Goal: Task Accomplishment & Management: Manage account settings

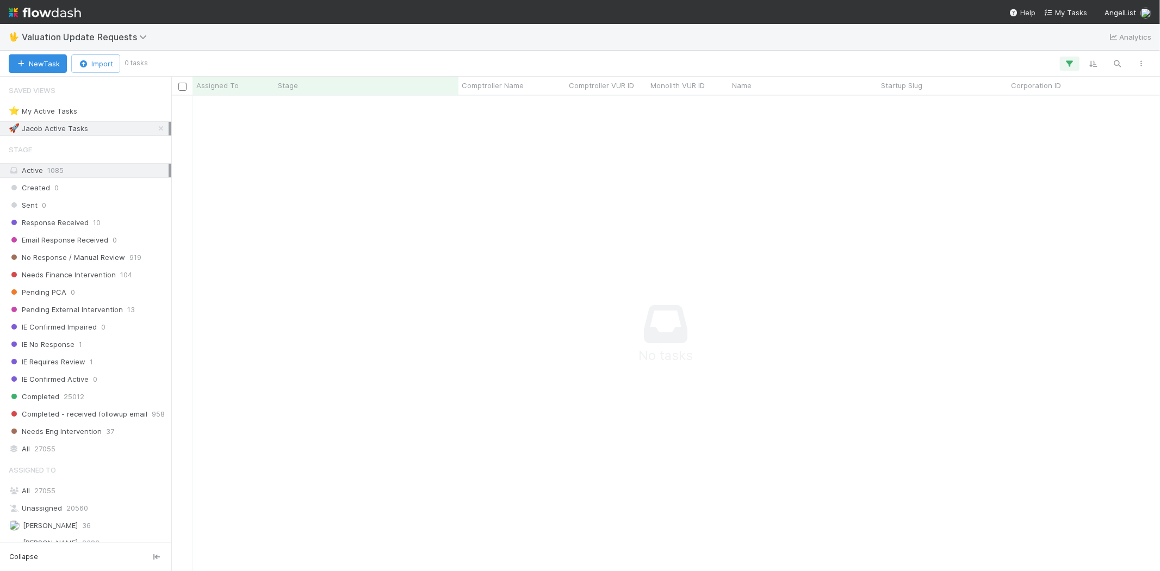
scroll to position [457, 970]
click at [1065, 64] on icon "button" at bounding box center [1069, 64] width 11 height 10
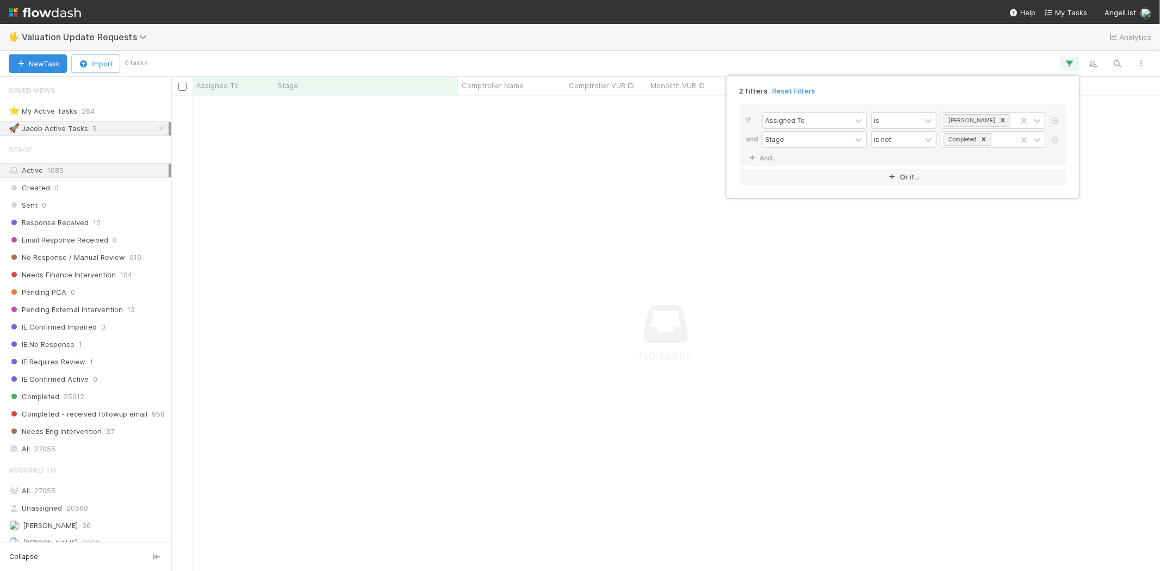
click at [790, 90] on link "Reset Filters" at bounding box center [793, 90] width 43 height 9
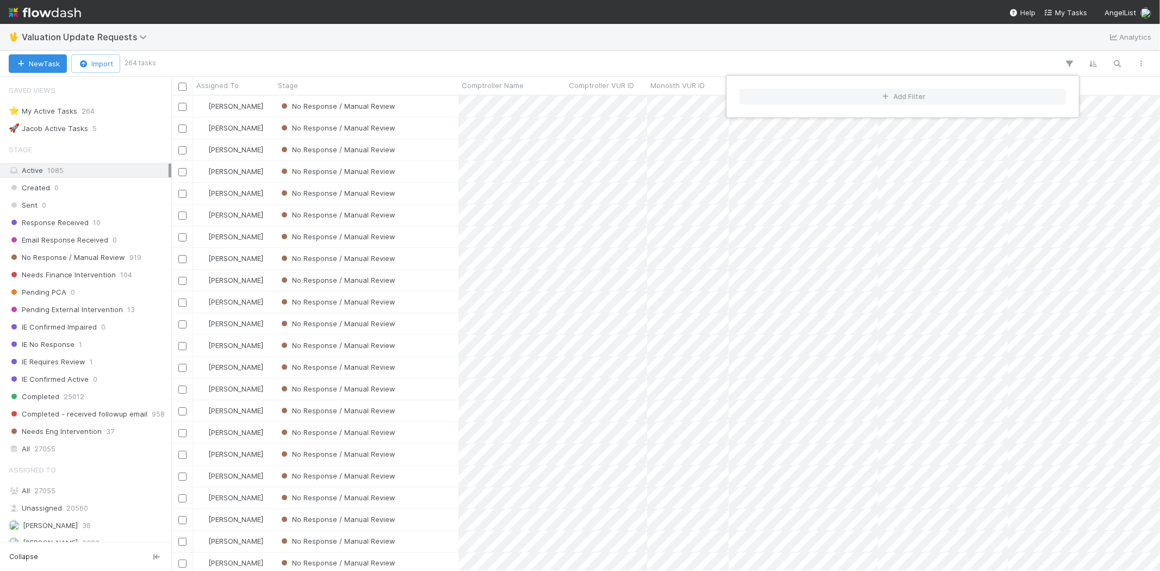
scroll to position [466, 979]
click at [581, 35] on div "Add Filter" at bounding box center [580, 285] width 1160 height 571
click at [96, 258] on div "Add Filter" at bounding box center [580, 285] width 1160 height 571
click at [77, 261] on span "No Response / Manual Review" at bounding box center [67, 258] width 116 height 14
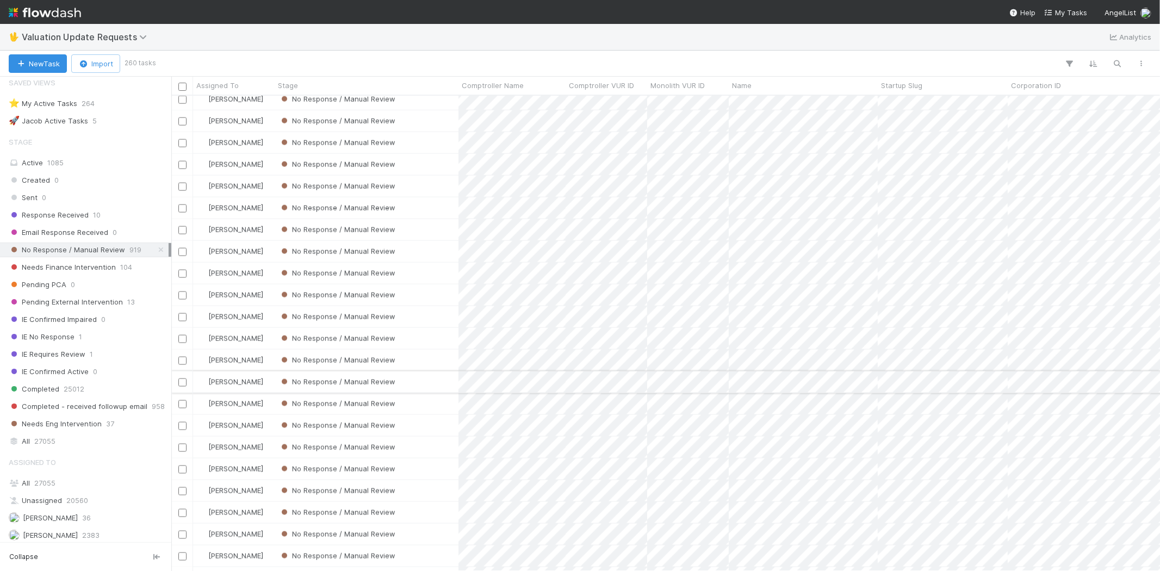
click at [430, 377] on div "No Response / Manual Review" at bounding box center [367, 381] width 184 height 21
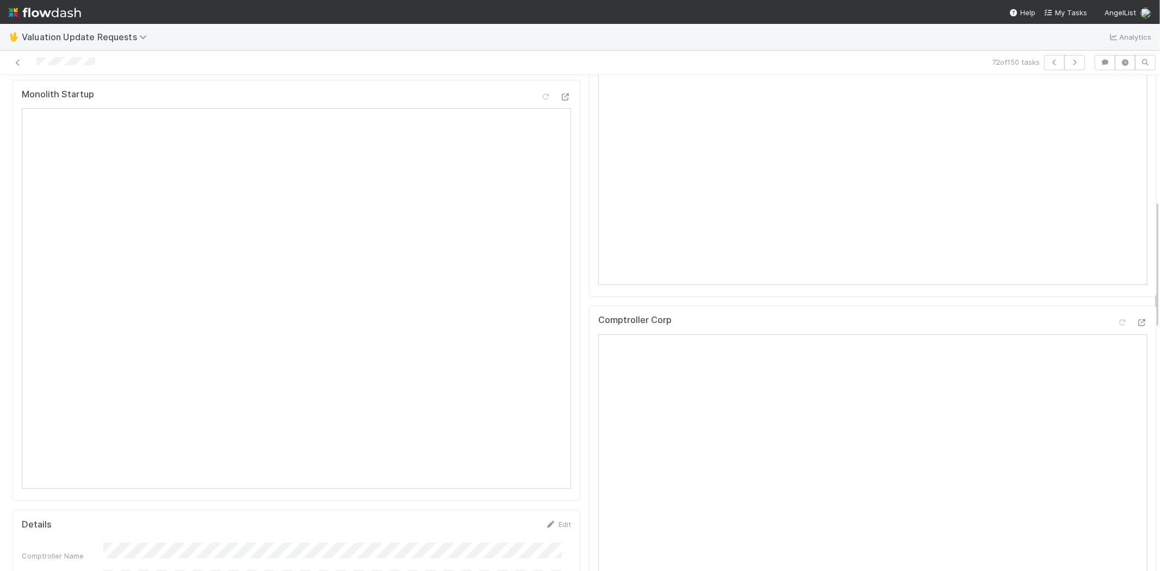
scroll to position [483, 0]
click at [1136, 304] on div at bounding box center [1141, 300] width 11 height 11
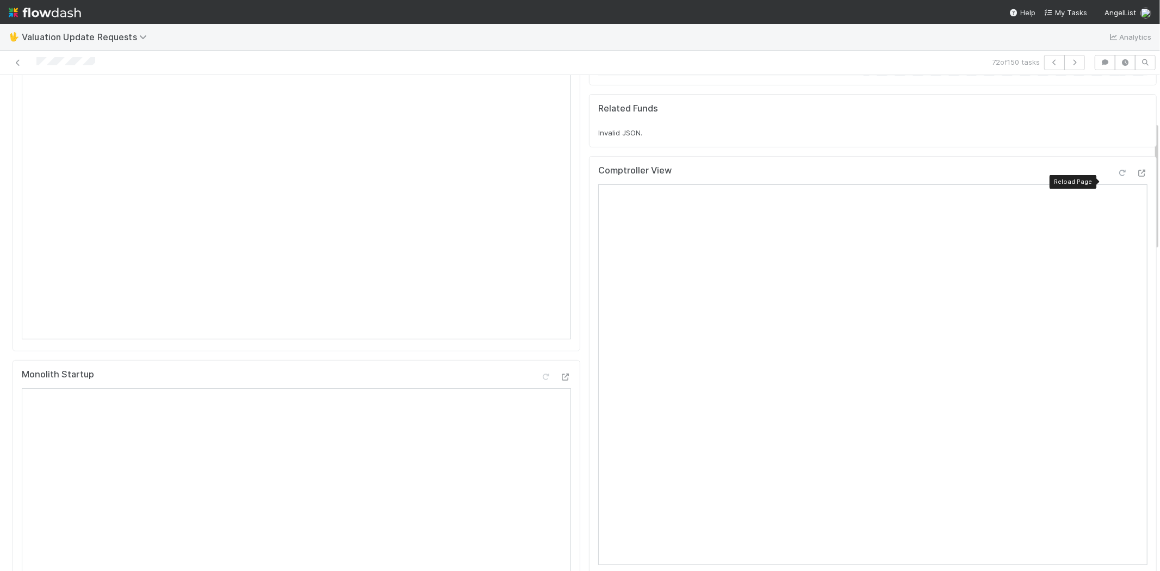
click at [1117, 177] on icon at bounding box center [1122, 173] width 11 height 7
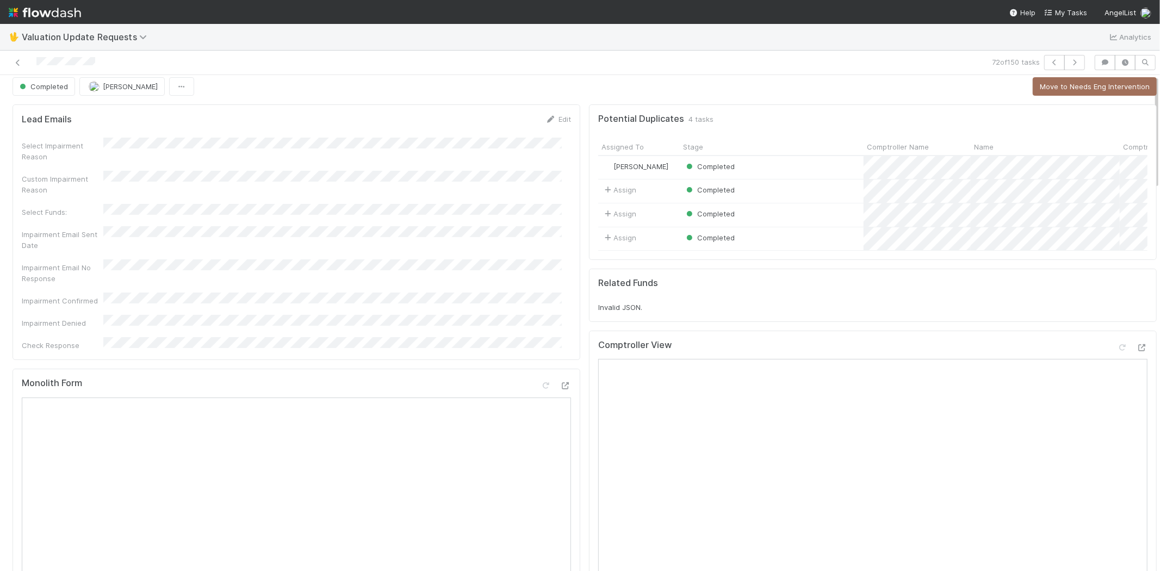
scroll to position [0, 0]
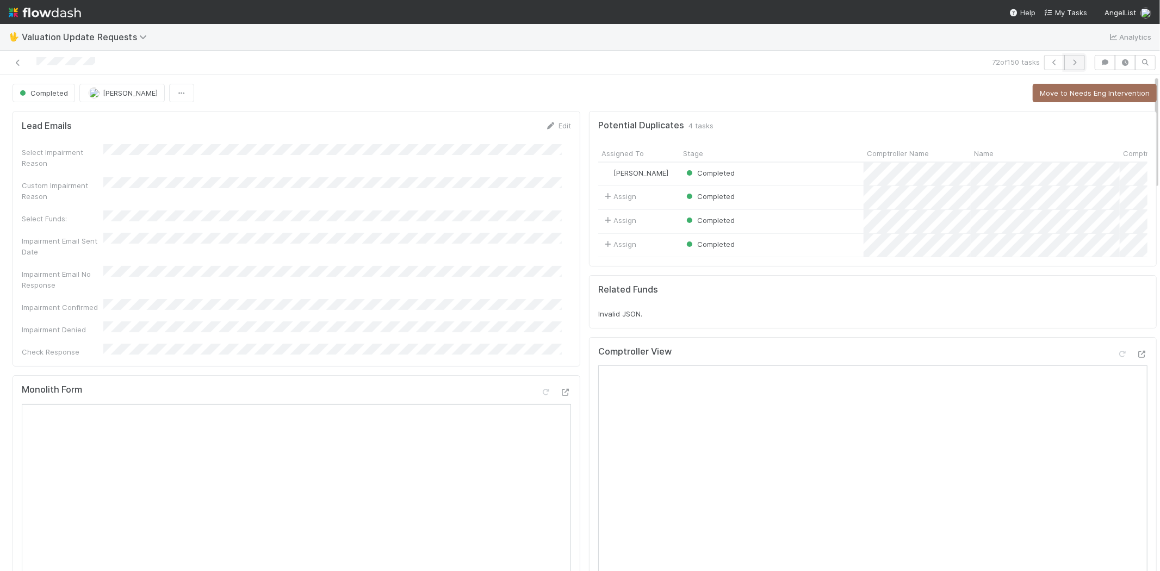
click at [1069, 61] on icon "button" at bounding box center [1074, 62] width 11 height 7
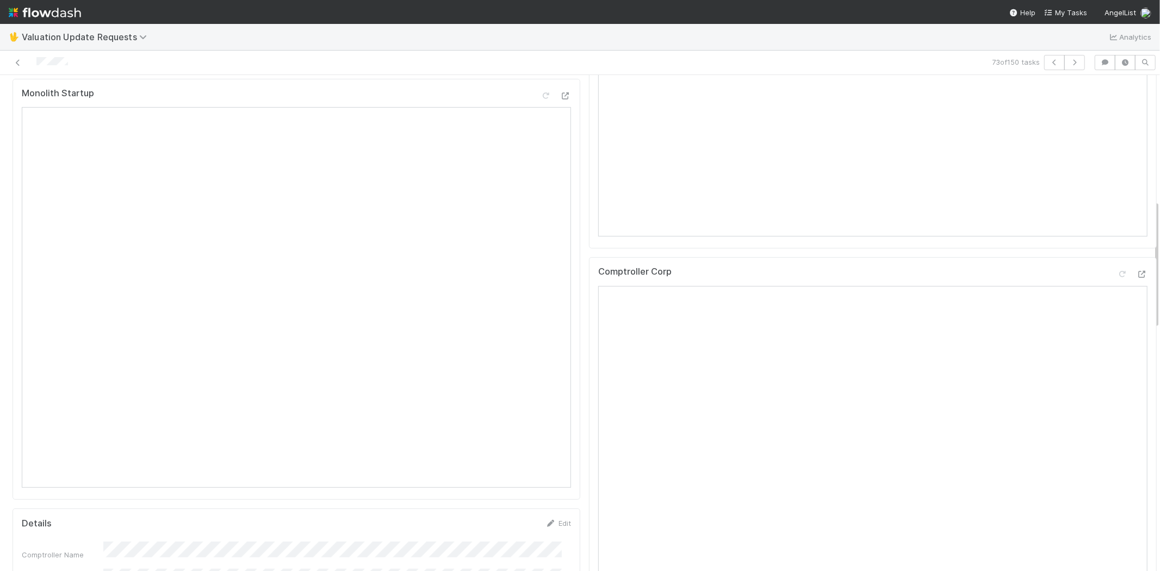
scroll to position [483, 0]
click at [1136, 258] on div at bounding box center [1141, 253] width 11 height 11
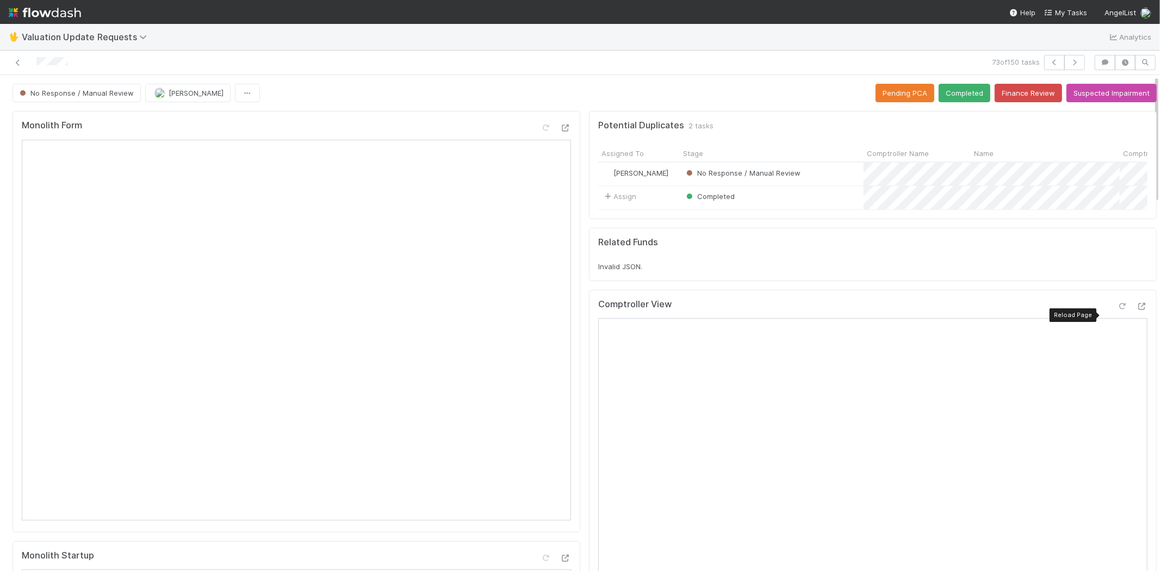
click at [1117, 310] on icon at bounding box center [1122, 306] width 11 height 7
click at [943, 96] on button "Completed" at bounding box center [964, 93] width 52 height 18
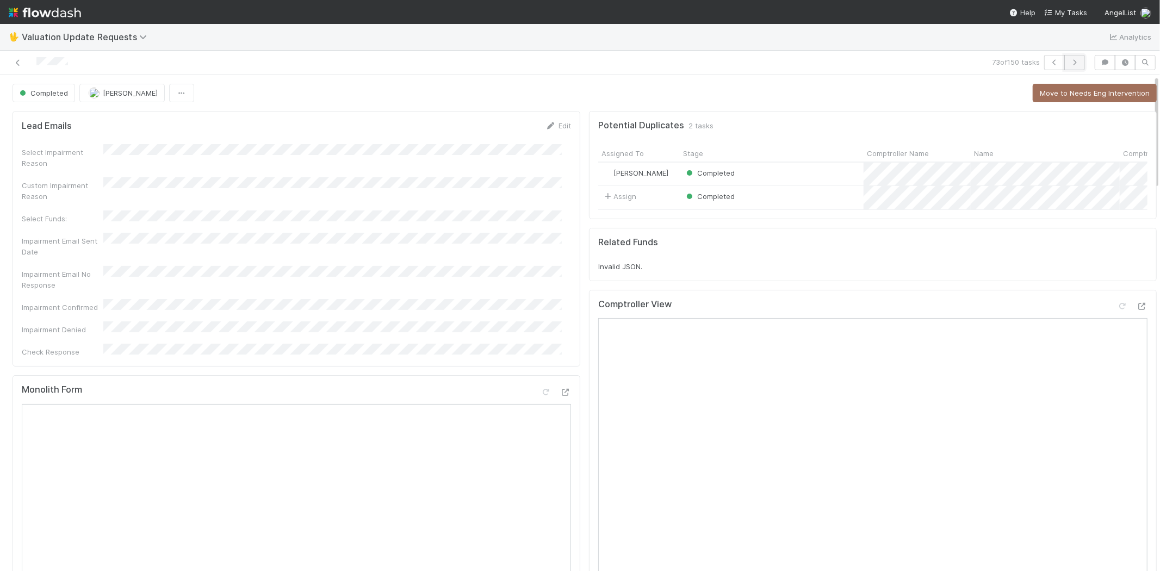
click at [1069, 61] on icon "button" at bounding box center [1074, 62] width 11 height 7
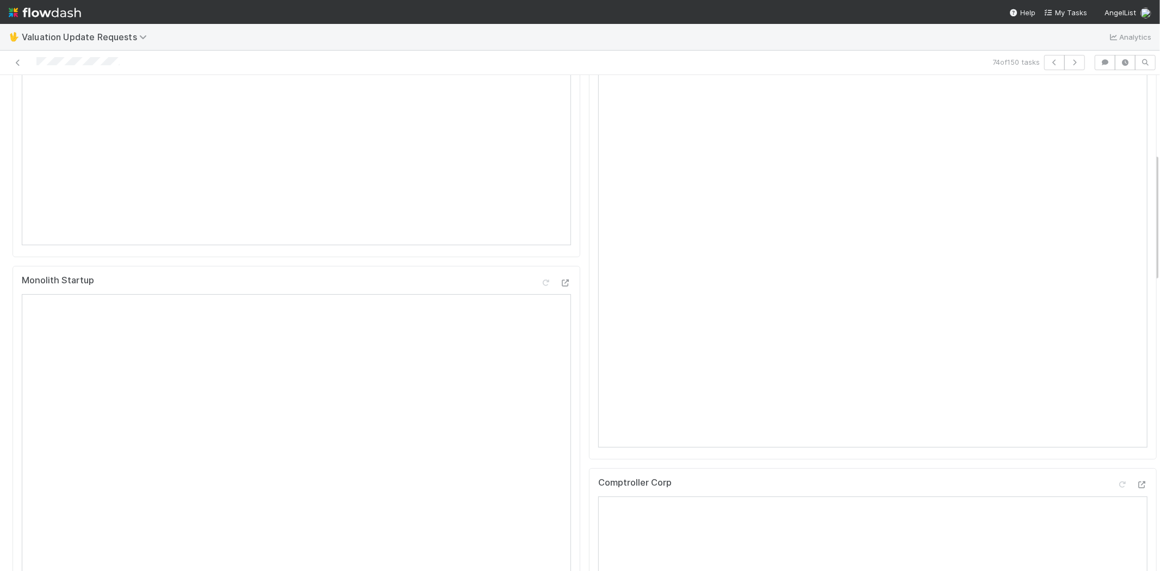
scroll to position [302, 0]
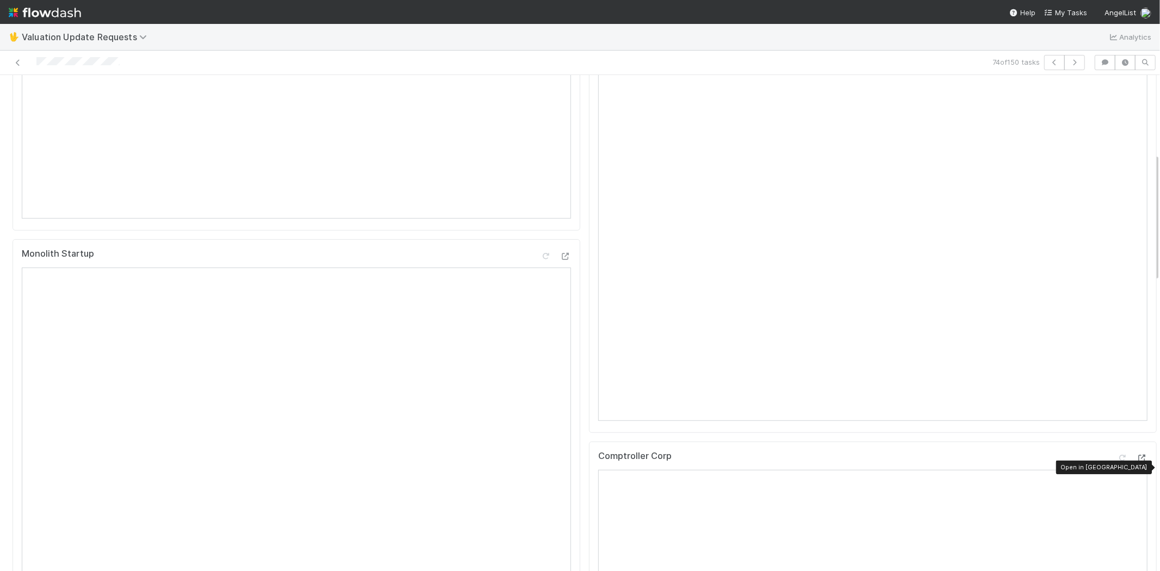
click at [1136, 462] on icon at bounding box center [1141, 458] width 11 height 7
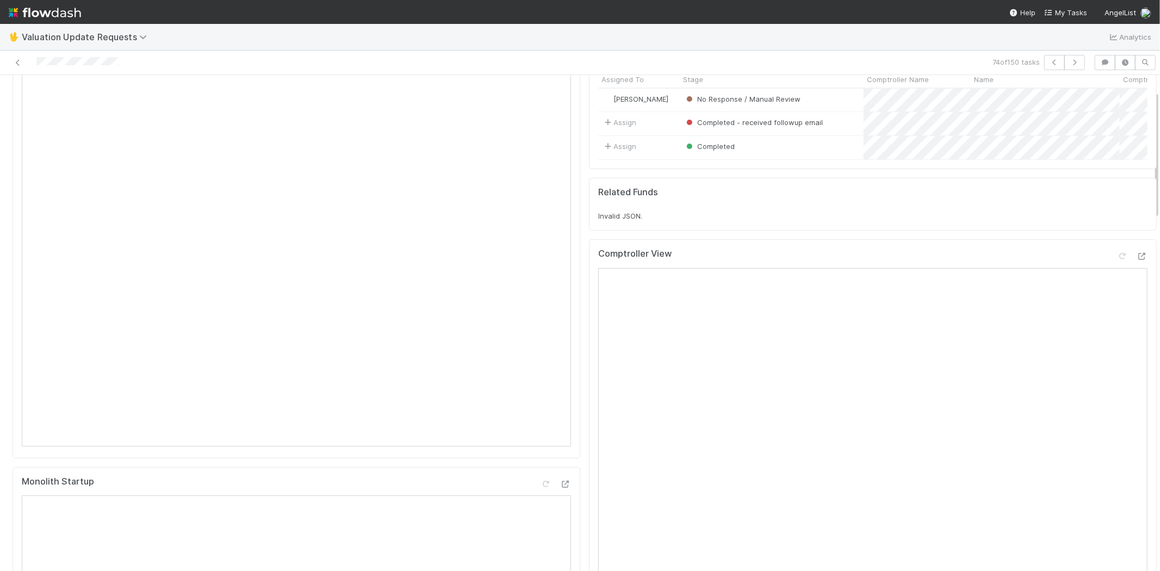
scroll to position [60, 0]
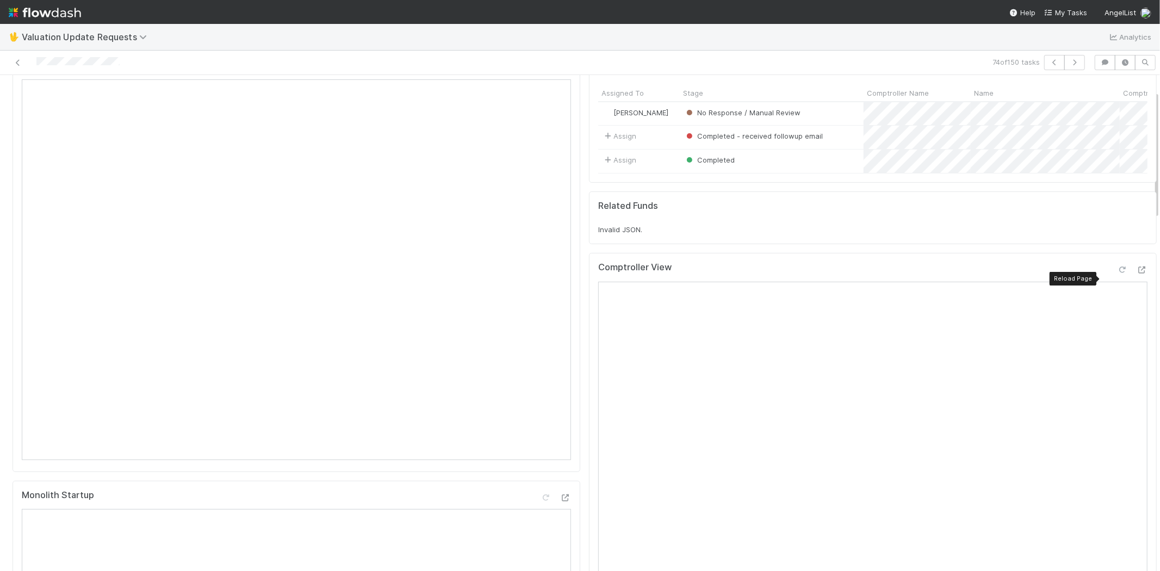
click at [1117, 273] on icon at bounding box center [1122, 269] width 11 height 7
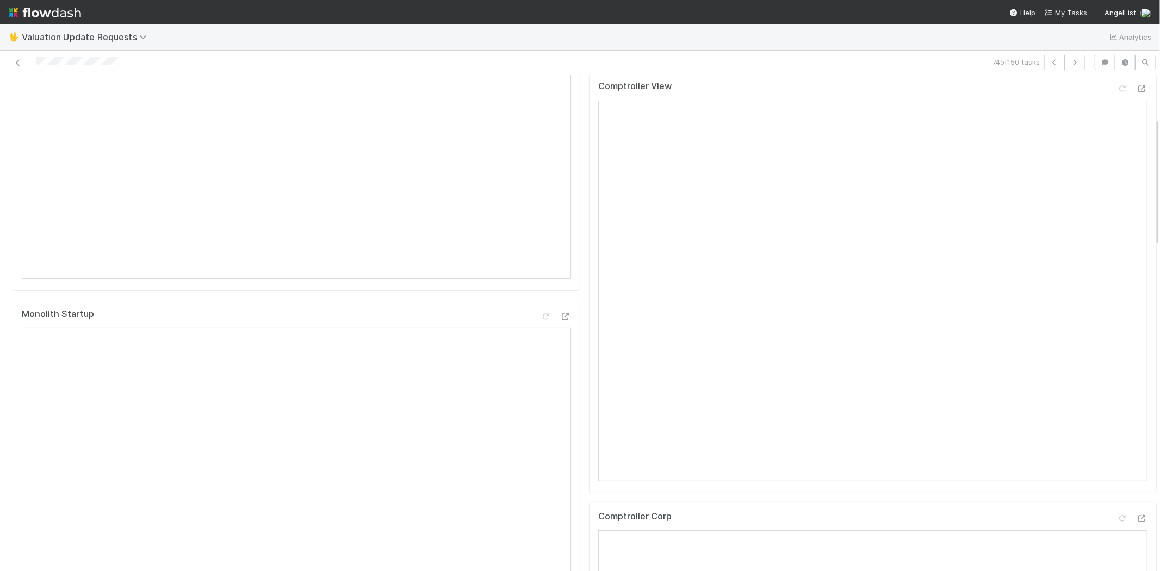
scroll to position [0, 0]
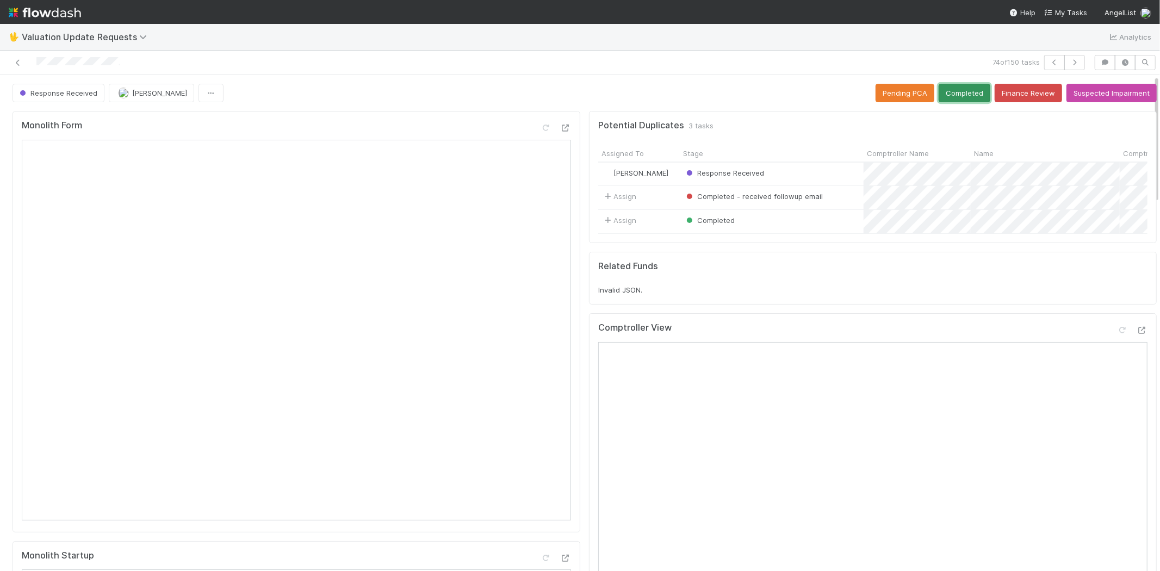
click at [952, 96] on button "Completed" at bounding box center [964, 93] width 52 height 18
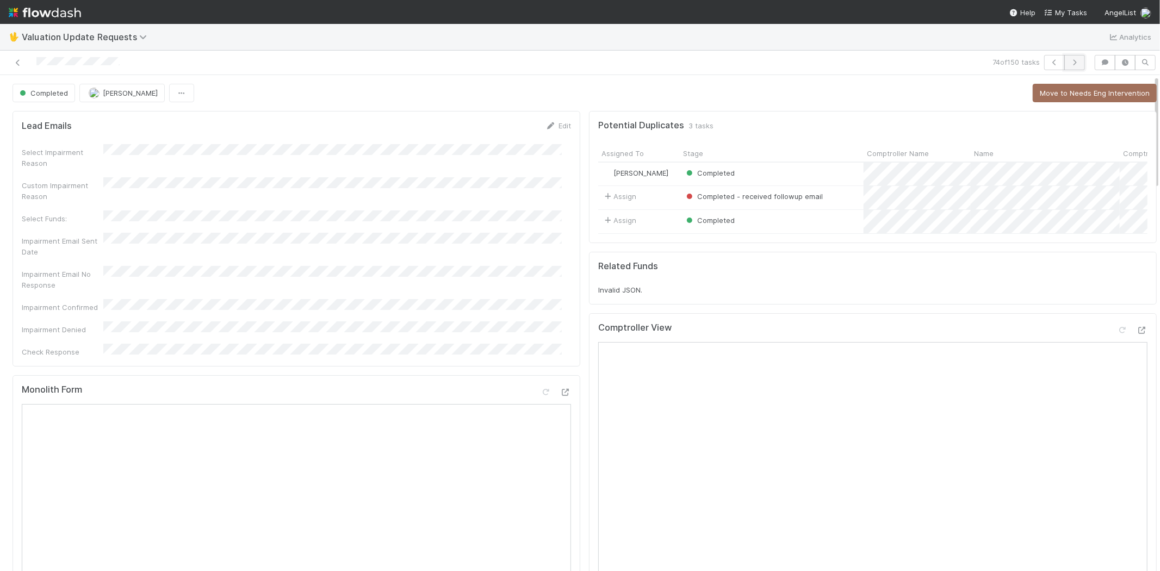
click at [1069, 59] on icon "button" at bounding box center [1074, 62] width 11 height 7
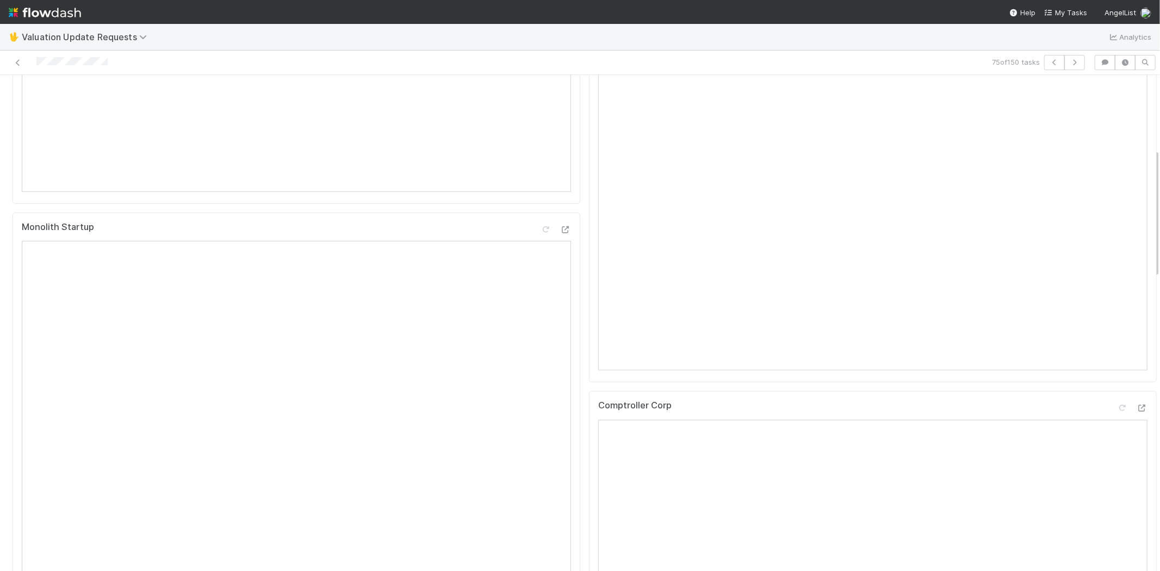
scroll to position [362, 0]
click at [1136, 378] on icon at bounding box center [1141, 374] width 11 height 7
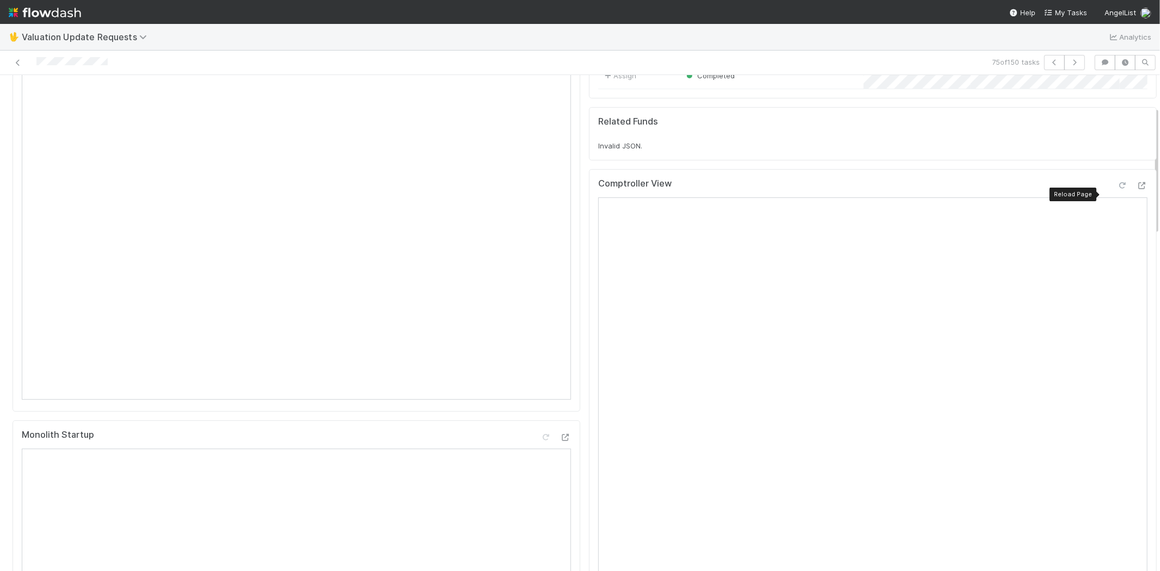
click at [1117, 189] on icon at bounding box center [1122, 185] width 11 height 7
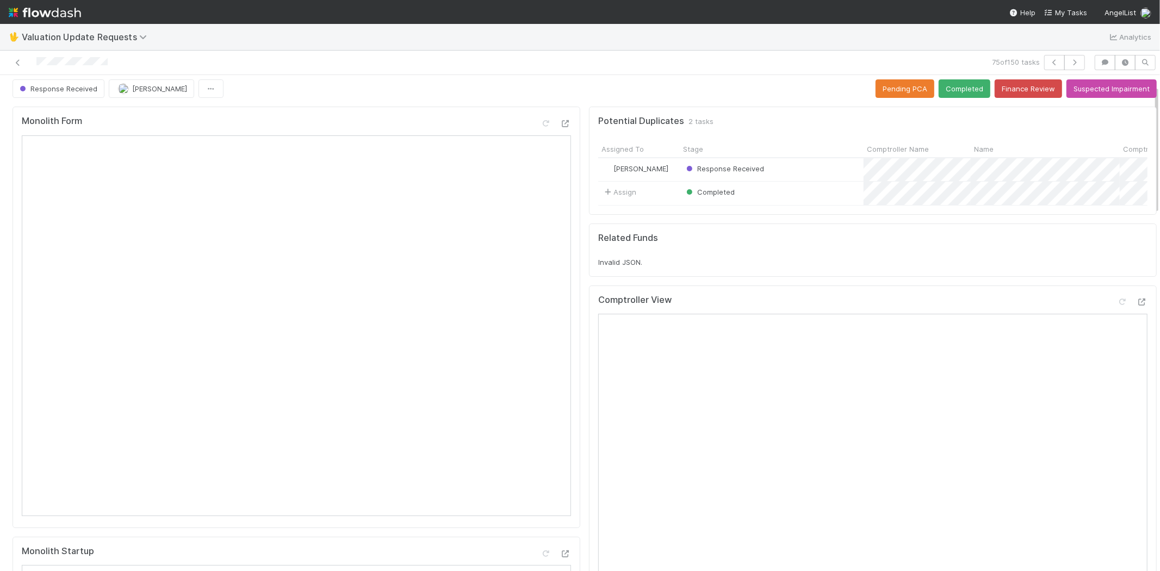
scroll to position [0, 0]
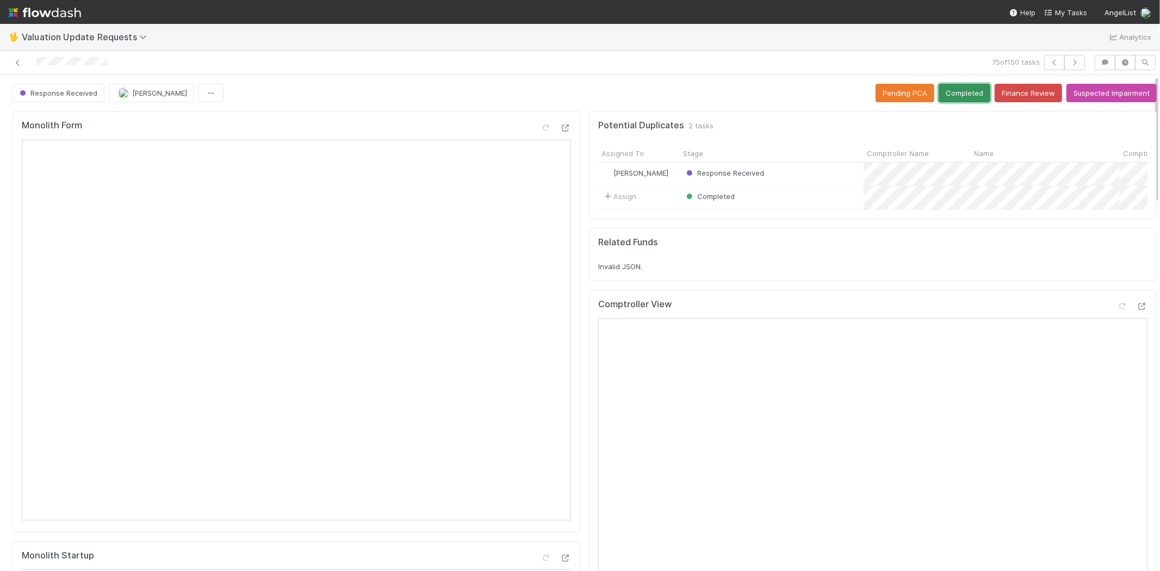
click at [948, 94] on button "Completed" at bounding box center [964, 93] width 52 height 18
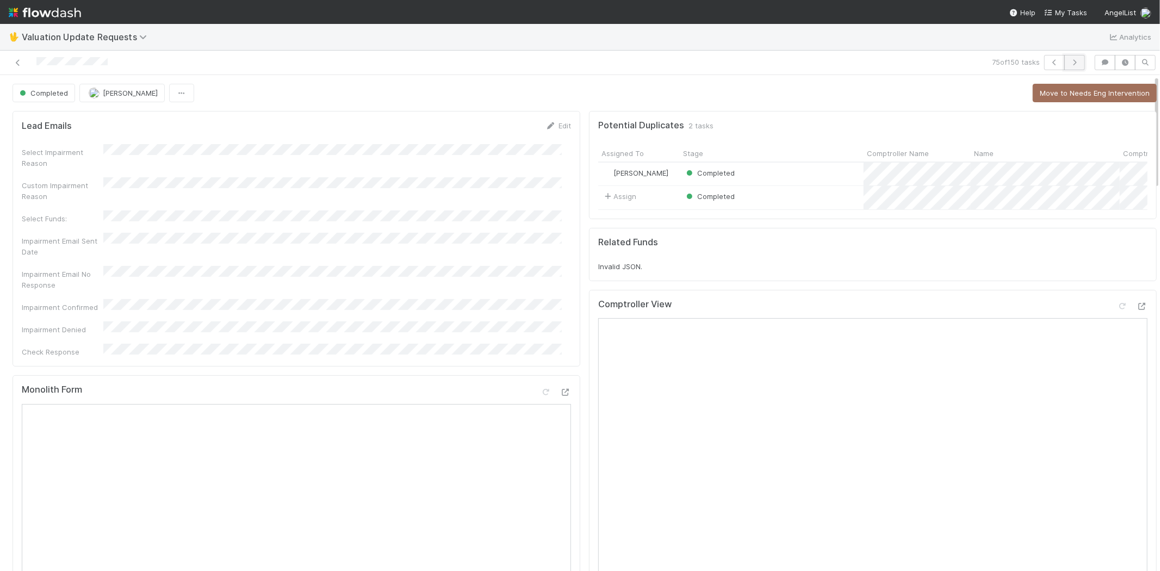
click at [1069, 63] on icon "button" at bounding box center [1074, 62] width 11 height 7
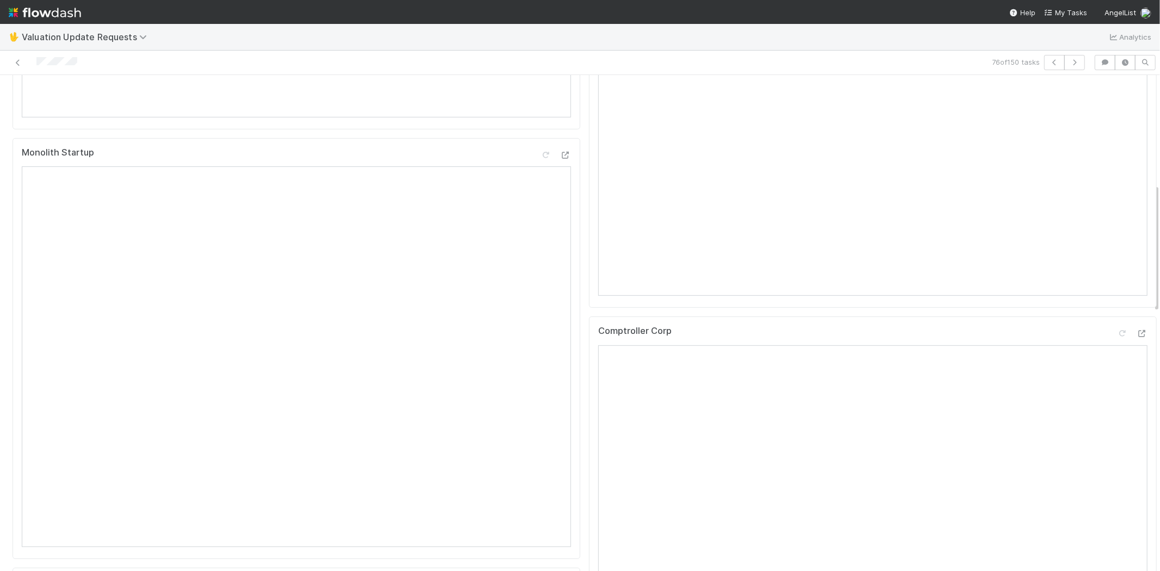
scroll to position [422, 0]
click at [1136, 318] on icon at bounding box center [1141, 313] width 11 height 7
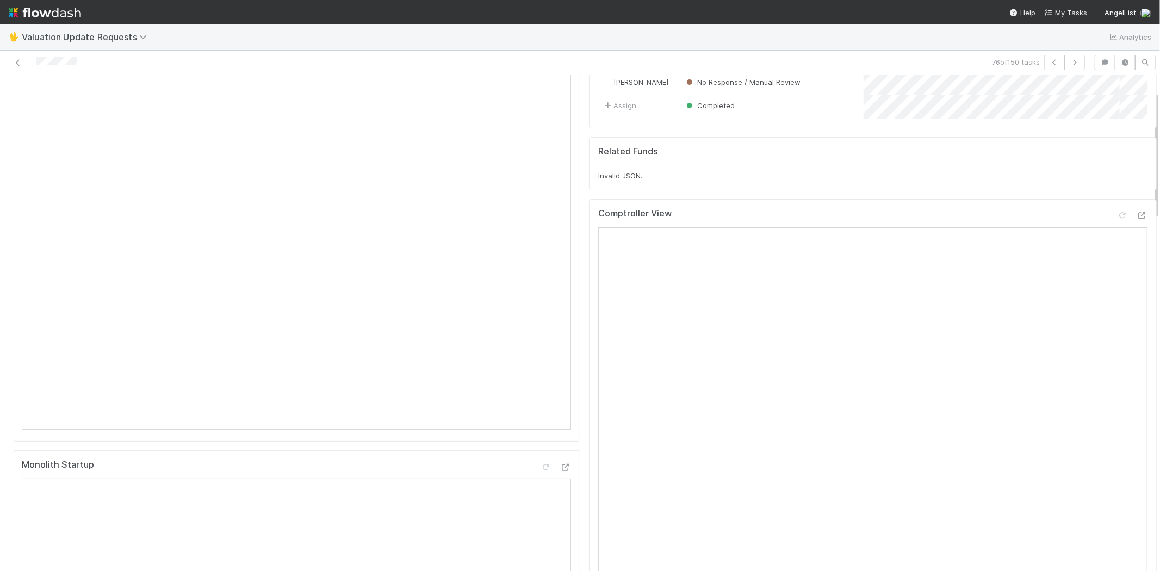
scroll to position [60, 0]
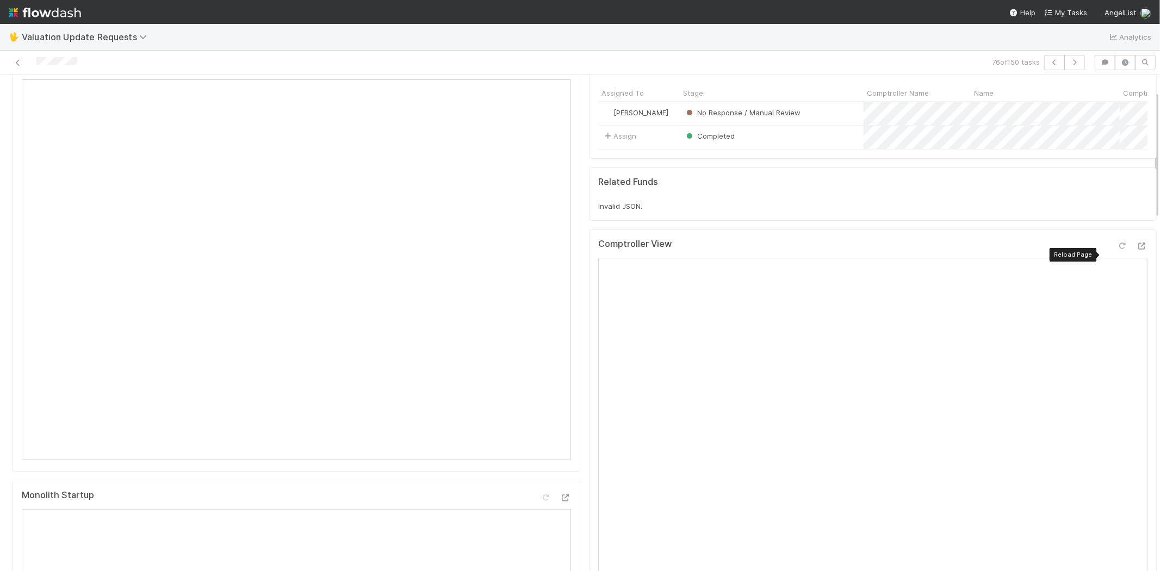
click at [1117, 250] on icon at bounding box center [1122, 245] width 11 height 7
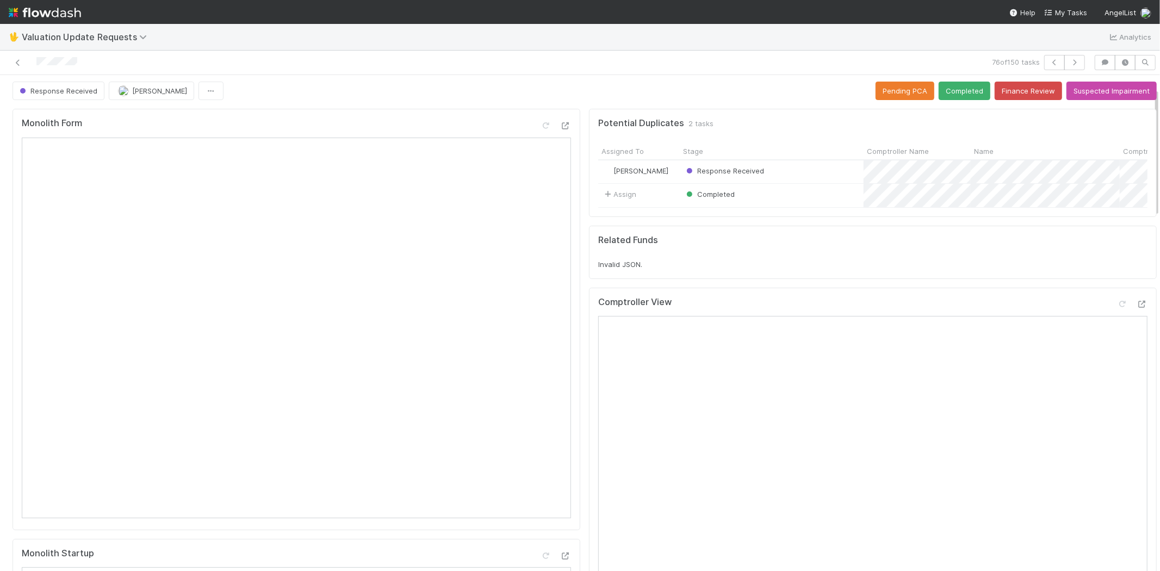
scroll to position [0, 0]
click at [954, 94] on button "Completed" at bounding box center [964, 93] width 52 height 18
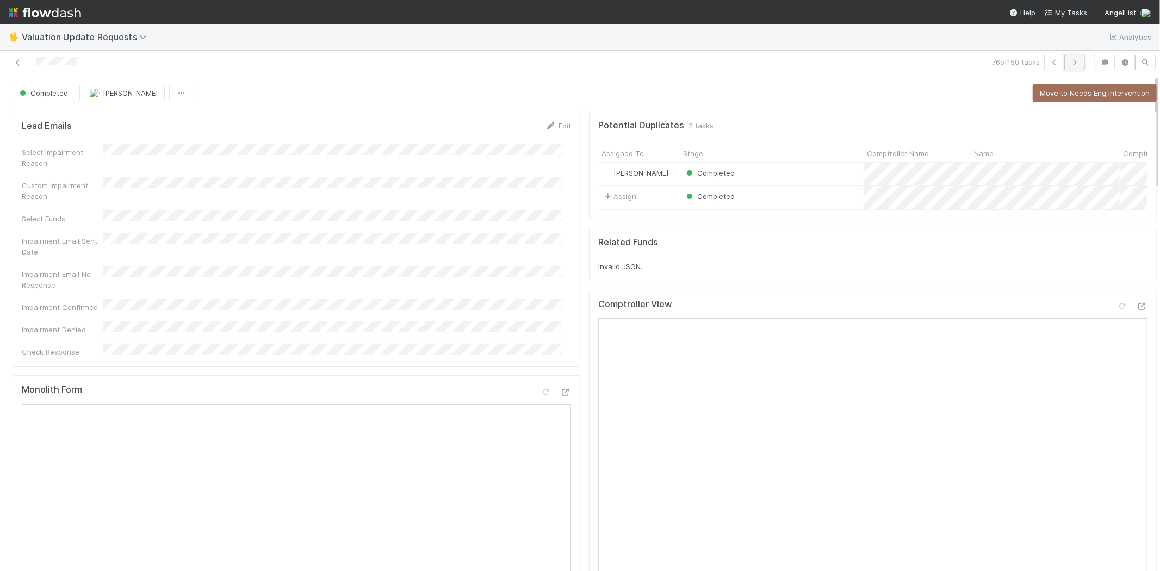
click at [1069, 59] on icon "button" at bounding box center [1074, 62] width 11 height 7
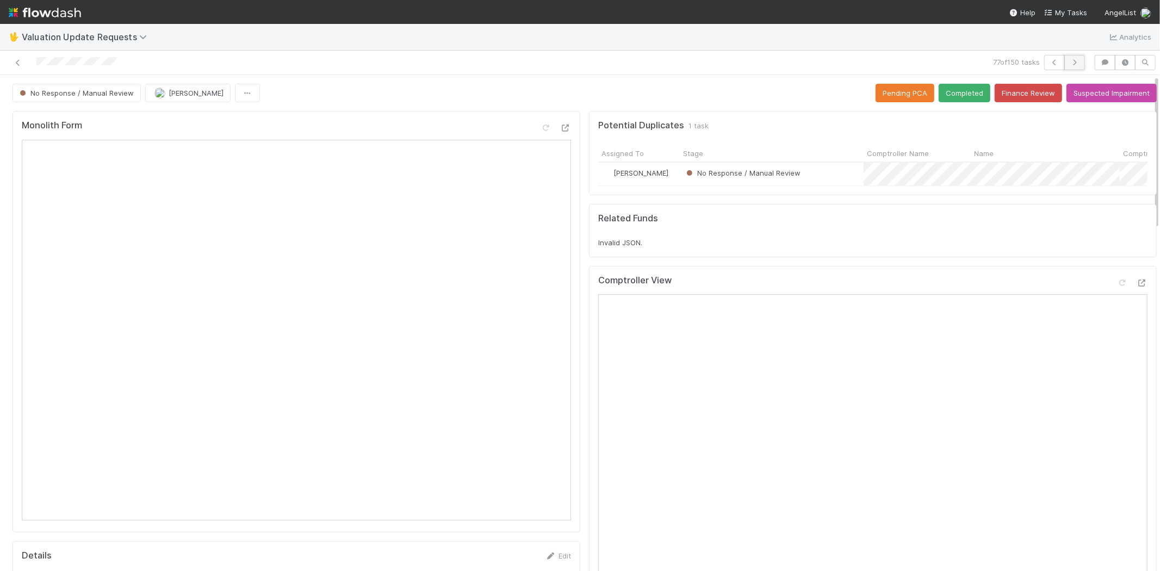
click at [1069, 64] on icon "button" at bounding box center [1074, 62] width 11 height 7
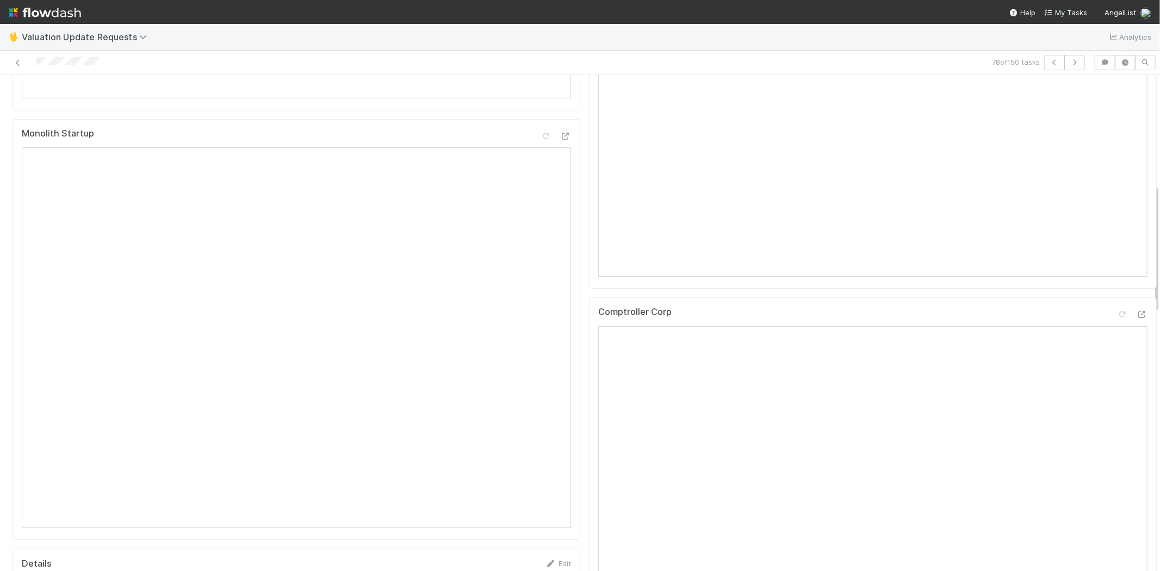
scroll to position [422, 0]
click at [1136, 318] on icon at bounding box center [1141, 313] width 11 height 7
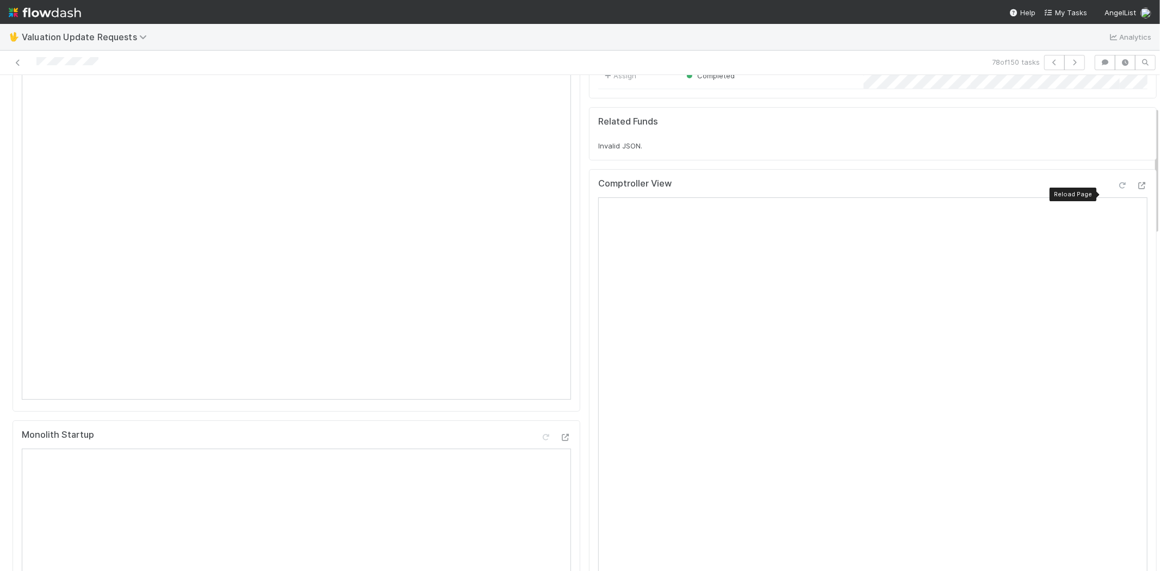
click at [1117, 189] on icon at bounding box center [1122, 185] width 11 height 7
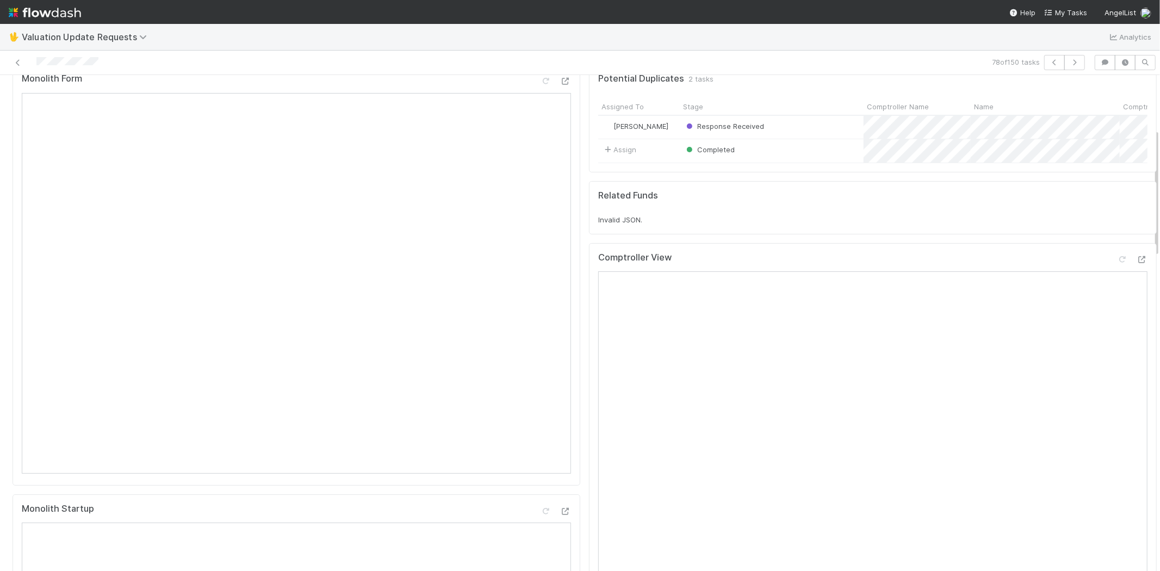
scroll to position [0, 0]
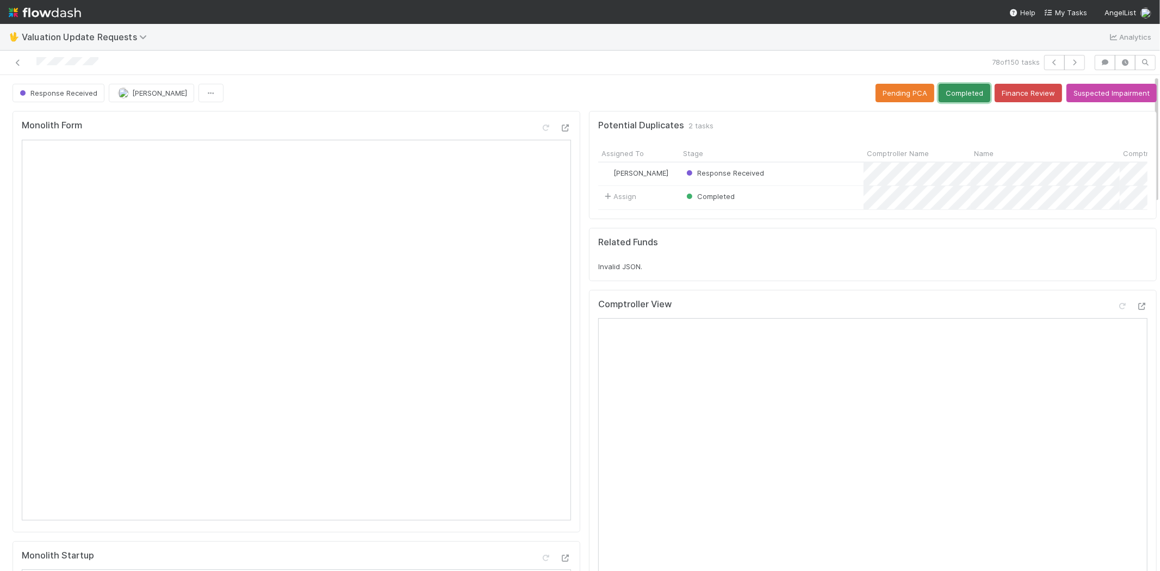
click at [942, 98] on button "Completed" at bounding box center [964, 93] width 52 height 18
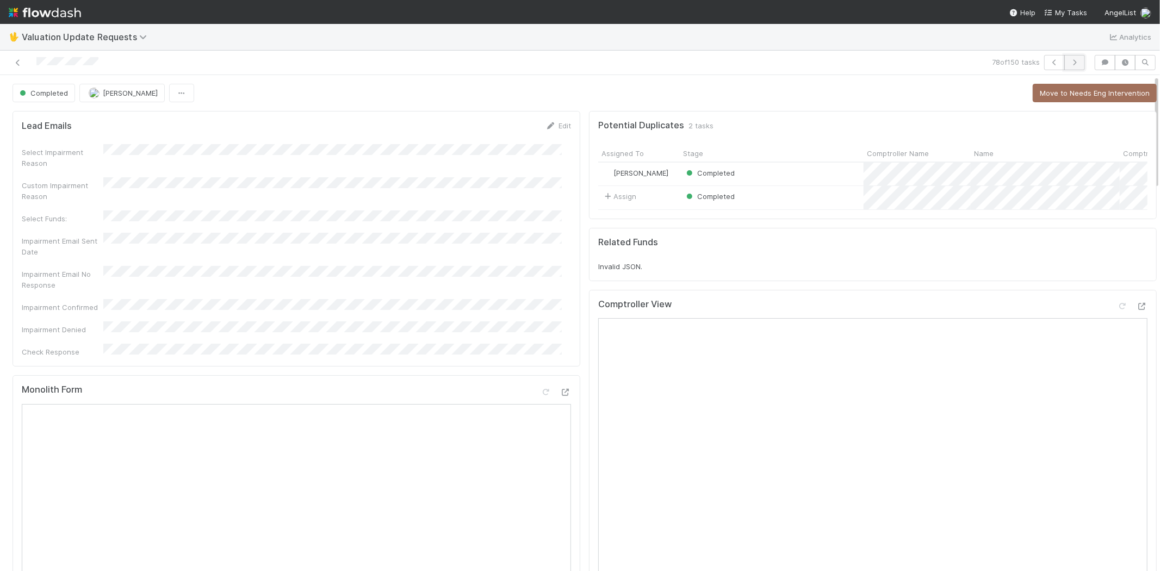
click at [1069, 61] on icon "button" at bounding box center [1074, 62] width 11 height 7
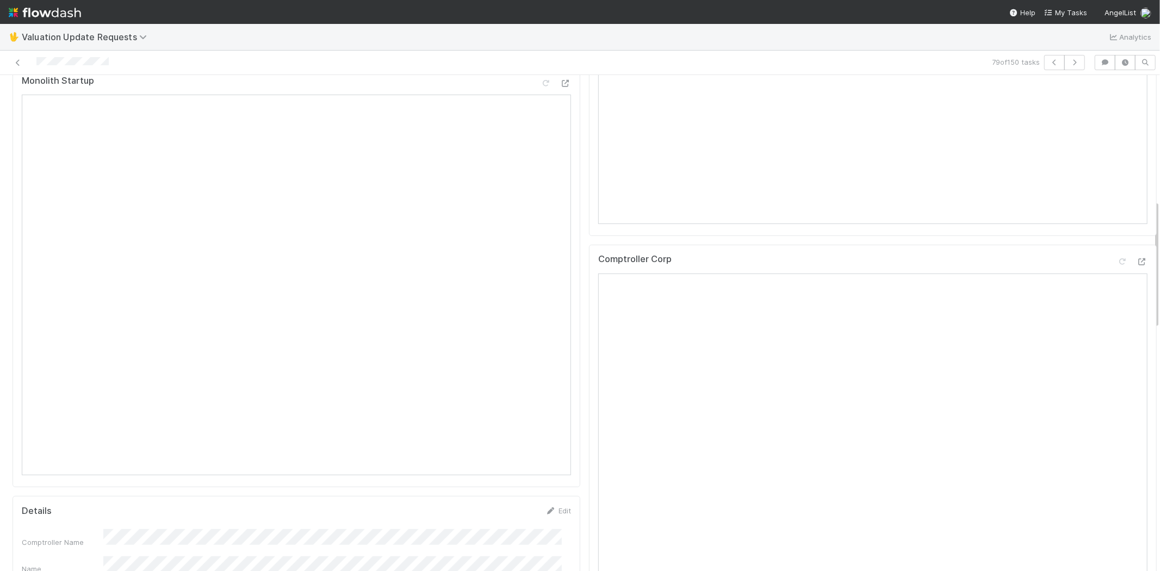
scroll to position [483, 0]
click at [1136, 257] on icon at bounding box center [1141, 253] width 11 height 7
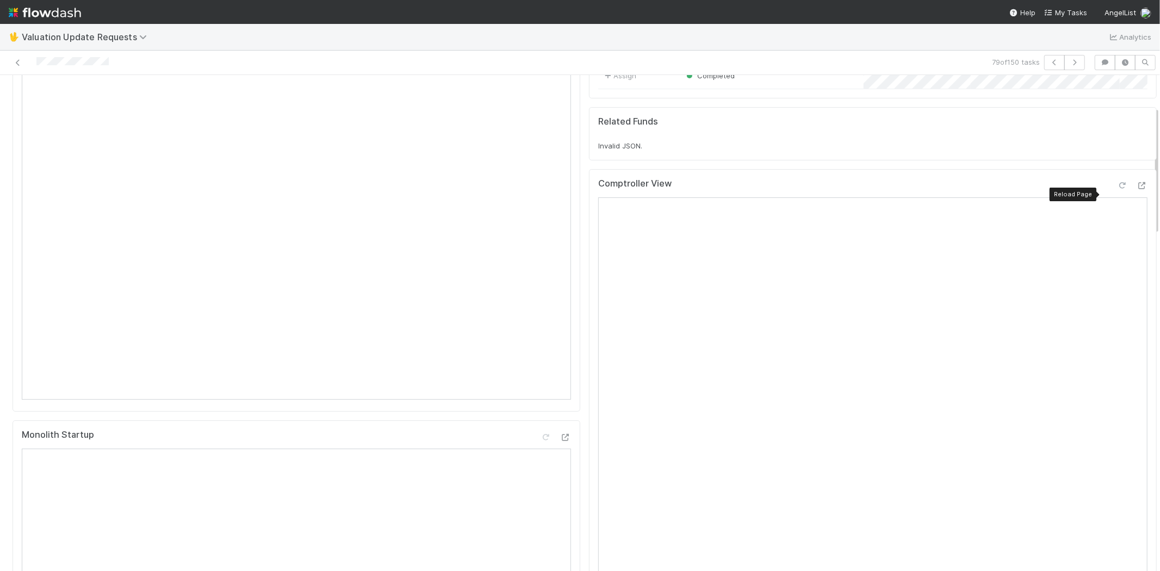
click at [1117, 189] on icon at bounding box center [1122, 185] width 11 height 7
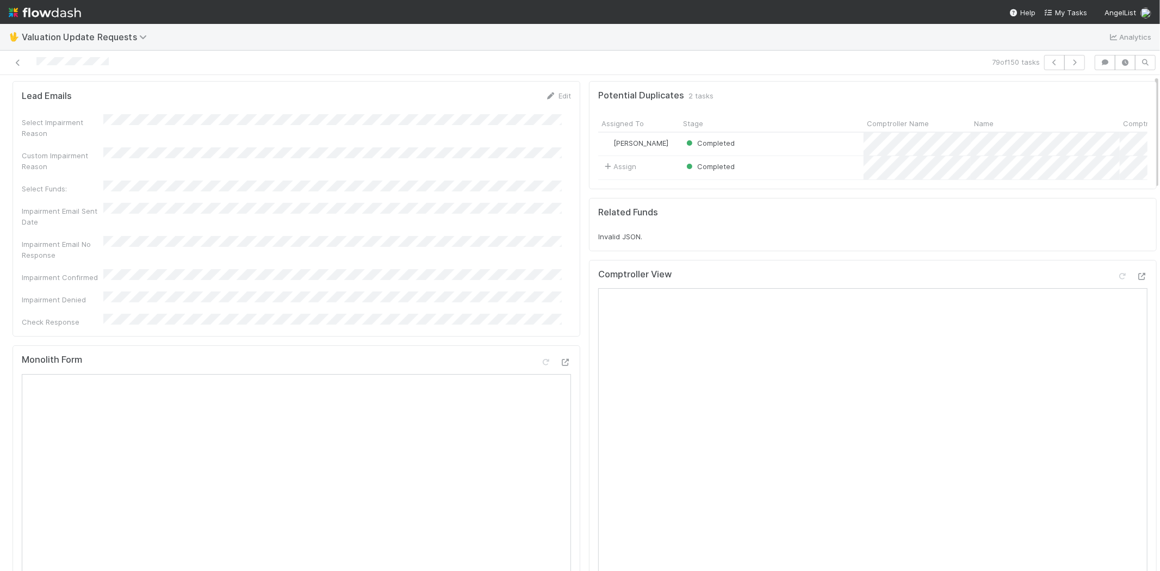
scroll to position [0, 0]
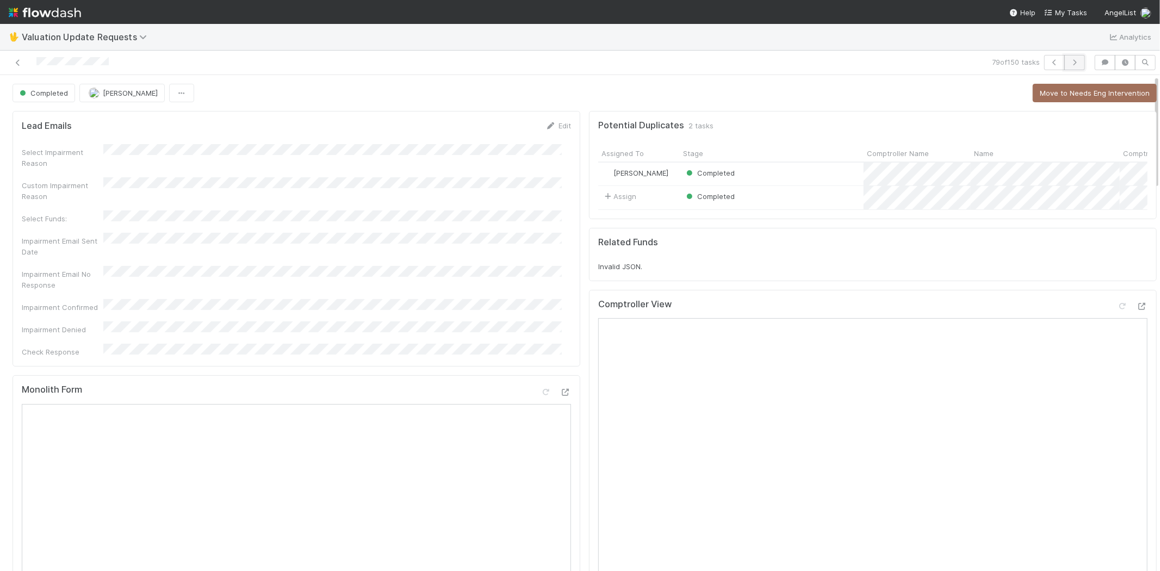
click at [1069, 62] on icon "button" at bounding box center [1074, 62] width 11 height 7
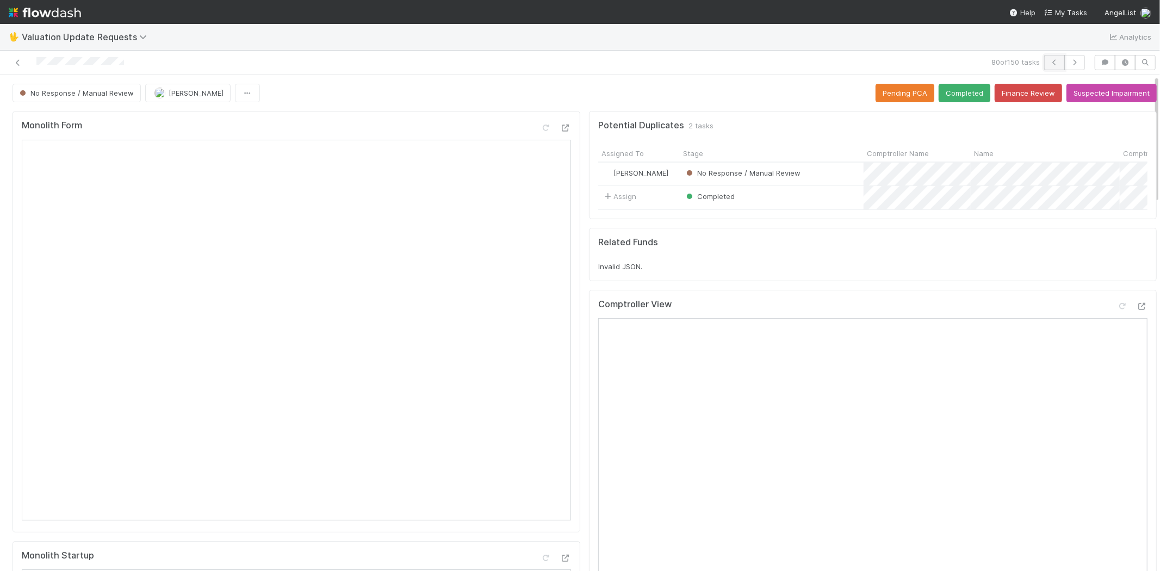
click at [1049, 60] on icon "button" at bounding box center [1054, 62] width 11 height 7
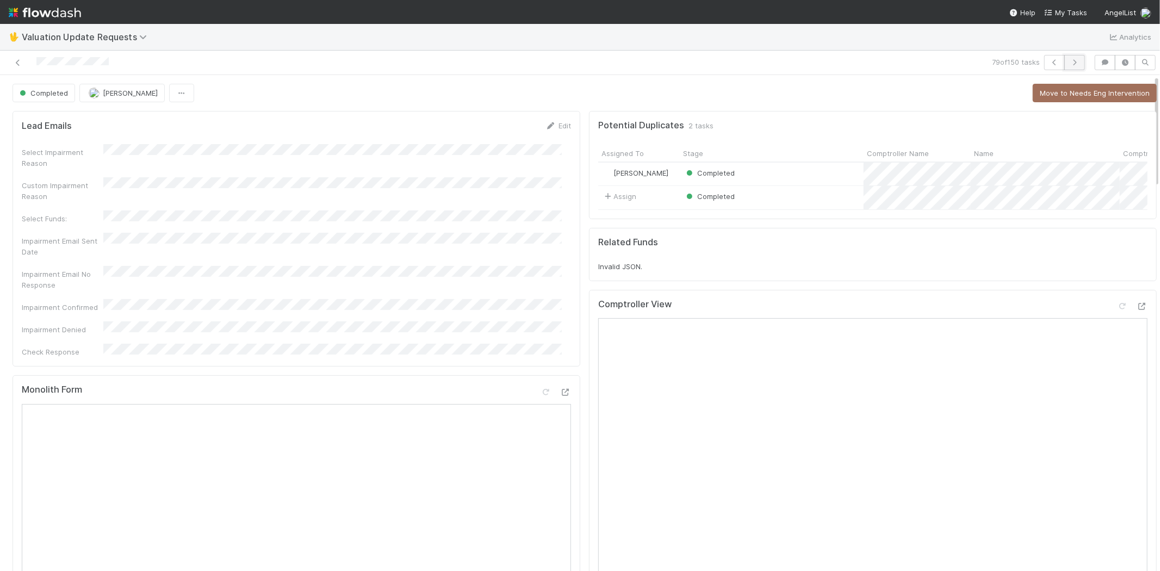
click at [1073, 63] on button "button" at bounding box center [1074, 62] width 21 height 15
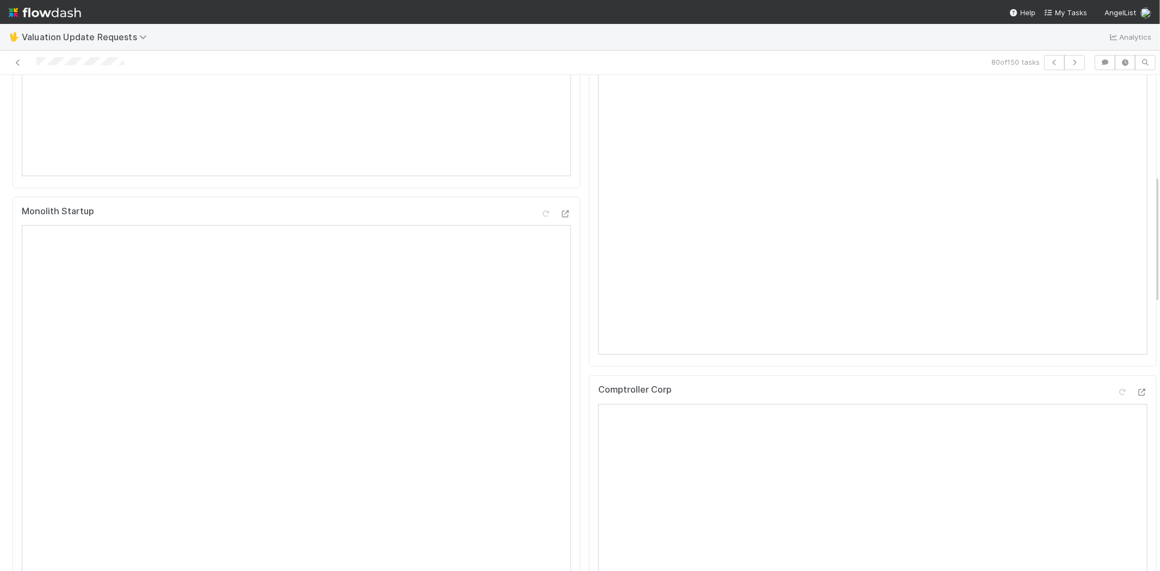
scroll to position [422, 0]
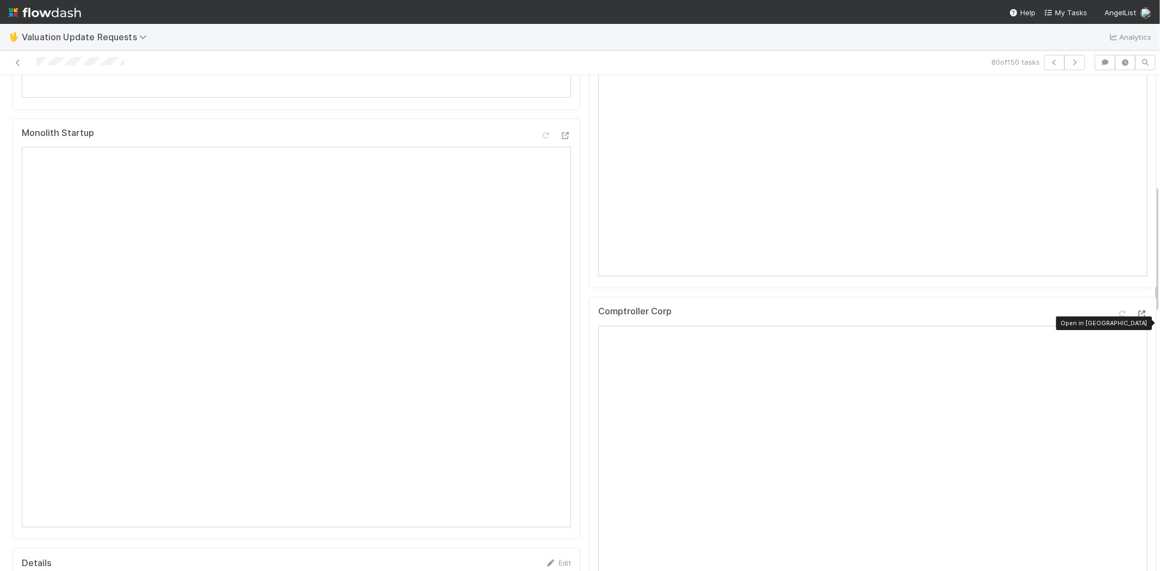
click at [1136, 318] on icon at bounding box center [1141, 313] width 11 height 7
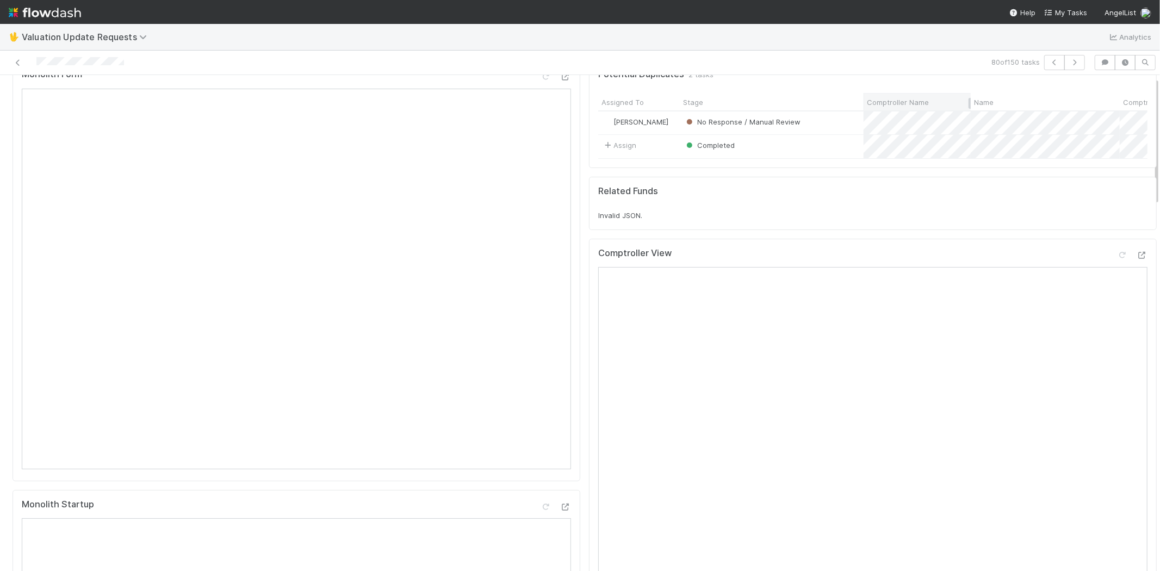
scroll to position [0, 0]
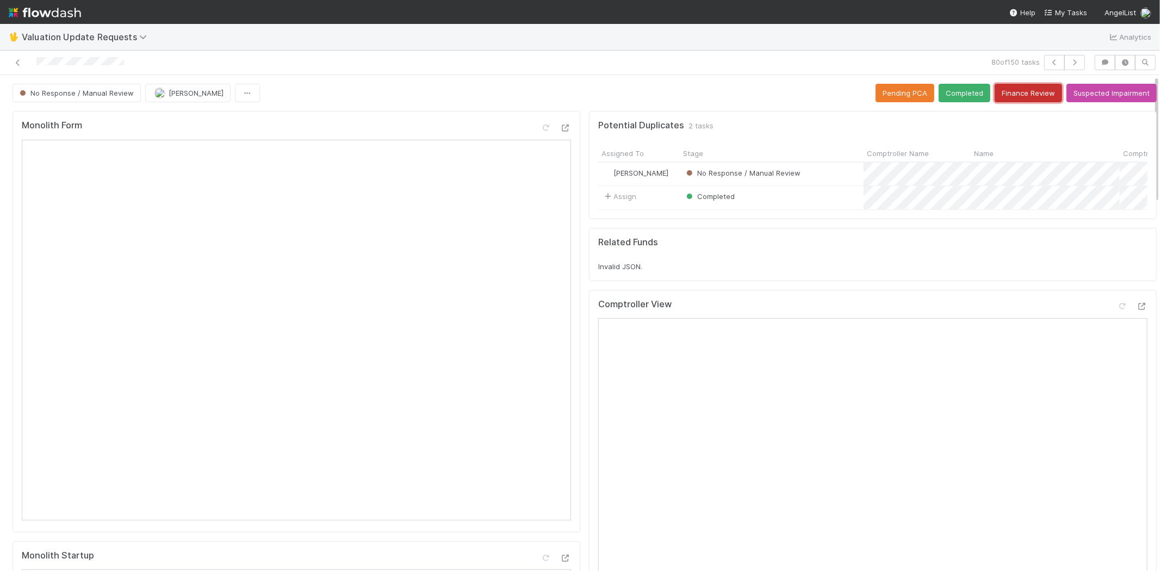
click at [999, 94] on button "Finance Review" at bounding box center [1027, 93] width 67 height 18
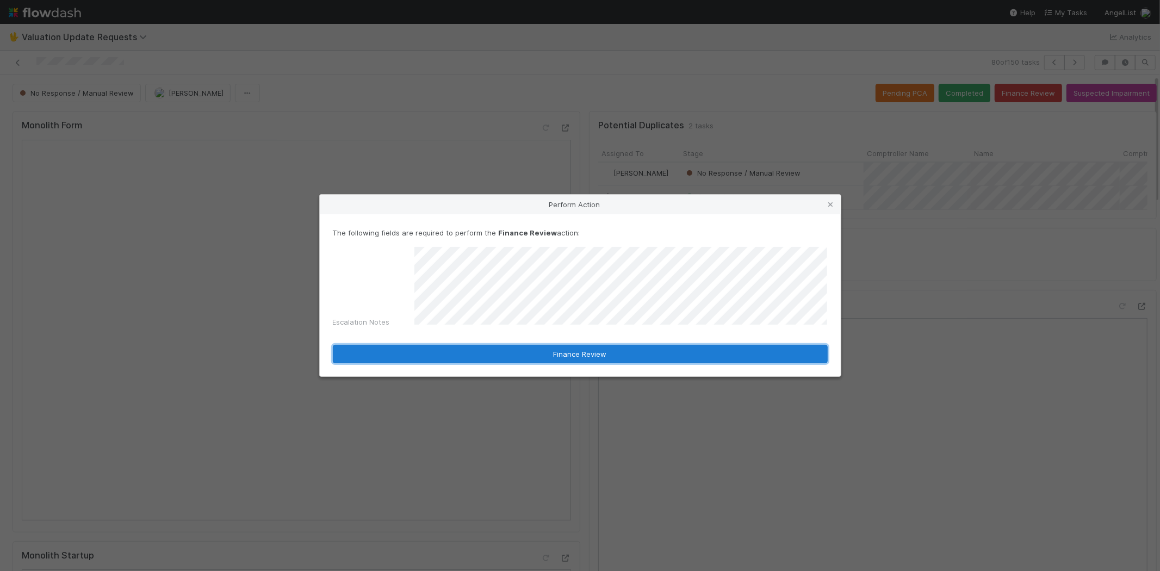
click at [514, 350] on button "Finance Review" at bounding box center [580, 354] width 495 height 18
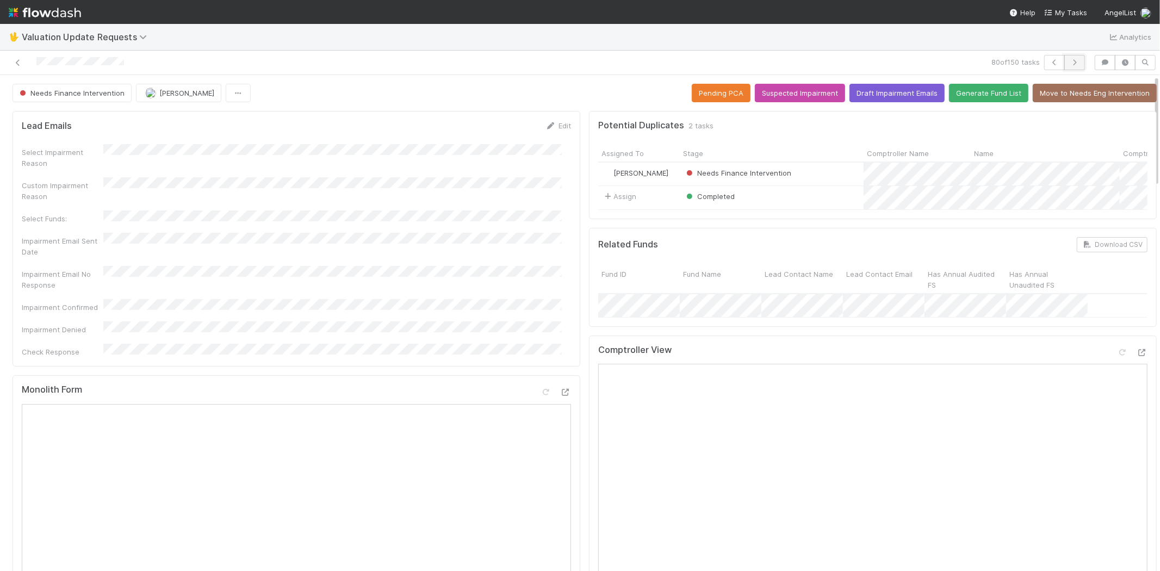
click at [1069, 63] on icon "button" at bounding box center [1074, 62] width 11 height 7
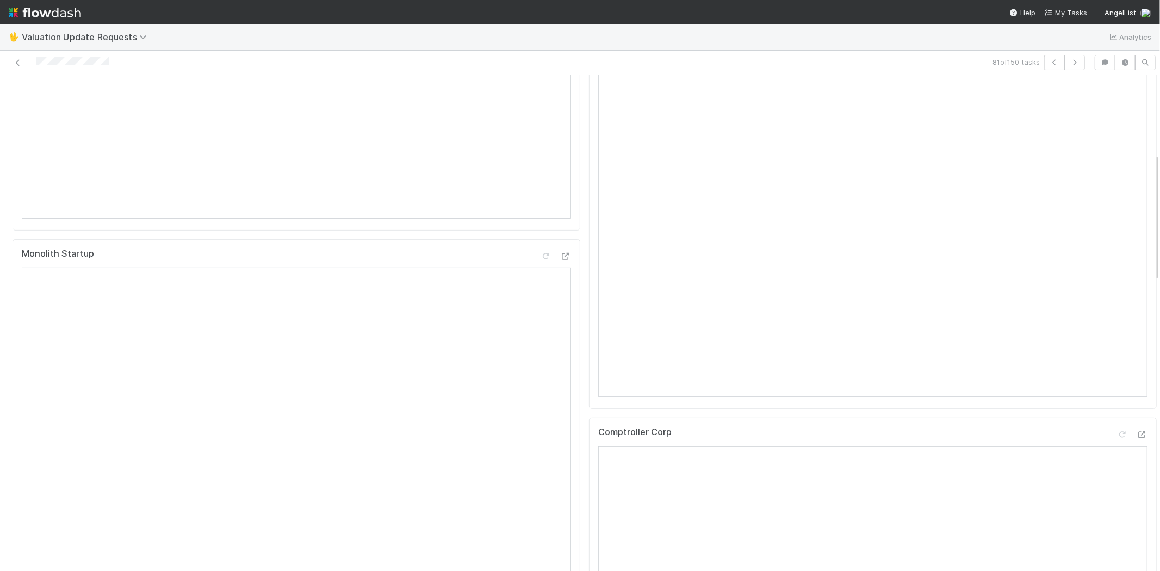
scroll to position [362, 0]
click at [1136, 378] on icon at bounding box center [1141, 374] width 11 height 7
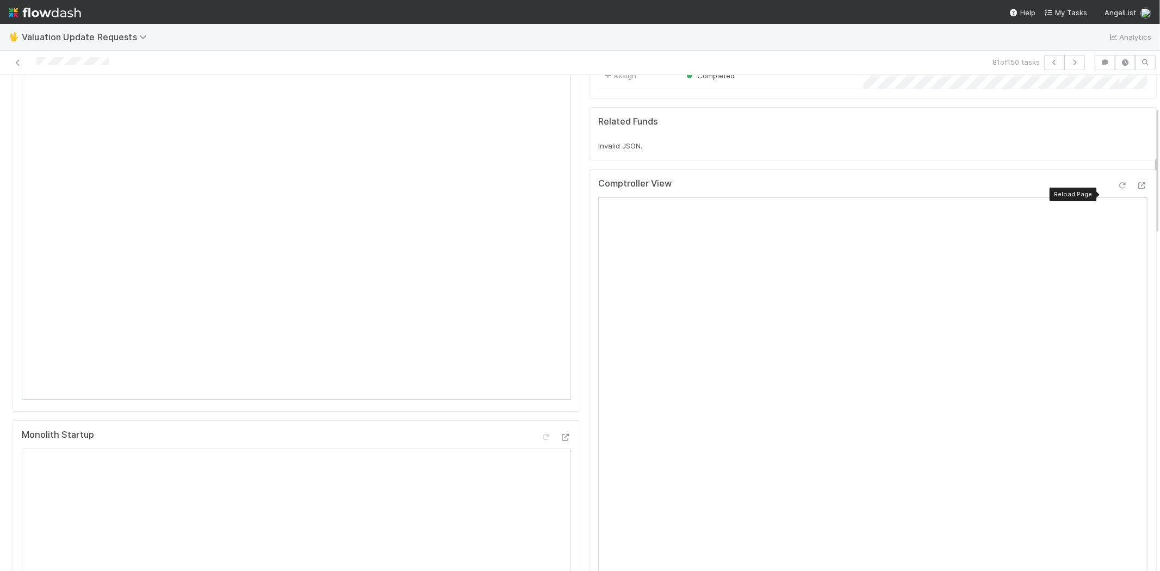
click at [1117, 189] on icon at bounding box center [1122, 185] width 11 height 7
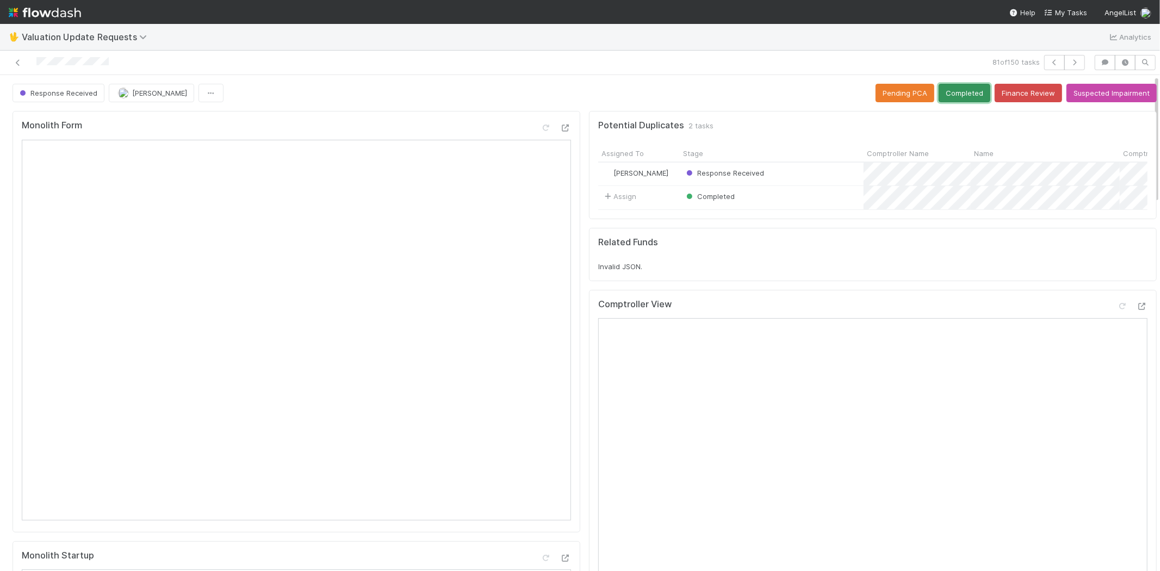
click at [948, 87] on button "Completed" at bounding box center [964, 93] width 52 height 18
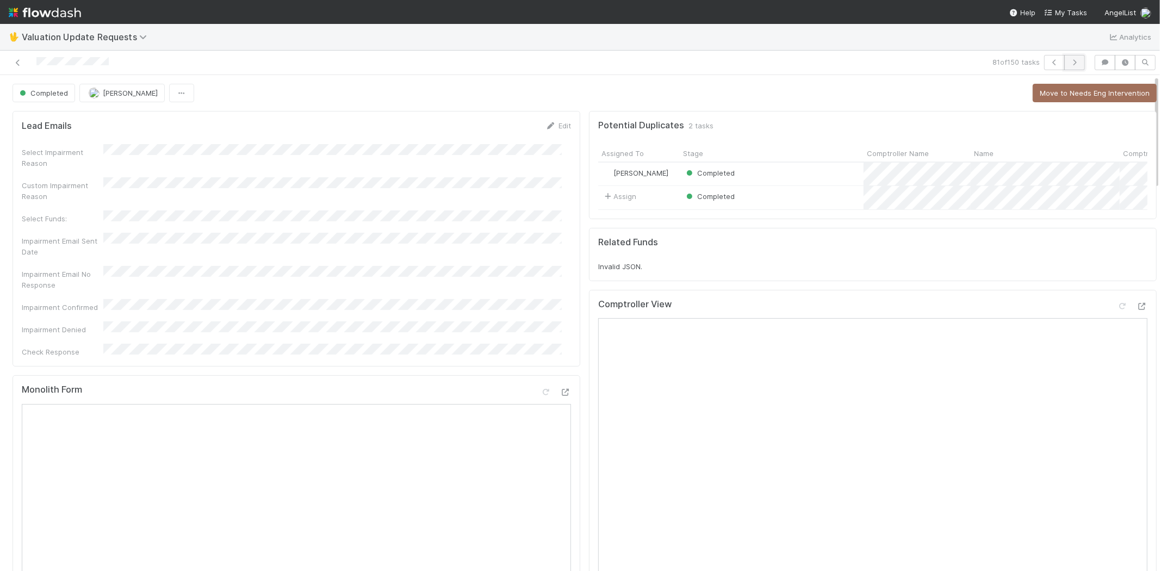
click at [1072, 63] on button "button" at bounding box center [1074, 62] width 21 height 15
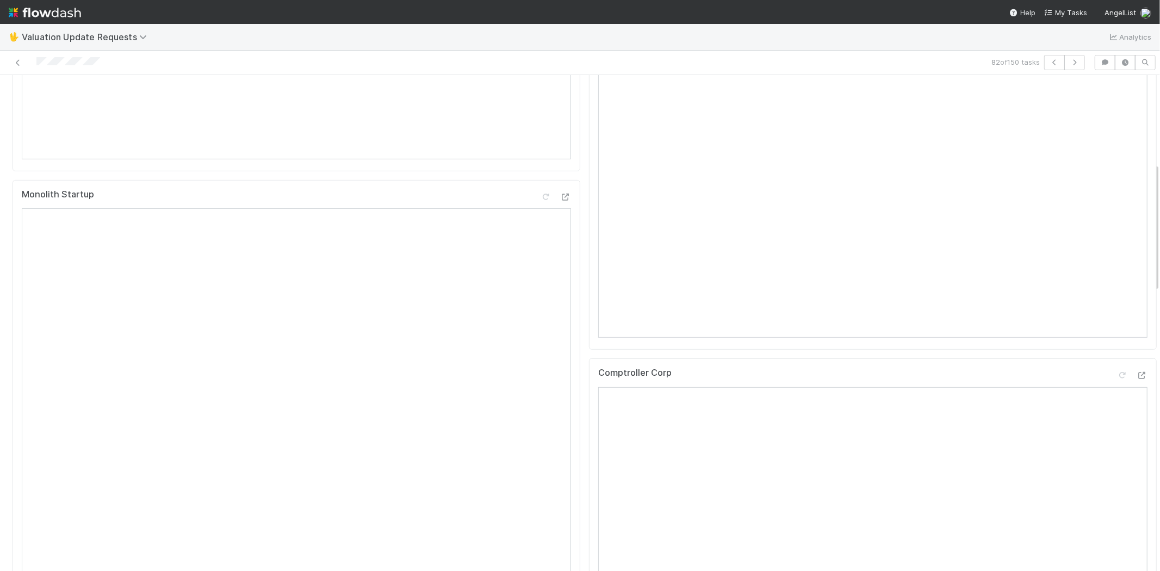
scroll to position [362, 0]
click at [1136, 379] on div at bounding box center [1141, 374] width 11 height 11
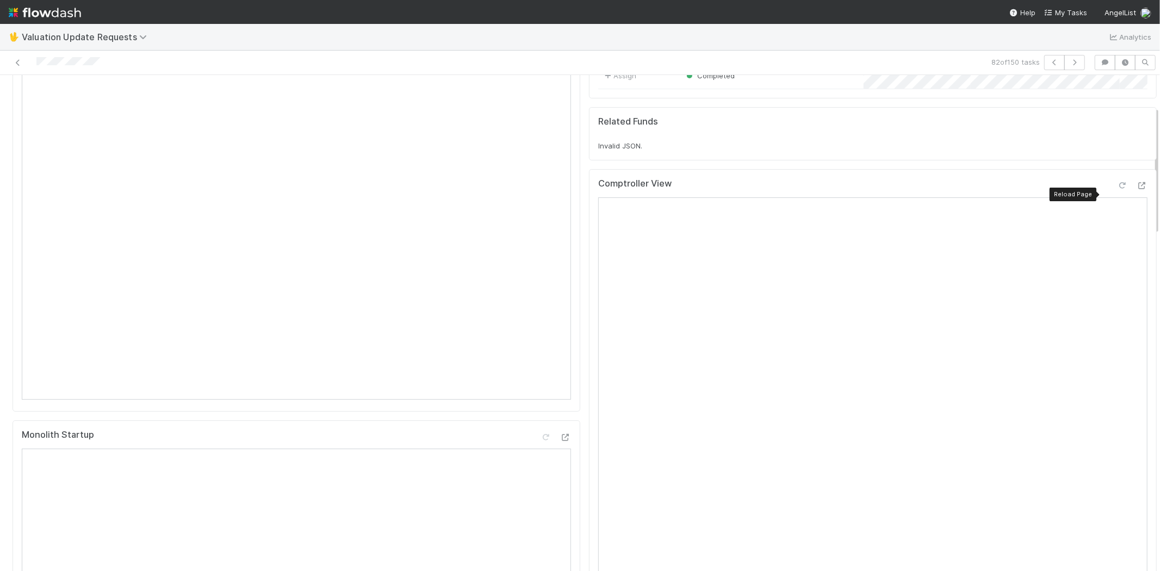
click at [1117, 189] on icon at bounding box center [1122, 185] width 11 height 7
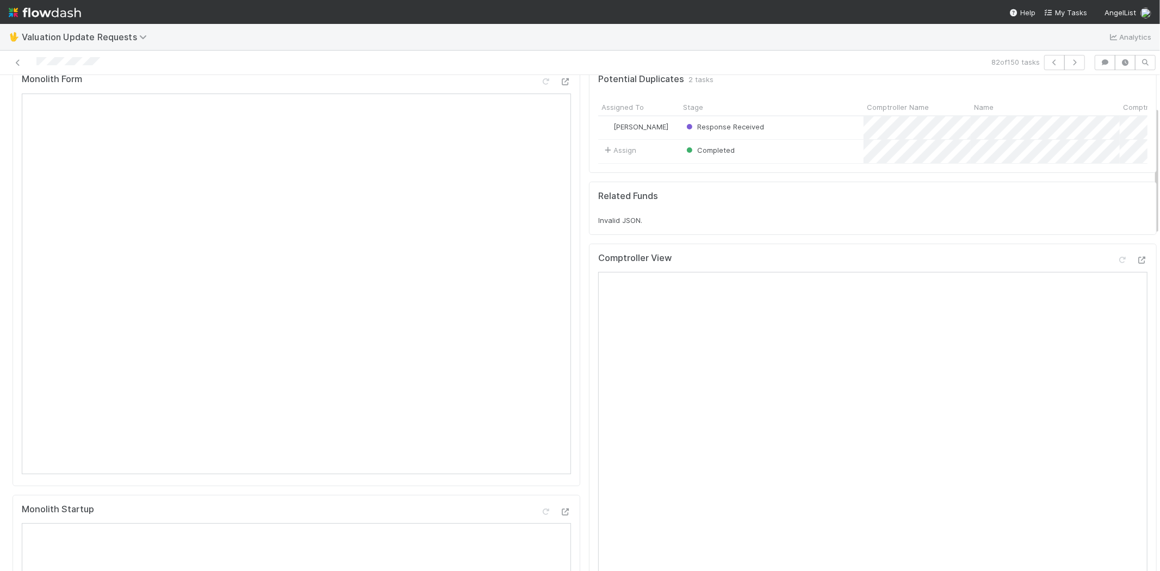
scroll to position [0, 0]
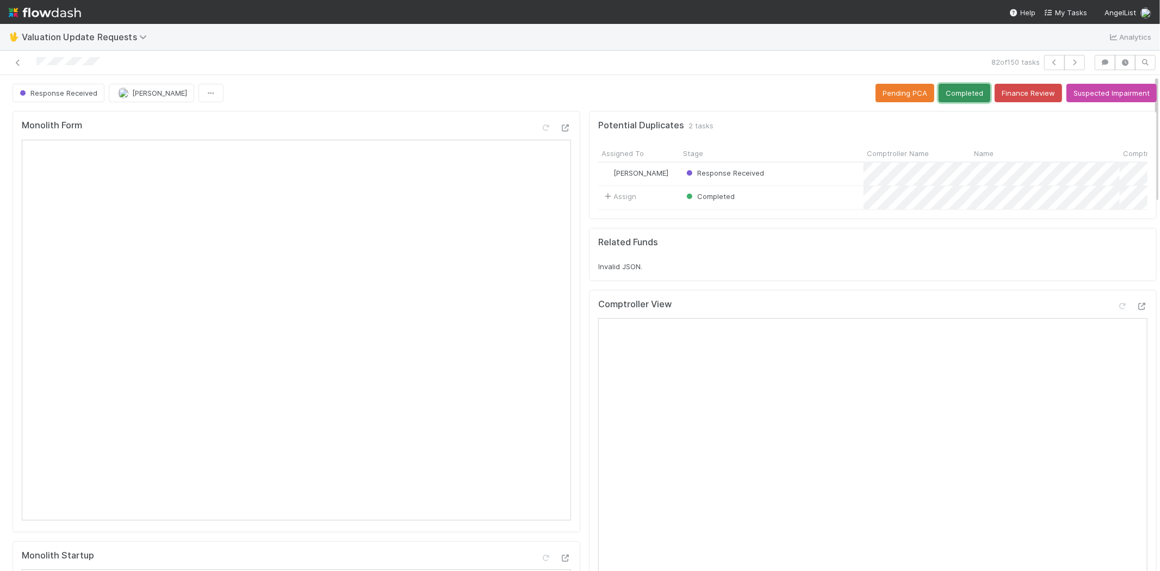
click at [942, 97] on button "Completed" at bounding box center [964, 93] width 52 height 18
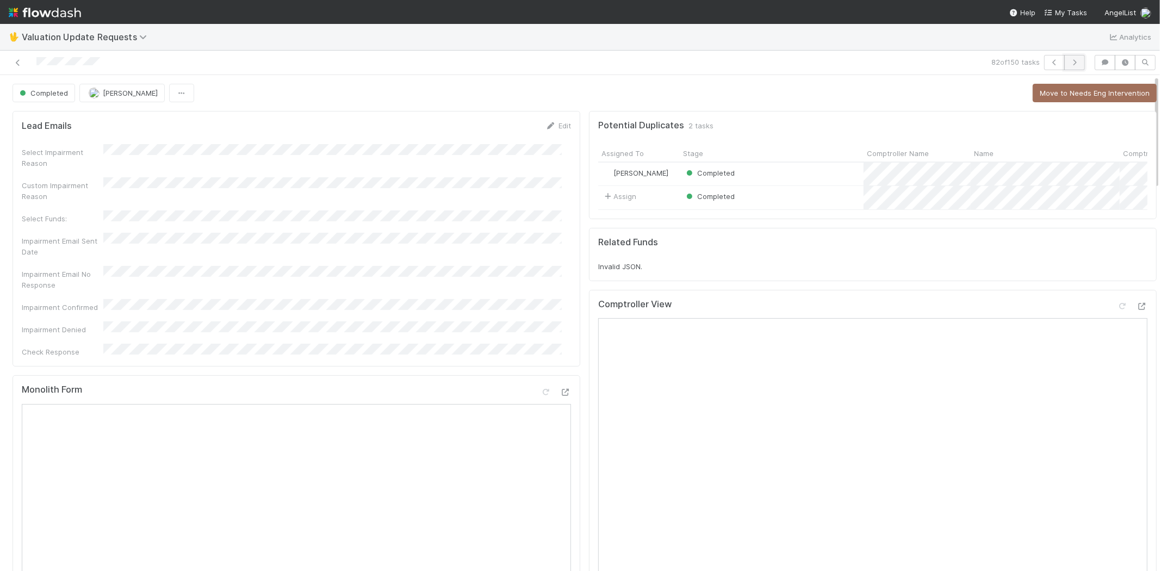
click at [1072, 58] on button "button" at bounding box center [1074, 62] width 21 height 15
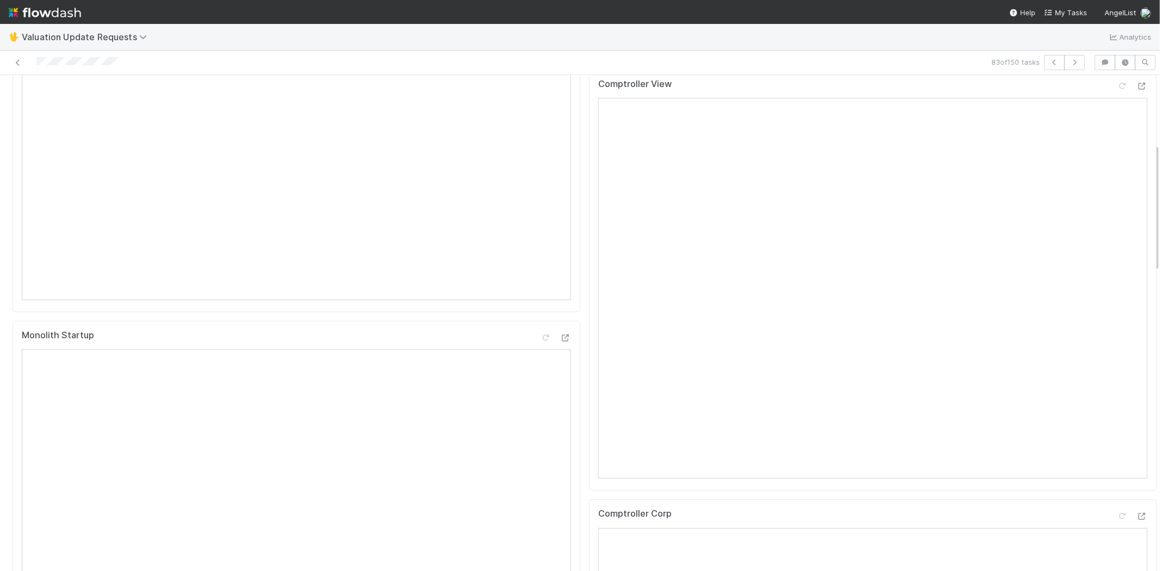
scroll to position [181, 0]
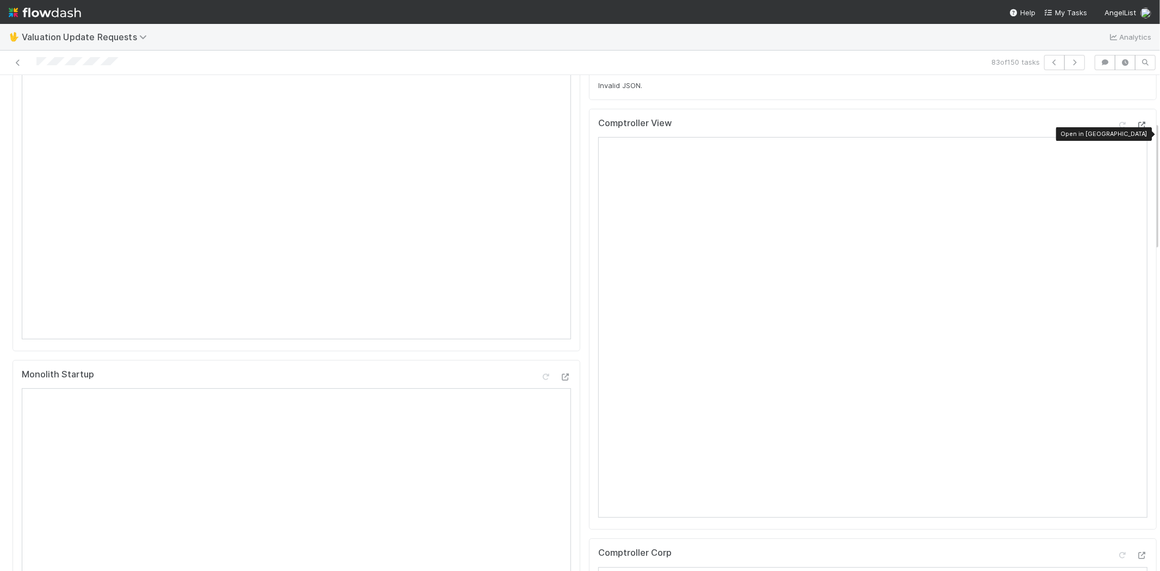
click at [1136, 129] on icon at bounding box center [1141, 125] width 11 height 7
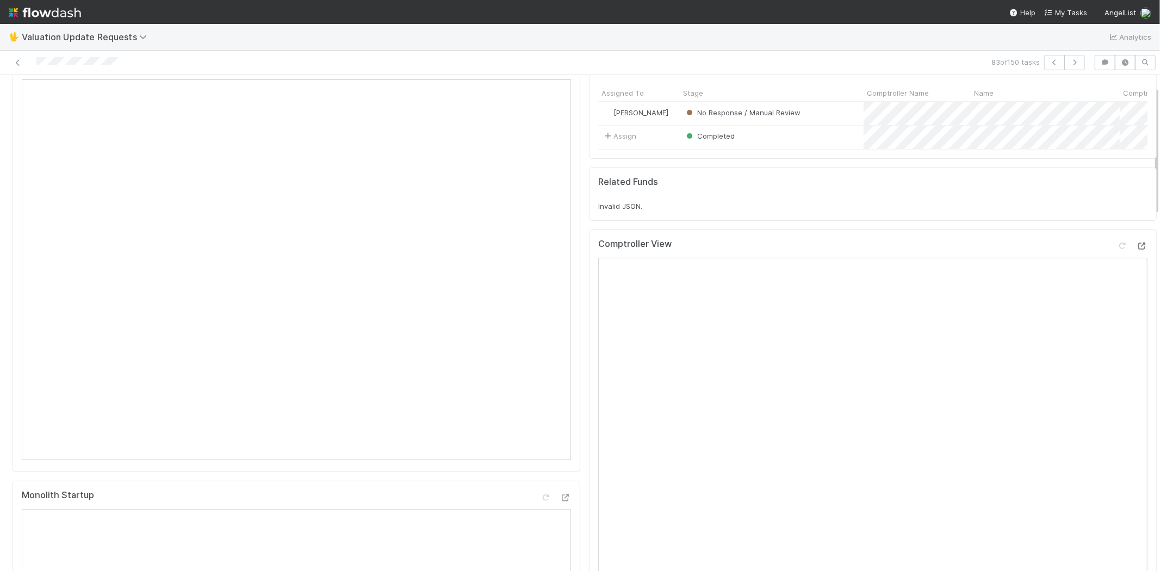
scroll to position [0, 0]
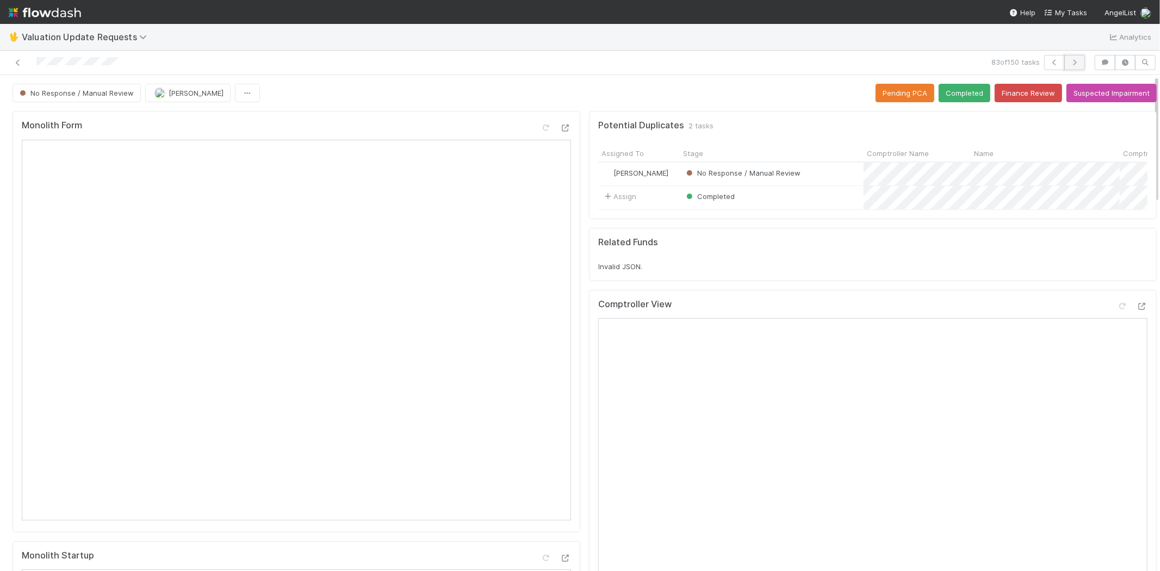
click at [1069, 56] on button "button" at bounding box center [1074, 62] width 21 height 15
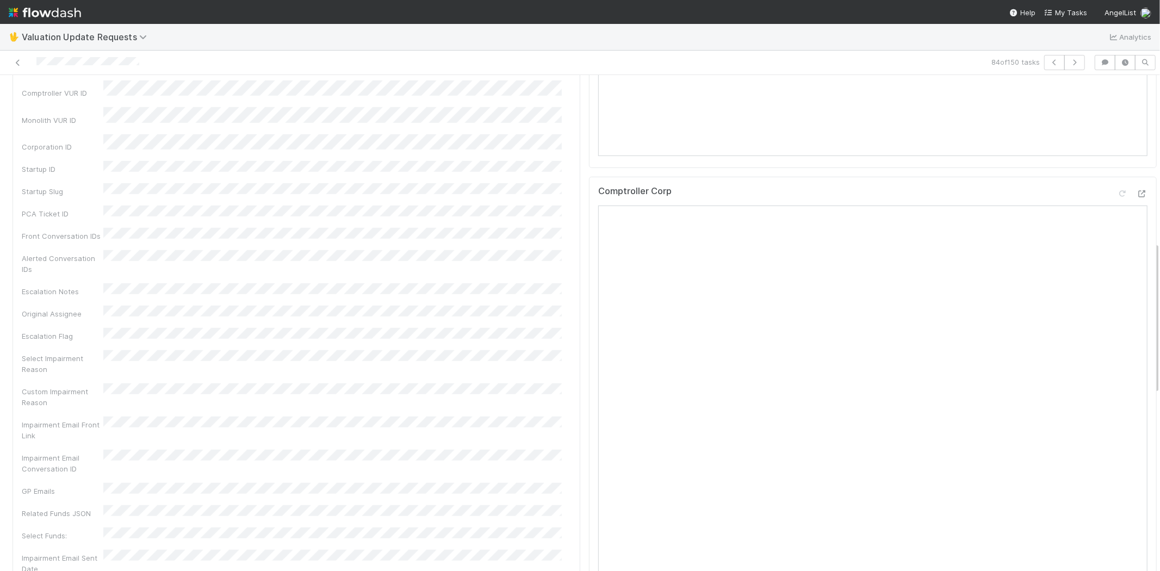
scroll to position [544, 0]
click at [1136, 196] on icon at bounding box center [1141, 192] width 11 height 7
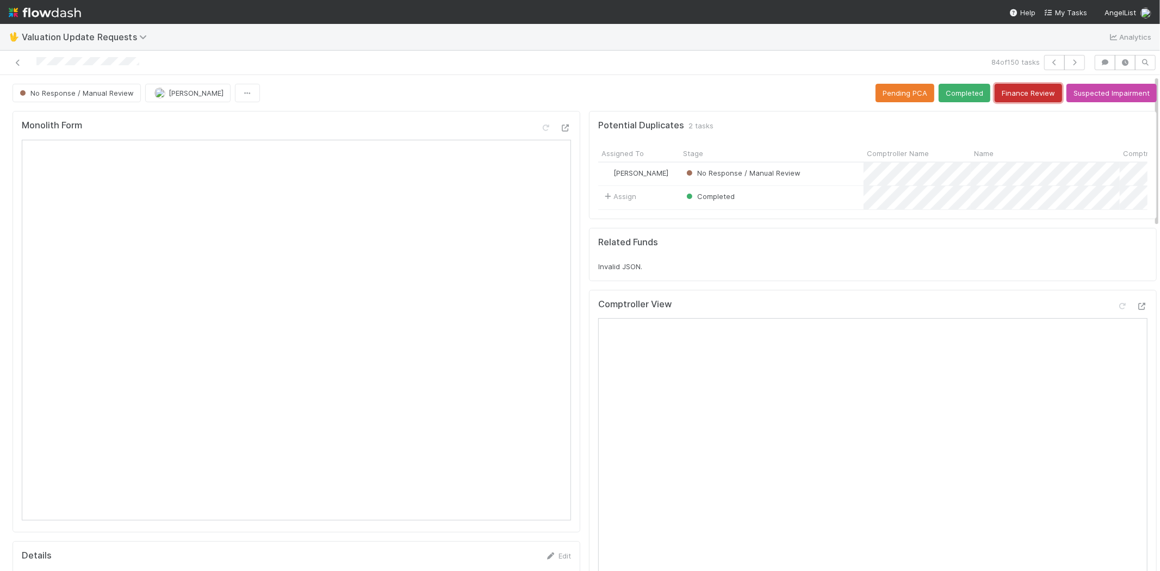
click at [1005, 91] on button "Finance Review" at bounding box center [1027, 93] width 67 height 18
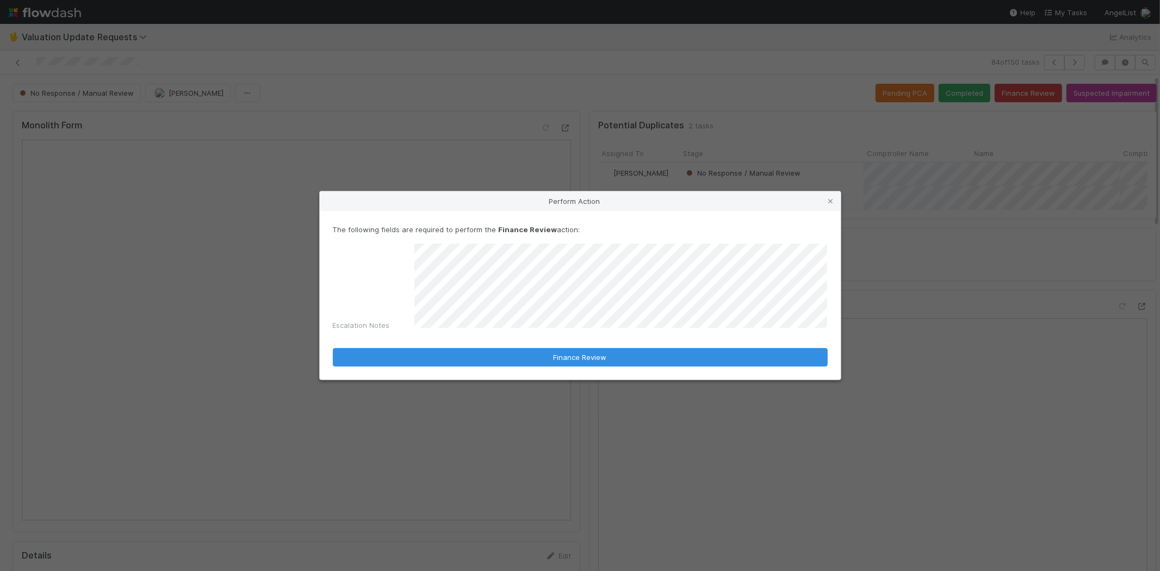
click at [387, 316] on div "Escalation Notes" at bounding box center [580, 289] width 495 height 91
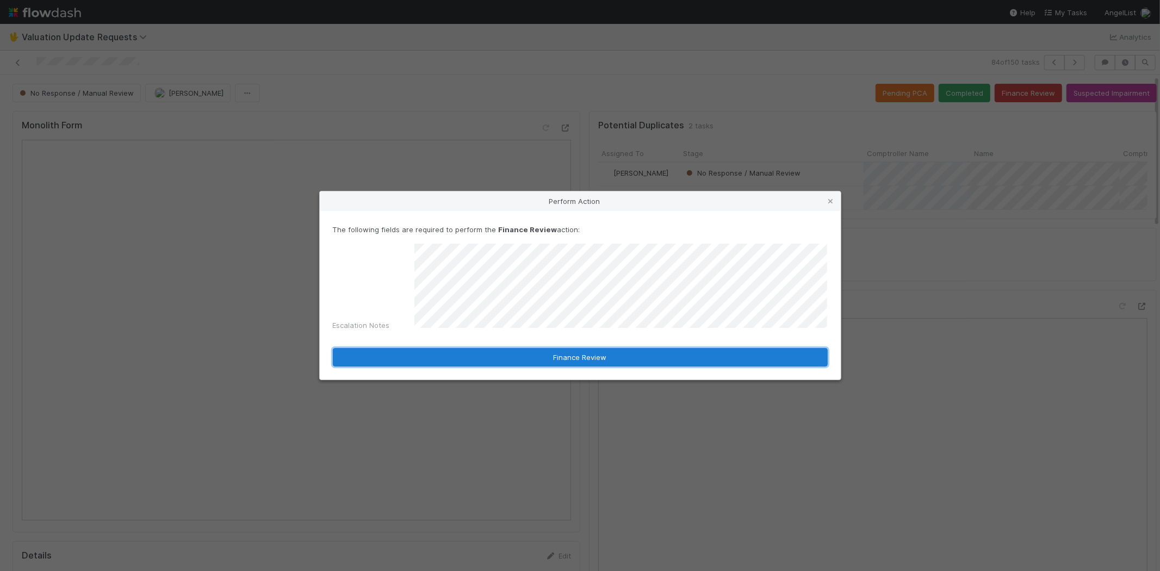
click at [422, 349] on button "Finance Review" at bounding box center [580, 357] width 495 height 18
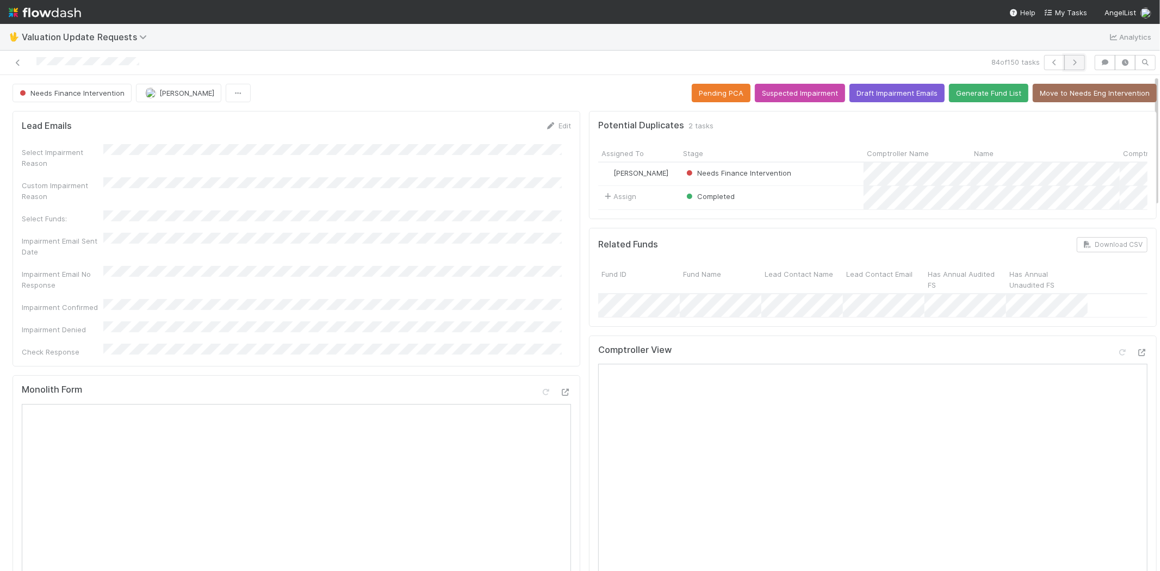
click at [1069, 61] on icon "button" at bounding box center [1074, 62] width 11 height 7
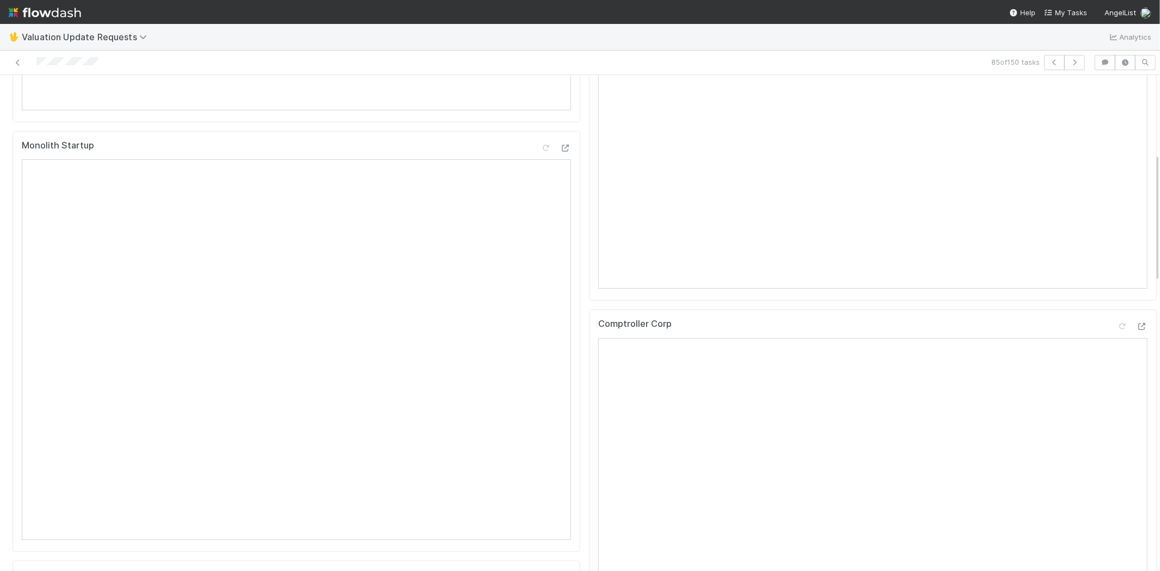
scroll to position [302, 0]
click at [1136, 438] on icon at bounding box center [1141, 434] width 11 height 7
click at [1117, 129] on icon at bounding box center [1122, 125] width 11 height 7
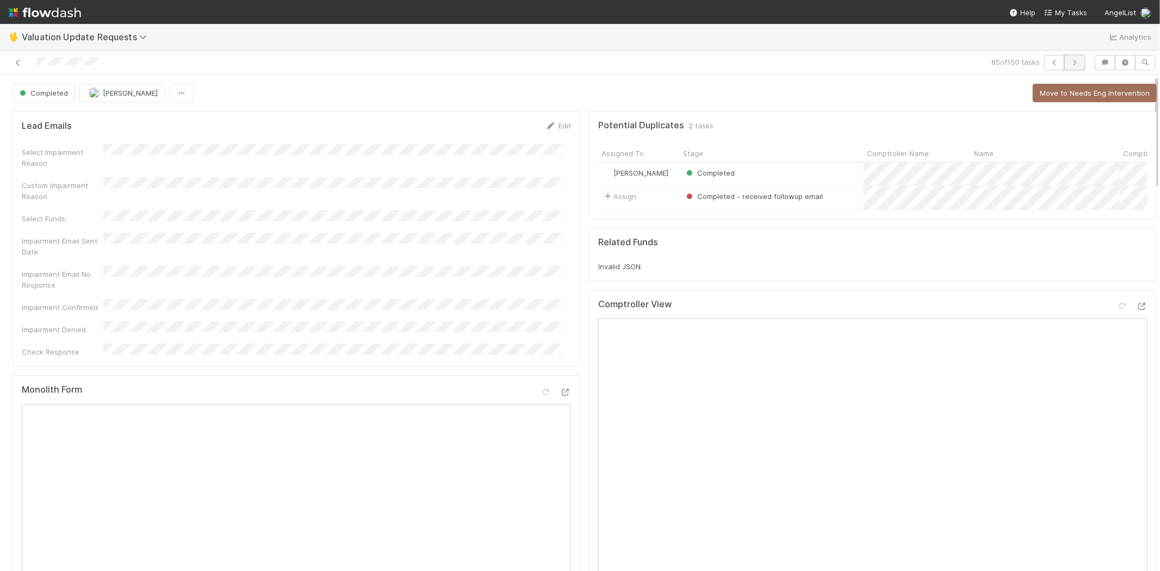
click at [1072, 60] on button "button" at bounding box center [1074, 62] width 21 height 15
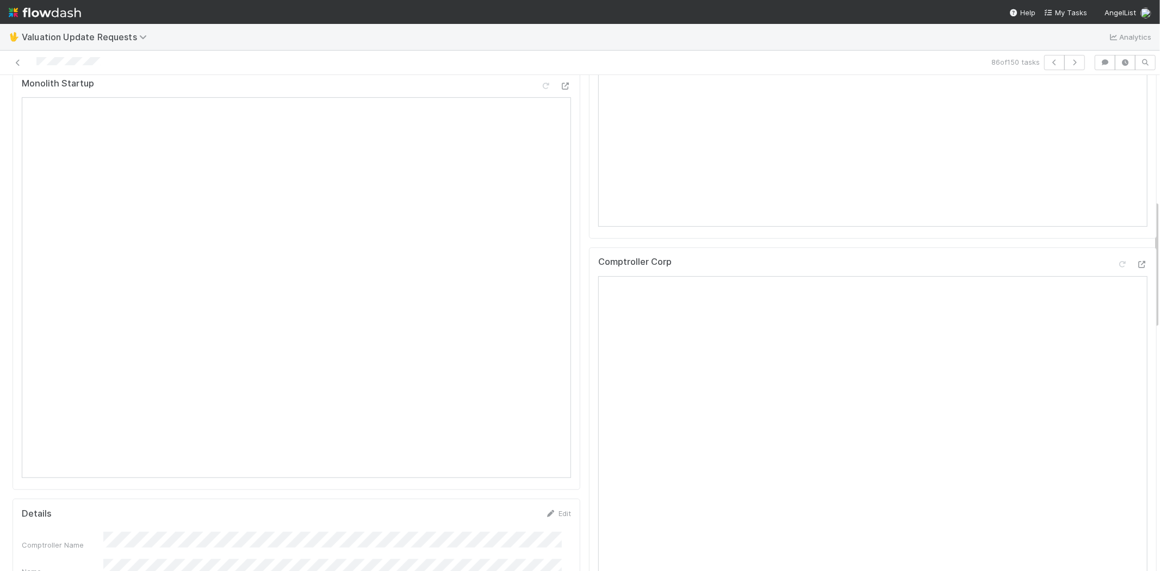
scroll to position [483, 0]
click at [1136, 258] on div at bounding box center [1141, 253] width 11 height 11
click at [1117, 129] on icon at bounding box center [1122, 125] width 11 height 7
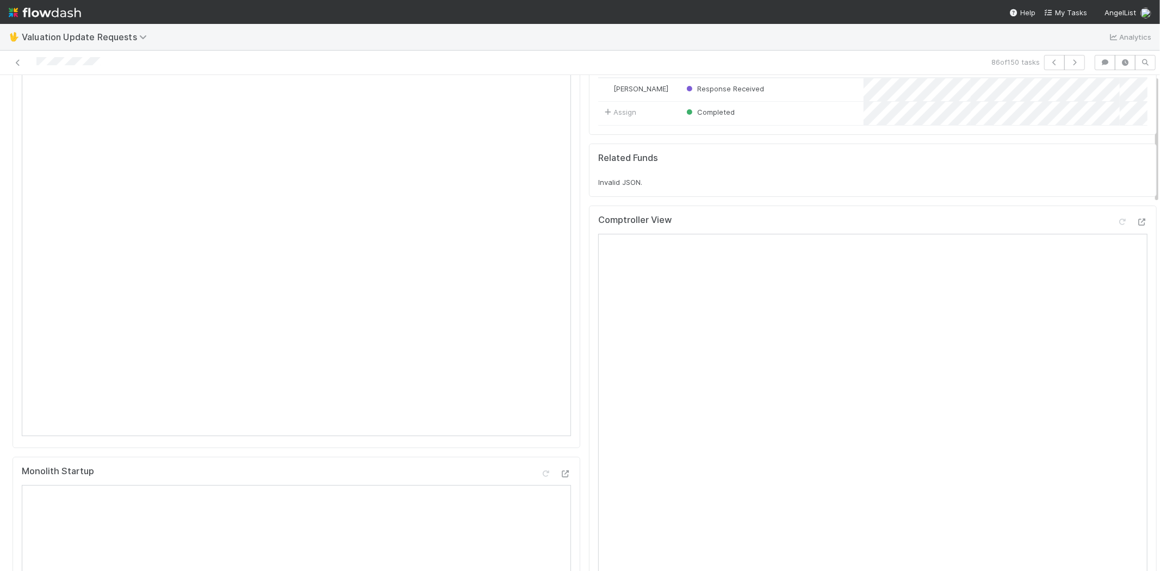
scroll to position [0, 0]
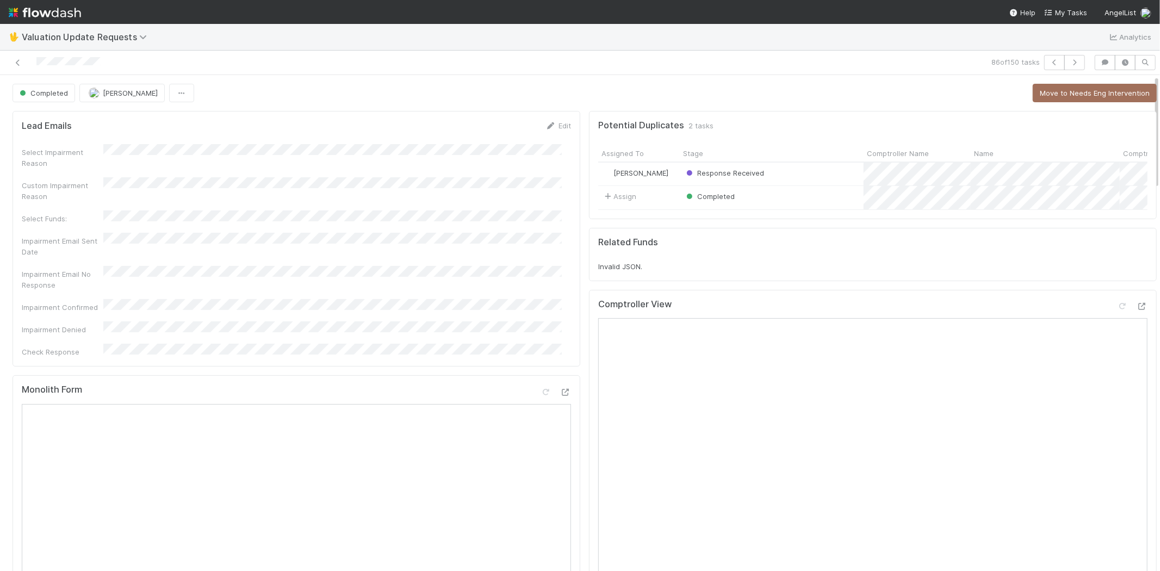
click at [952, 91] on div "Completed Karen Jane Salcedo Move to Needs Eng Intervention" at bounding box center [585, 93] width 1144 height 18
click at [1064, 67] on button "button" at bounding box center [1074, 62] width 21 height 15
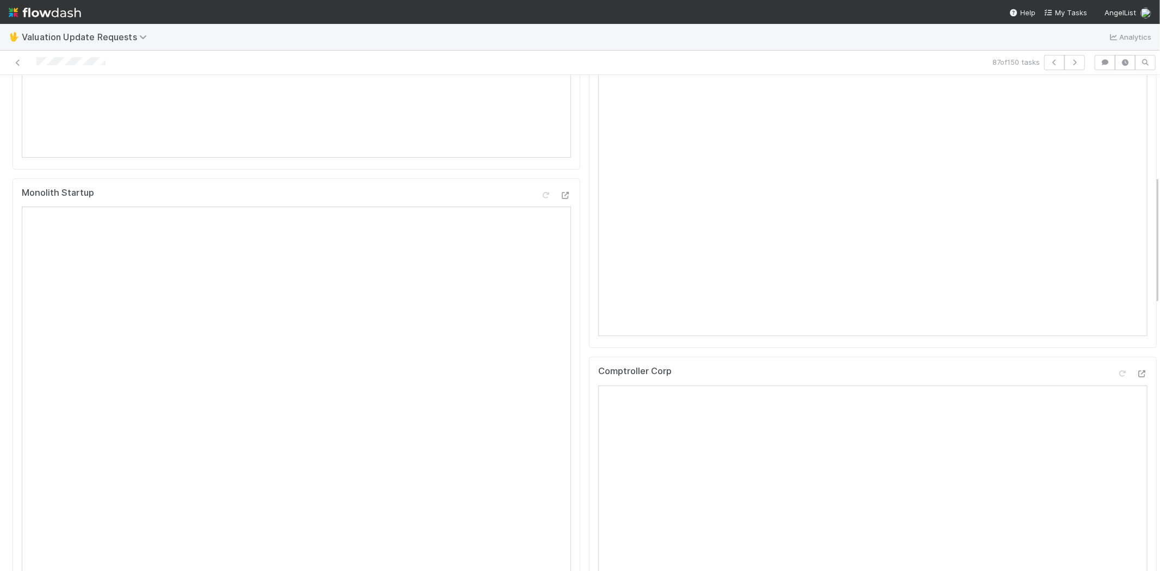
scroll to position [422, 0]
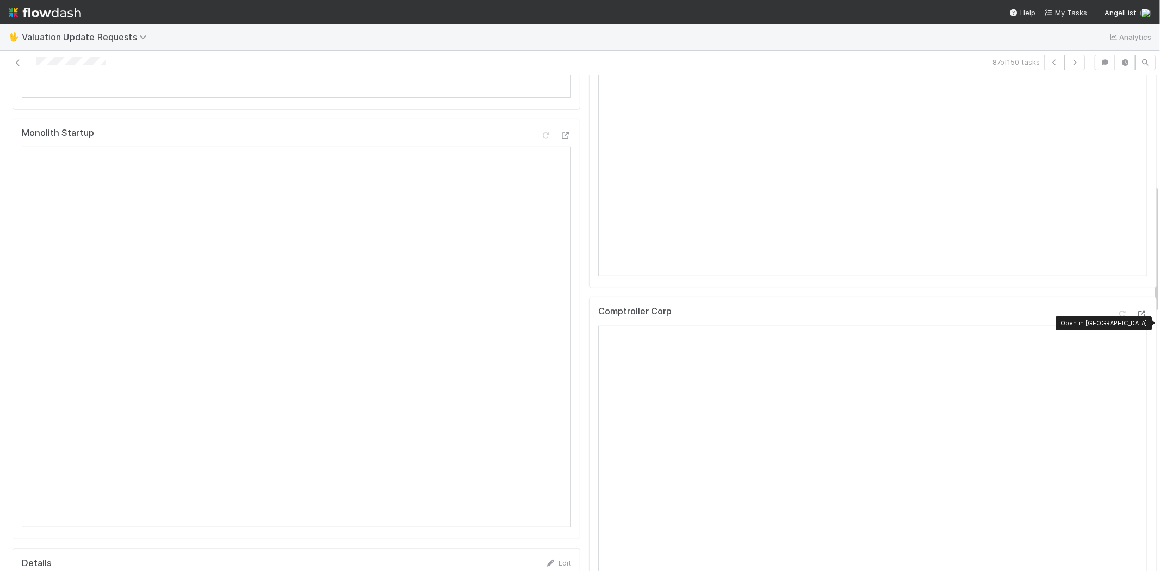
click at [1136, 318] on icon at bounding box center [1141, 313] width 11 height 7
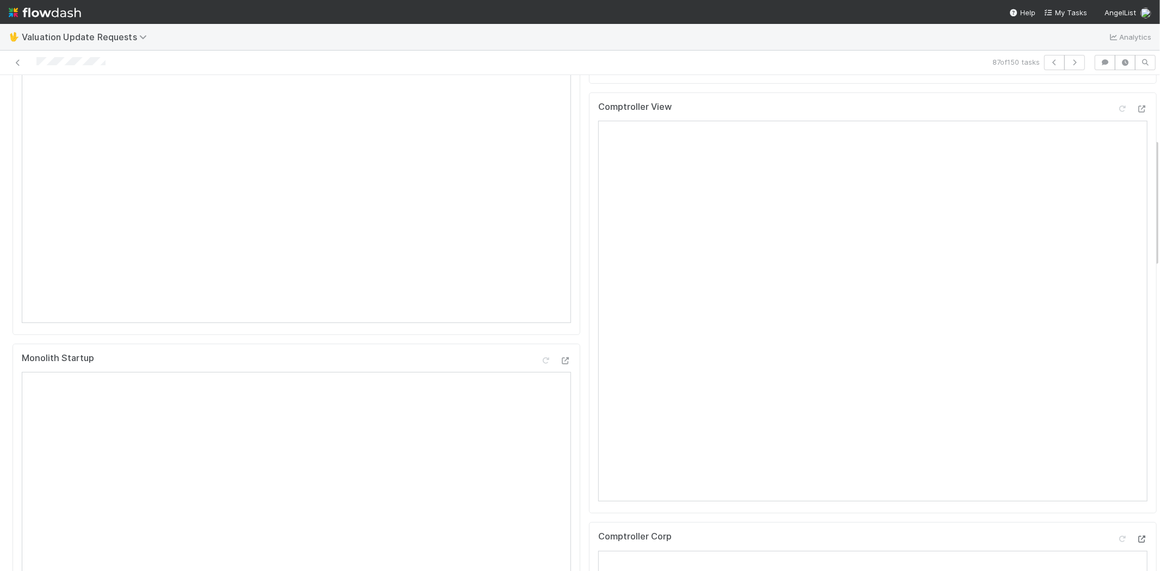
scroll to position [181, 0]
click at [1117, 129] on icon at bounding box center [1122, 125] width 11 height 7
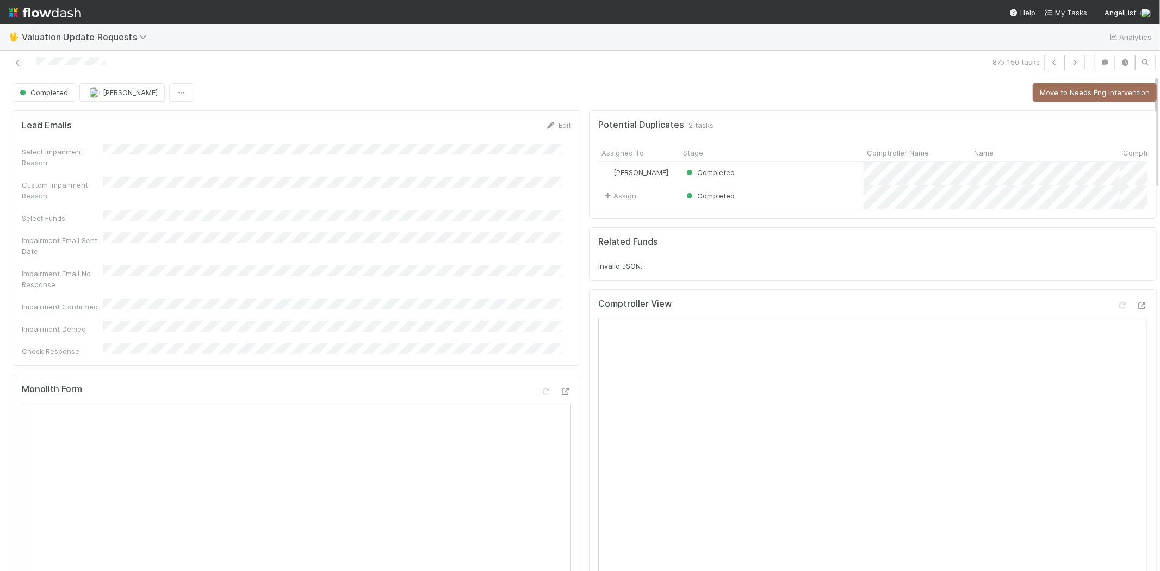
scroll to position [0, 0]
click at [1069, 60] on icon "button" at bounding box center [1074, 62] width 11 height 7
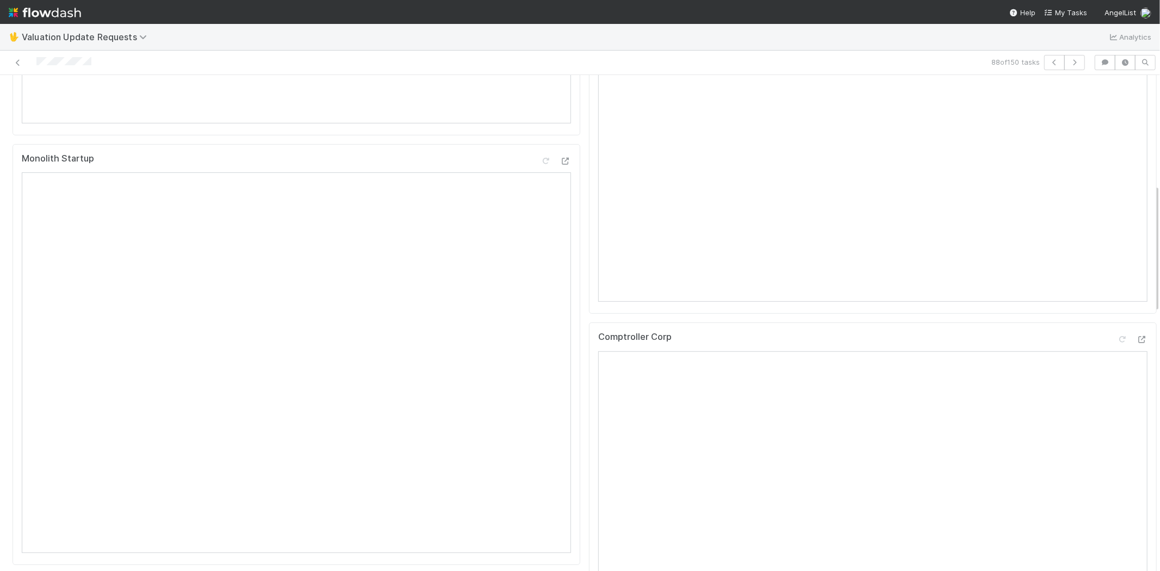
scroll to position [422, 0]
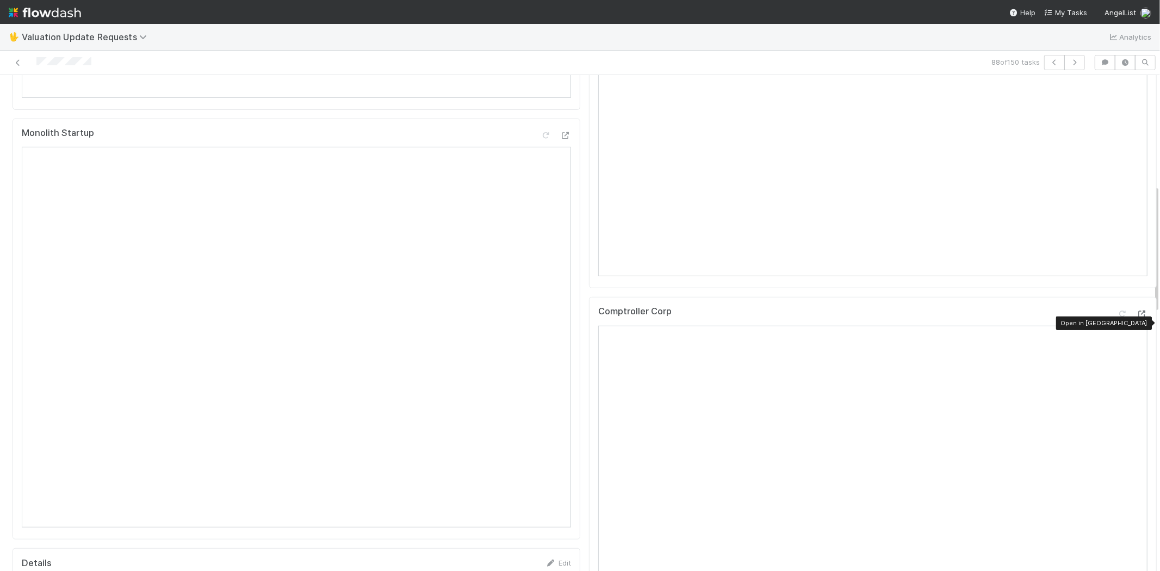
click at [1136, 318] on div at bounding box center [1141, 313] width 11 height 11
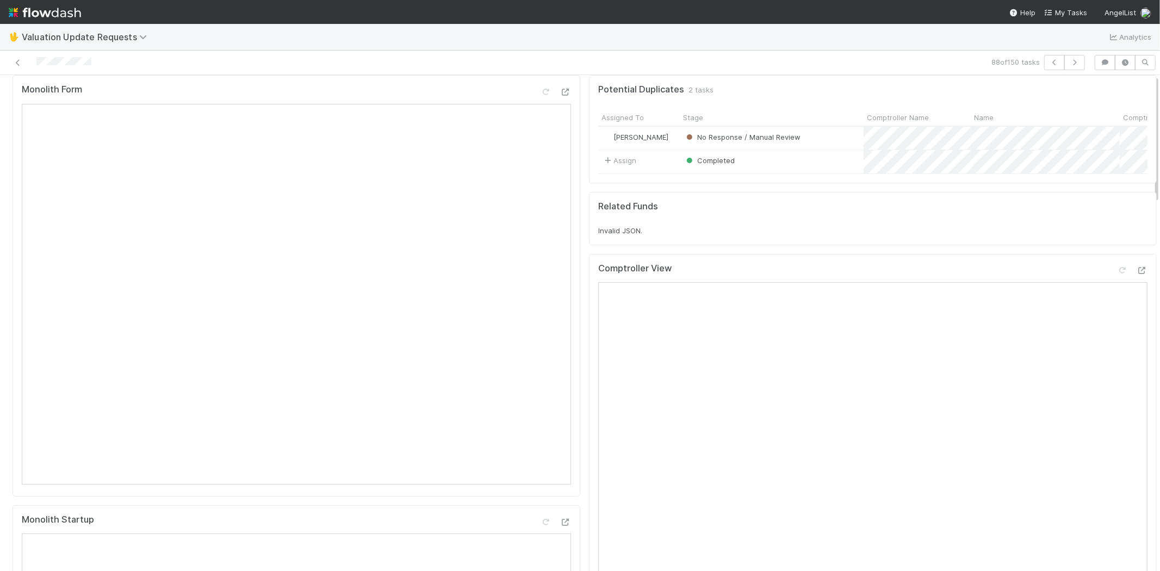
scroll to position [0, 0]
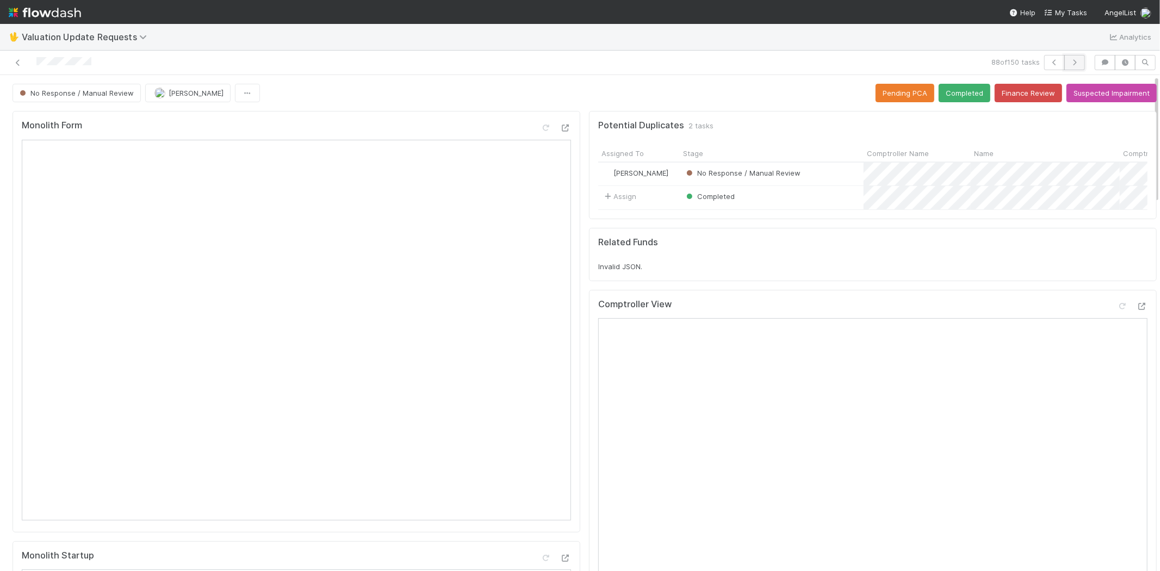
click at [1069, 64] on icon "button" at bounding box center [1074, 62] width 11 height 7
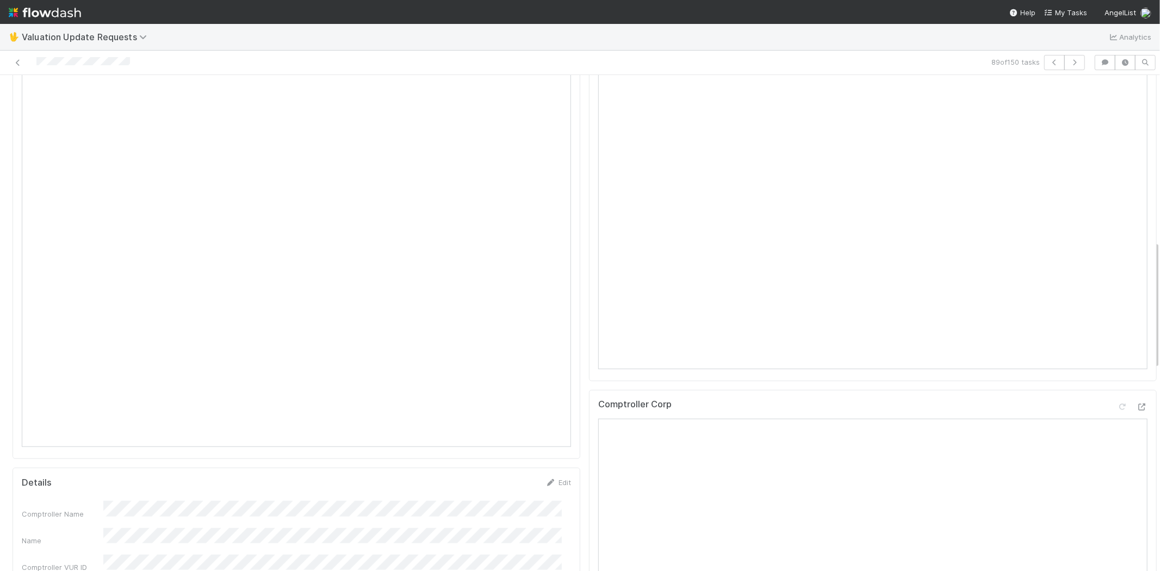
scroll to position [725, 0]
click at [1136, 184] on icon at bounding box center [1141, 185] width 11 height 7
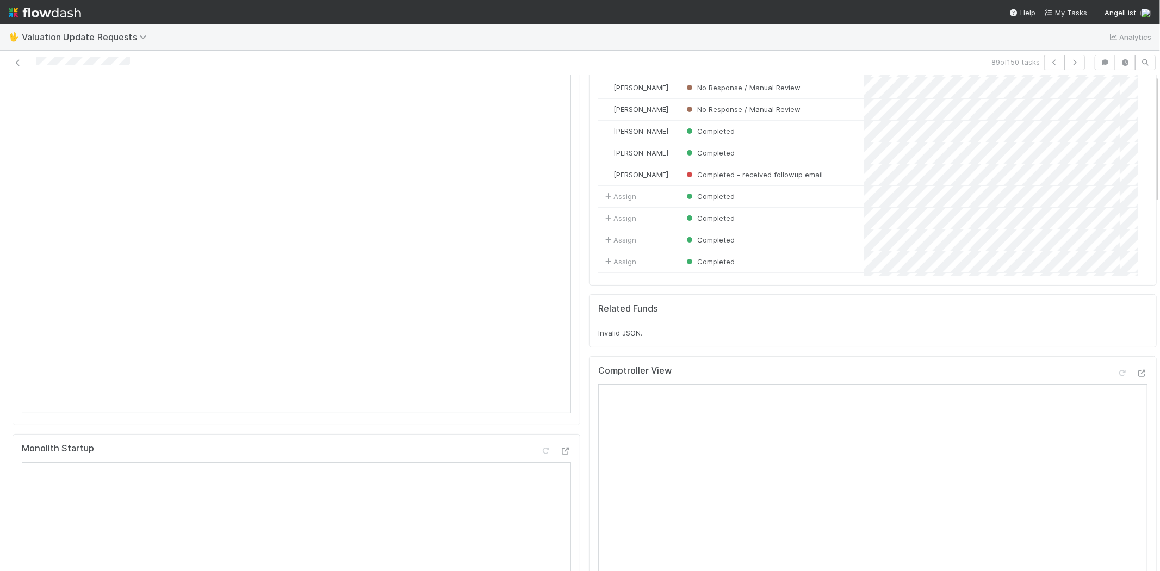
scroll to position [0, 0]
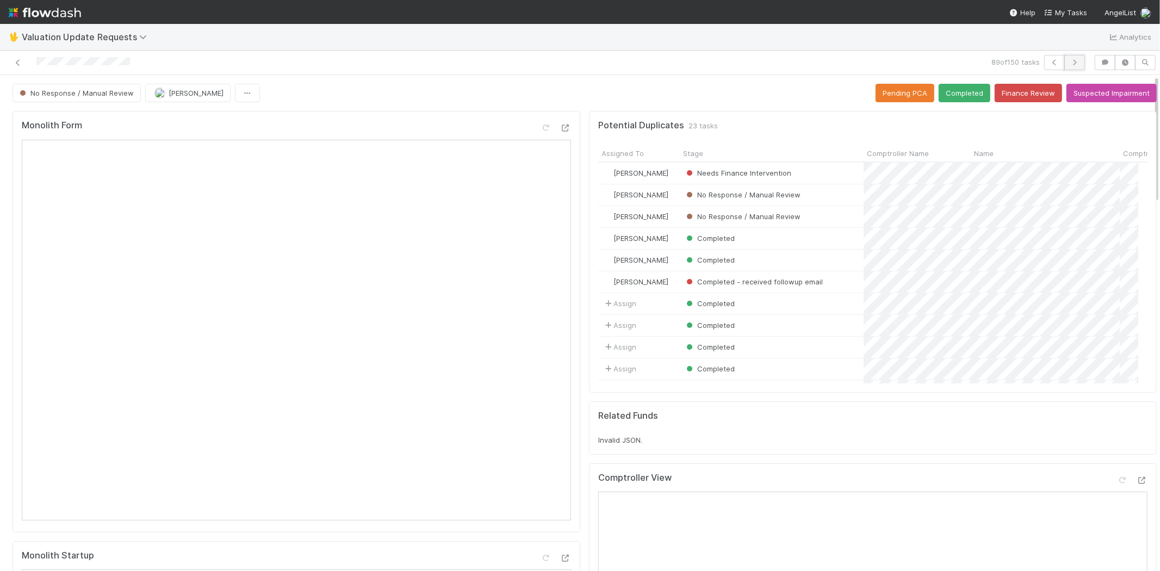
click at [1069, 59] on icon "button" at bounding box center [1074, 62] width 11 height 7
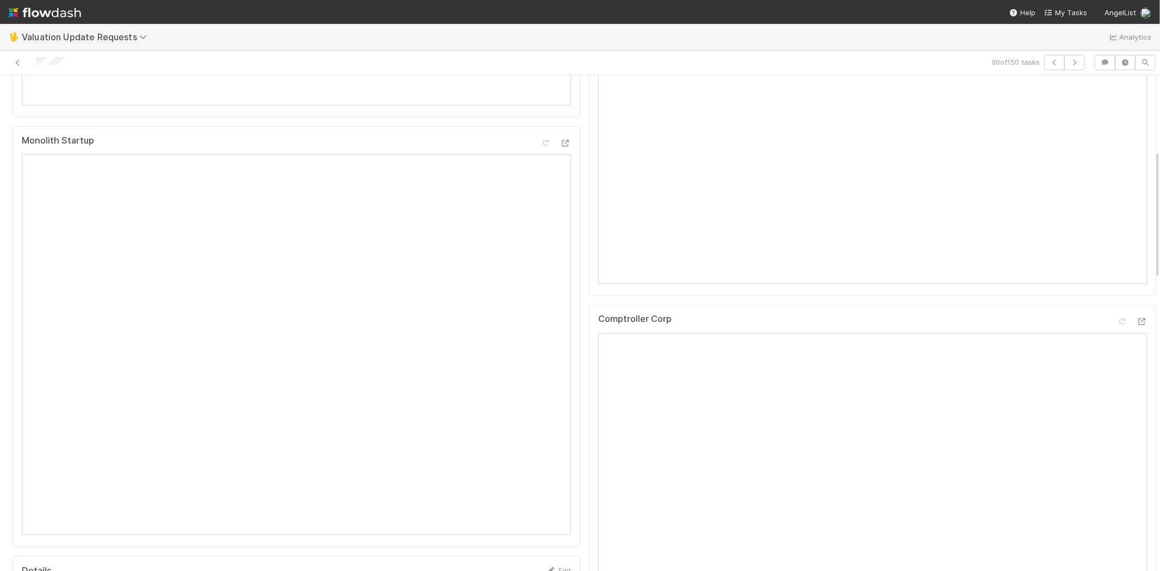
scroll to position [422, 0]
click at [1136, 318] on icon at bounding box center [1141, 313] width 11 height 7
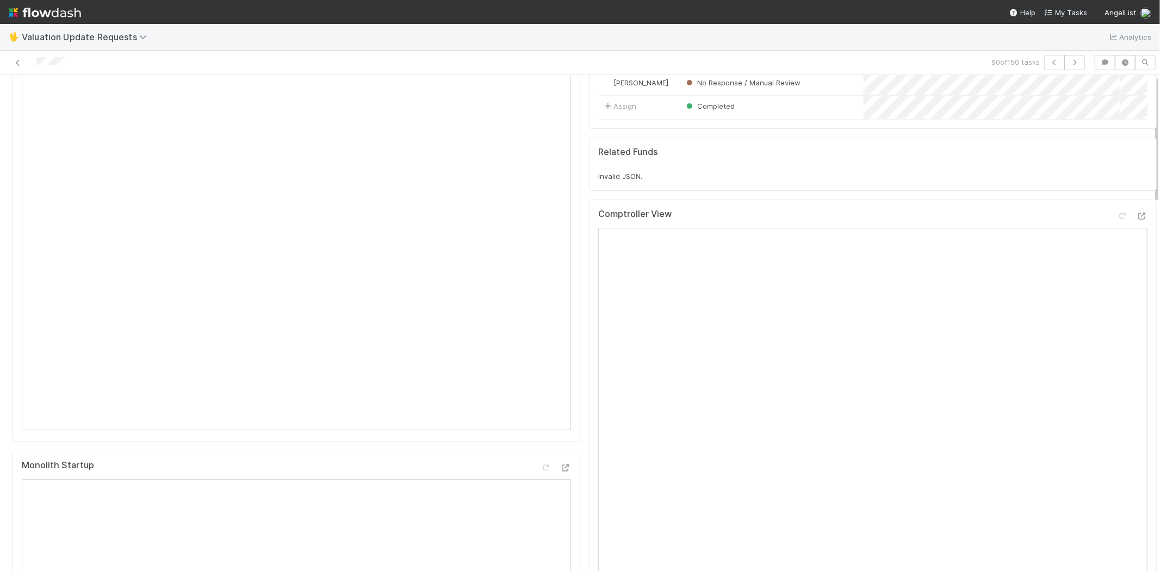
scroll to position [0, 0]
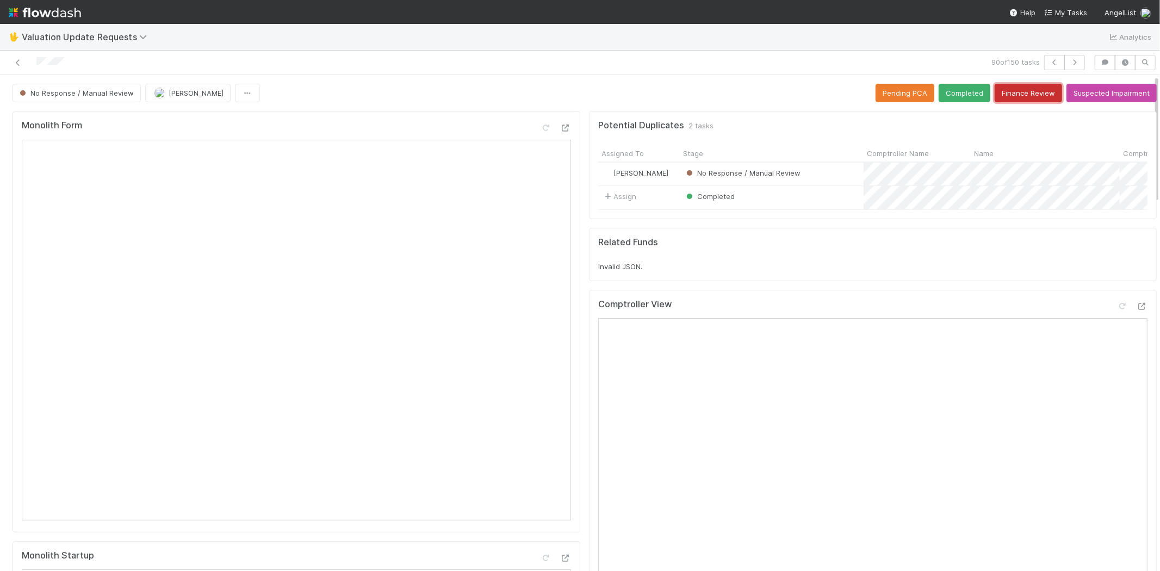
click at [996, 97] on button "Finance Review" at bounding box center [1027, 93] width 67 height 18
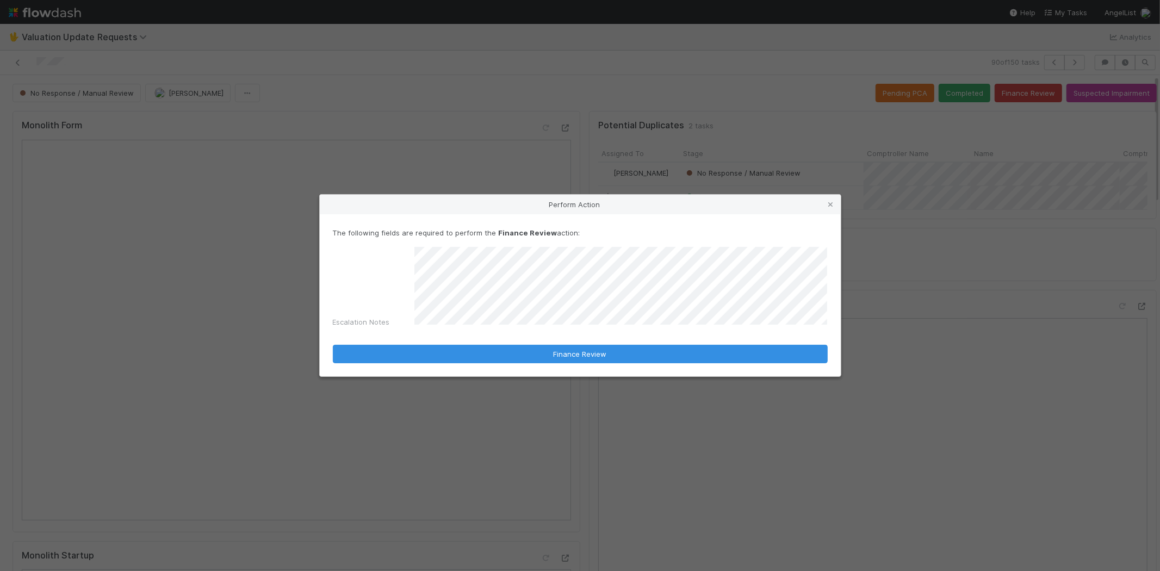
click at [361, 285] on div "Escalation Notes" at bounding box center [580, 289] width 495 height 85
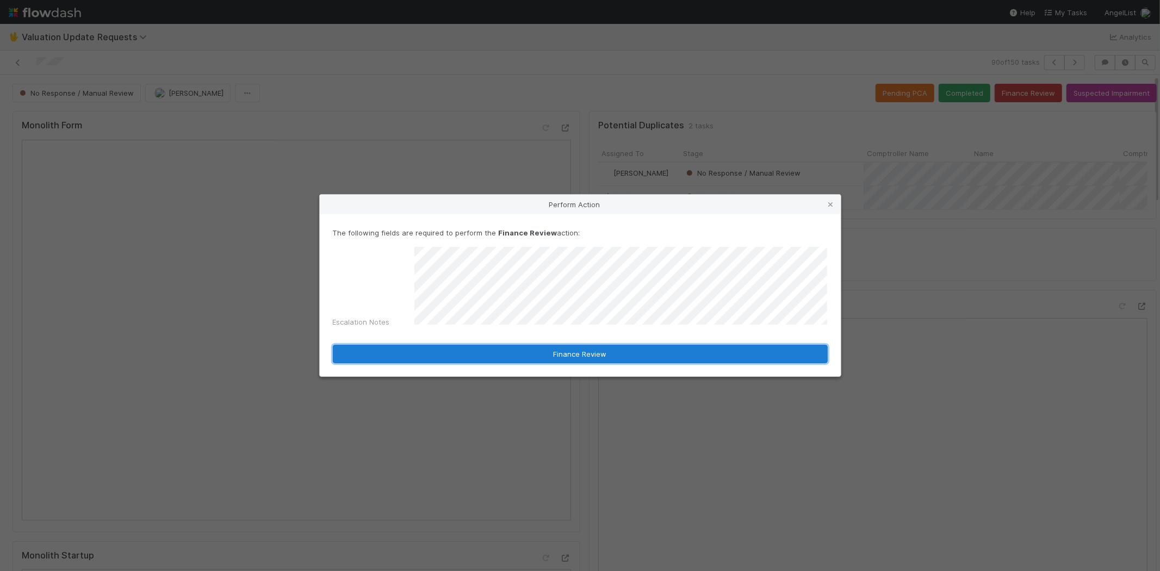
click at [424, 345] on button "Finance Review" at bounding box center [580, 354] width 495 height 18
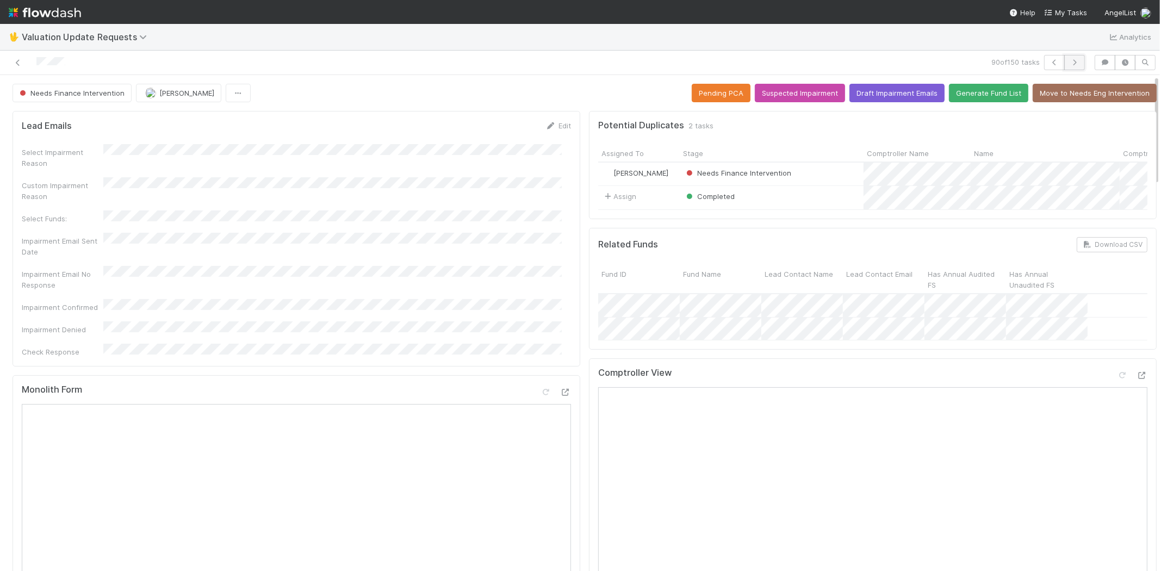
click at [1071, 60] on button "button" at bounding box center [1074, 62] width 21 height 15
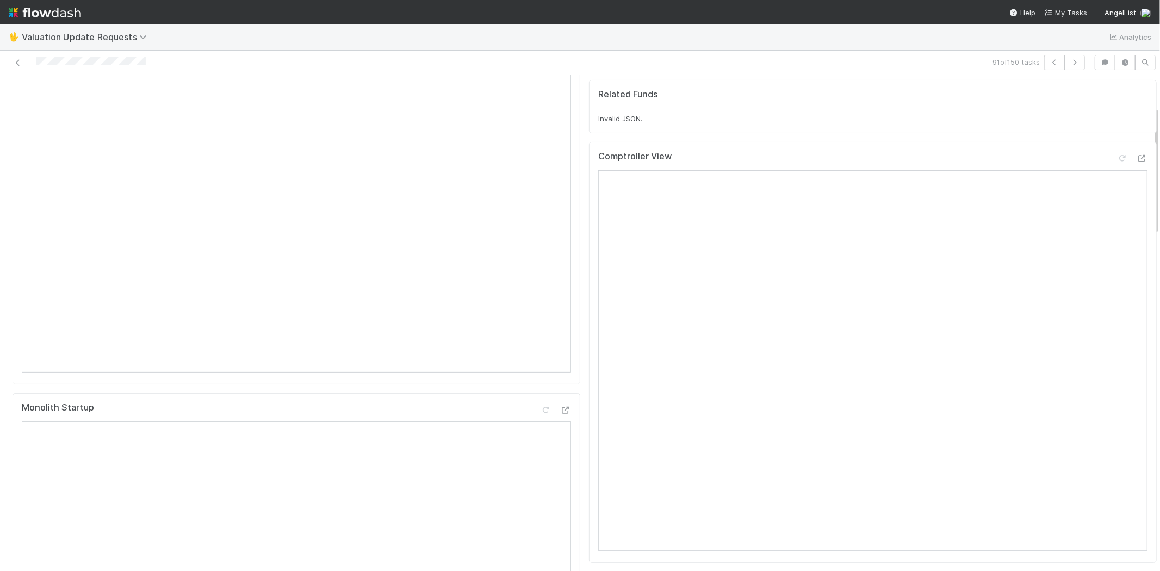
scroll to position [121, 0]
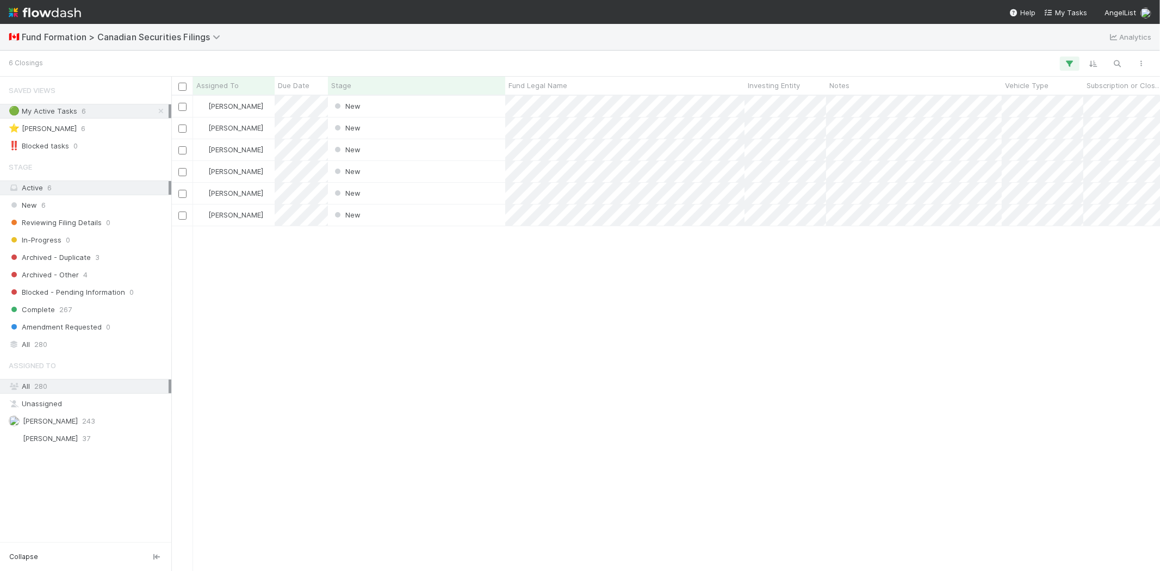
scroll to position [9, 9]
click at [426, 315] on div "Karen Jane Salcedo New 8/18/25, 7:30:07 PM 8/18/25, 7:30:17 PM Karen Jane Salce…" at bounding box center [665, 333] width 988 height 475
click at [301, 83] on span "Due Date" at bounding box center [294, 85] width 32 height 11
click at [300, 103] on div "Sort Oldest → Newest" at bounding box center [340, 106] width 124 height 16
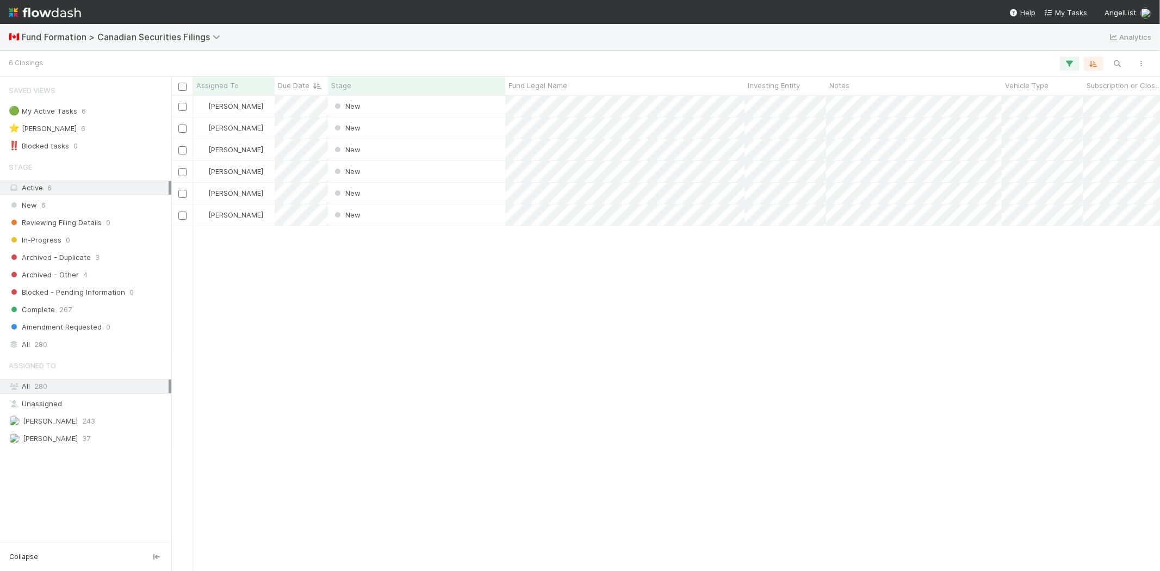
click at [370, 332] on div "Karen Jane Salcedo New 8/18/25, 7:30:07 PM 8/18/25, 7:30:17 PM Karen Jane Salce…" at bounding box center [665, 333] width 988 height 475
click at [408, 350] on div "Karen Jane Salcedo New 8/18/25, 7:30:07 PM 8/18/25, 7:30:17 PM Karen Jane Salce…" at bounding box center [665, 333] width 988 height 475
click at [296, 282] on div "Karen Jane Salcedo New 8/18/25, 7:30:07 PM 8/18/25, 7:30:17 PM Karen Jane Salce…" at bounding box center [665, 333] width 988 height 475
click at [401, 311] on div "Karen Jane Salcedo New 8/18/25, 7:30:07 PM 8/18/25, 7:30:17 PM Karen Jane Salce…" at bounding box center [665, 333] width 988 height 475
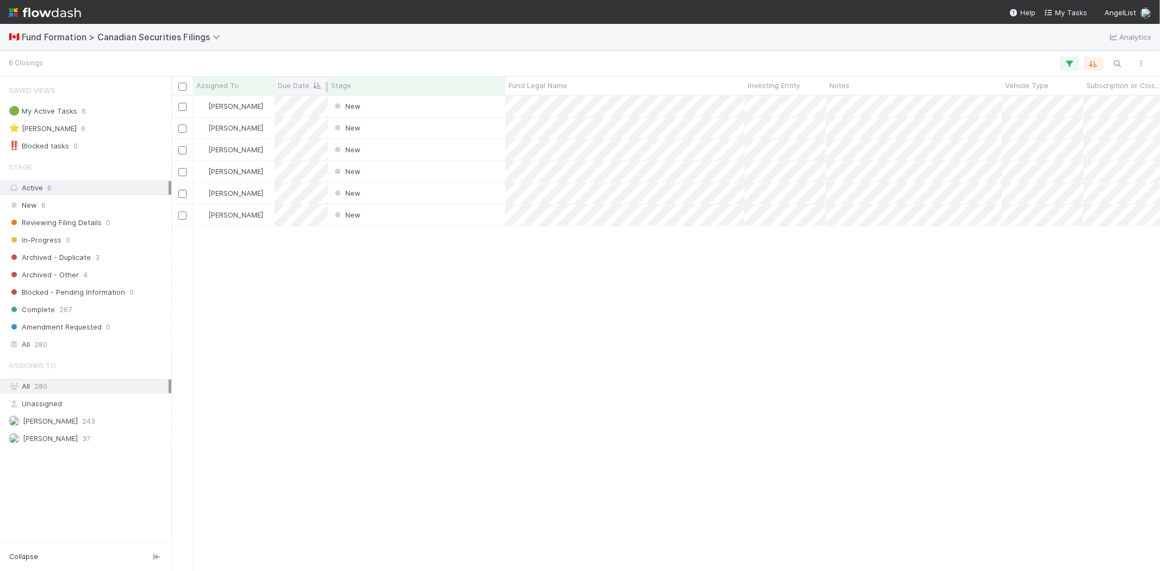
click at [295, 84] on span "Due Date" at bounding box center [294, 85] width 32 height 11
click at [303, 106] on div "Sort Oldest → Newest" at bounding box center [340, 106] width 124 height 16
click at [321, 327] on div "Karen Jane Salcedo New 8/18/25, 7:30:07 PM 8/18/25, 7:30:17 PM Karen Jane Salce…" at bounding box center [665, 333] width 988 height 475
click at [312, 266] on div "Karen Jane Salcedo New 8/18/25, 7:30:07 PM 8/18/25, 7:30:17 PM Karen Jane Salce…" at bounding box center [665, 333] width 988 height 475
click at [349, 278] on div "Karen Jane Salcedo New 8/18/25, 7:30:07 PM 8/18/25, 7:30:17 PM Karen Jane Salce…" at bounding box center [665, 333] width 988 height 475
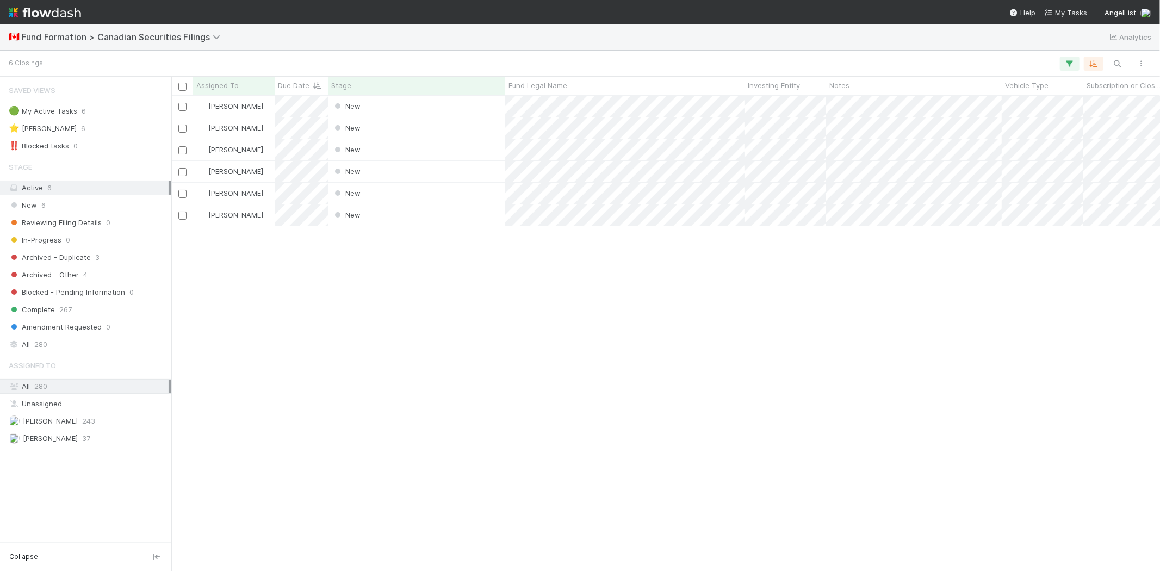
drag, startPoint x: 486, startPoint y: 344, endPoint x: 433, endPoint y: 354, distance: 53.8
click at [485, 343] on div "Karen Jane Salcedo New 8/18/25, 7:30:07 PM 8/18/25, 7:30:17 PM Karen Jane Salce…" at bounding box center [665, 333] width 988 height 475
click at [389, 109] on div "New" at bounding box center [416, 106] width 177 height 21
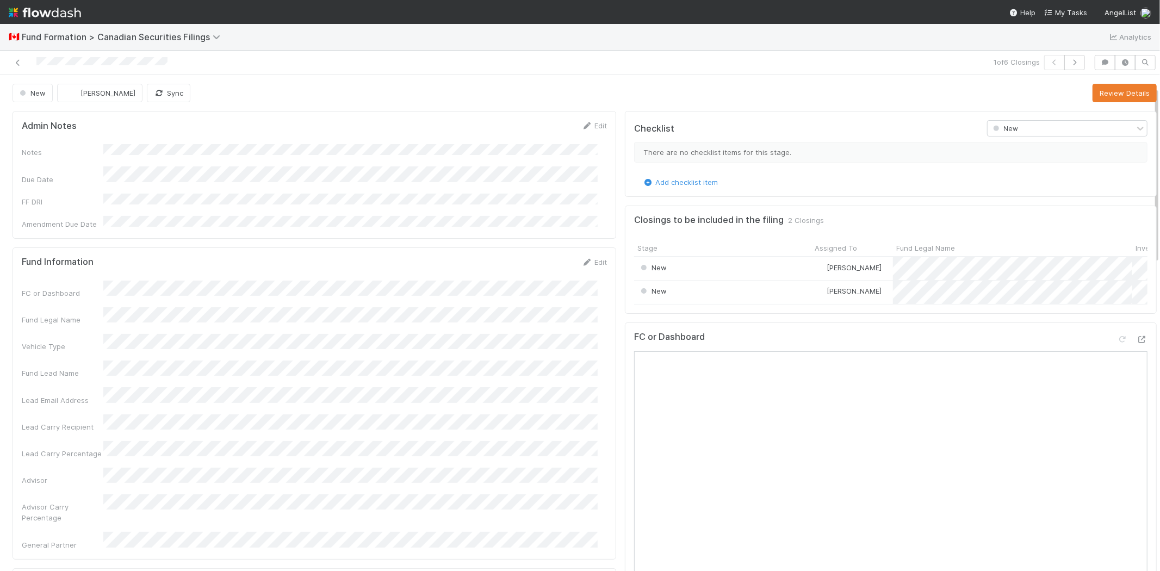
scroll to position [60, 0]
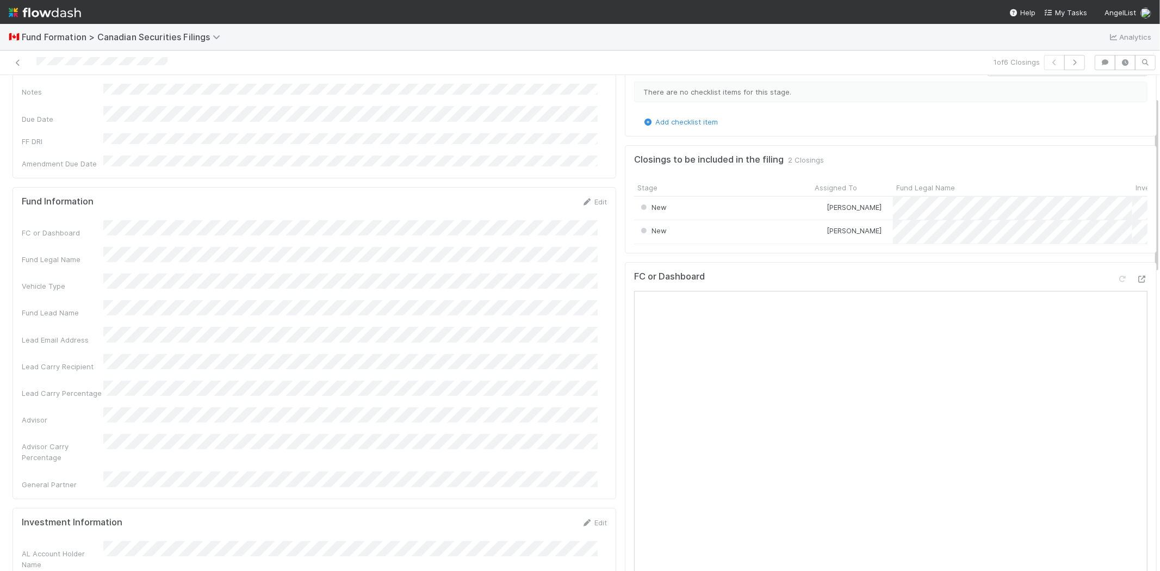
click at [79, 395] on div "FC or Dashboard Fund Legal Name Vehicle Type Fund Lead Name Lead Email Address …" at bounding box center [314, 355] width 585 height 270
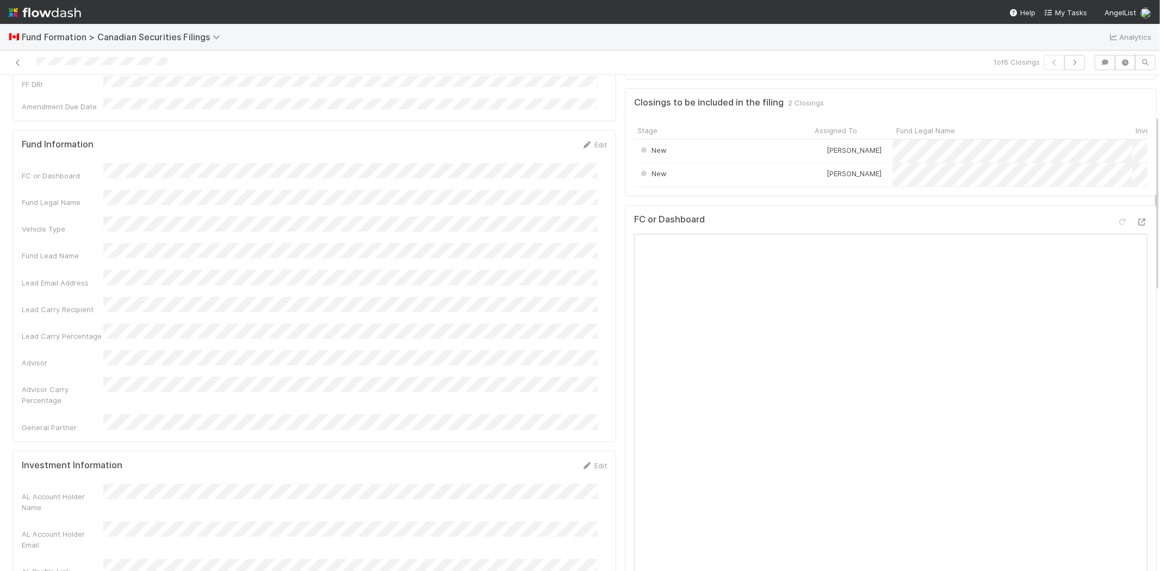
scroll to position [121, 0]
click at [82, 381] on div "Advisor Carry Percentage" at bounding box center [63, 392] width 82 height 22
click at [79, 381] on div "Advisor Carry Percentage" at bounding box center [63, 392] width 82 height 22
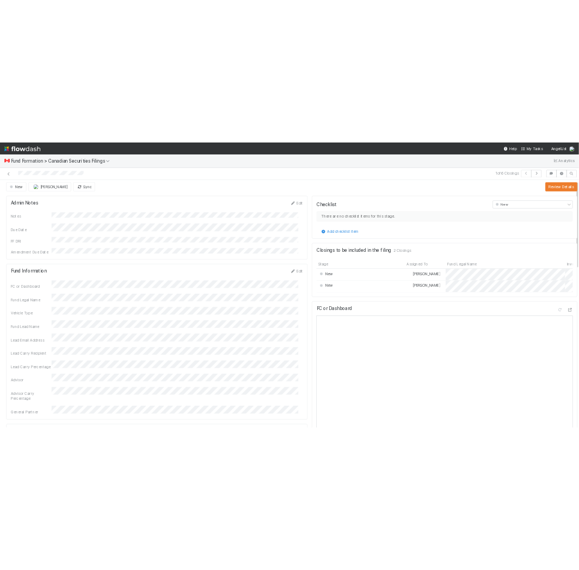
scroll to position [0, 0]
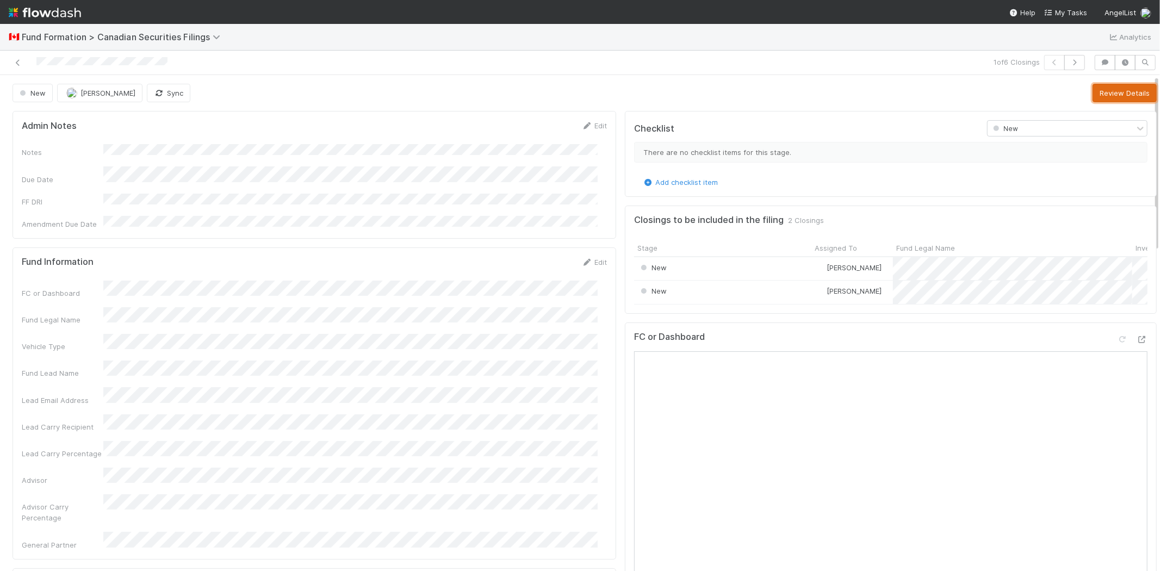
click at [1111, 91] on button "Review Details" at bounding box center [1124, 93] width 64 height 18
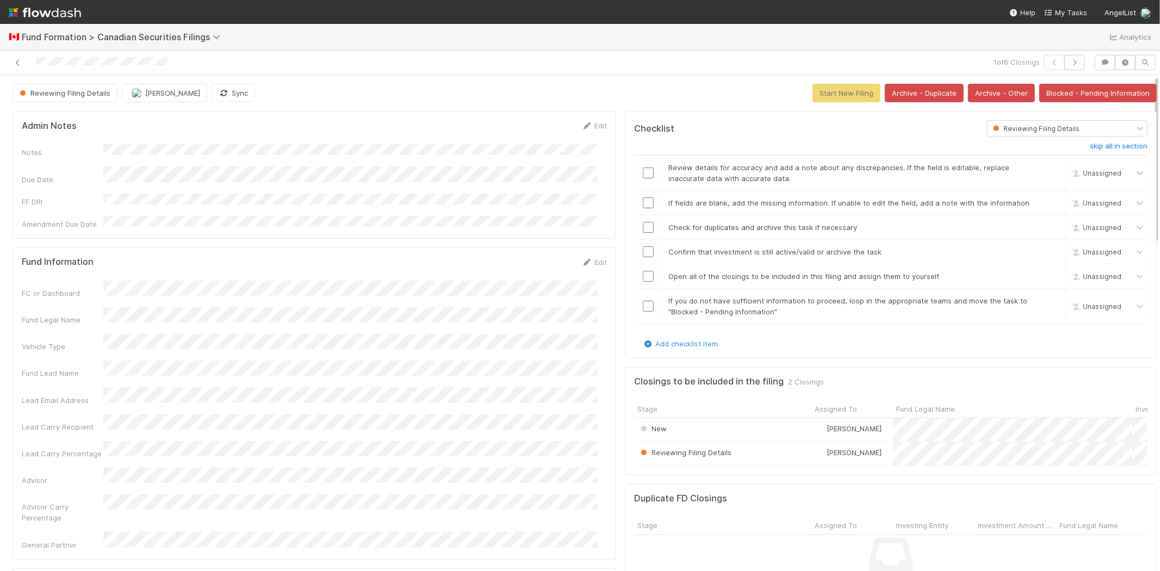
click at [103, 307] on div "Fund Legal Name" at bounding box center [314, 316] width 585 height 18
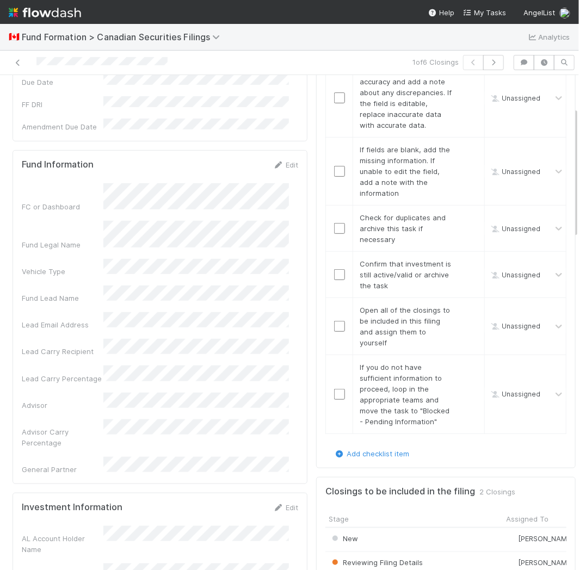
scroll to position [121, 0]
click at [192, 391] on div "Advisor" at bounding box center [160, 400] width 276 height 18
copy div
click at [74, 399] on div "Advisor" at bounding box center [63, 404] width 82 height 11
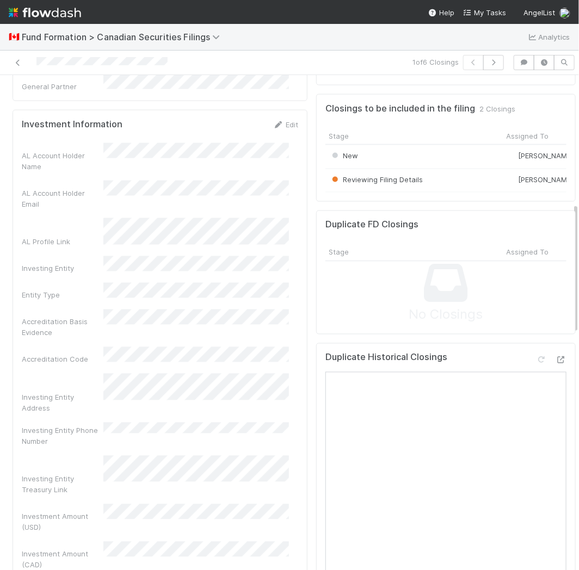
scroll to position [483, 0]
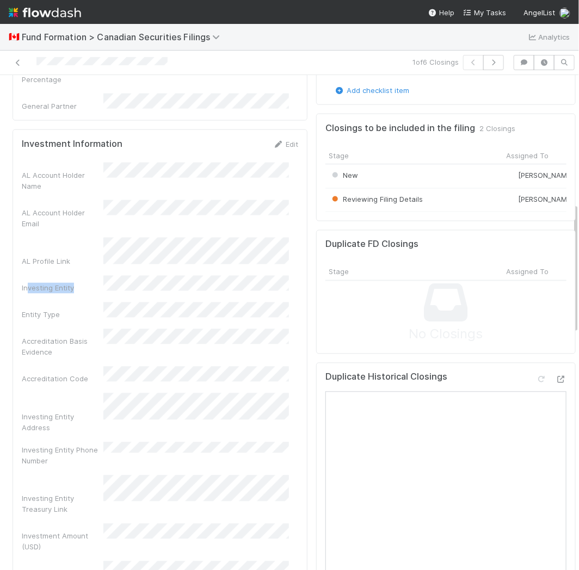
click at [119, 276] on div "Investing Entity" at bounding box center [160, 285] width 276 height 18
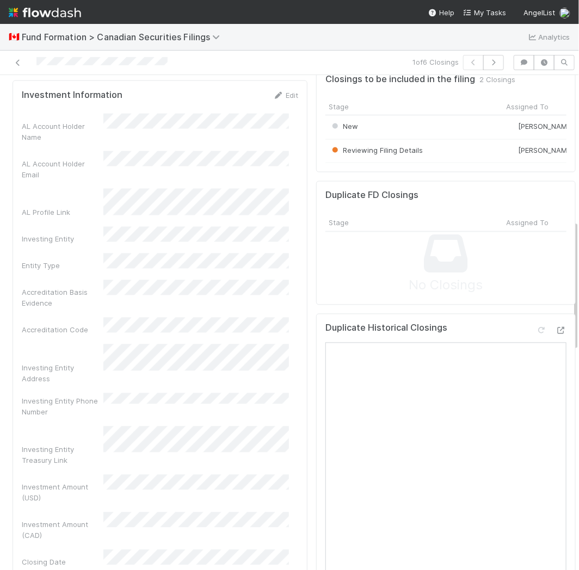
scroll to position [527, 0]
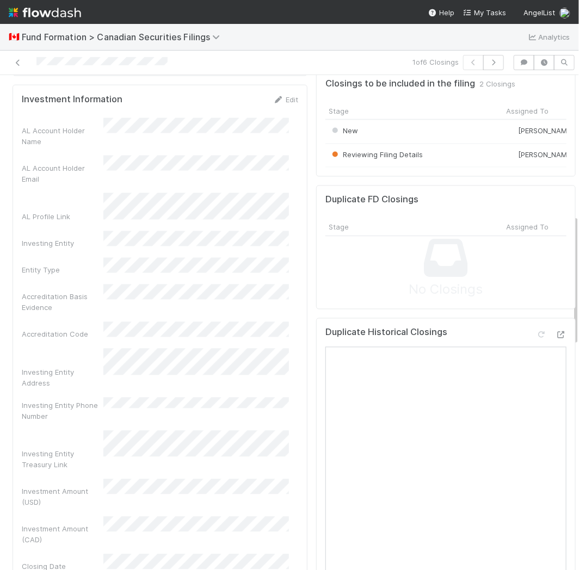
click at [72, 329] on div "Accreditation Code" at bounding box center [63, 334] width 82 height 11
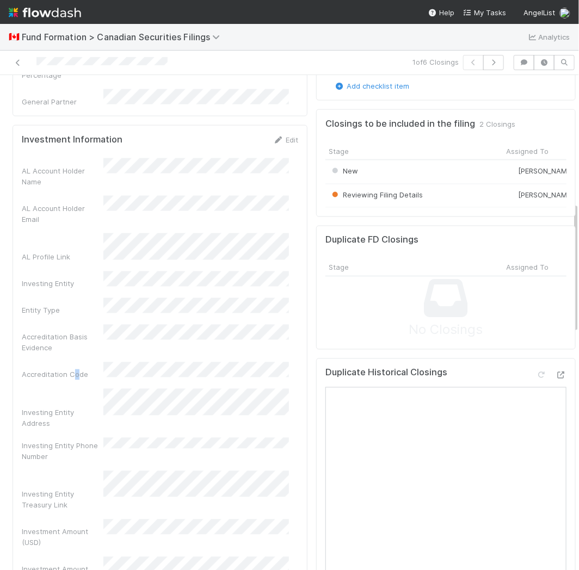
scroll to position [466, 0]
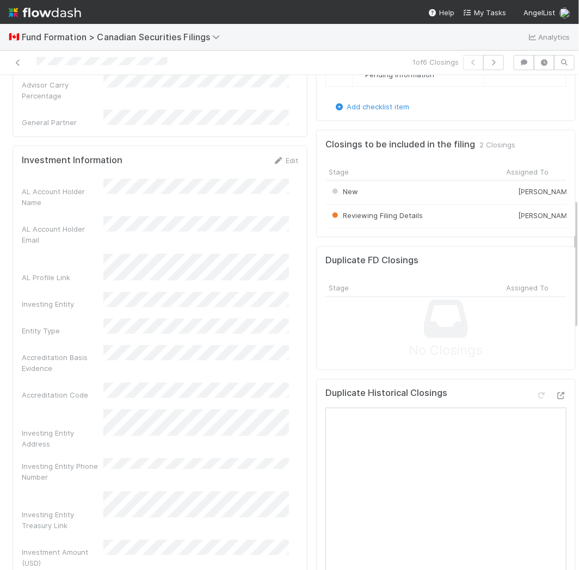
click at [53, 198] on div "AL Account Holder Name AL Account Holder Email AL Profile Link Investing Entity…" at bounding box center [160, 438] width 276 height 519
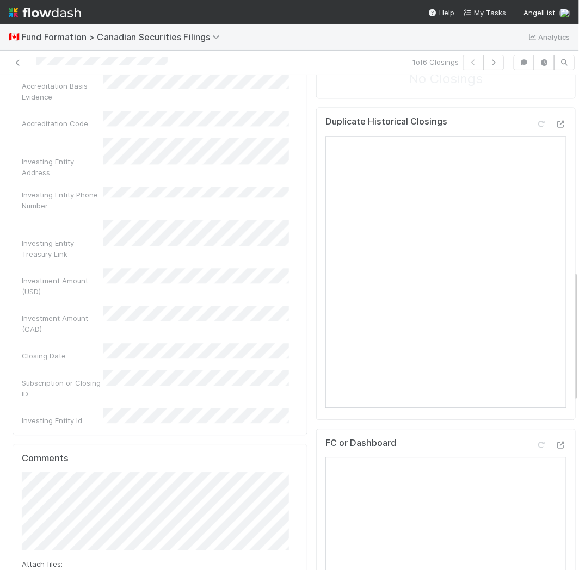
scroll to position [708, 0]
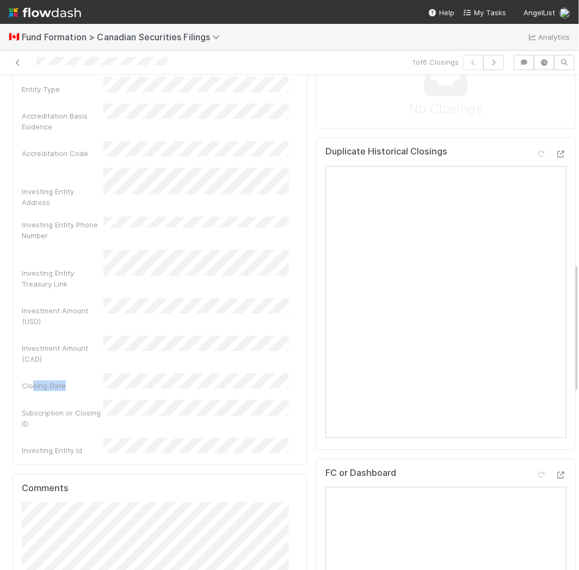
drag, startPoint x: 34, startPoint y: 273, endPoint x: 101, endPoint y: 276, distance: 66.4
click at [82, 380] on div "Closing Date" at bounding box center [63, 385] width 82 height 11
click at [110, 298] on div "Investment Amount (USD)" at bounding box center [160, 312] width 276 height 29
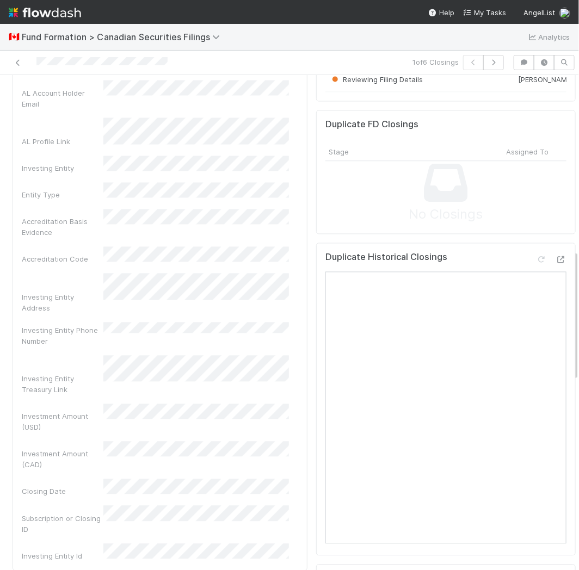
scroll to position [588, 0]
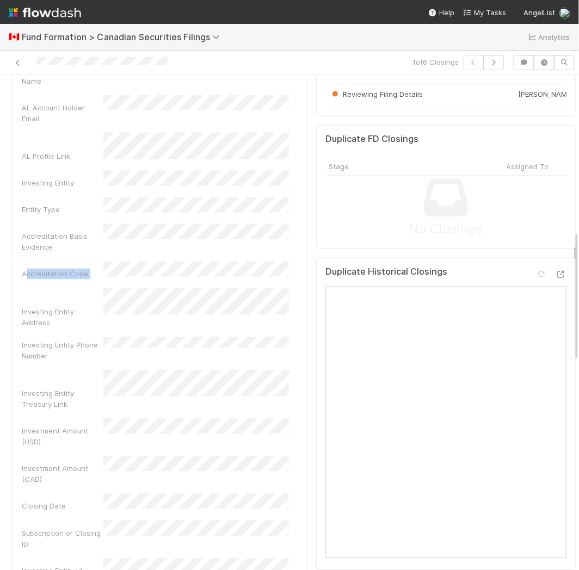
click at [119, 262] on div "Accreditation Code" at bounding box center [160, 271] width 276 height 18
drag, startPoint x: 59, startPoint y: 219, endPoint x: 64, endPoint y: 217, distance: 5.7
click at [59, 219] on div "AL Account Holder Name AL Account Holder Email AL Profile Link Investing Entity…" at bounding box center [160, 317] width 276 height 519
click at [71, 307] on div "Investing Entity Address" at bounding box center [63, 318] width 82 height 22
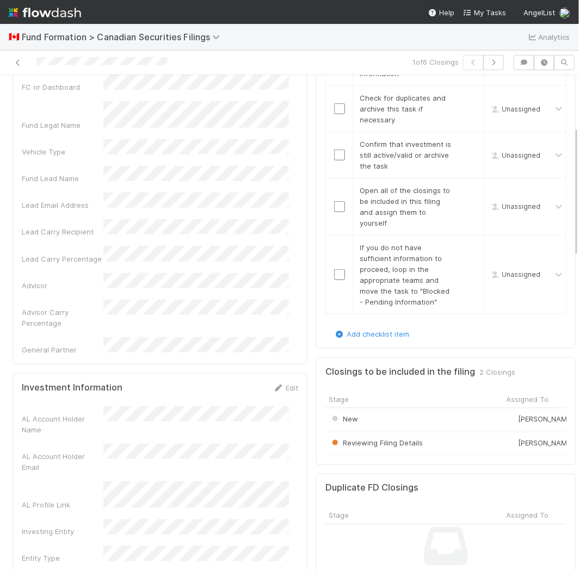
scroll to position [181, 0]
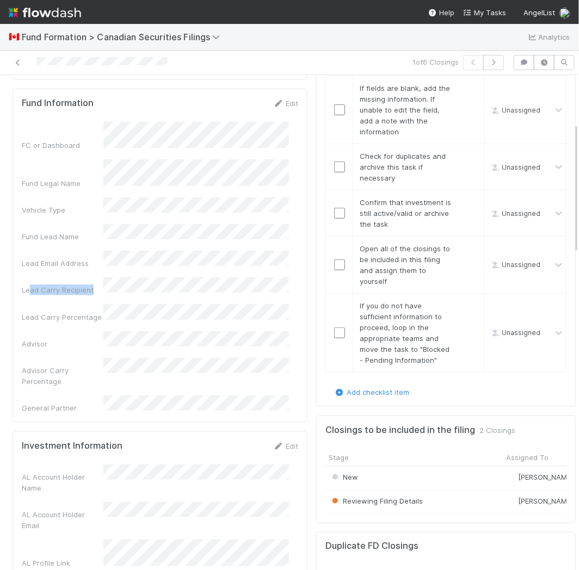
drag, startPoint x: 29, startPoint y: 260, endPoint x: 95, endPoint y: 265, distance: 66.0
click at [95, 284] on div "Lead Carry Recipient" at bounding box center [63, 289] width 82 height 11
drag, startPoint x: 37, startPoint y: 333, endPoint x: 79, endPoint y: 335, distance: 42.5
click at [79, 365] on div "Advisor Carry Percentage" at bounding box center [63, 376] width 82 height 22
drag, startPoint x: 78, startPoint y: 254, endPoint x: 102, endPoint y: 254, distance: 24.5
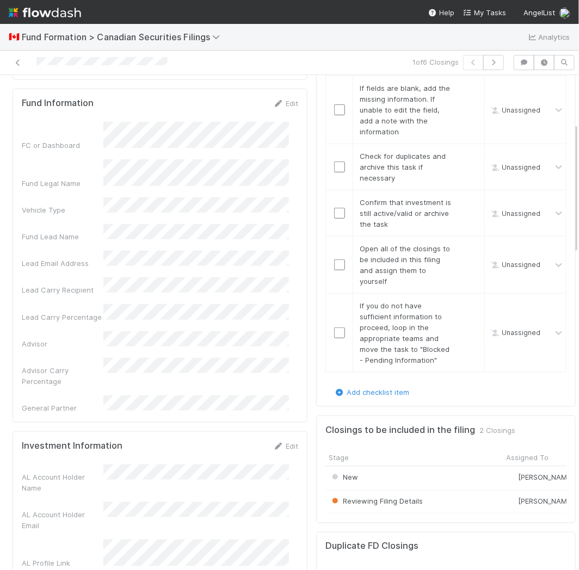
click at [90, 277] on div "Lead Carry Recipient" at bounding box center [160, 286] width 276 height 18
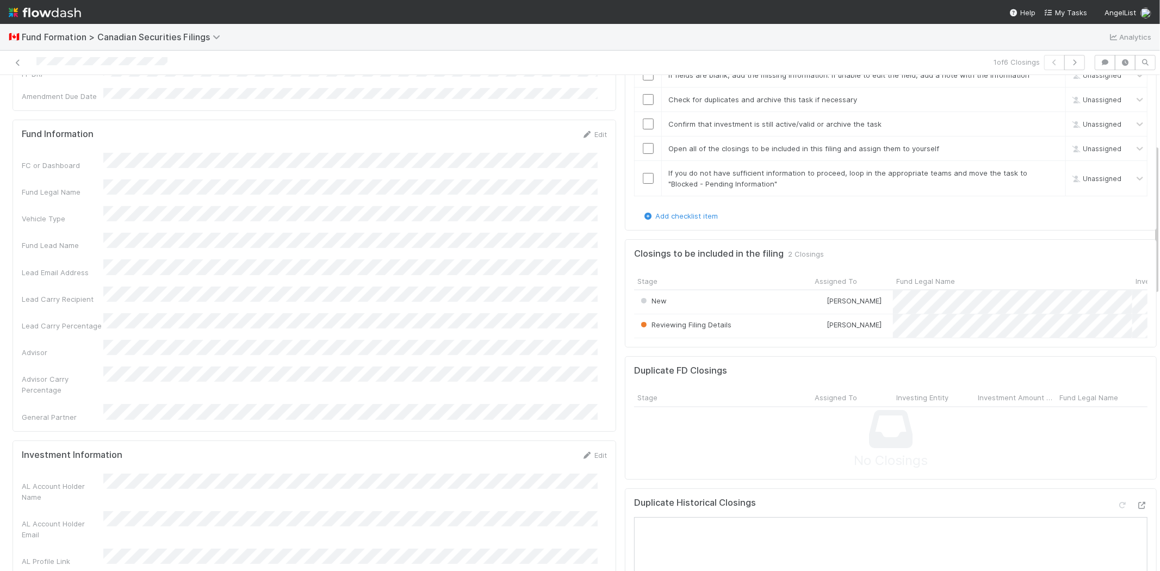
scroll to position [241, 0]
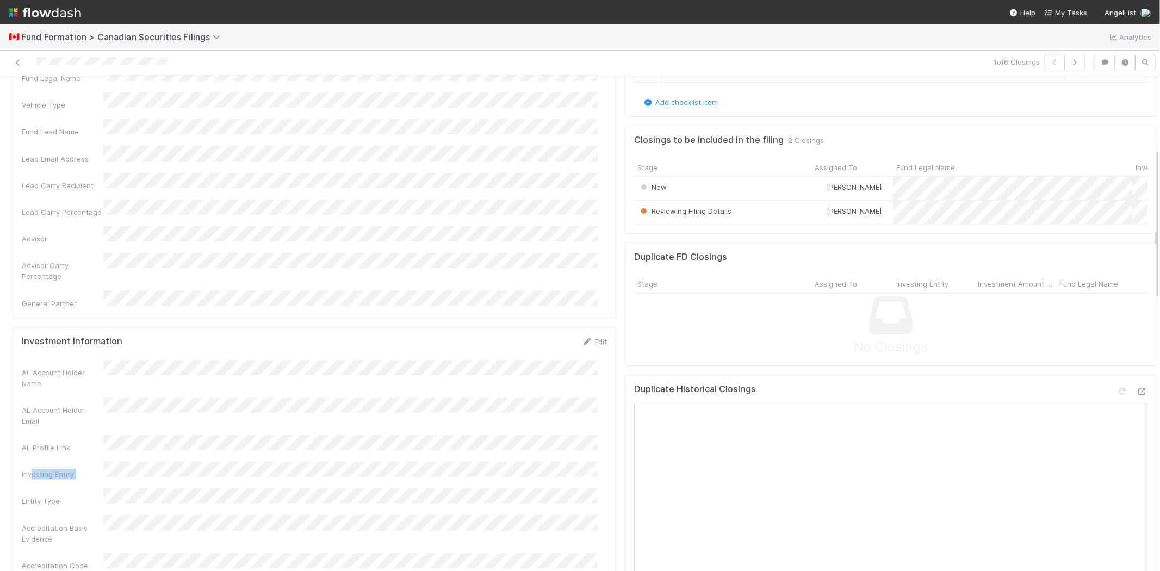
click at [202, 462] on div "Investing Entity" at bounding box center [314, 471] width 585 height 18
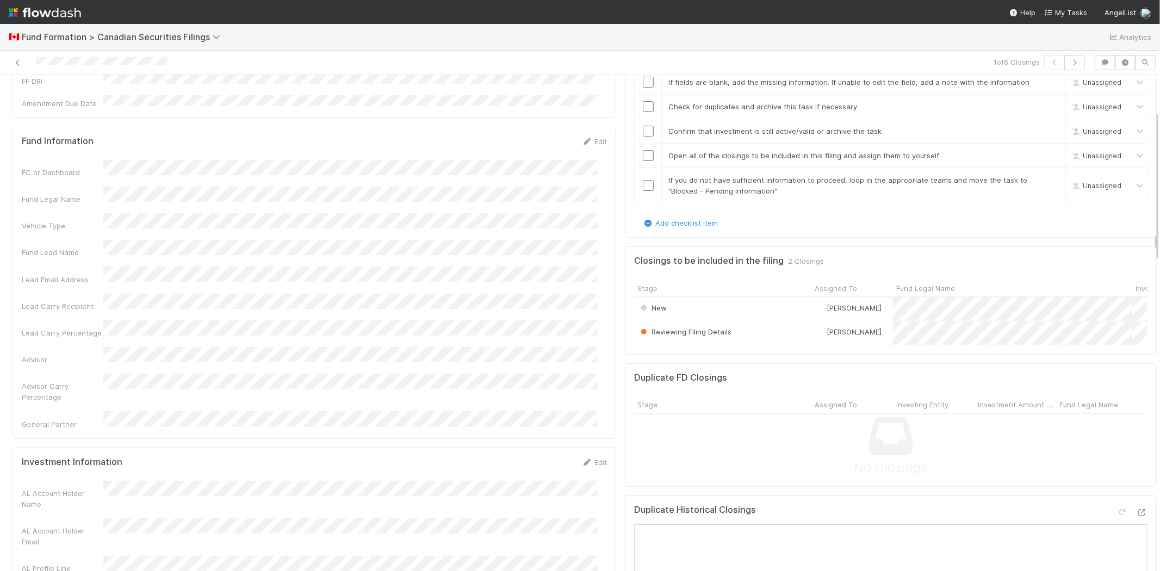
scroll to position [60, 0]
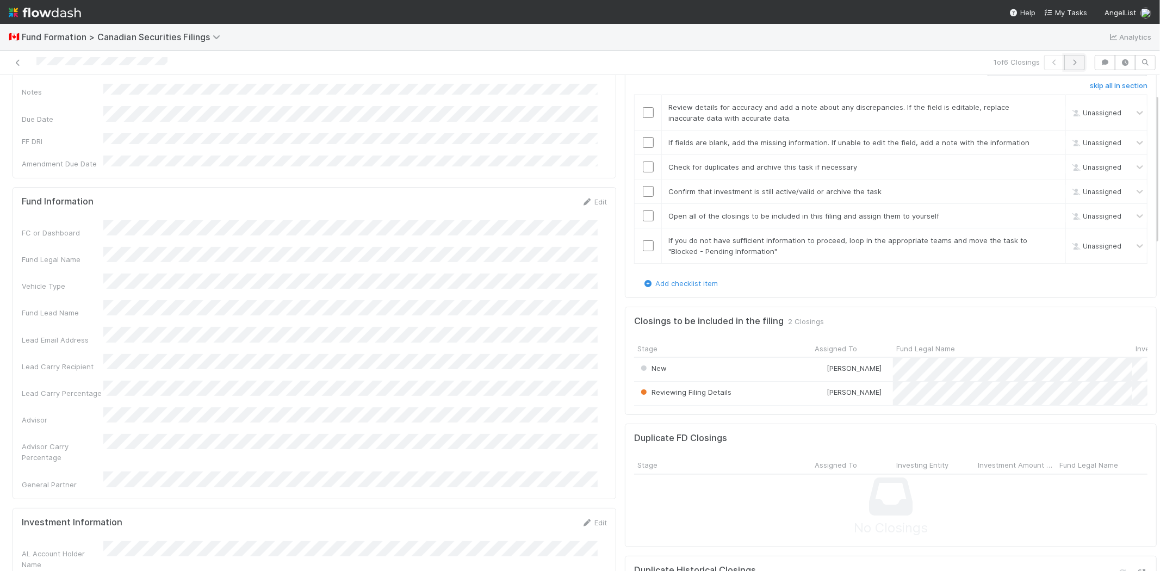
click at [1069, 61] on icon "button" at bounding box center [1074, 62] width 11 height 7
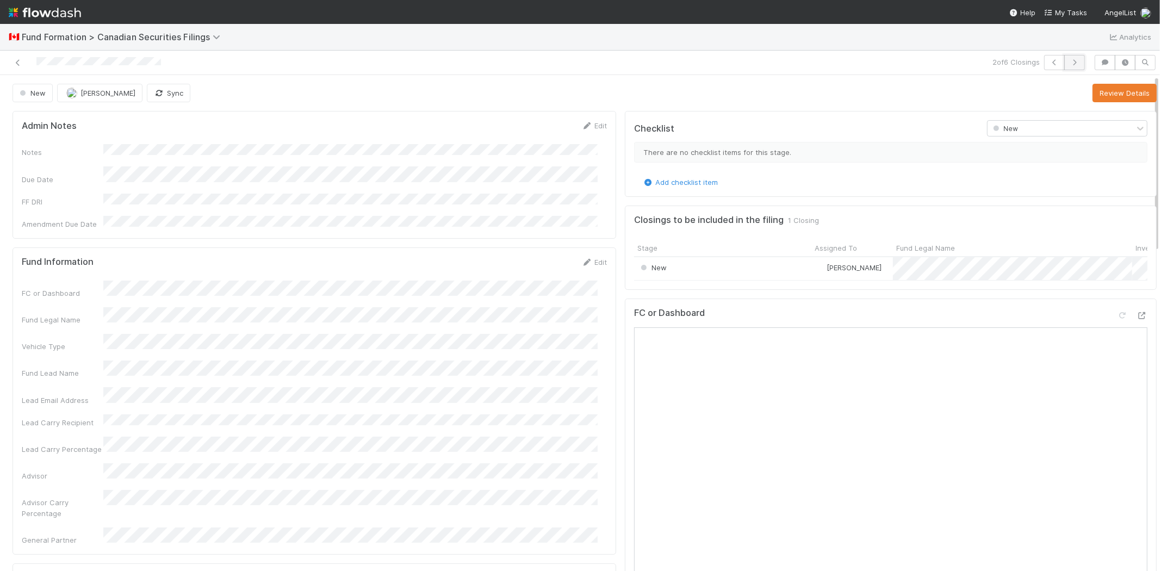
click at [1069, 63] on icon "button" at bounding box center [1074, 62] width 11 height 7
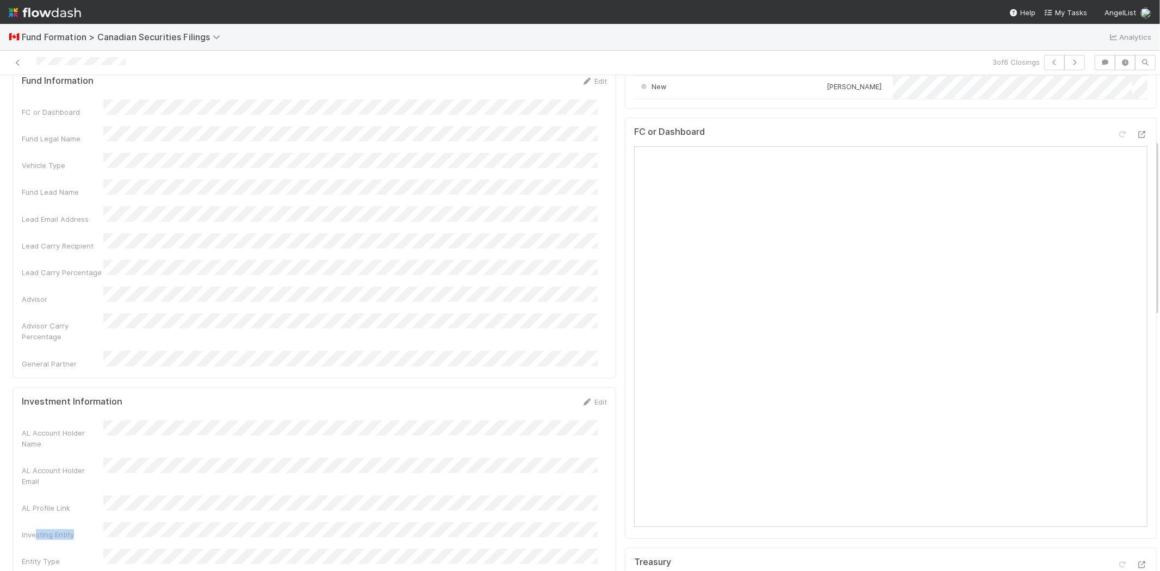
click at [136, 522] on div "Investing Entity" at bounding box center [314, 531] width 585 height 18
click at [121, 522] on div "Investing Entity" at bounding box center [314, 531] width 585 height 18
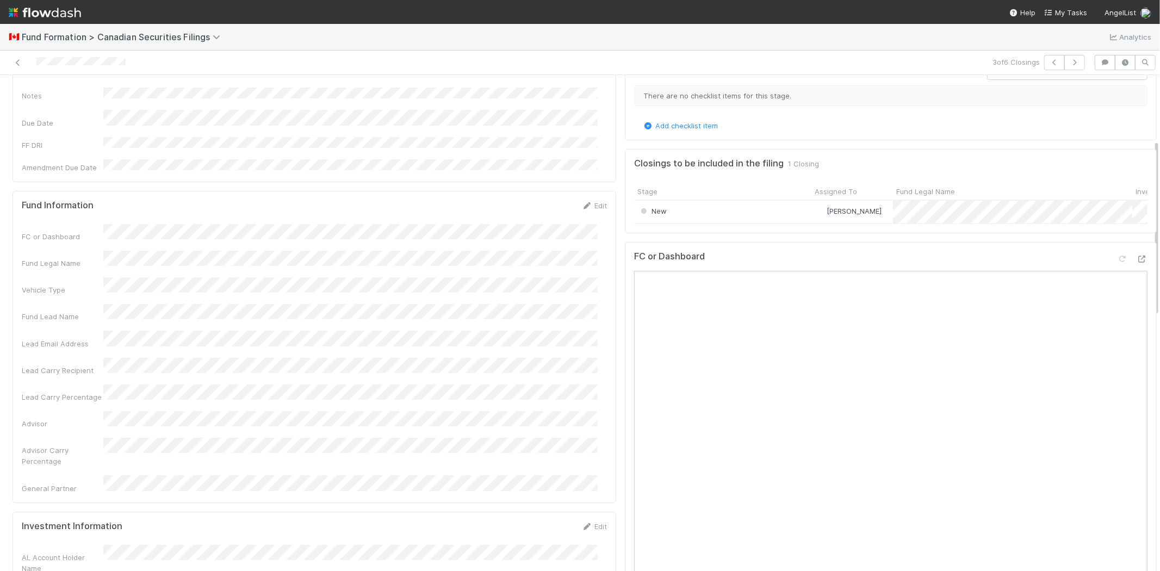
scroll to position [0, 0]
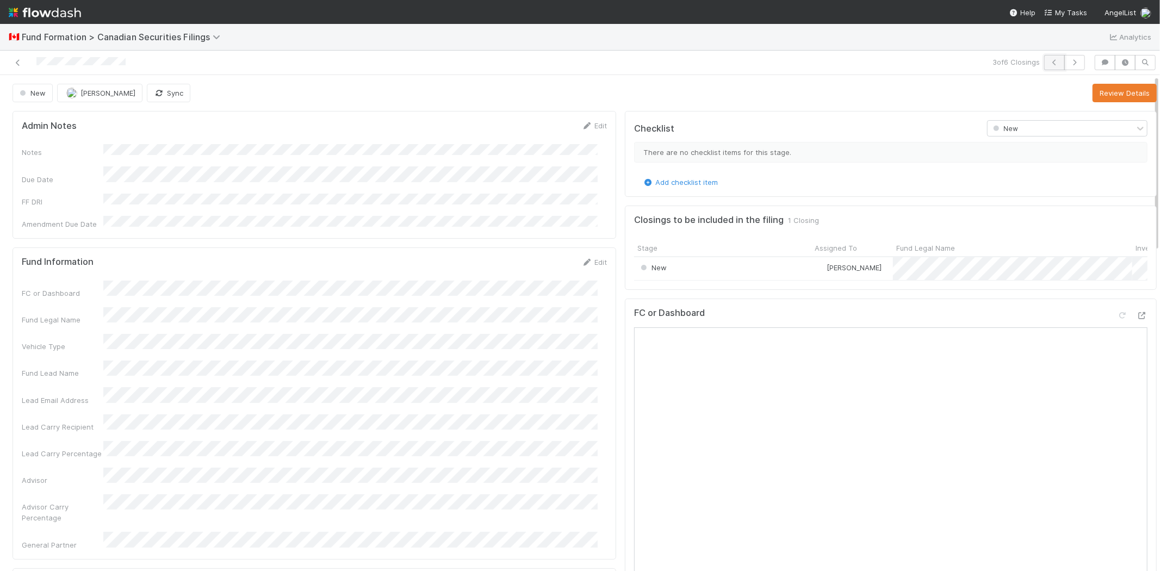
click at [1049, 65] on icon "button" at bounding box center [1054, 62] width 11 height 7
click at [1049, 60] on icon "button" at bounding box center [1054, 62] width 11 height 7
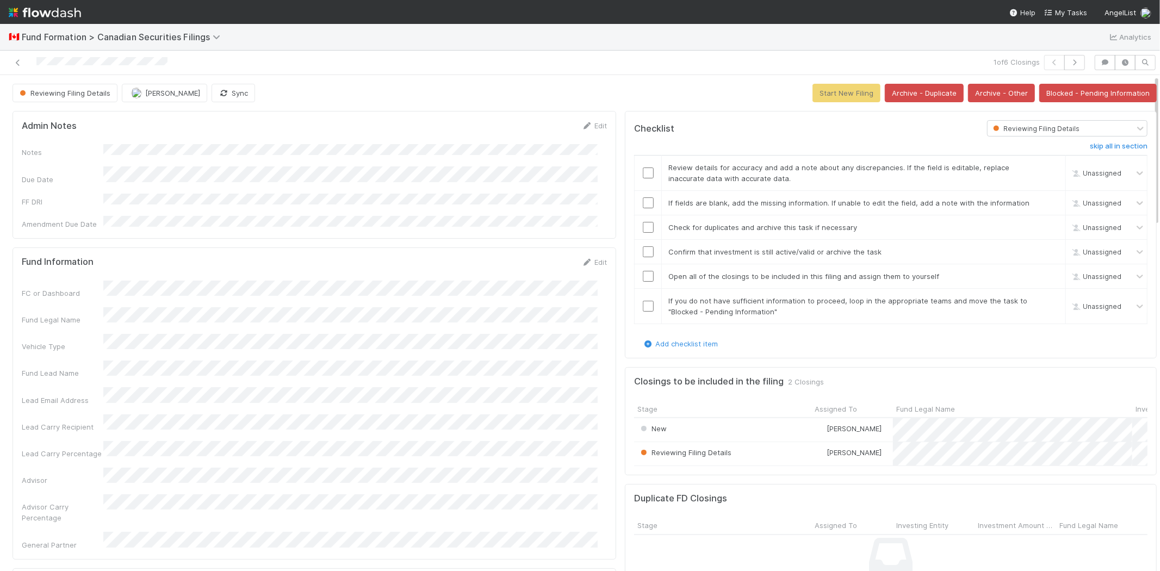
click at [58, 389] on div "FC or Dashboard Fund Legal Name Vehicle Type Fund Lead Name Lead Email Address …" at bounding box center [314, 416] width 585 height 270
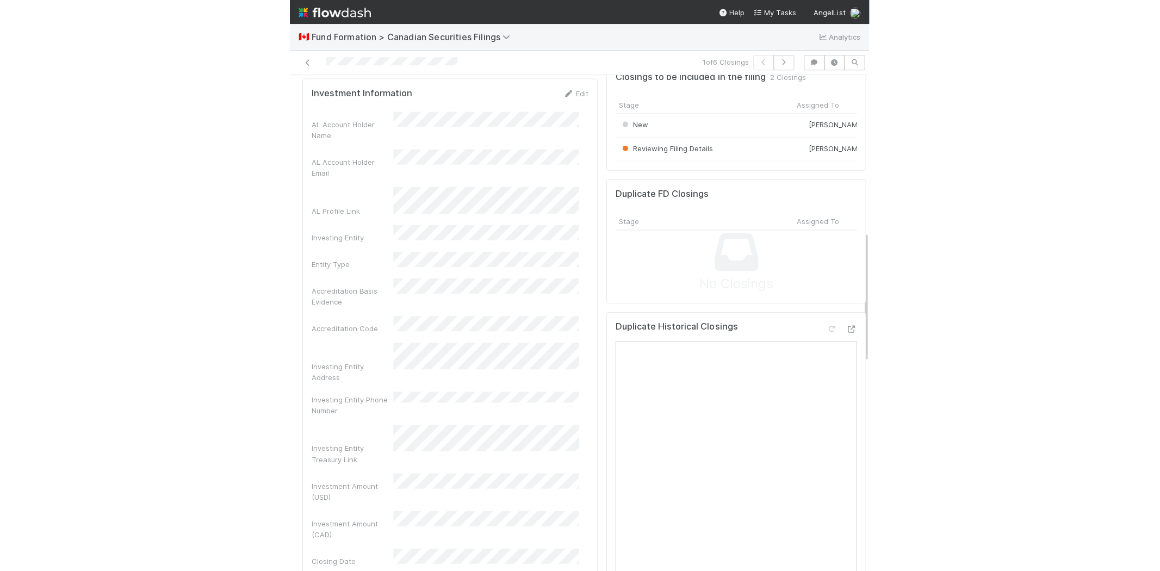
scroll to position [588, 0]
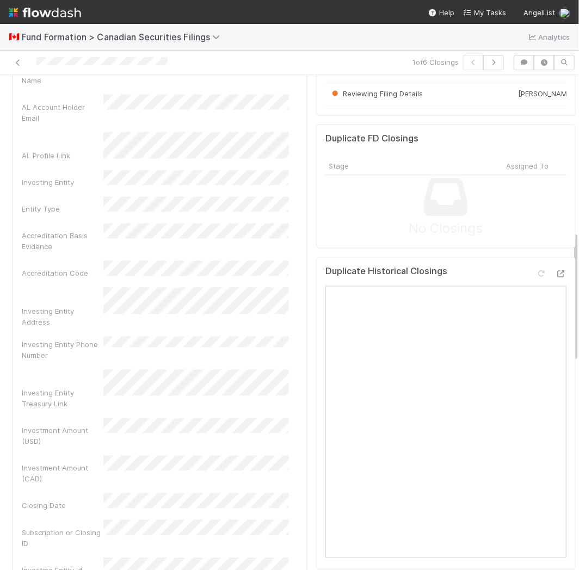
drag, startPoint x: 50, startPoint y: 236, endPoint x: 77, endPoint y: 241, distance: 27.7
click at [50, 288] on div "Investing Entity Address" at bounding box center [160, 308] width 276 height 40
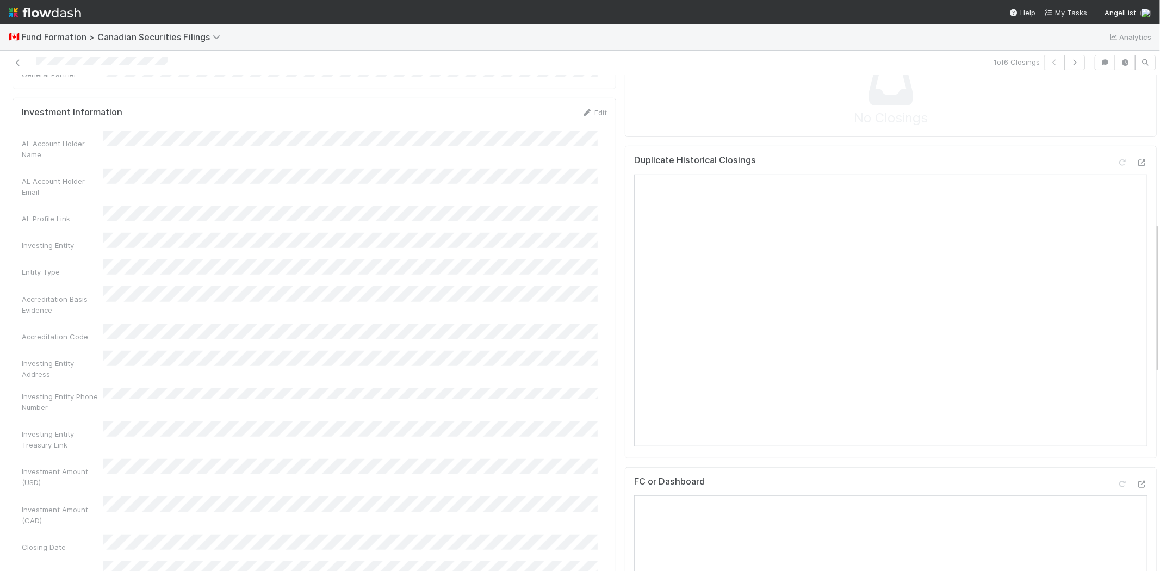
scroll to position [483, 0]
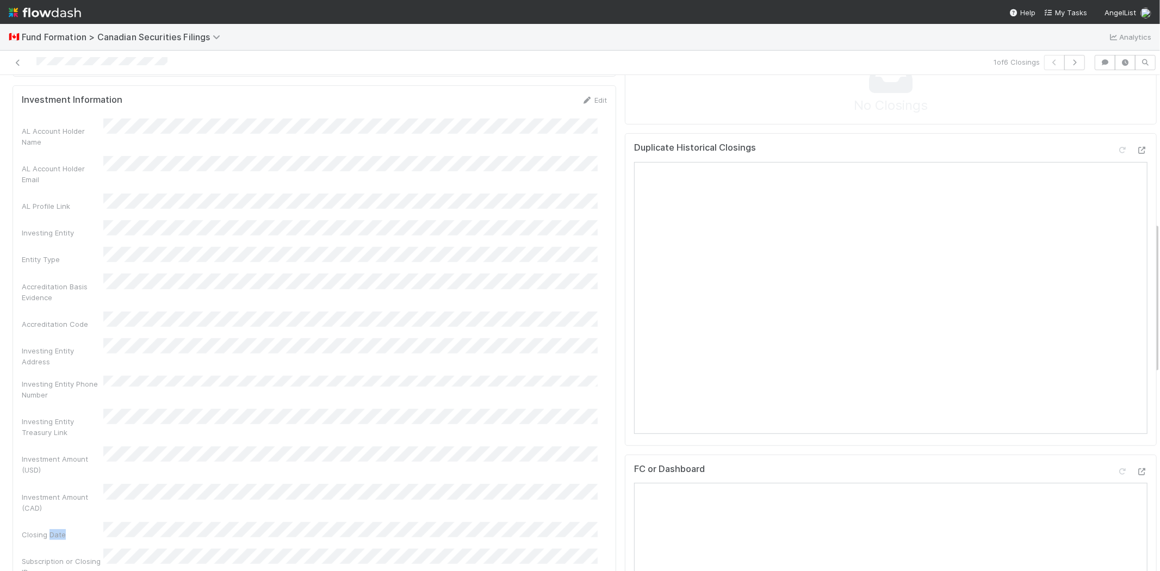
click at [142, 522] on div "Closing Date" at bounding box center [314, 531] width 585 height 18
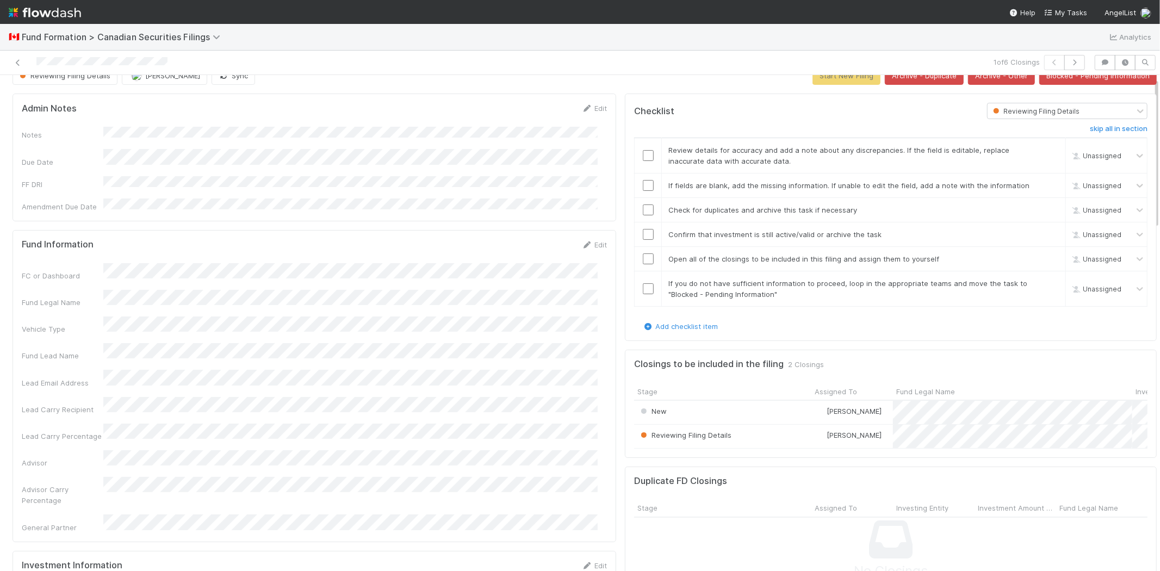
scroll to position [0, 0]
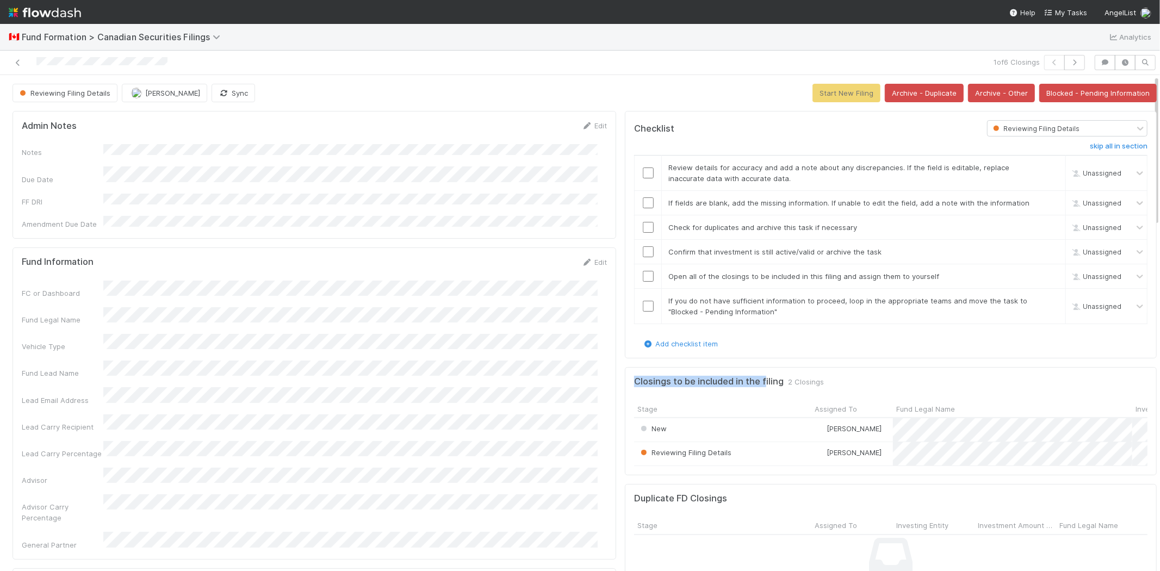
drag, startPoint x: 624, startPoint y: 384, endPoint x: 754, endPoint y: 376, distance: 130.2
click at [754, 376] on div "Closings to be included in the filing 2 Closings Stage Assigned To Fund Legal N…" at bounding box center [891, 421] width 532 height 108
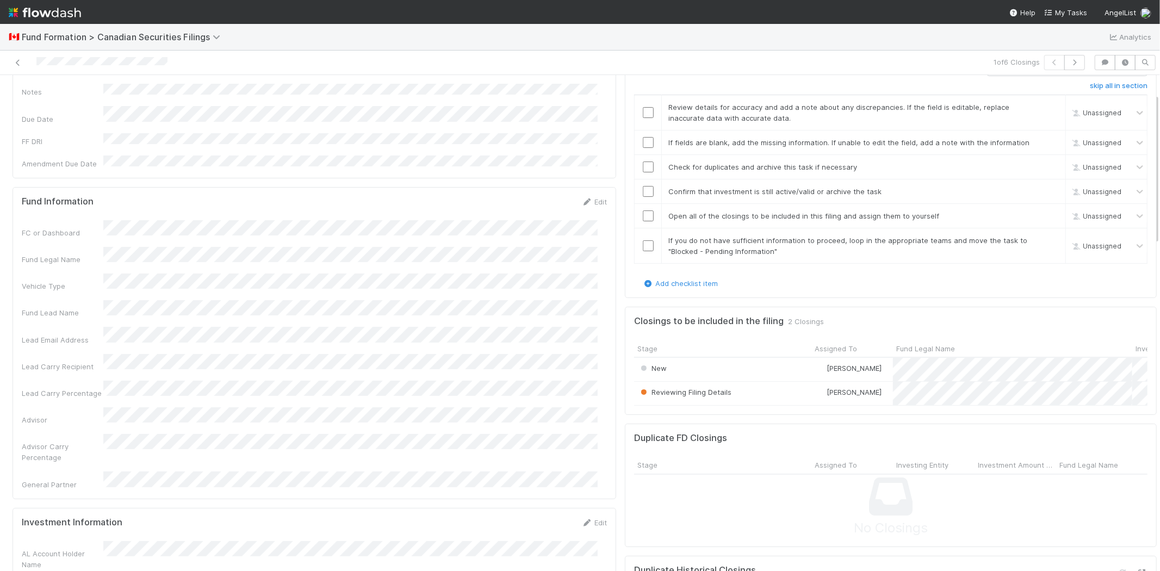
click at [788, 318] on span "2 Closings" at bounding box center [806, 321] width 36 height 11
drag, startPoint x: 643, startPoint y: 323, endPoint x: 542, endPoint y: 345, distance: 103.6
click at [739, 316] on h5 "Closings to be included in the filing" at bounding box center [709, 321] width 150 height 11
click at [537, 346] on div "FC or Dashboard Fund Legal Name Vehicle Type Fund Lead Name Lead Email Address …" at bounding box center [314, 355] width 585 height 270
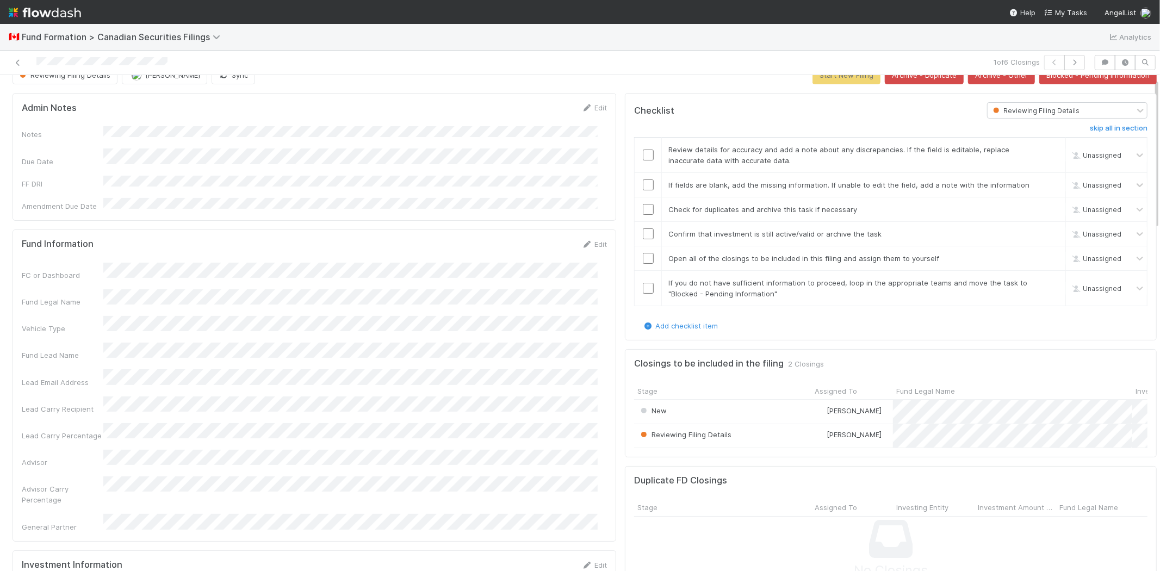
scroll to position [0, 0]
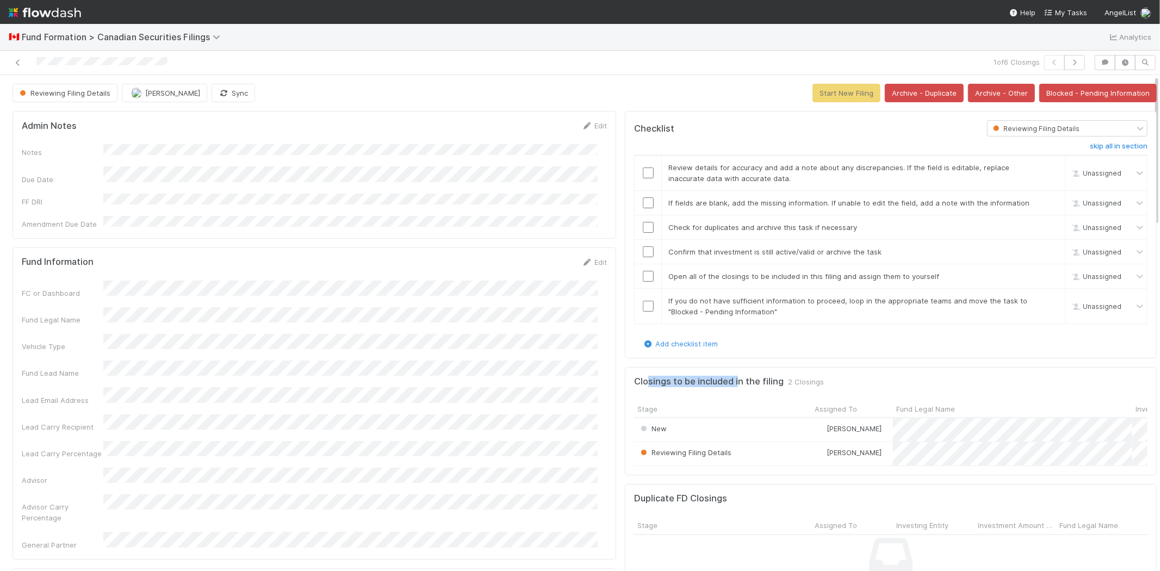
drag, startPoint x: 637, startPoint y: 382, endPoint x: 692, endPoint y: 389, distance: 55.8
click at [716, 389] on div "Closings to be included in the filing 2 Closings Stage Assigned To Fund Legal N…" at bounding box center [891, 421] width 532 height 108
click at [625, 395] on div "Closings to be included in the filing 2 Closings Stage Assigned To Fund Legal N…" at bounding box center [891, 421] width 532 height 108
drag, startPoint x: 775, startPoint y: 381, endPoint x: 824, endPoint y: 381, distance: 48.9
click at [824, 381] on div "Closings to be included in the filing 2 Closings" at bounding box center [890, 381] width 513 height 11
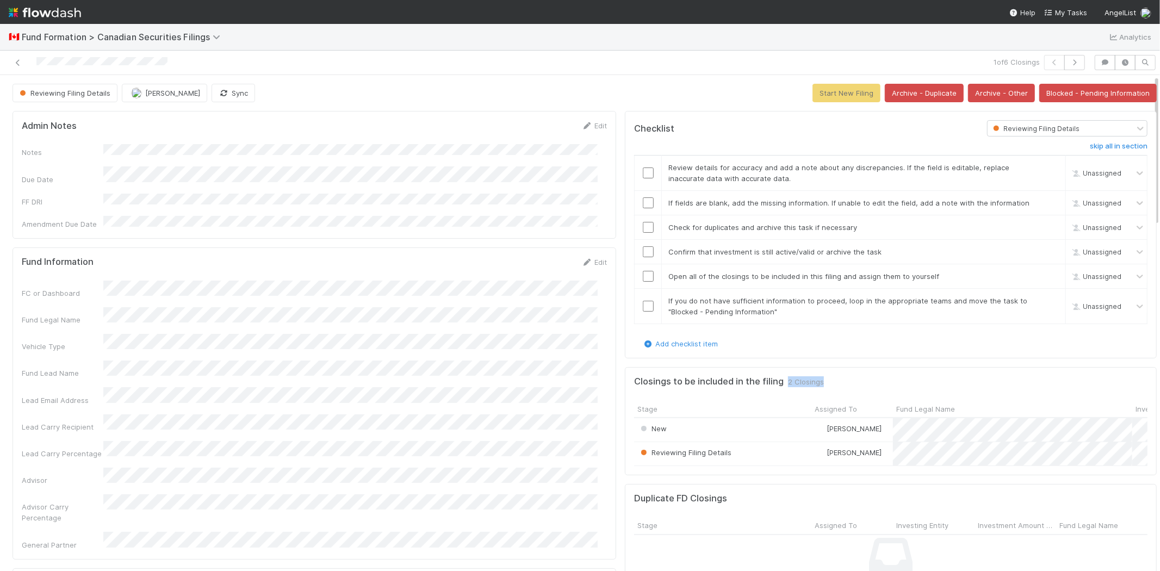
drag, startPoint x: 96, startPoint y: 399, endPoint x: 165, endPoint y: 408, distance: 70.1
click at [165, 408] on div "FC or Dashboard Fund Legal Name Vehicle Type Fund Lead Name Lead Email Address …" at bounding box center [314, 416] width 585 height 270
click at [643, 175] on input "checkbox" at bounding box center [648, 172] width 11 height 11
click at [643, 206] on input "checkbox" at bounding box center [648, 202] width 11 height 11
click at [643, 224] on input "checkbox" at bounding box center [648, 227] width 11 height 11
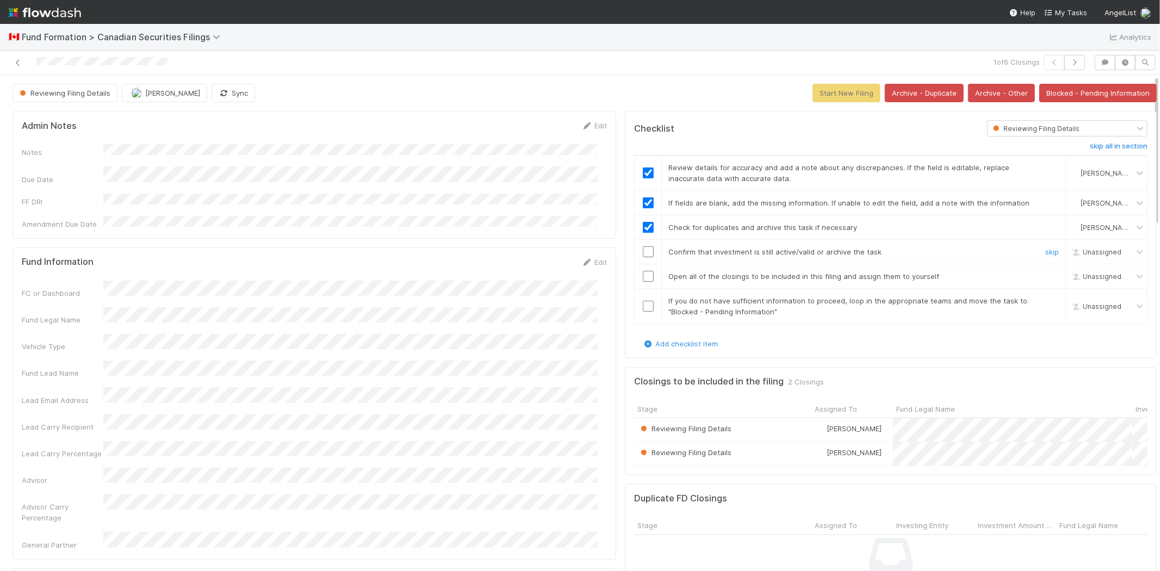
click at [643, 252] on input "checkbox" at bounding box center [648, 251] width 11 height 11
click at [637, 283] on td at bounding box center [648, 276] width 27 height 24
click at [643, 304] on input "checkbox" at bounding box center [648, 306] width 11 height 11
click at [643, 277] on input "checkbox" at bounding box center [648, 276] width 11 height 11
click at [820, 94] on button "Start New Filing" at bounding box center [846, 93] width 68 height 18
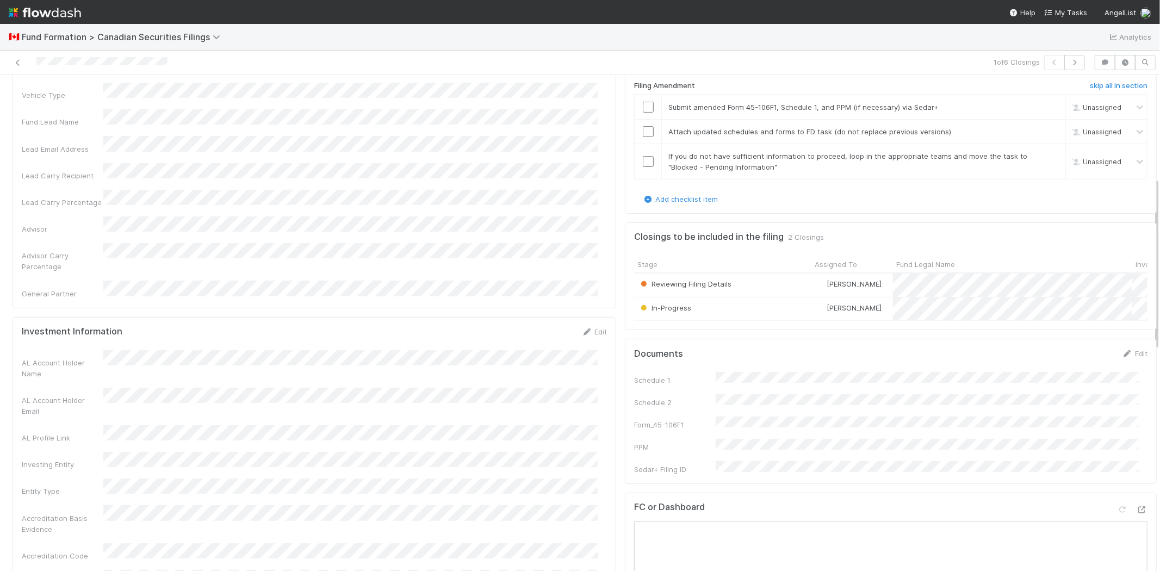
scroll to position [302, 0]
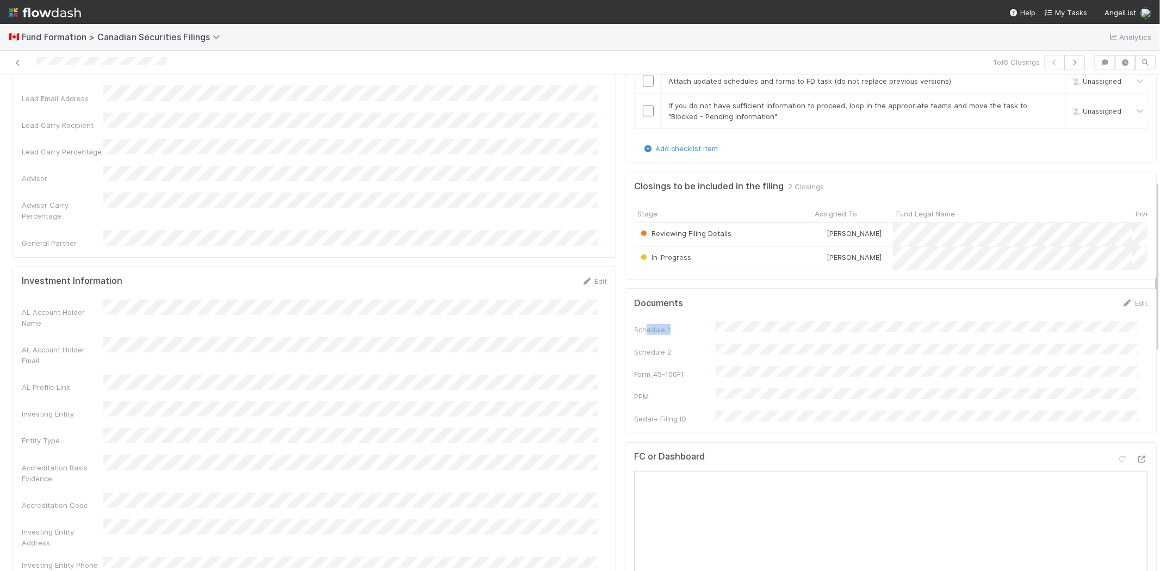
drag, startPoint x: 638, startPoint y: 335, endPoint x: 675, endPoint y: 337, distance: 36.5
click at [675, 335] on div "Schedule 1" at bounding box center [675, 329] width 82 height 11
drag, startPoint x: 635, startPoint y: 358, endPoint x: 660, endPoint y: 357, distance: 25.0
click at [660, 357] on div "Schedule 2" at bounding box center [675, 351] width 82 height 11
drag, startPoint x: 638, startPoint y: 369, endPoint x: 680, endPoint y: 368, distance: 41.9
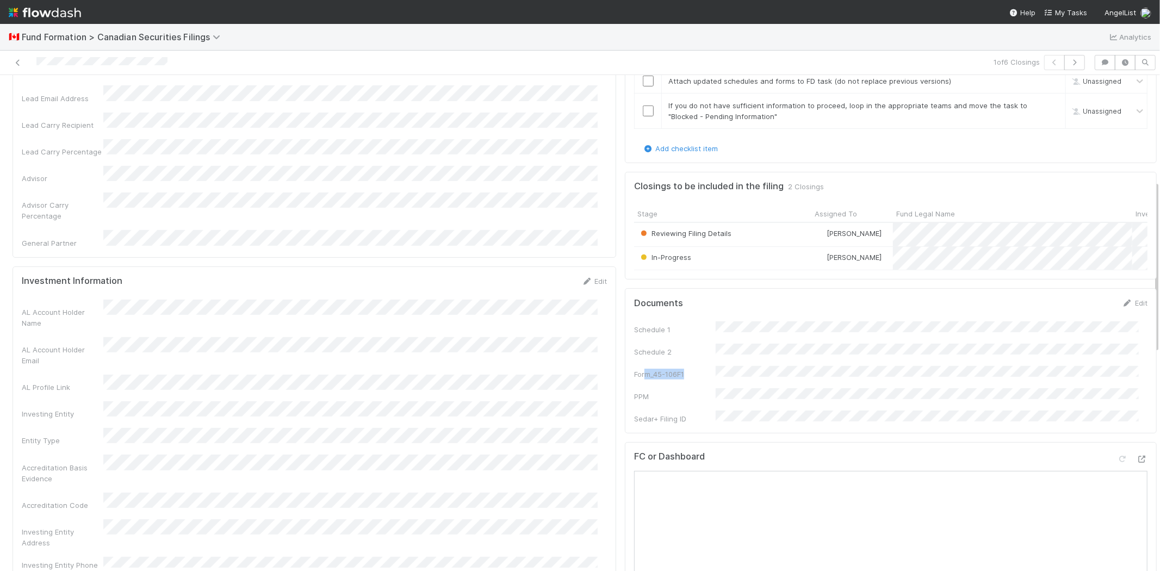
click at [680, 368] on div "Schedule 1 Schedule 2 Form_45-106F1 PPM Sedar+ Filing ID" at bounding box center [890, 372] width 513 height 103
drag, startPoint x: 624, startPoint y: 396, endPoint x: 651, endPoint y: 396, distance: 27.7
click at [651, 396] on div "PPM" at bounding box center [675, 396] width 82 height 11
drag, startPoint x: 648, startPoint y: 414, endPoint x: 681, endPoint y: 414, distance: 33.2
click at [681, 414] on div "Sedar+ Filing ID" at bounding box center [675, 418] width 82 height 11
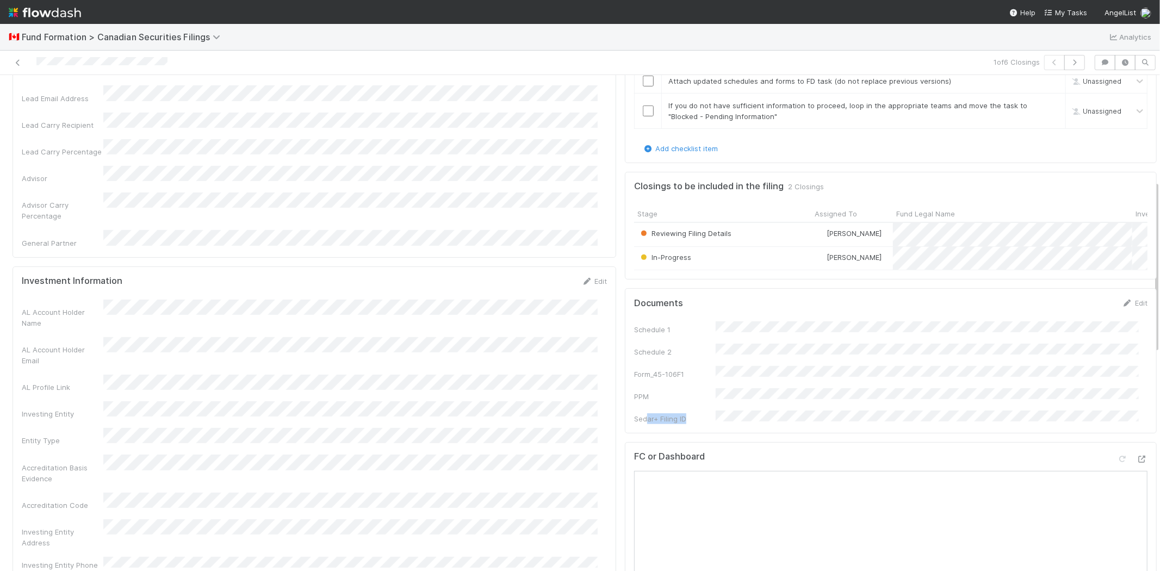
drag, startPoint x: 639, startPoint y: 415, endPoint x: 676, endPoint y: 416, distance: 37.5
click at [676, 416] on div "Sedar+ Filing ID" at bounding box center [675, 418] width 82 height 11
click at [635, 418] on div "Sedar+ Filing ID" at bounding box center [675, 418] width 82 height 11
drag, startPoint x: 649, startPoint y: 417, endPoint x: 678, endPoint y: 418, distance: 29.4
click at [678, 418] on div "Sedar+ Filing ID" at bounding box center [675, 418] width 82 height 11
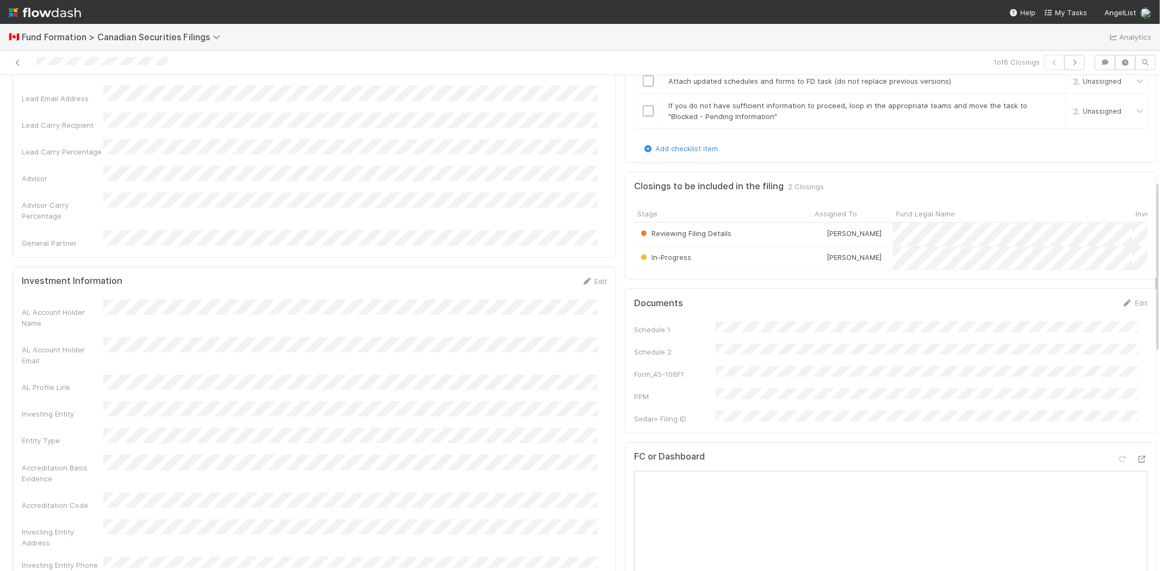
click at [636, 413] on div "Sedar+ Filing ID" at bounding box center [675, 418] width 82 height 11
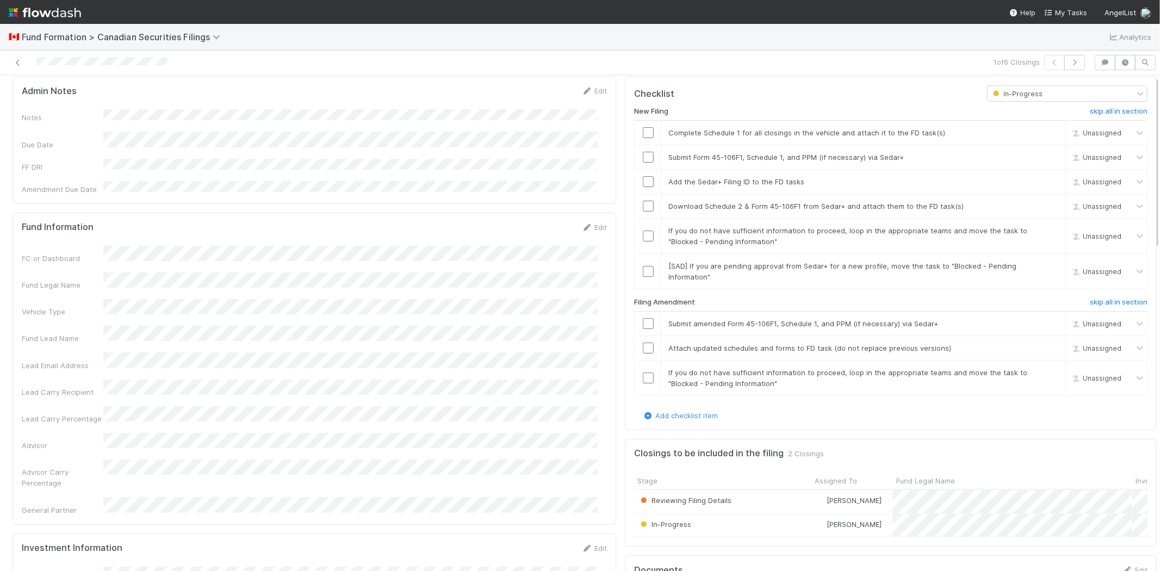
scroll to position [0, 0]
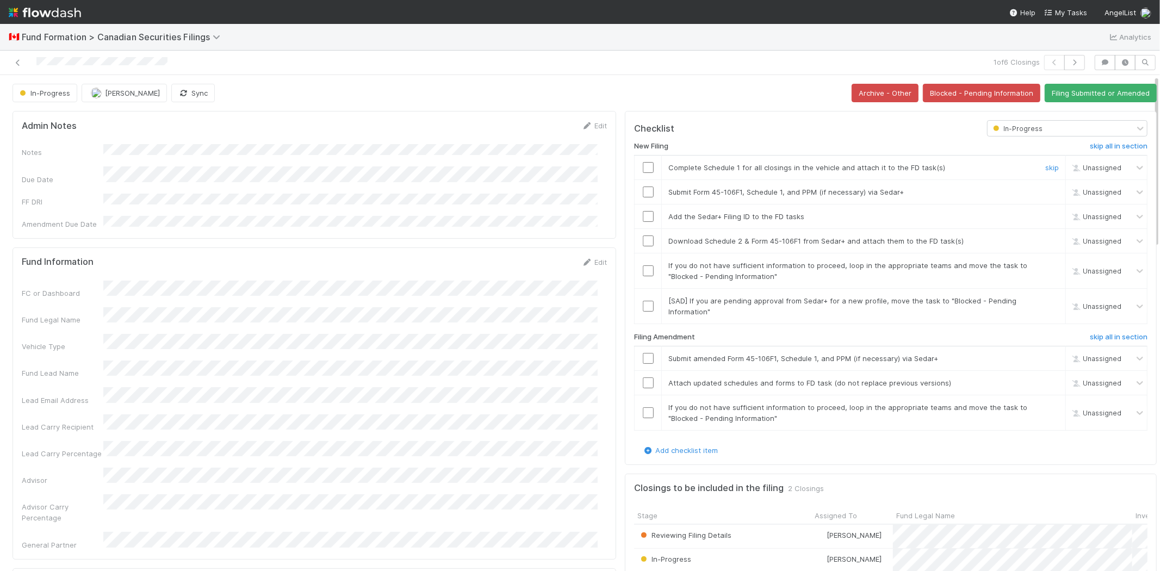
drag, startPoint x: 639, startPoint y: 171, endPoint x: 637, endPoint y: 183, distance: 11.5
click at [643, 171] on input "checkbox" at bounding box center [648, 167] width 11 height 11
drag, startPoint x: 704, startPoint y: 169, endPoint x: 748, endPoint y: 169, distance: 44.0
click at [748, 169] on span "Complete Schedule 1 for all closings in the vehicle and attach it to the FD tas…" at bounding box center [806, 167] width 277 height 9
click at [643, 193] on input "checkbox" at bounding box center [648, 191] width 11 height 11
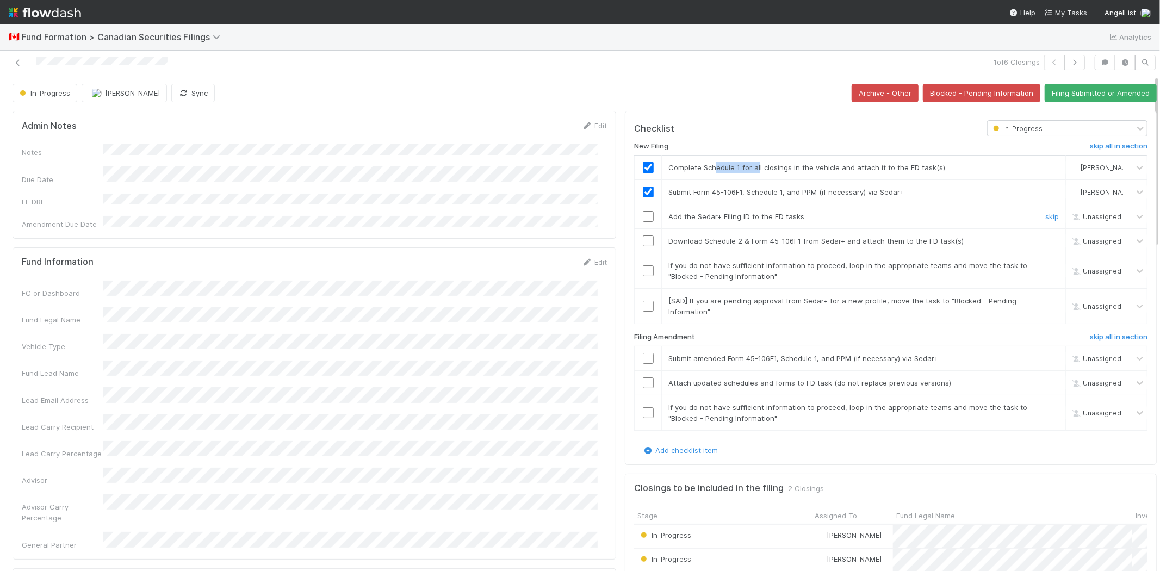
click at [643, 221] on input "checkbox" at bounding box center [648, 216] width 11 height 11
click at [643, 241] on input "checkbox" at bounding box center [648, 240] width 11 height 11
drag, startPoint x: 725, startPoint y: 267, endPoint x: 797, endPoint y: 265, distance: 71.2
click at [797, 265] on span "If you do not have sufficient information to proceed, loop in the appropriate t…" at bounding box center [847, 271] width 359 height 20
click at [1045, 269] on link "skip" at bounding box center [1052, 265] width 14 height 9
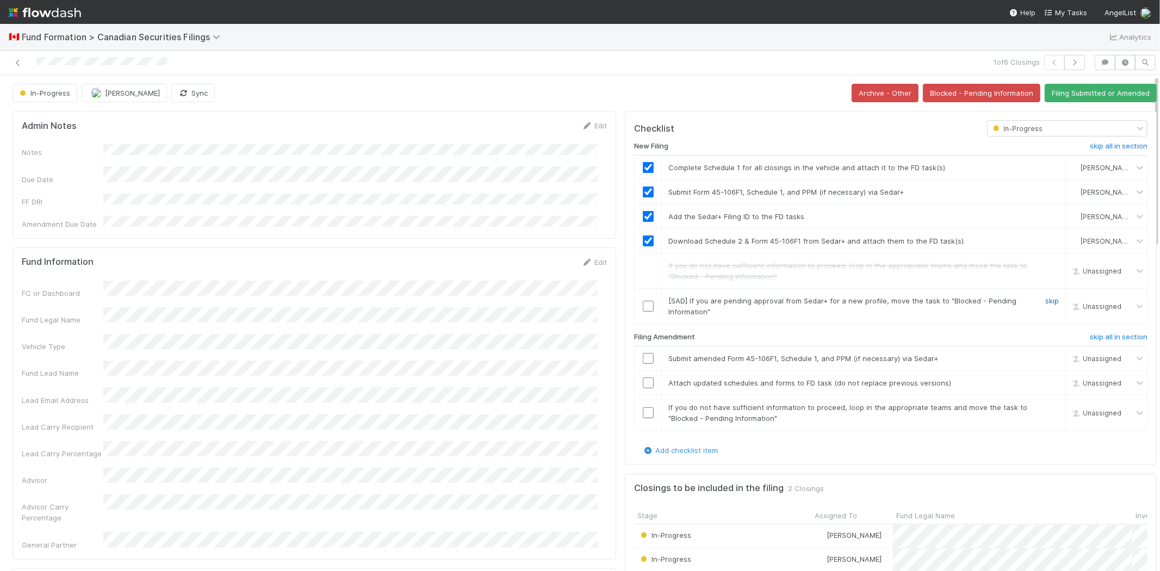
click at [1045, 302] on link "skip" at bounding box center [1052, 300] width 14 height 9
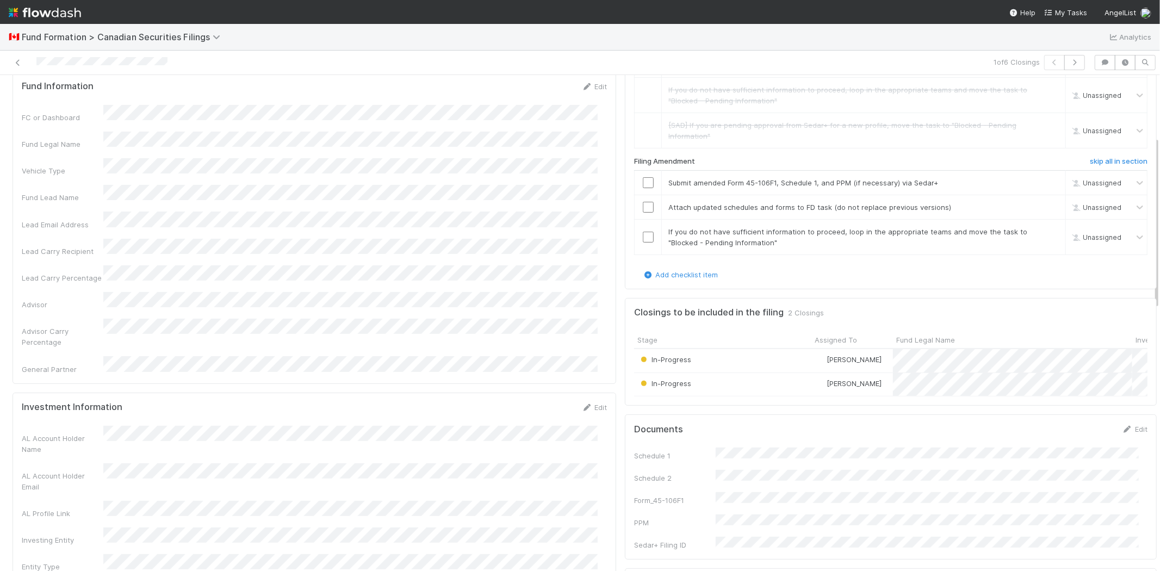
scroll to position [181, 0]
drag, startPoint x: 626, startPoint y: 158, endPoint x: 687, endPoint y: 150, distance: 61.5
click at [687, 150] on div "New Filing skip all in section Complete Schedule 1 for all closings in the vehi…" at bounding box center [890, 109] width 513 height 308
click at [649, 156] on h6 "Filing Amendment" at bounding box center [664, 156] width 61 height 9
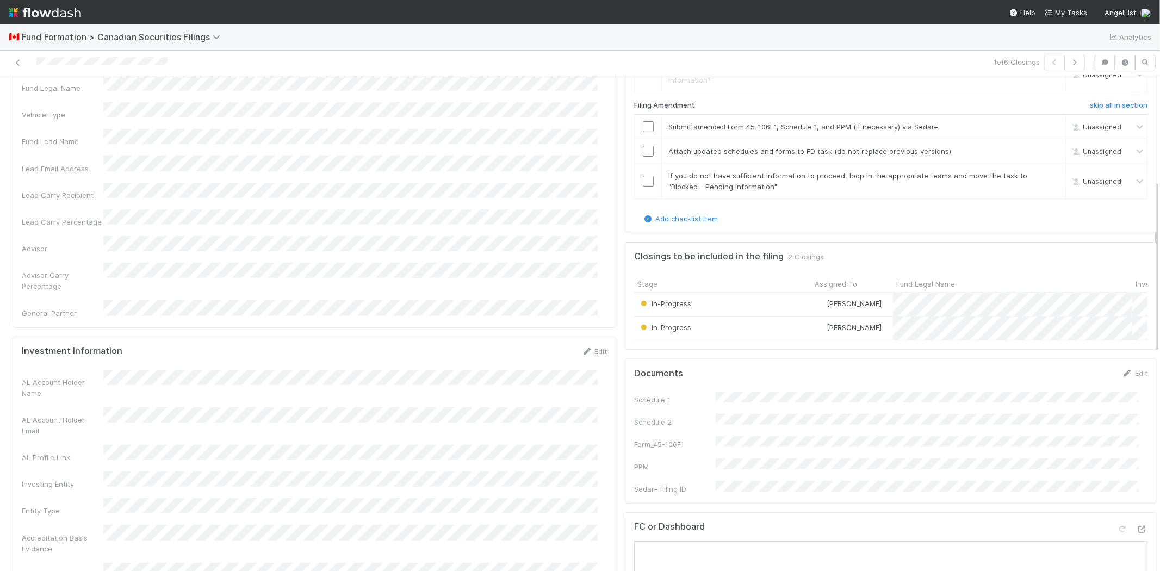
scroll to position [302, 0]
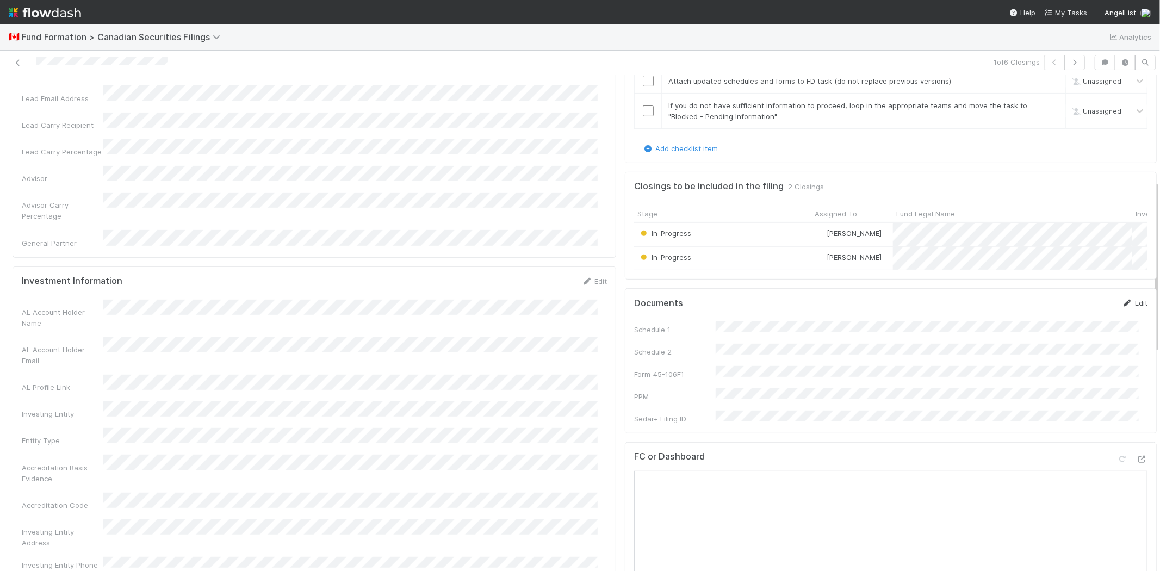
click at [1124, 307] on link "Edit" at bounding box center [1135, 302] width 26 height 9
click at [1074, 316] on button "Save" at bounding box center [1089, 306] width 31 height 18
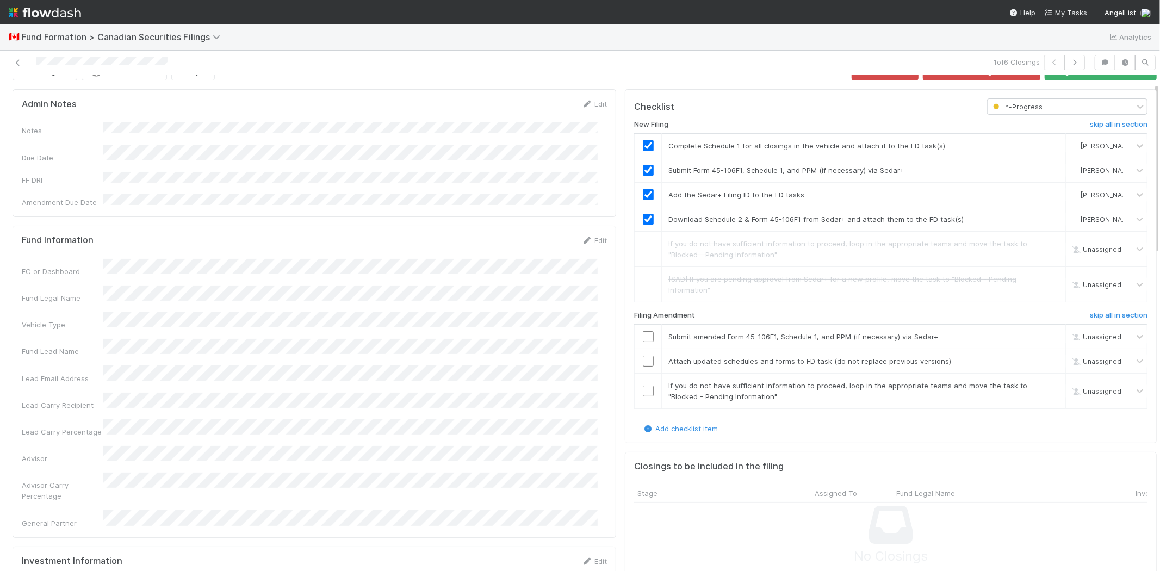
scroll to position [0, 0]
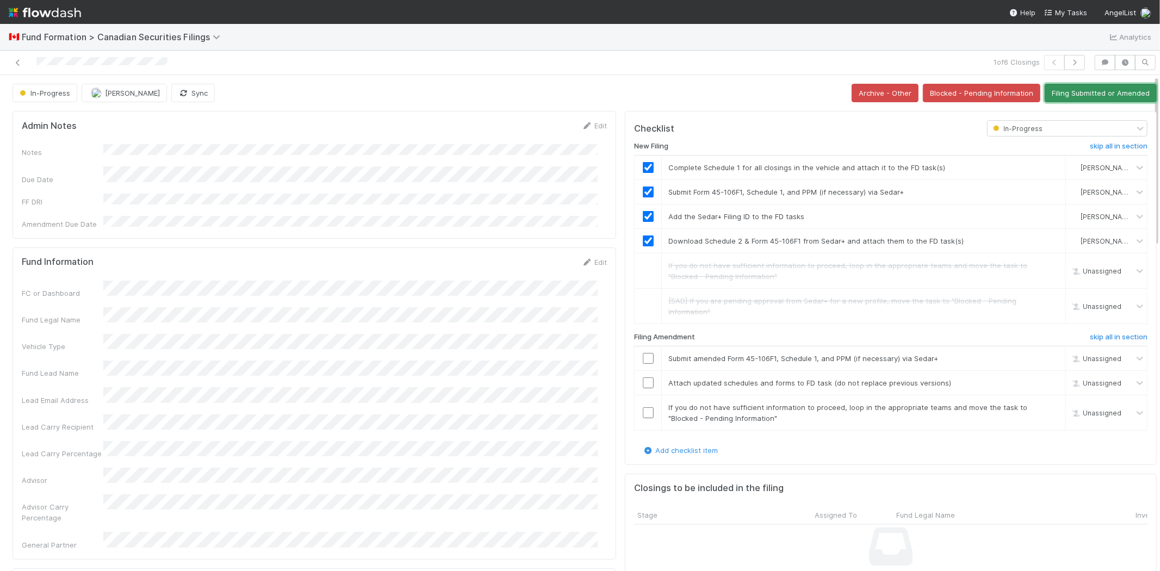
click at [1067, 89] on button "Filing Submitted or Amended" at bounding box center [1100, 93] width 112 height 18
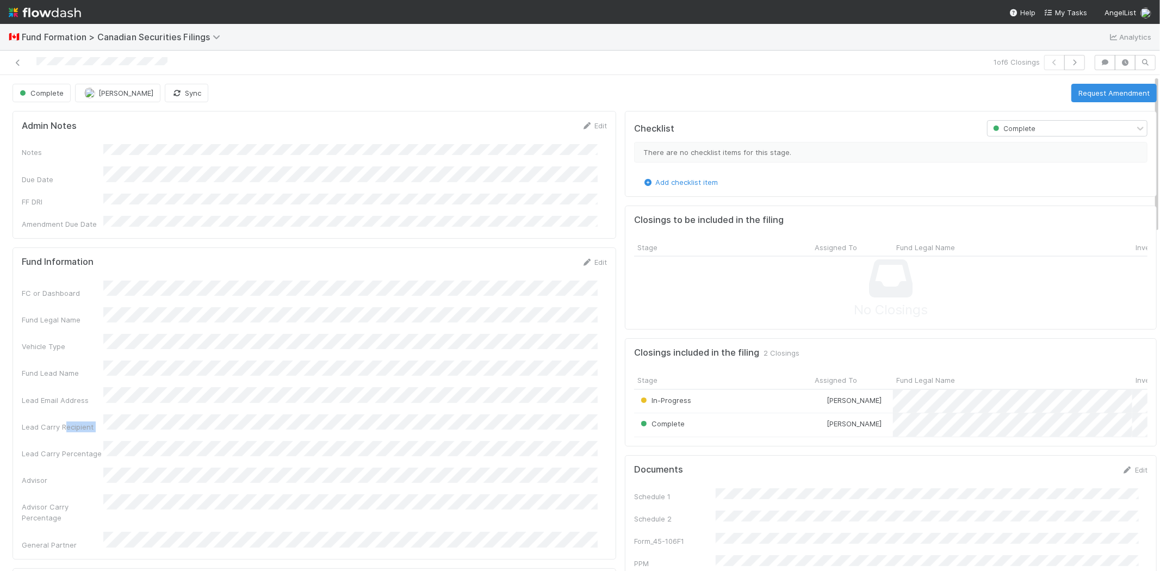
click at [158, 414] on div "Lead Carry Recipient" at bounding box center [314, 423] width 585 height 18
click at [129, 441] on div "Lead Carry Percentage" at bounding box center [314, 450] width 585 height 18
click at [18, 61] on icon at bounding box center [18, 62] width 11 height 7
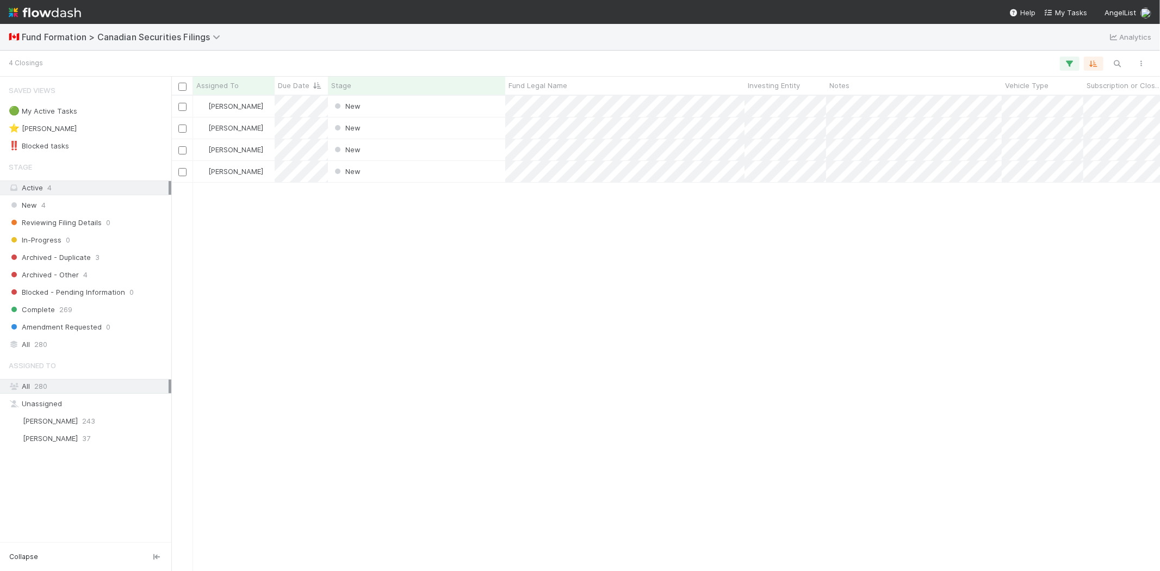
scroll to position [466, 979]
drag, startPoint x: 372, startPoint y: 318, endPoint x: 354, endPoint y: 321, distance: 17.7
click at [372, 318] on div "Karen Jane Salcedo New 8/18/25, 7:30:07 PM 8/18/25, 7:30:16 PM Karen Jane Salce…" at bounding box center [665, 333] width 988 height 475
click at [390, 293] on div "Karen Jane Salcedo New 8/18/25, 7:30:07 PM 8/18/25, 7:30:16 PM Karen Jane Salce…" at bounding box center [665, 333] width 988 height 475
drag, startPoint x: 456, startPoint y: 232, endPoint x: 482, endPoint y: 226, distance: 26.7
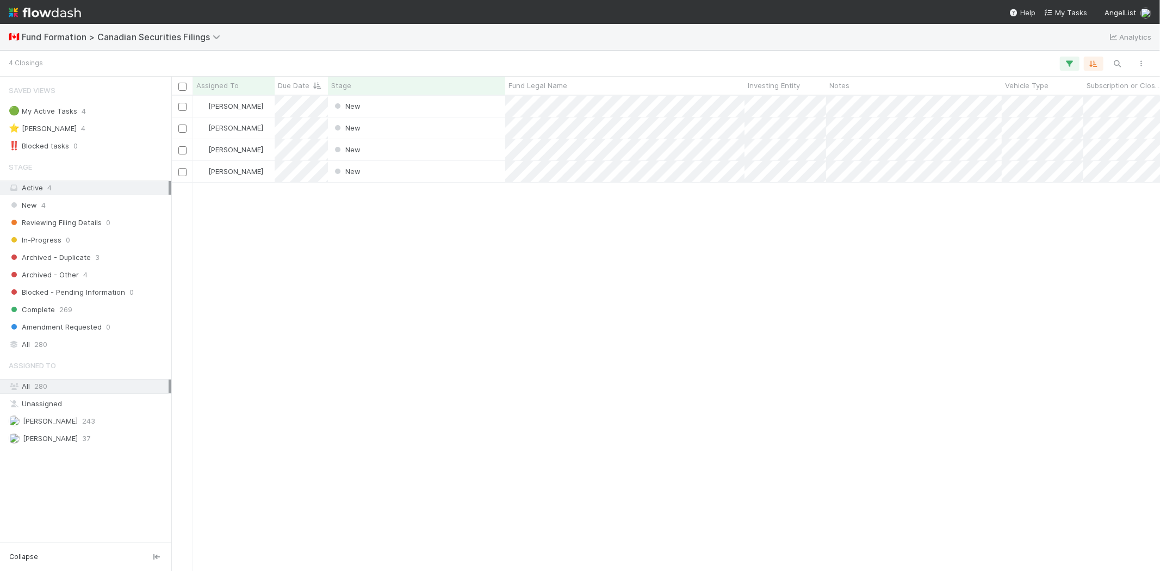
click at [462, 231] on div "Karen Jane Salcedo New 8/18/25, 7:30:07 PM 8/18/25, 7:30:16 PM Karen Jane Salce…" at bounding box center [665, 333] width 988 height 475
click at [502, 288] on div "Karen Jane Salcedo New 8/18/25, 7:30:07 PM 8/18/25, 7:30:16 PM Karen Jane Salce…" at bounding box center [665, 333] width 988 height 475
click at [433, 233] on div "Karen Jane Salcedo New 8/18/25, 7:30:07 PM 8/18/25, 7:30:16 PM Karen Jane Salce…" at bounding box center [665, 333] width 988 height 475
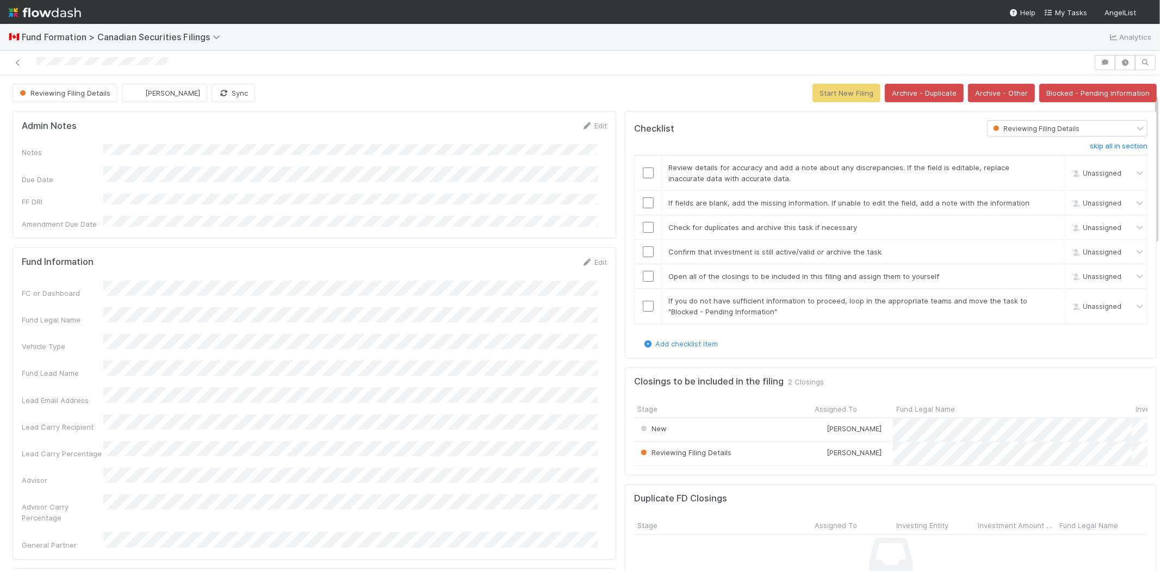
scroll to position [60, 0]
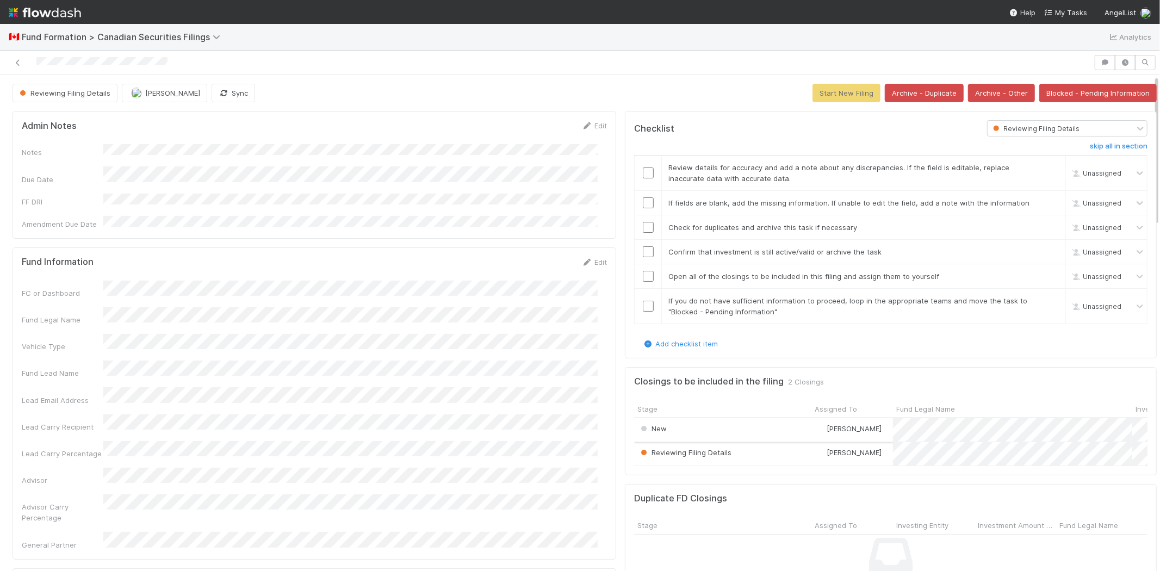
click at [681, 432] on div "New" at bounding box center [722, 429] width 177 height 23
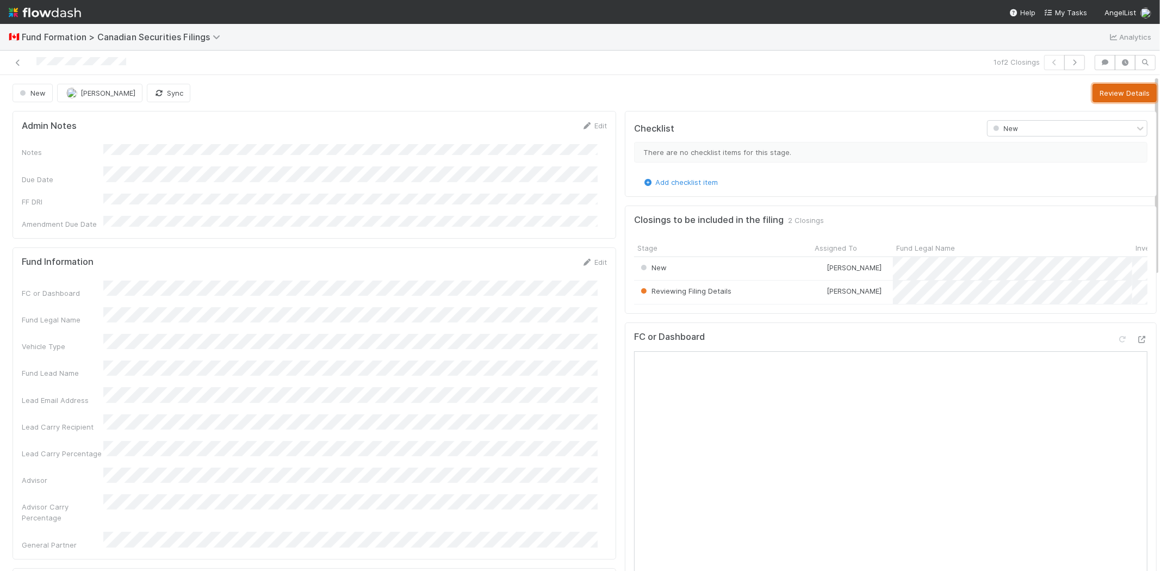
click at [1111, 97] on button "Review Details" at bounding box center [1124, 93] width 64 height 18
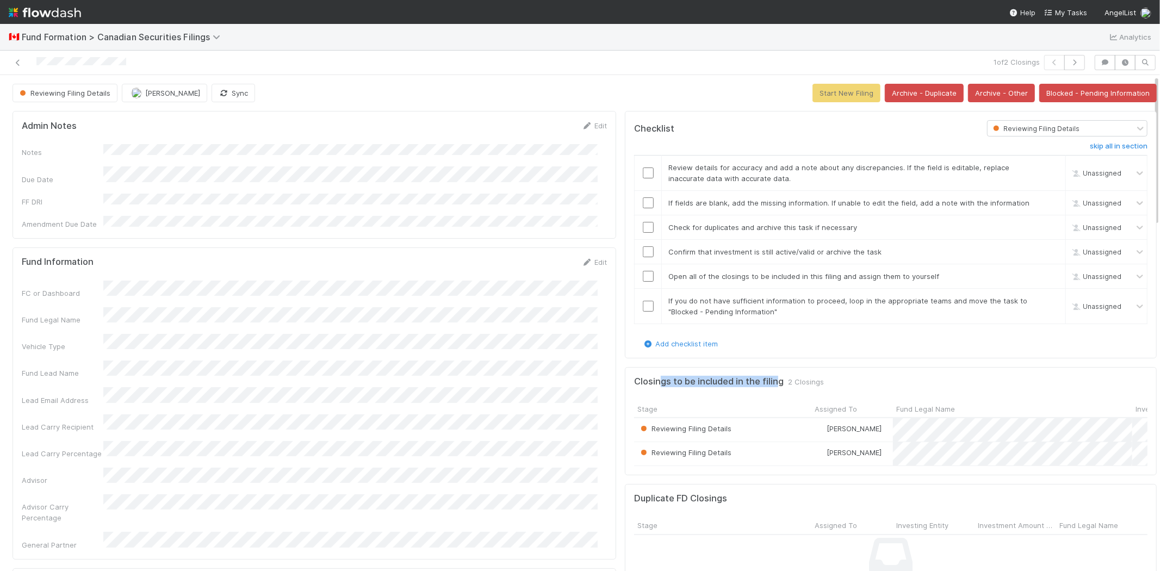
drag, startPoint x: 650, startPoint y: 384, endPoint x: 775, endPoint y: 383, distance: 125.1
click at [768, 383] on h5 "Closings to be included in the filing" at bounding box center [709, 381] width 150 height 11
drag, startPoint x: 780, startPoint y: 383, endPoint x: 773, endPoint y: 384, distance: 6.6
click at [788, 383] on span "2 Closings" at bounding box center [806, 381] width 36 height 11
click at [741, 385] on h5 "Closings to be included in the filing" at bounding box center [709, 381] width 150 height 11
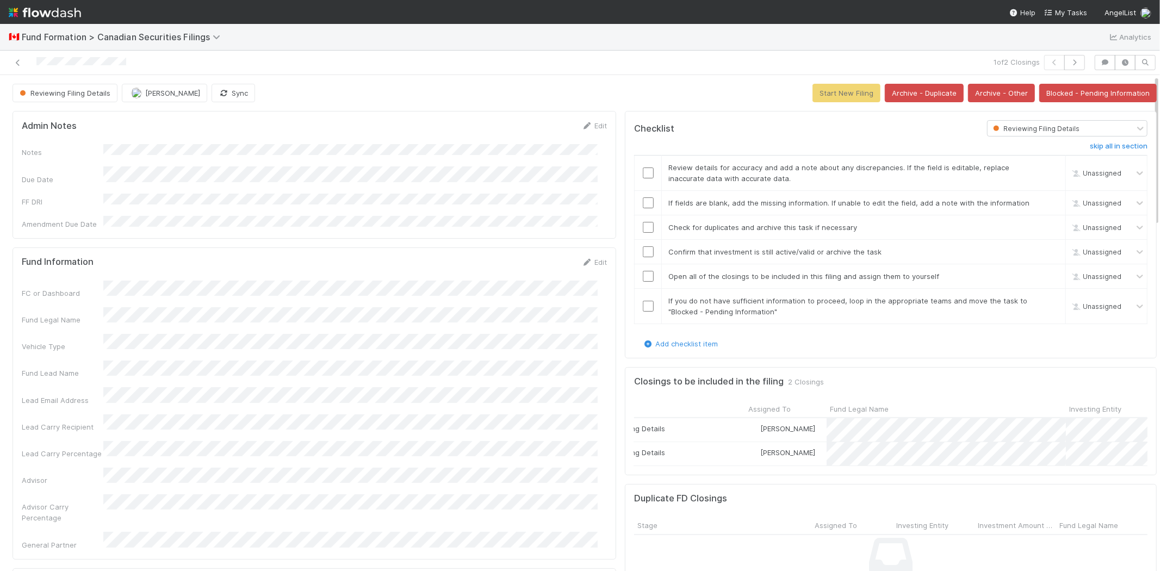
scroll to position [0, 74]
click at [15, 60] on icon at bounding box center [18, 62] width 11 height 7
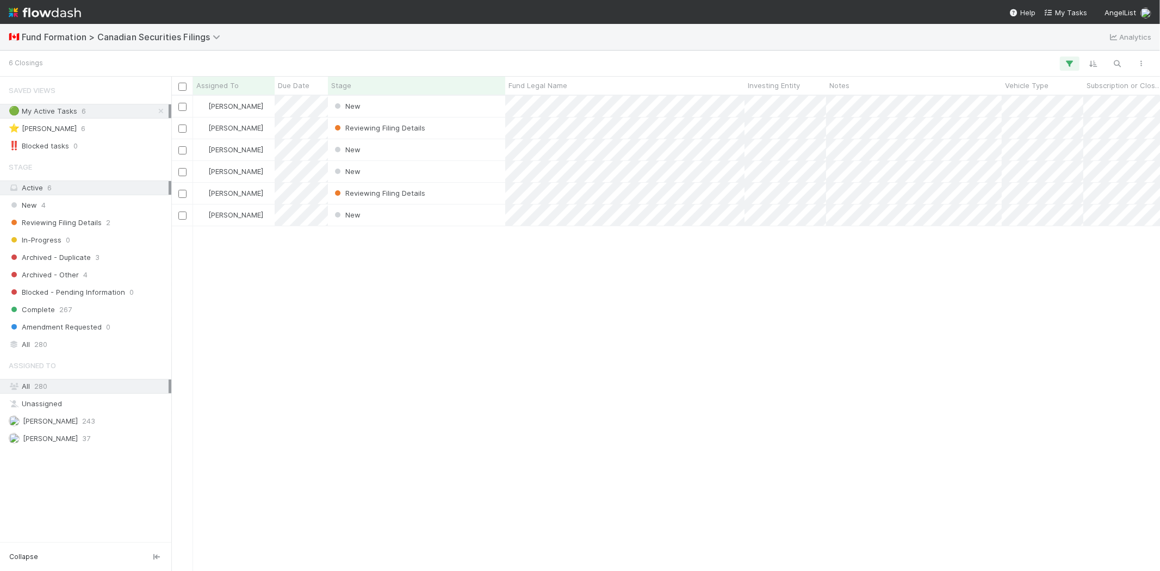
scroll to position [466, 979]
click at [407, 313] on div "Karen Jane Salcedo New 8/18/25, 7:30:07 PM 8/18/25, 7:30:17 PM Karen Jane Salce…" at bounding box center [665, 333] width 988 height 475
drag, startPoint x: 402, startPoint y: 200, endPoint x: 412, endPoint y: 184, distance: 18.6
click at [403, 198] on div "Reviewing Filing Details" at bounding box center [416, 193] width 177 height 21
click at [439, 128] on div "Reviewing Filing Details" at bounding box center [416, 127] width 177 height 21
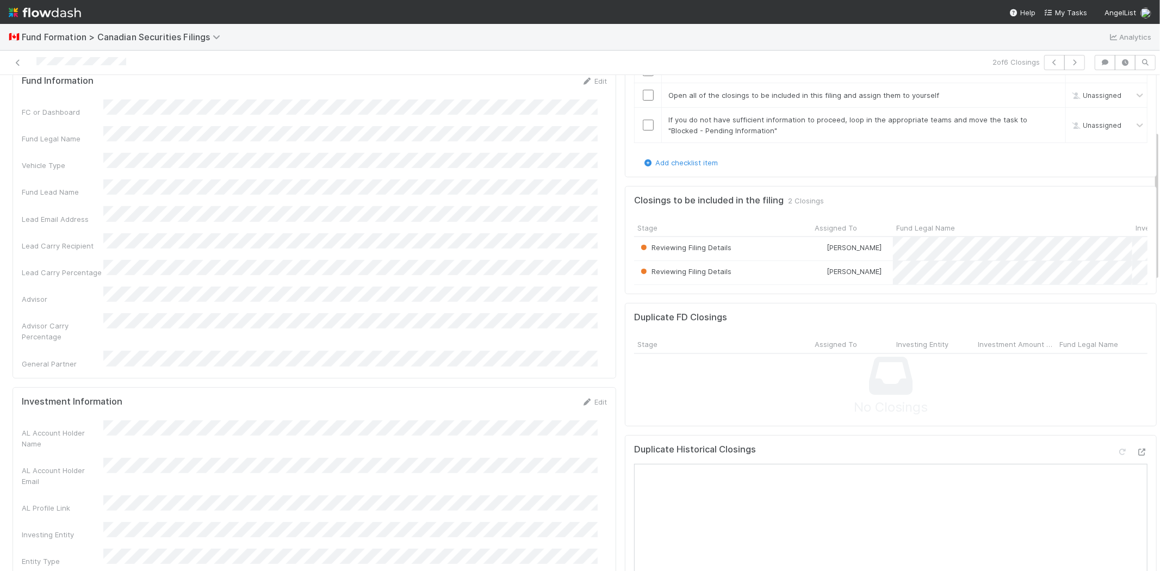
scroll to position [121, 0]
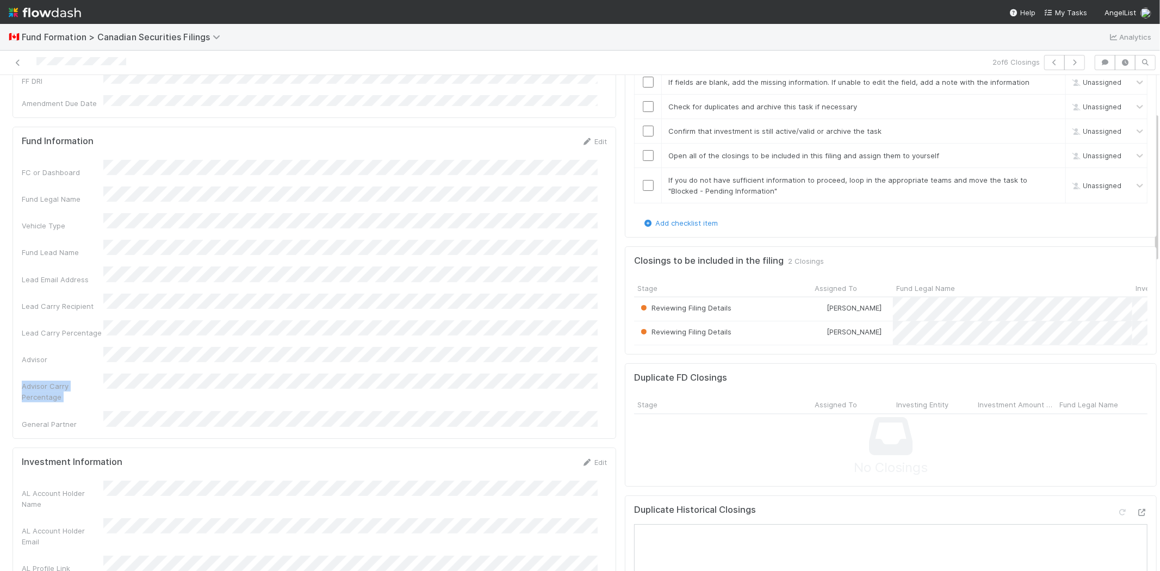
click at [188, 334] on div "FC or Dashboard Fund Legal Name Vehicle Type Fund Lead Name Lead Email Address …" at bounding box center [314, 295] width 585 height 270
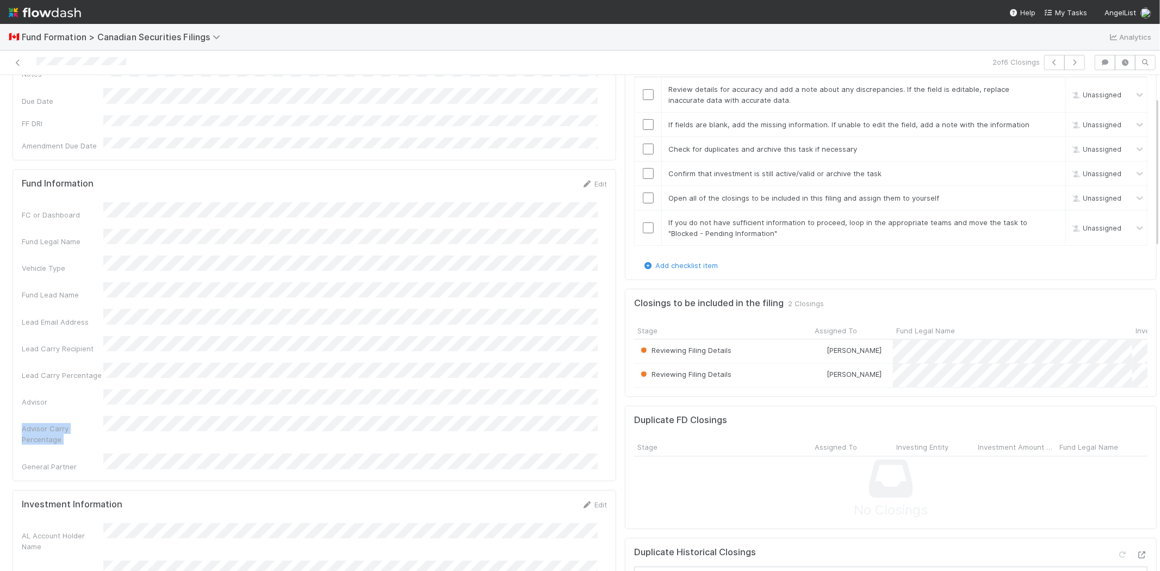
scroll to position [60, 0]
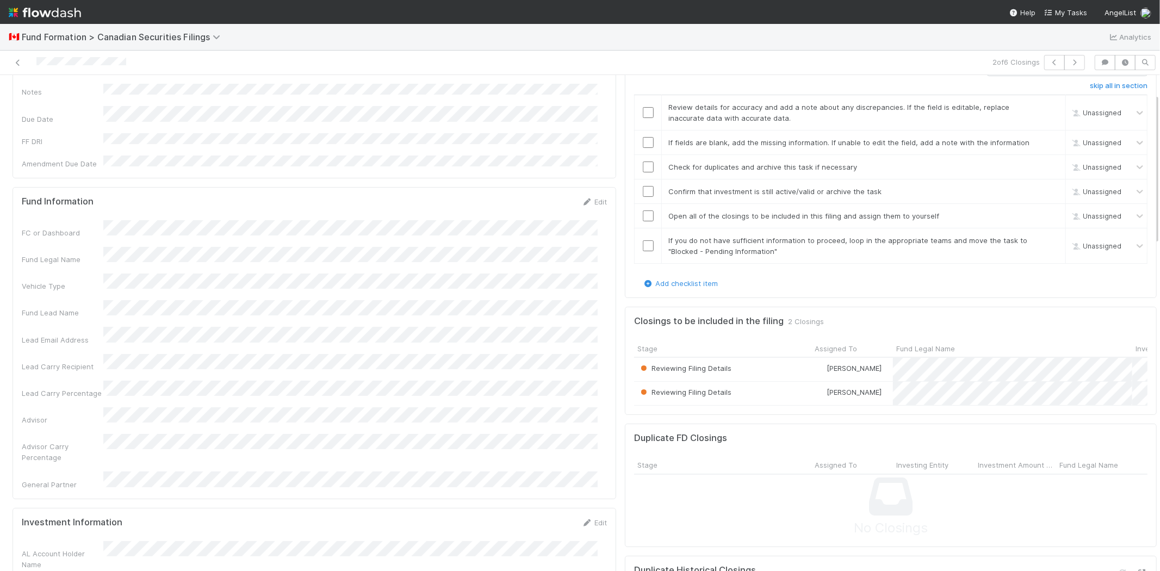
click at [85, 361] on div "Lead Carry Recipient" at bounding box center [63, 366] width 82 height 11
drag, startPoint x: 61, startPoint y: 315, endPoint x: 101, endPoint y: 311, distance: 40.5
click at [101, 334] on div "Lead Email Address" at bounding box center [63, 339] width 82 height 11
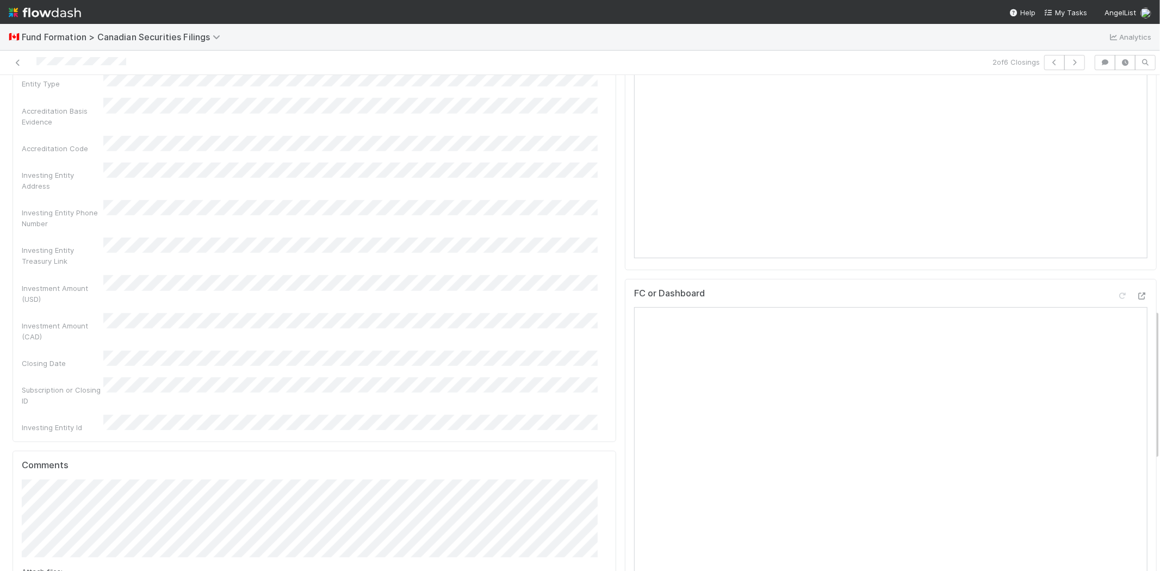
scroll to position [785, 0]
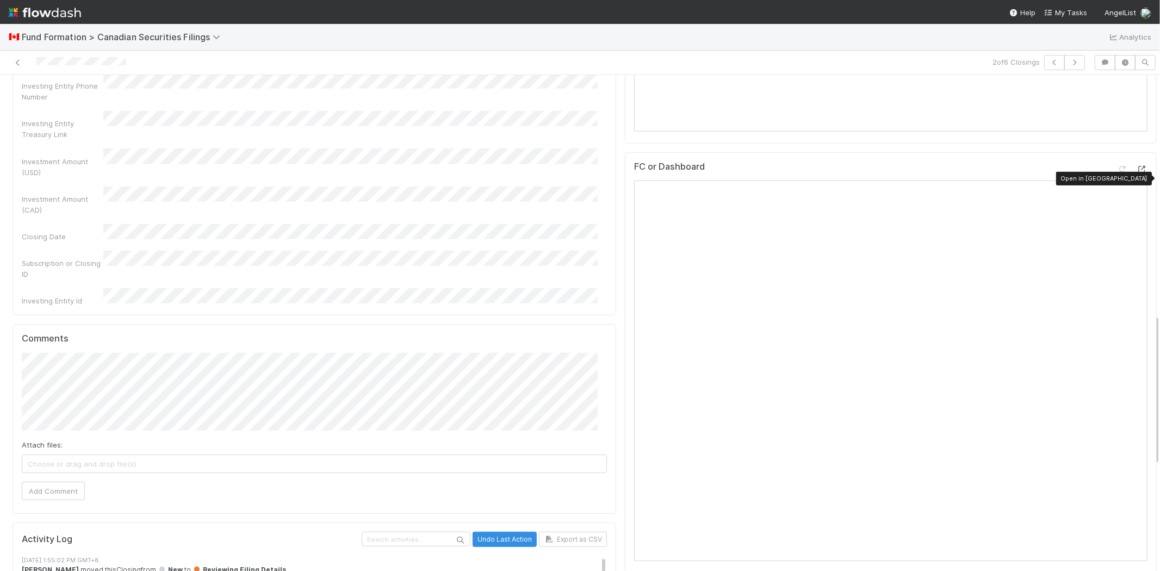
click at [1136, 173] on icon at bounding box center [1141, 169] width 11 height 7
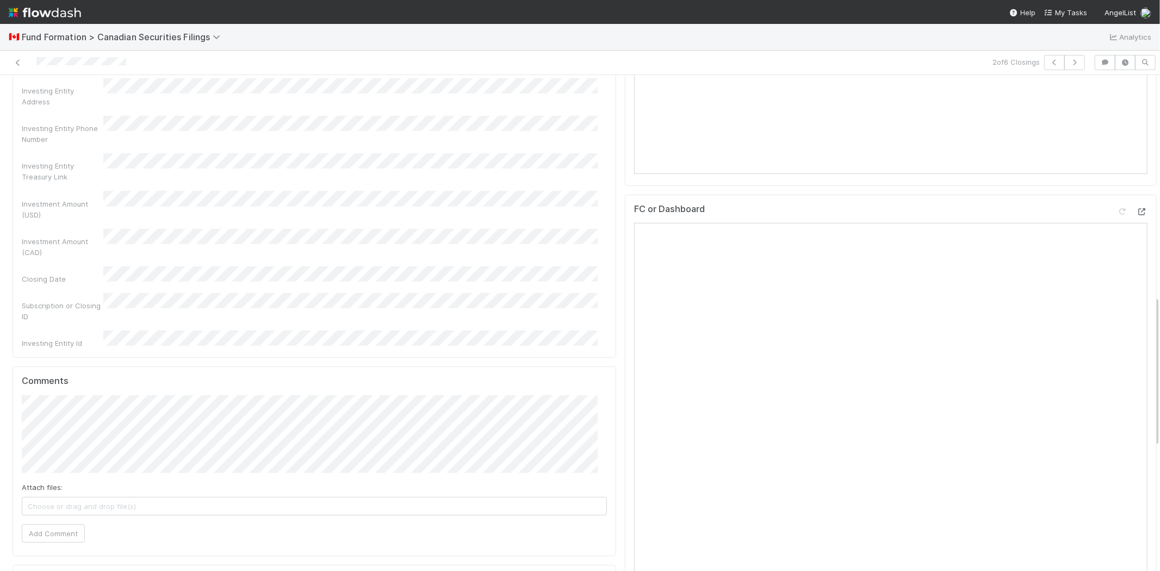
scroll to position [725, 0]
drag, startPoint x: 627, startPoint y: 235, endPoint x: 702, endPoint y: 235, distance: 75.0
click at [706, 238] on div "FC or Dashboard" at bounding box center [890, 232] width 513 height 20
click at [620, 238] on div "Checklist Reviewing Filing Details skip all in section Review details for accur…" at bounding box center [890, 175] width 540 height 1586
drag, startPoint x: 638, startPoint y: 233, endPoint x: 692, endPoint y: 234, distance: 53.9
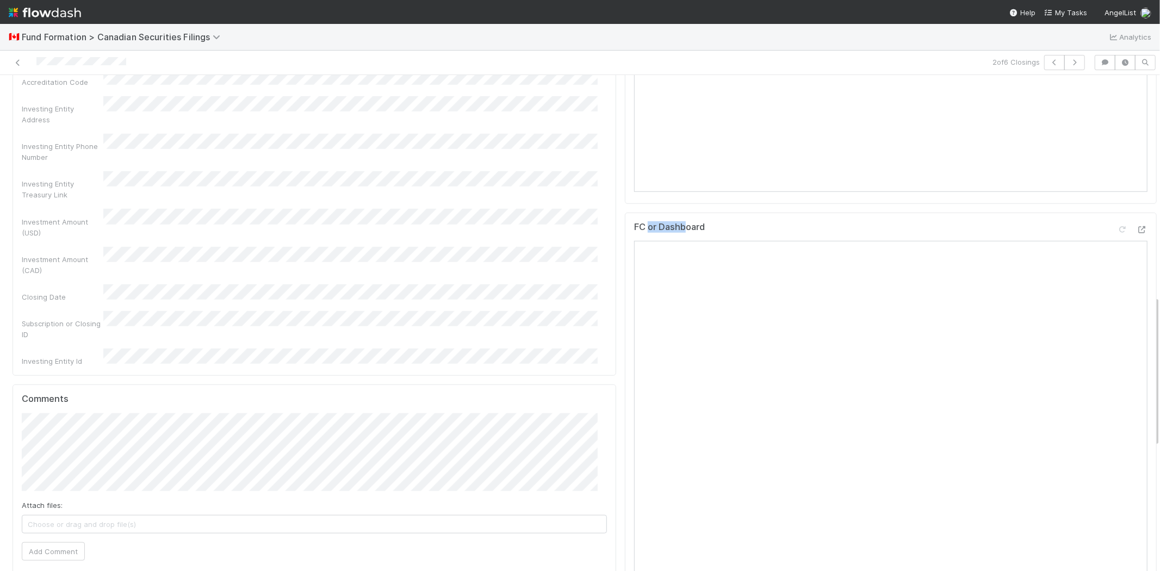
click at [683, 233] on h5 "FC or Dashboard" at bounding box center [669, 227] width 71 height 11
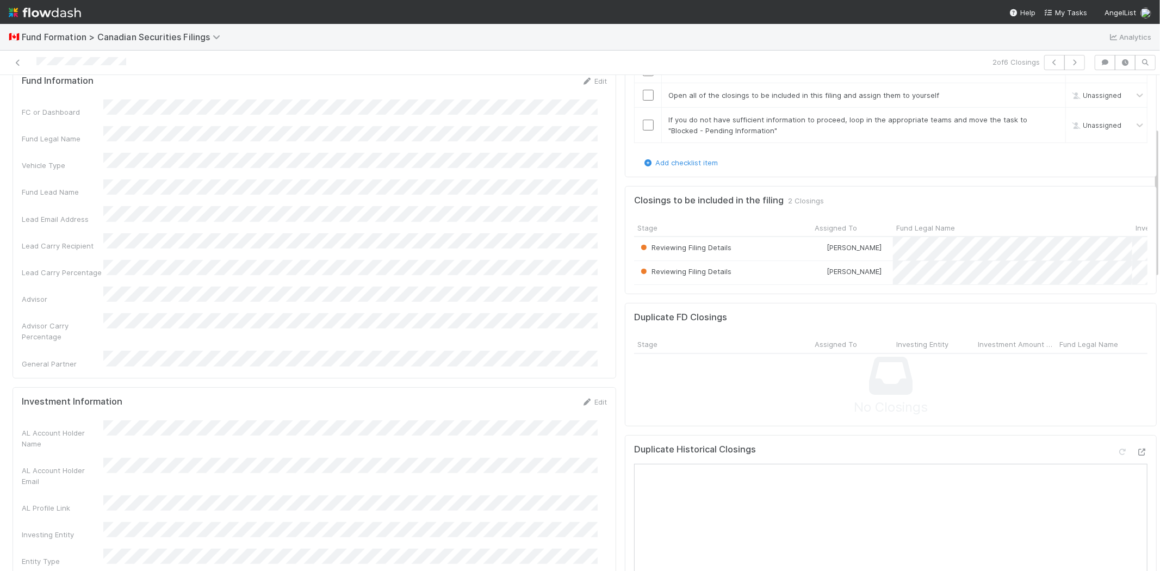
scroll to position [0, 0]
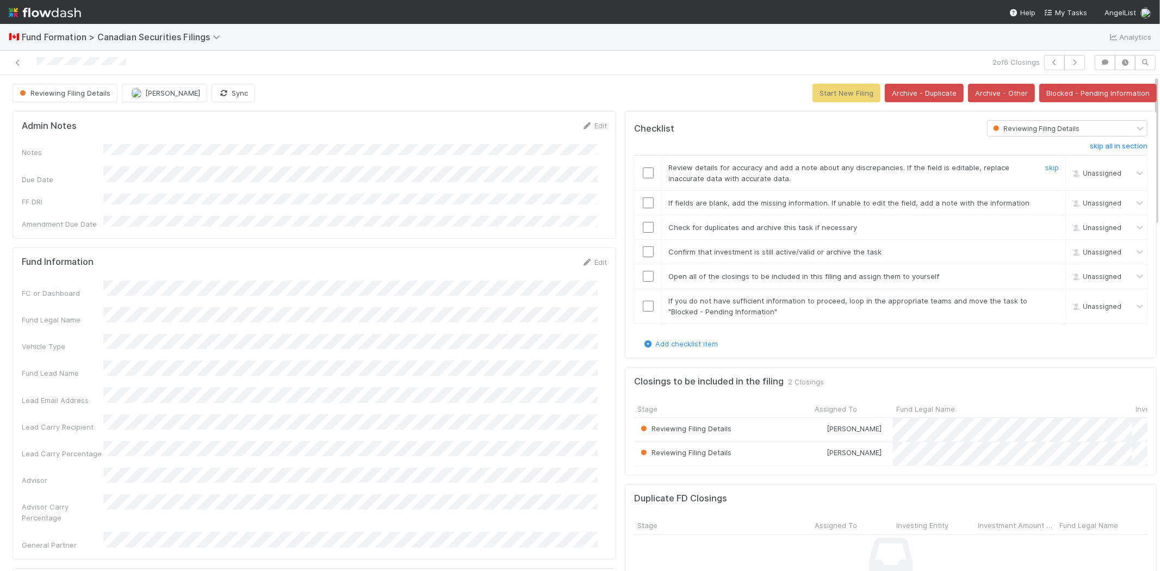
click at [643, 172] on input "checkbox" at bounding box center [648, 172] width 11 height 11
click at [643, 203] on input "checkbox" at bounding box center [648, 202] width 11 height 11
click at [643, 230] on input "checkbox" at bounding box center [648, 227] width 11 height 11
click at [643, 252] on input "checkbox" at bounding box center [648, 251] width 11 height 11
click at [643, 276] on input "checkbox" at bounding box center [648, 276] width 11 height 11
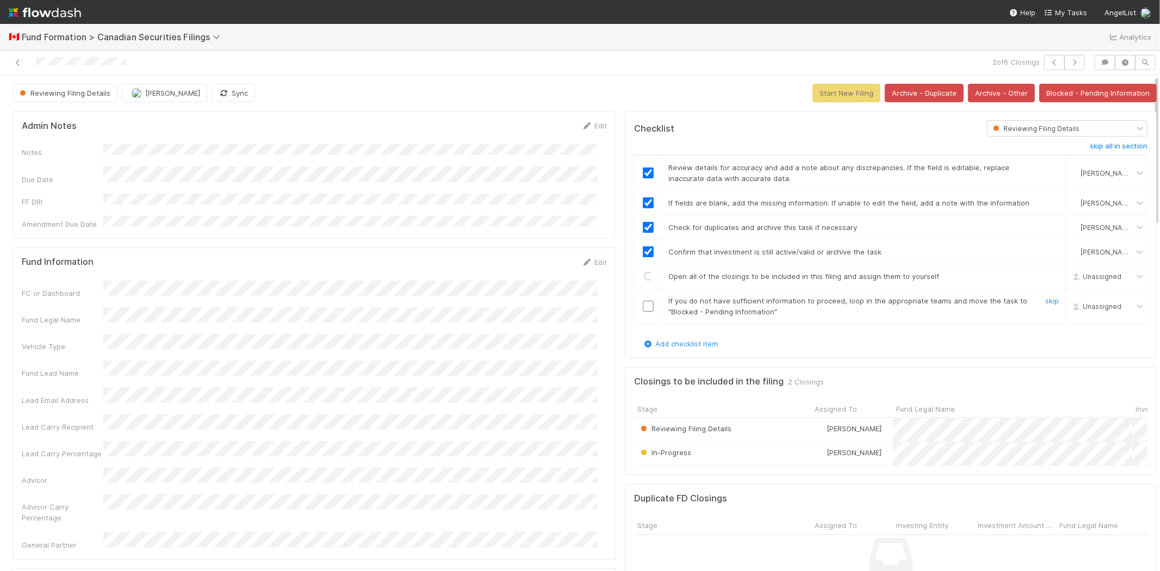
drag, startPoint x: 637, startPoint y: 307, endPoint x: 746, endPoint y: 217, distance: 141.0
click at [643, 307] on input "checkbox" at bounding box center [648, 306] width 11 height 11
click at [822, 94] on button "Start New Filing" at bounding box center [846, 93] width 68 height 18
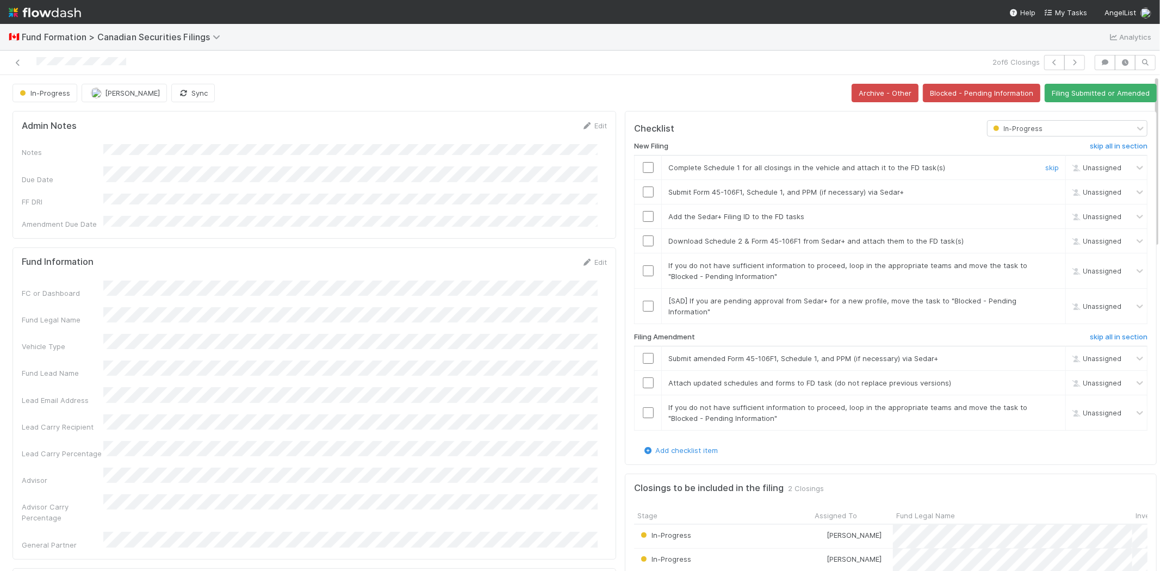
click at [643, 169] on input "checkbox" at bounding box center [648, 167] width 11 height 11
click at [643, 194] on input "checkbox" at bounding box center [648, 191] width 11 height 11
click at [643, 215] on input "checkbox" at bounding box center [648, 216] width 11 height 11
click at [643, 241] on input "checkbox" at bounding box center [648, 240] width 11 height 11
click at [1045, 269] on link "skip" at bounding box center [1052, 265] width 14 height 9
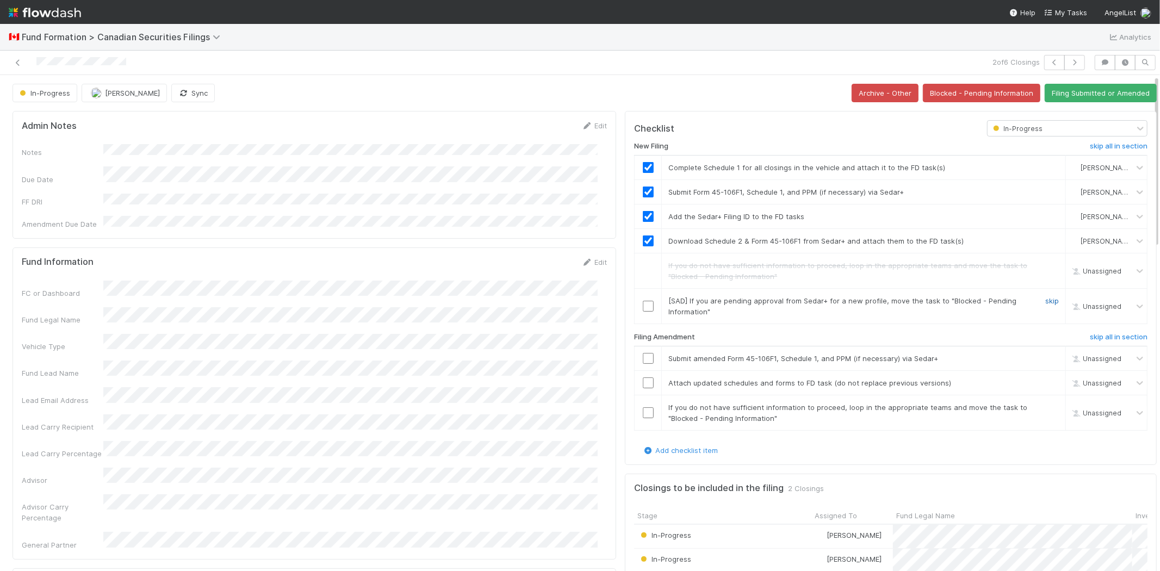
click at [1045, 301] on link "skip" at bounding box center [1052, 300] width 14 height 9
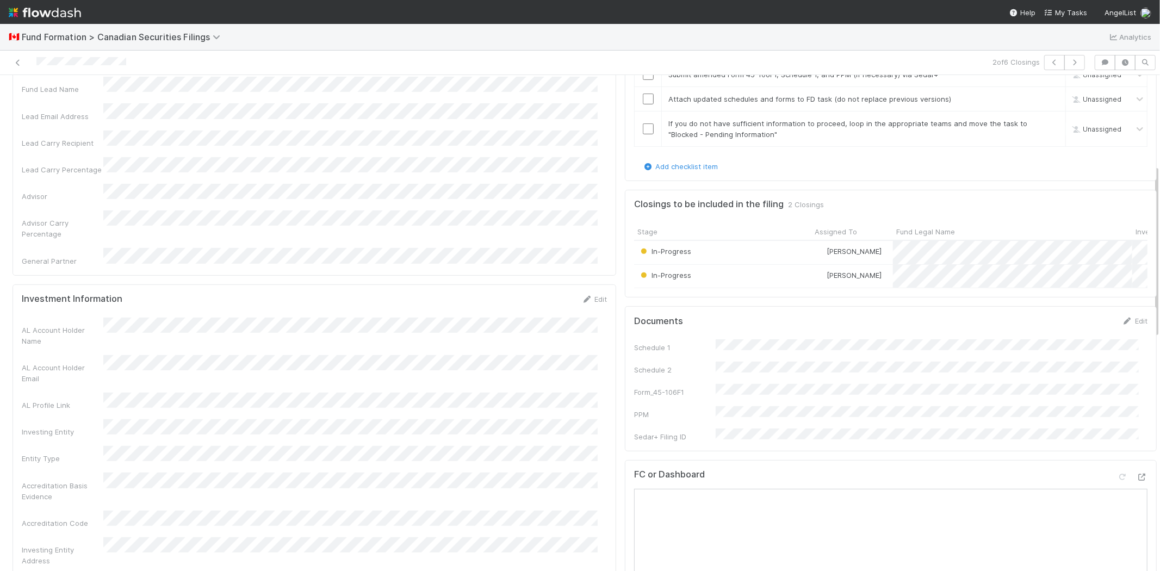
scroll to position [302, 0]
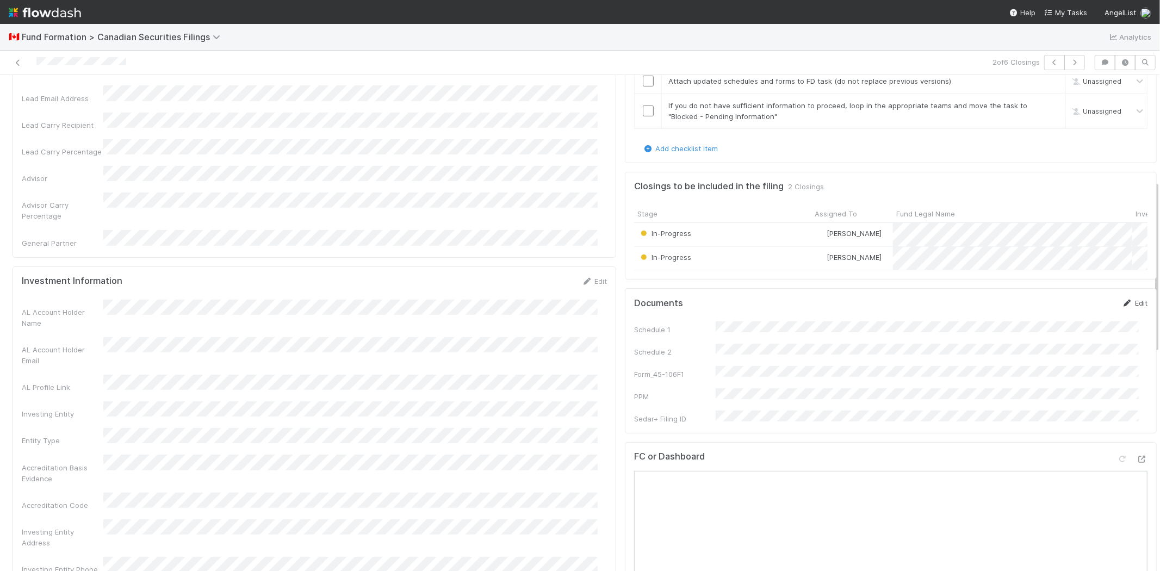
click at [1122, 307] on link "Edit" at bounding box center [1135, 302] width 26 height 9
click at [724, 399] on div "Schedule 1 Schedule 2 Form_45-106F1 PPM Sedar+ Filing ID" at bounding box center [890, 405] width 513 height 153
drag, startPoint x: 684, startPoint y: 476, endPoint x: 720, endPoint y: 480, distance: 36.6
click at [700, 480] on div "Documents Save Cancel Schedule 1 Schedule 2 Form_45-106F1 PPM Sedar+ Filing ID" at bounding box center [891, 389] width 532 height 203
click at [1074, 313] on button "Save" at bounding box center [1089, 306] width 31 height 18
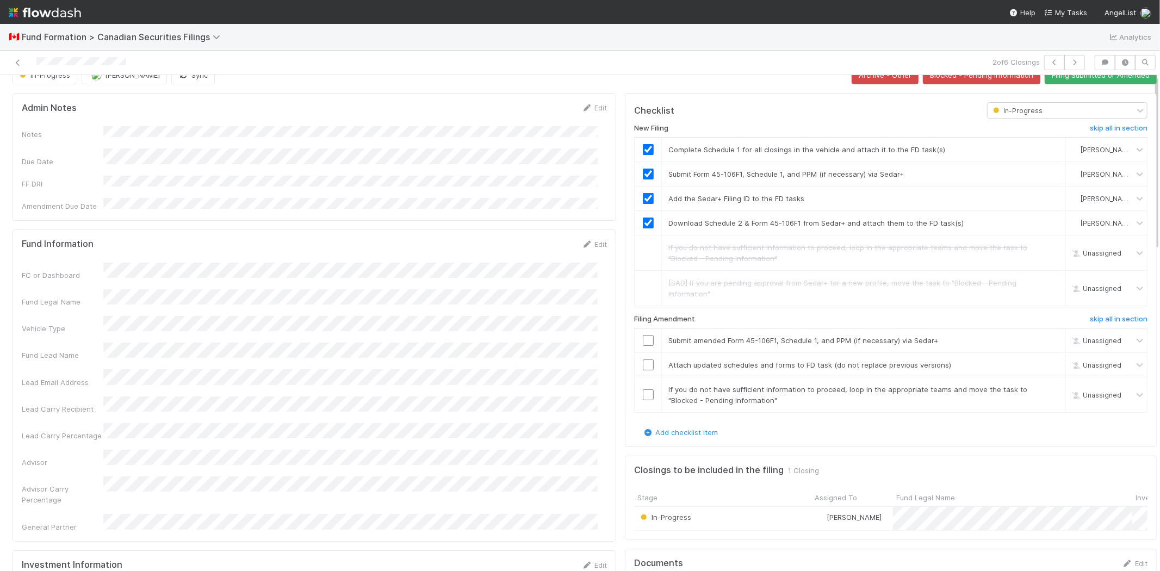
scroll to position [0, 0]
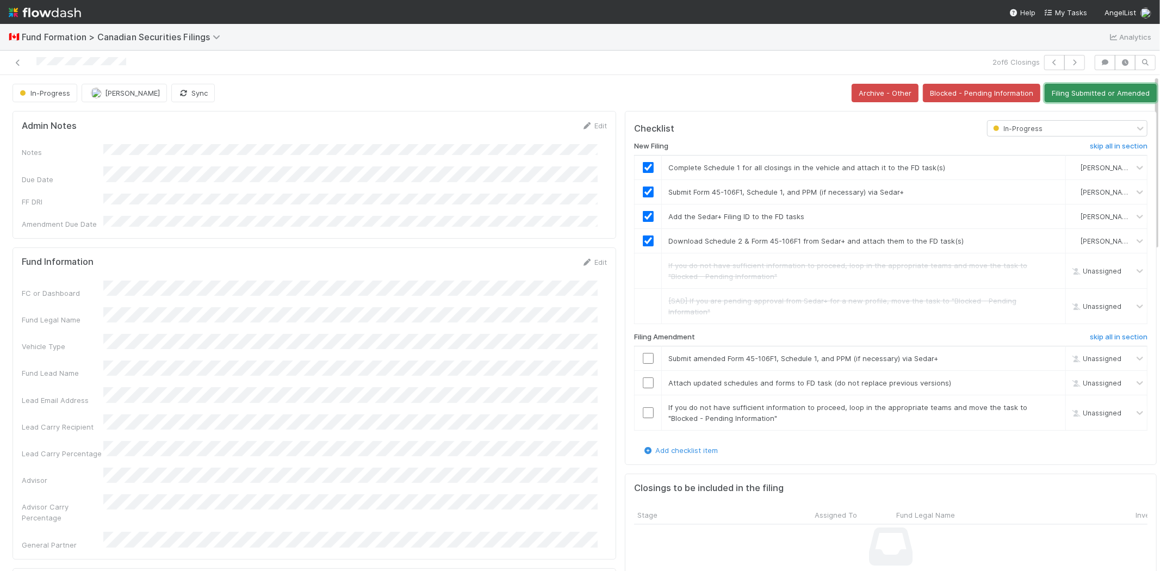
click at [1100, 91] on button "Filing Submitted or Amended" at bounding box center [1100, 93] width 112 height 18
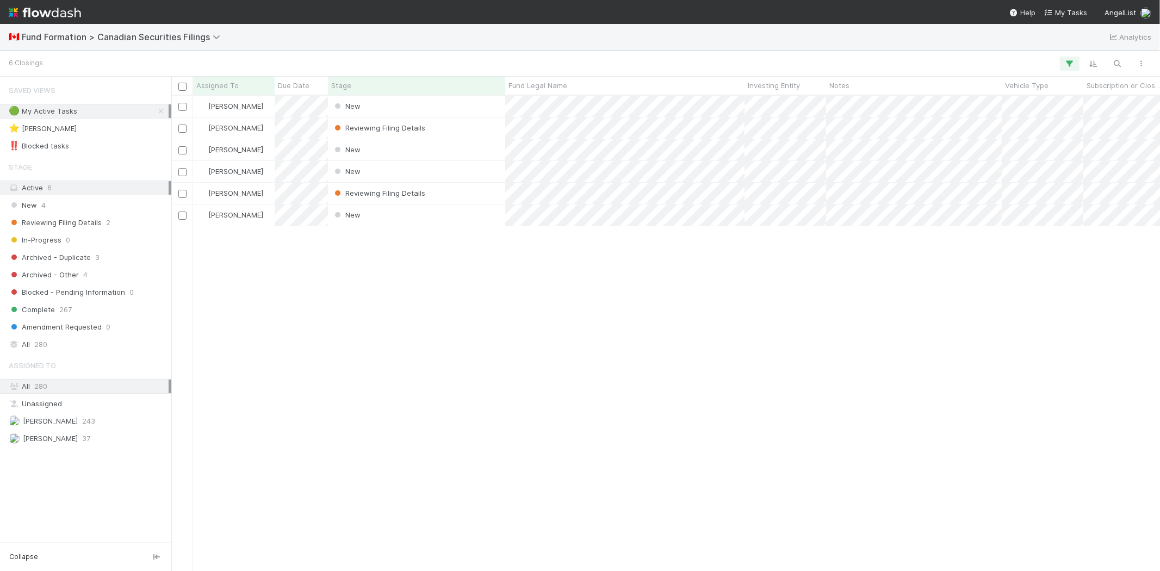
scroll to position [466, 979]
click at [344, 290] on div "[PERSON_NAME] New [DATE] 7:30:07 PM [DATE] 7:30:17 PM [PERSON_NAME] Reviewing F…" at bounding box center [665, 333] width 988 height 475
click at [303, 296] on div "[PERSON_NAME] New [DATE] 7:30:07 PM [DATE] 7:30:17 PM [PERSON_NAME] Reviewing F…" at bounding box center [665, 333] width 988 height 475
drag, startPoint x: 15, startPoint y: 63, endPoint x: 47, endPoint y: 63, distance: 31.5
click at [46, 62] on div "6 Closings" at bounding box center [580, 64] width 1160 height 26
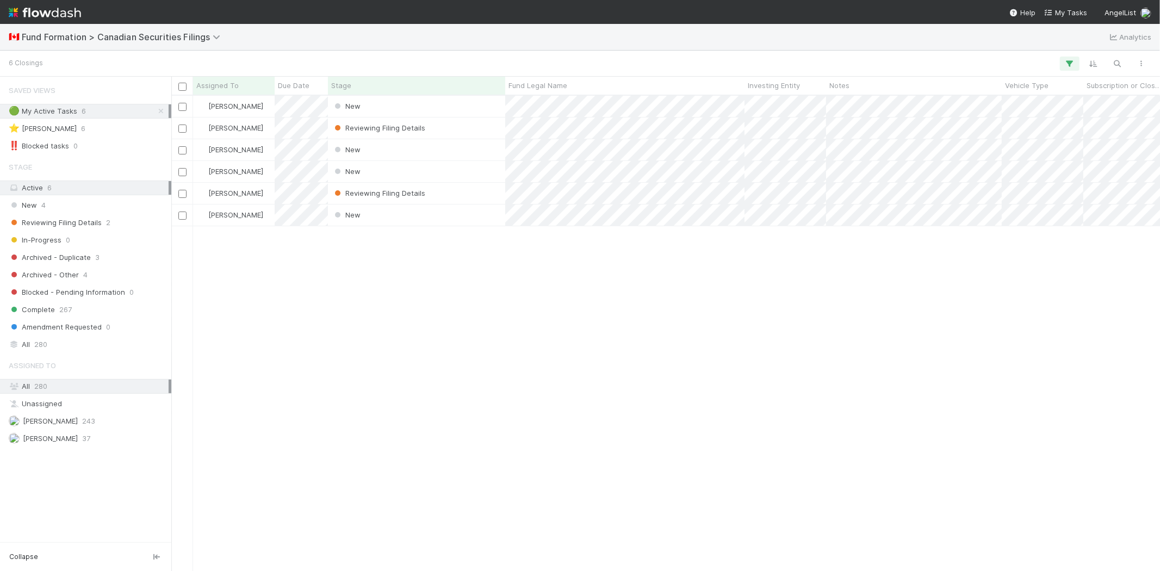
click at [348, 303] on div "[PERSON_NAME] New [DATE] 7:30:07 PM [DATE] 7:30:17 PM [PERSON_NAME] Reviewing F…" at bounding box center [665, 333] width 988 height 475
click at [359, 293] on div "[PERSON_NAME] New [DATE] 7:30:07 PM [DATE] 7:30:17 PM [PERSON_NAME] Reviewing F…" at bounding box center [665, 333] width 988 height 475
click at [365, 287] on div "[PERSON_NAME] New [DATE] 7:30:07 PM [DATE] 7:30:17 PM [PERSON_NAME] Reviewing F…" at bounding box center [665, 333] width 988 height 475
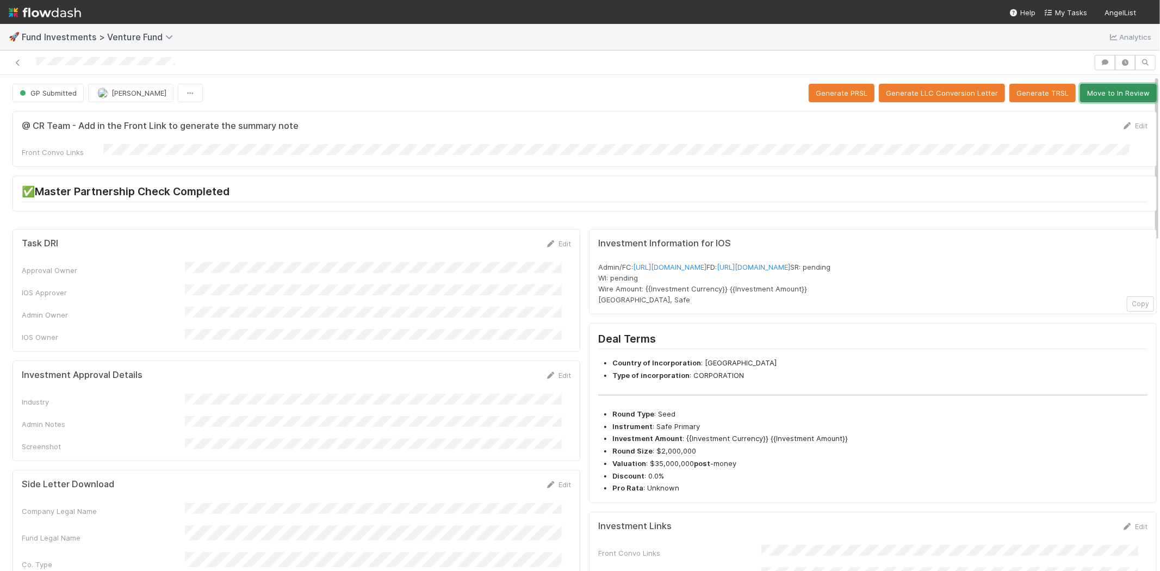
click at [1095, 89] on button "Move to In Review" at bounding box center [1118, 93] width 77 height 18
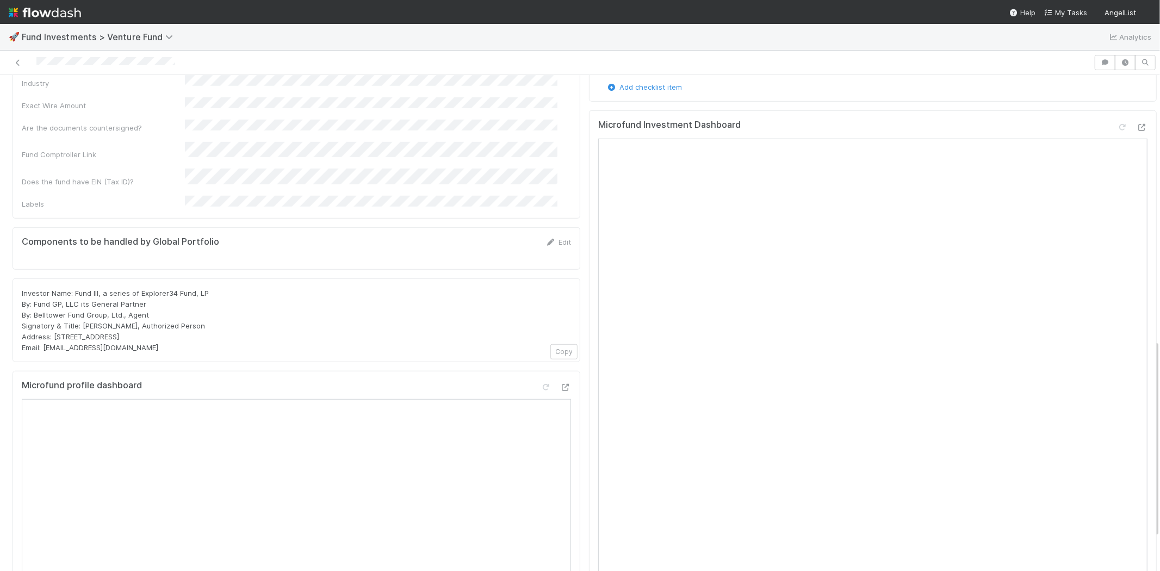
scroll to position [664, 0]
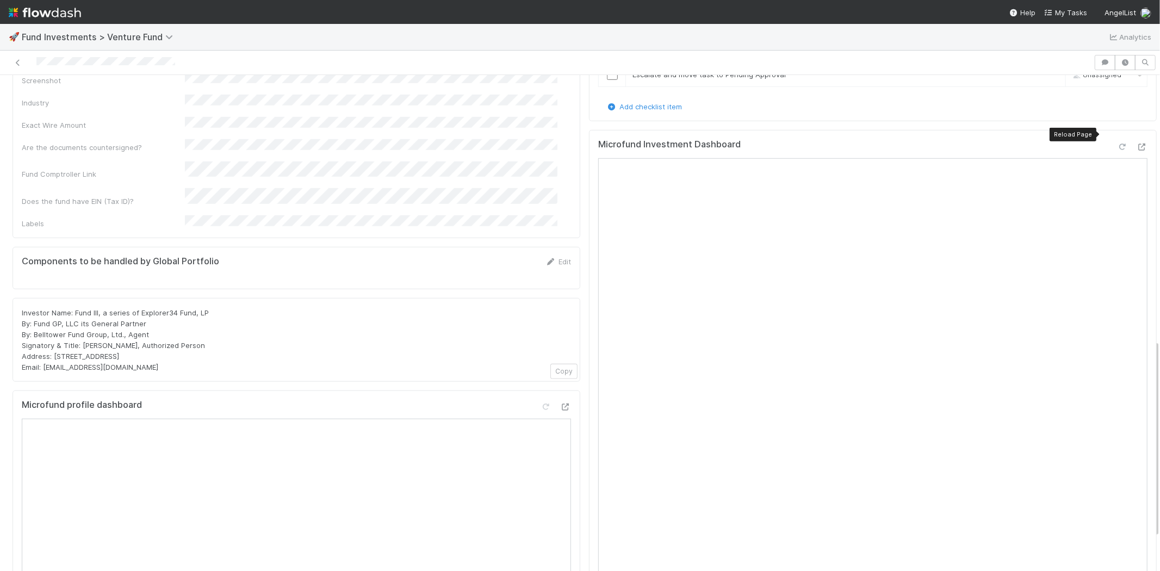
click at [1117, 144] on icon at bounding box center [1122, 147] width 11 height 7
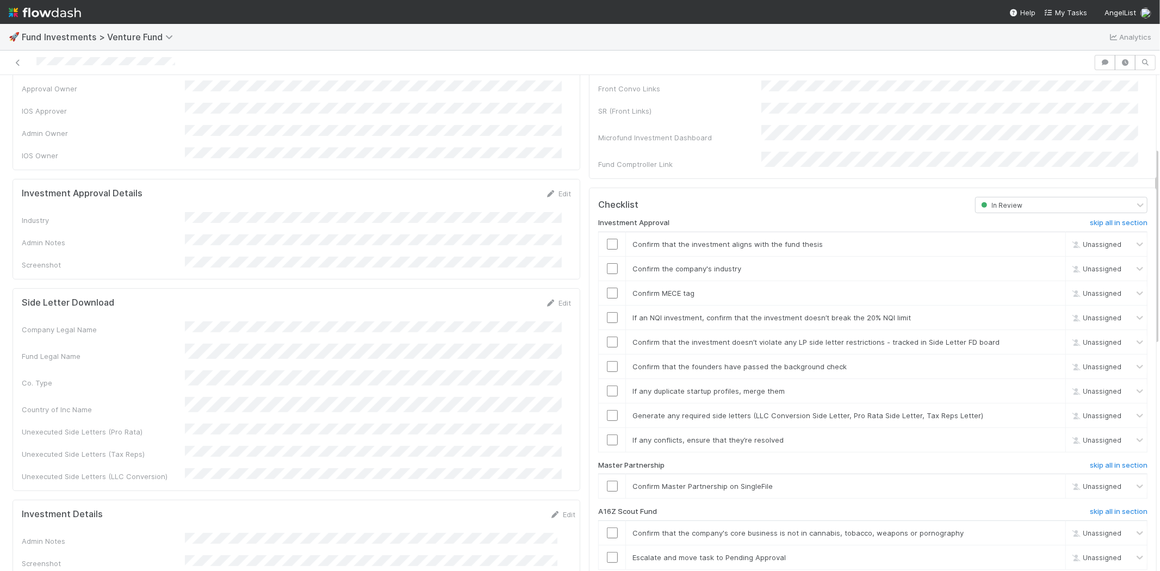
scroll to position [181, 0]
click at [555, 190] on link "Edit" at bounding box center [558, 194] width 26 height 9
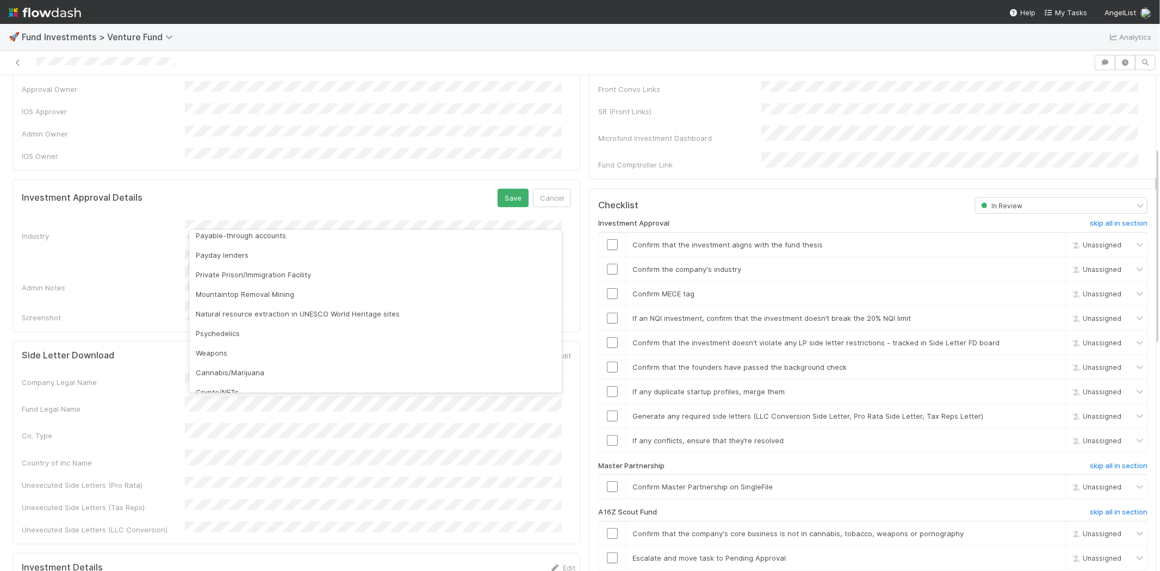
scroll to position [310, 0]
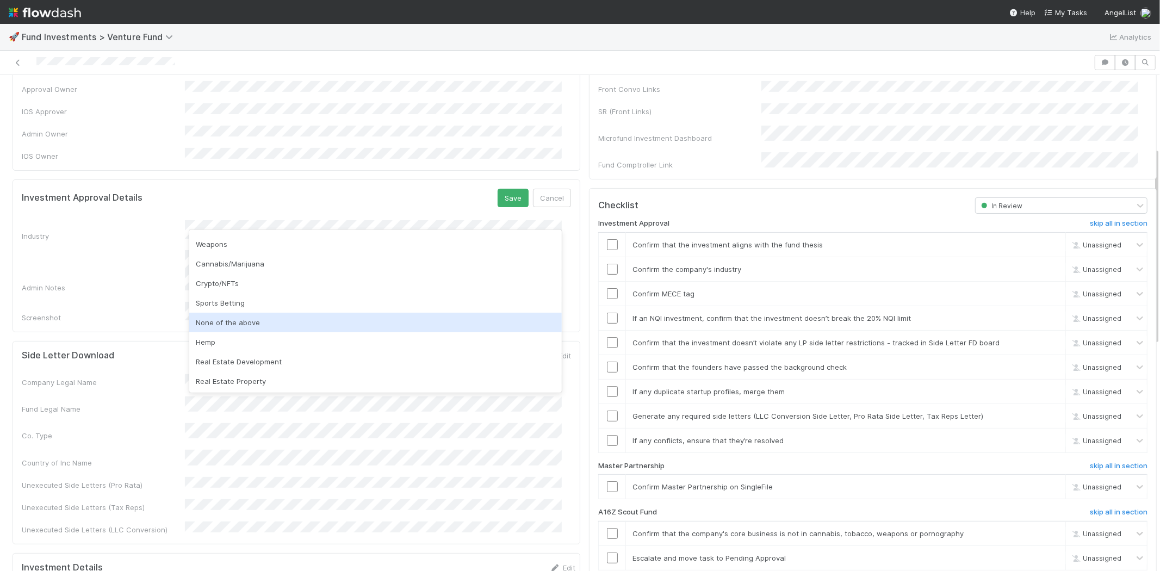
click at [251, 323] on div "None of the above" at bounding box center [375, 323] width 372 height 20
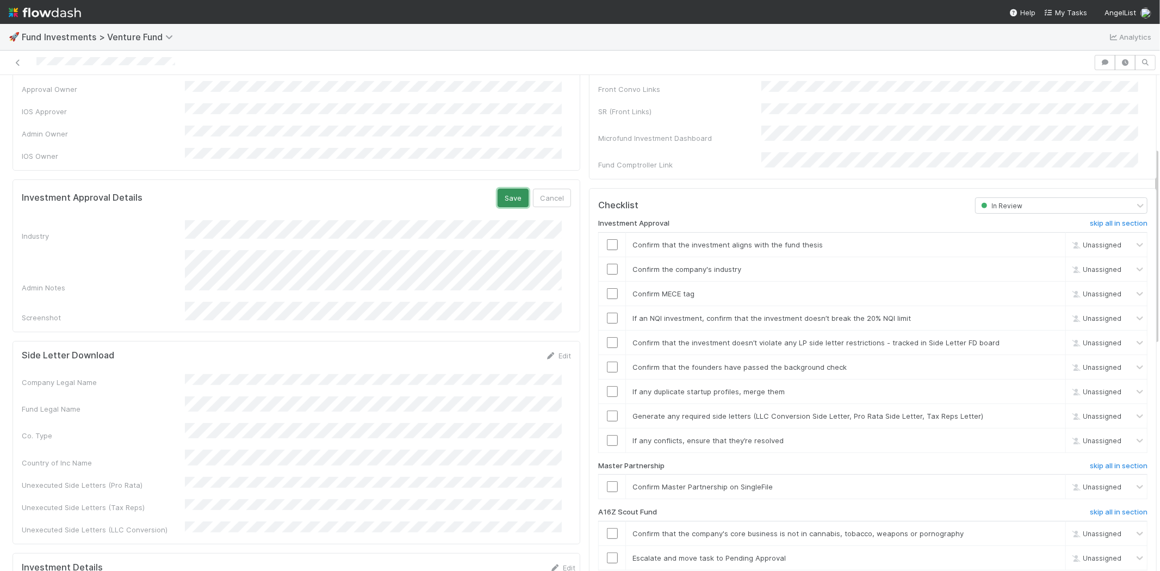
click at [506, 189] on button "Save" at bounding box center [512, 198] width 31 height 18
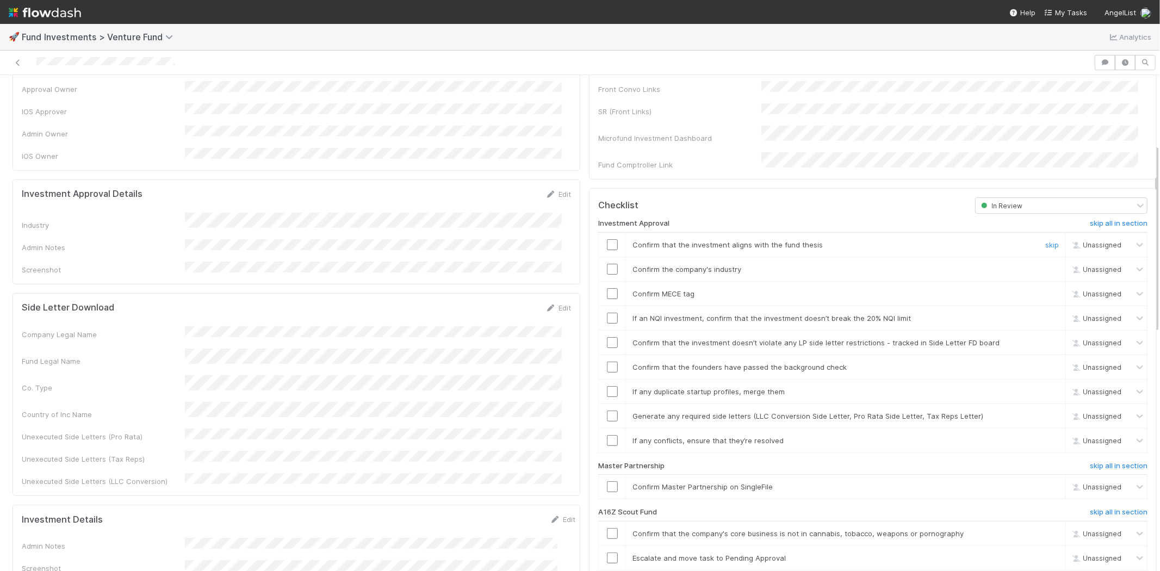
click at [607, 239] on input "checkbox" at bounding box center [612, 244] width 11 height 11
click at [607, 264] on input "checkbox" at bounding box center [612, 269] width 11 height 11
click at [607, 288] on input "checkbox" at bounding box center [612, 293] width 11 height 11
click at [607, 313] on input "checkbox" at bounding box center [612, 318] width 11 height 11
click at [607, 337] on input "checkbox" at bounding box center [612, 342] width 11 height 11
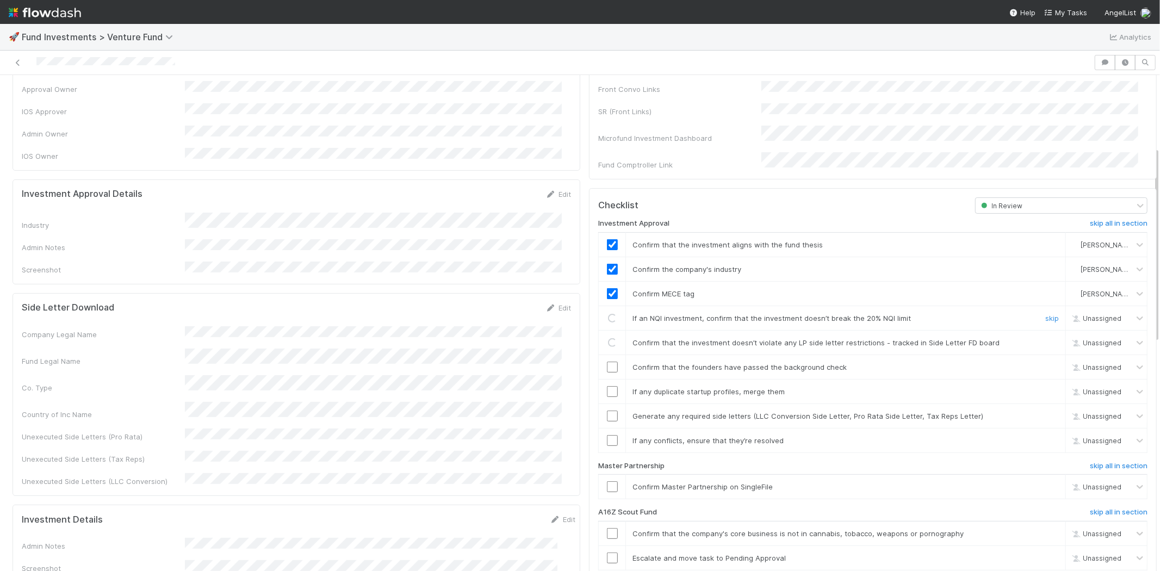
click at [607, 362] on input "checkbox" at bounding box center [612, 367] width 11 height 11
click at [607, 386] on input "checkbox" at bounding box center [612, 391] width 11 height 11
click at [607, 410] on input "checkbox" at bounding box center [612, 415] width 11 height 11
click at [607, 435] on input "checkbox" at bounding box center [612, 440] width 11 height 11
click at [607, 386] on input "checkbox" at bounding box center [612, 391] width 11 height 11
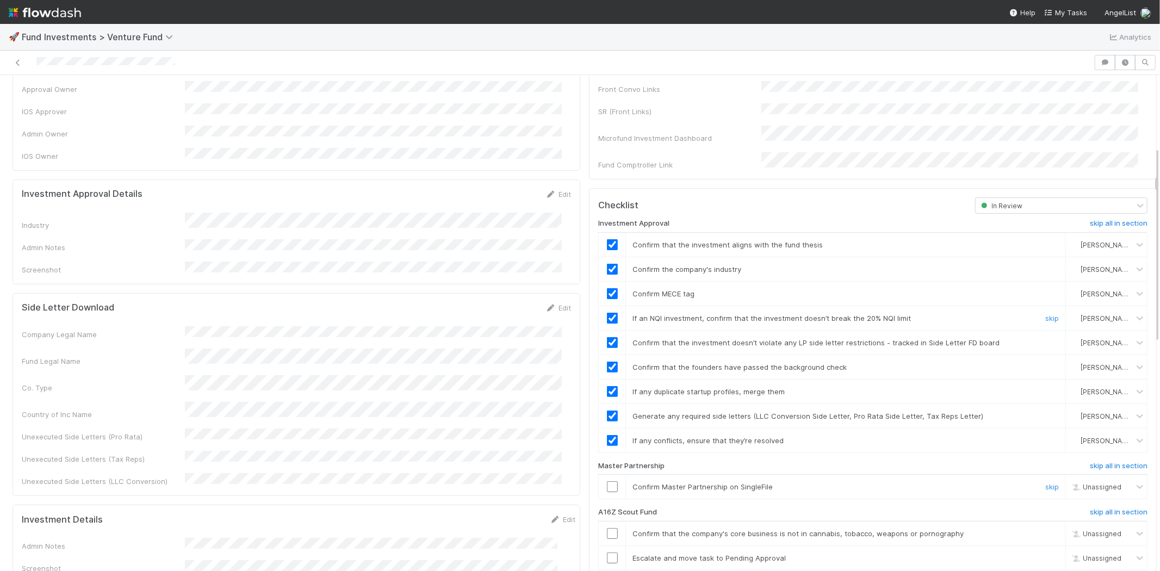
click at [607, 481] on input "checkbox" at bounding box center [612, 486] width 11 height 11
click at [194, 59] on div at bounding box center [546, 62] width 1085 height 15
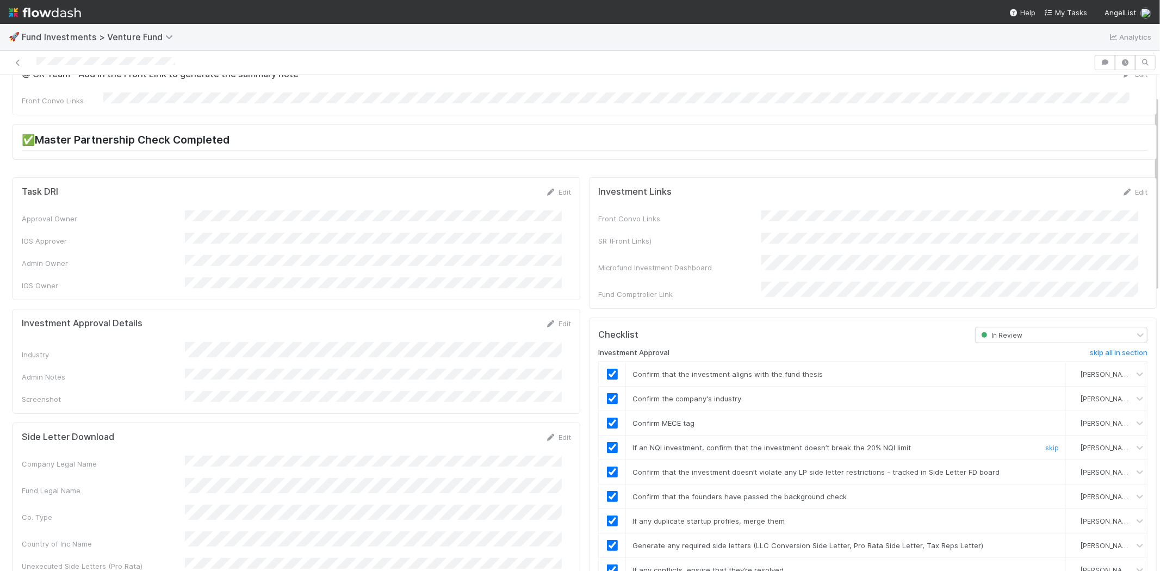
scroll to position [0, 0]
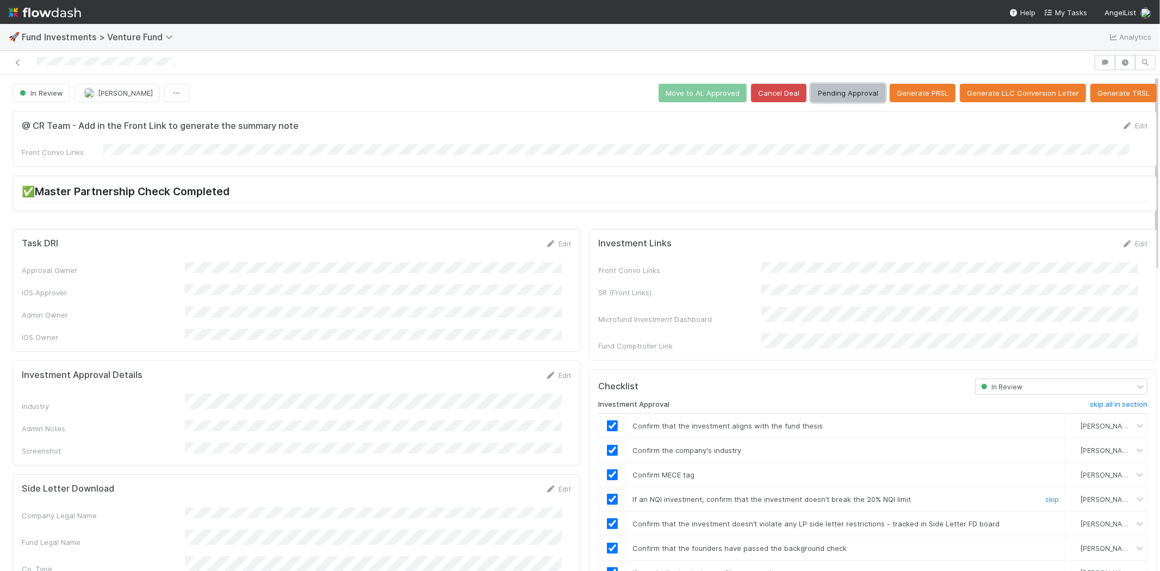
click at [838, 91] on button "Pending Approval" at bounding box center [848, 93] width 74 height 18
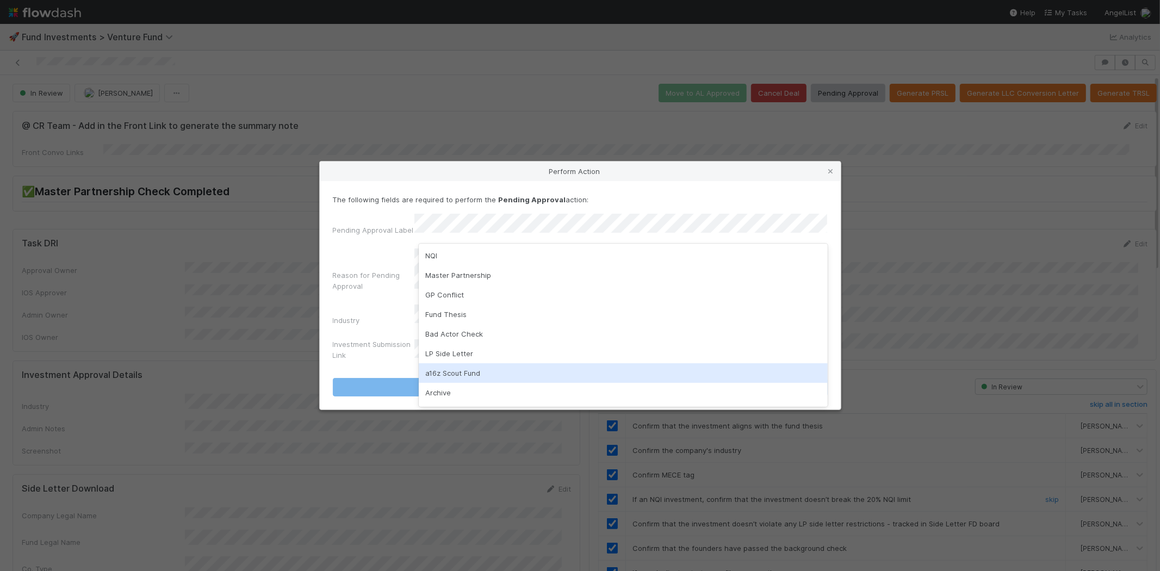
click at [450, 366] on div "a16z Scout Fund" at bounding box center [623, 373] width 409 height 20
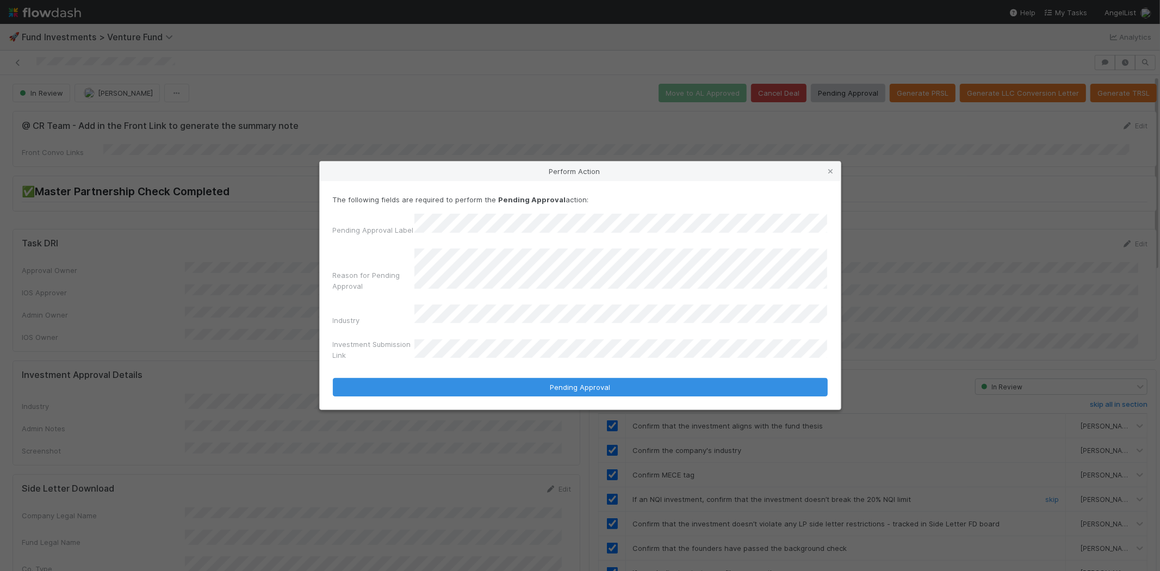
click at [450, 360] on form "The following fields are required to perform the Pending Approval action: Pendi…" at bounding box center [580, 295] width 495 height 202
click at [333, 378] on button "Pending Approval" at bounding box center [580, 387] width 495 height 18
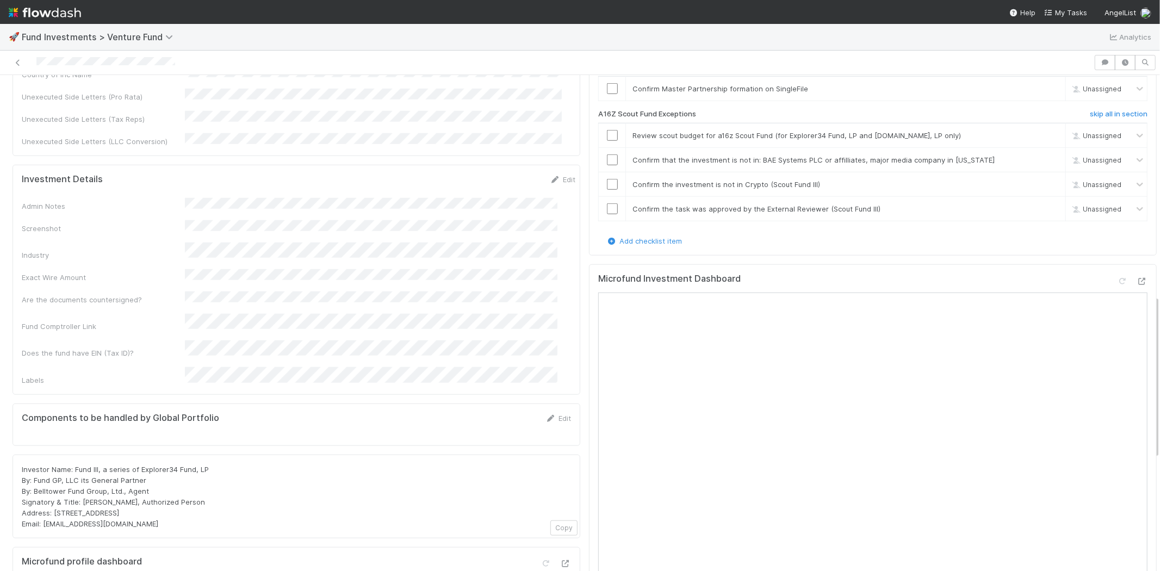
scroll to position [664, 0]
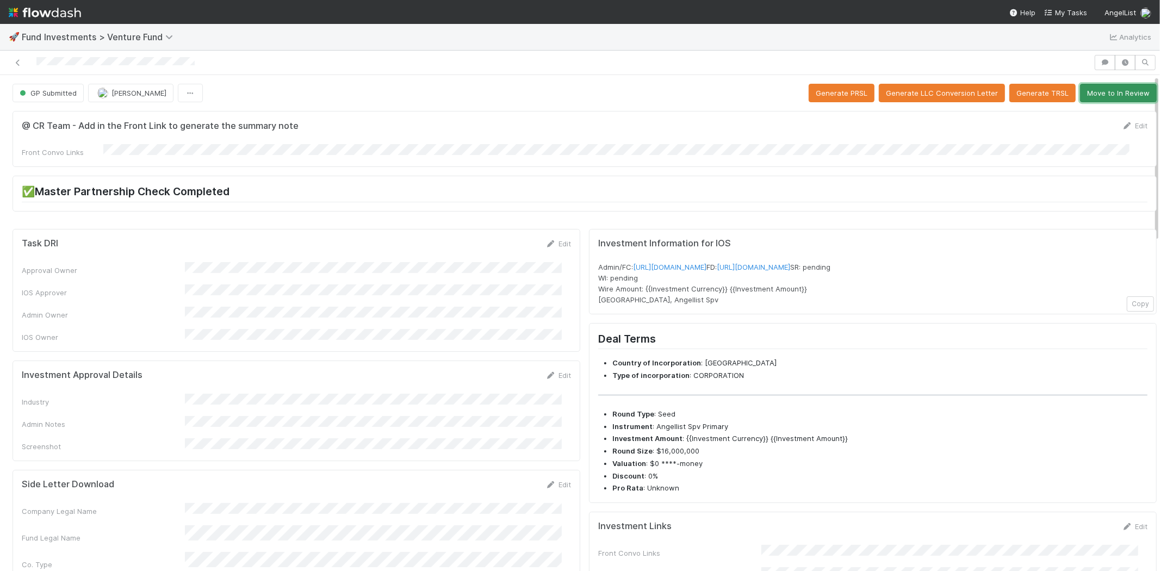
click at [1085, 91] on button "Move to In Review" at bounding box center [1118, 93] width 77 height 18
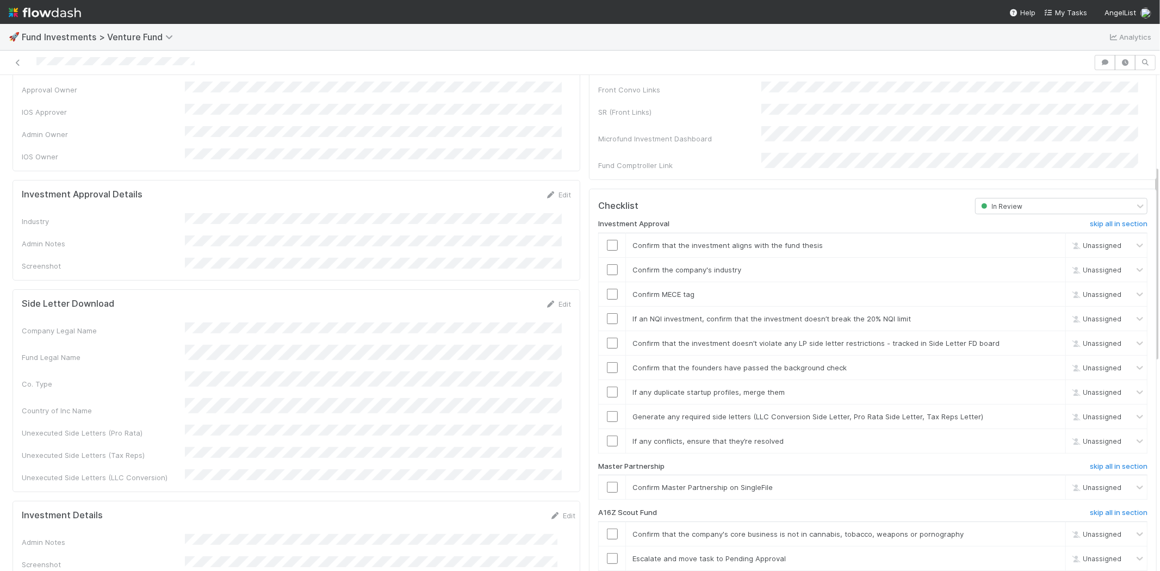
scroll to position [60, 0]
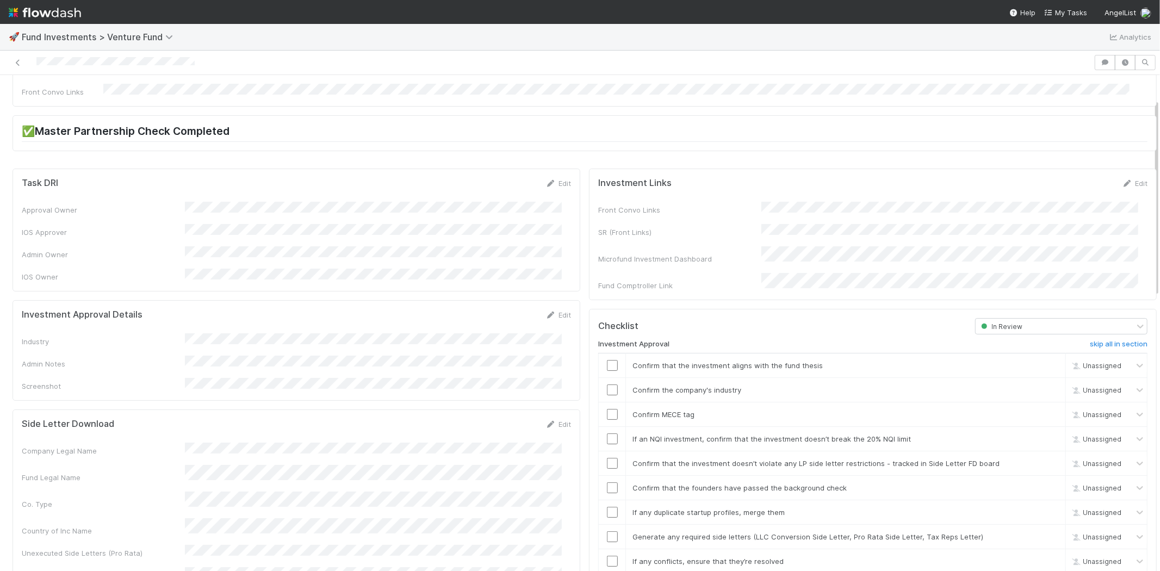
drag, startPoint x: 553, startPoint y: 296, endPoint x: 546, endPoint y: 307, distance: 13.4
click at [553, 309] on div "Edit" at bounding box center [558, 314] width 26 height 11
click at [546, 309] on form "Investment Approval Details Edit Industry Admin Notes Screenshot" at bounding box center [296, 350] width 549 height 82
click at [548, 310] on link "Edit" at bounding box center [558, 314] width 26 height 9
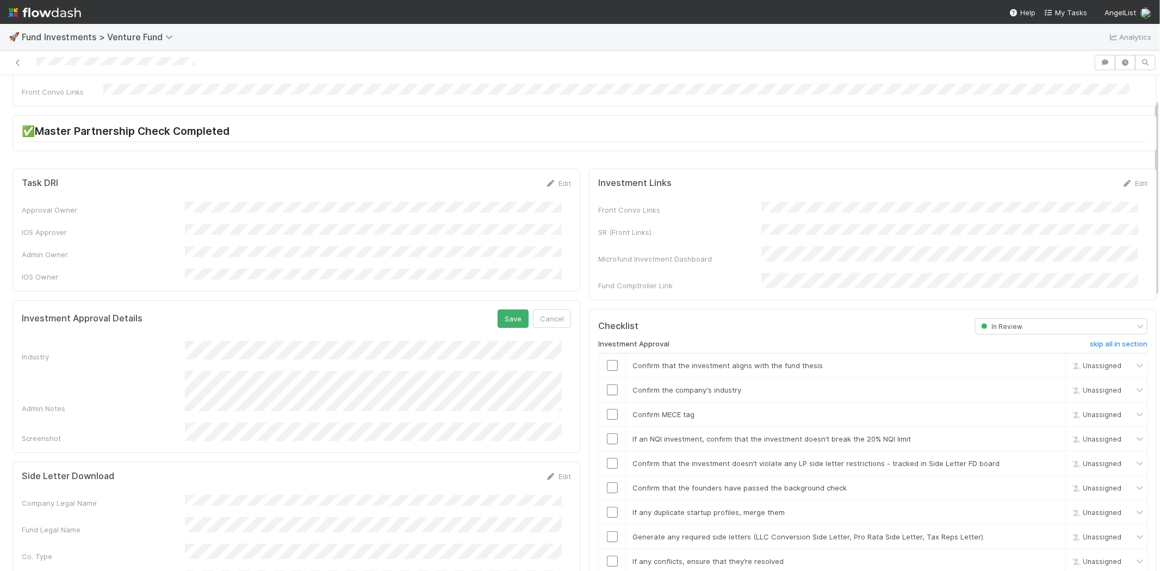
click at [352, 325] on form "Investment Approval Details Save Cancel Industry Admin Notes Screenshot" at bounding box center [296, 376] width 549 height 134
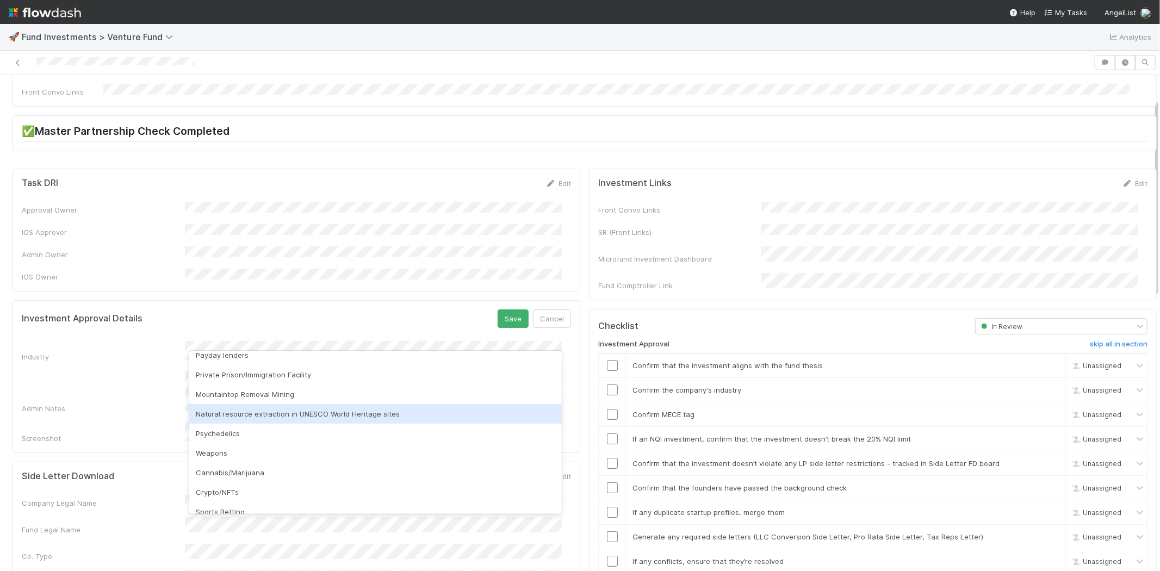
scroll to position [310, 0]
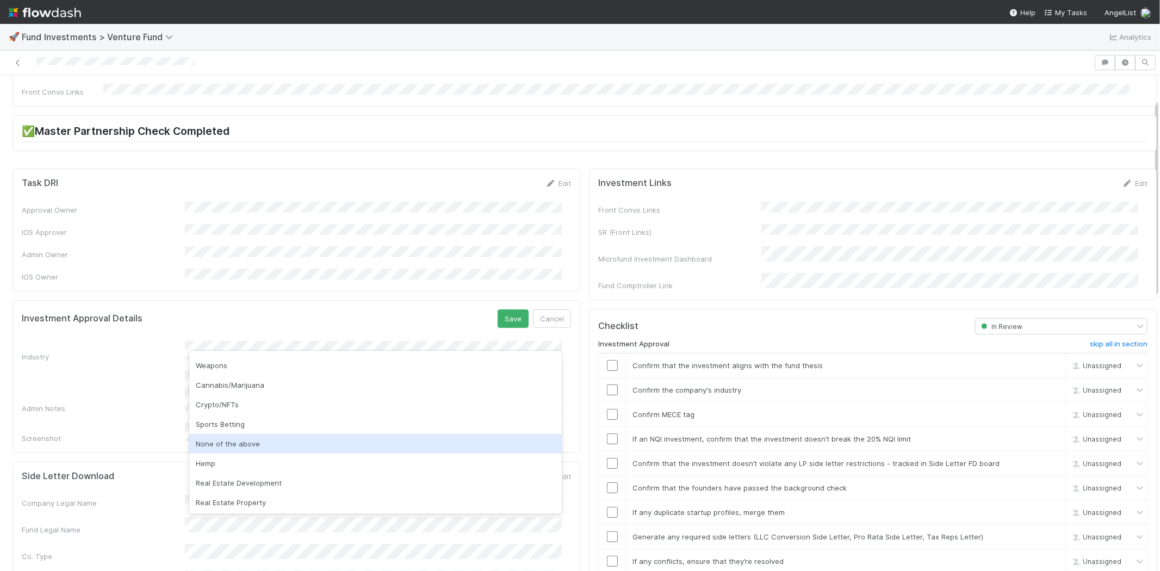
click at [292, 437] on div "None of the above" at bounding box center [375, 444] width 372 height 20
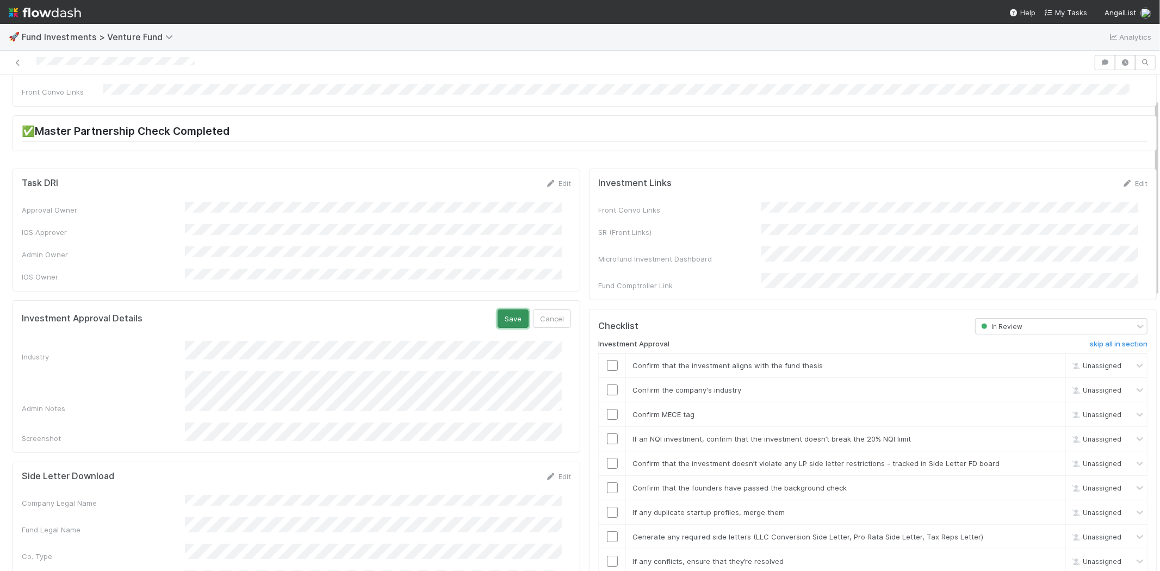
click at [508, 309] on button "Save" at bounding box center [512, 318] width 31 height 18
click at [607, 360] on input "checkbox" at bounding box center [612, 365] width 11 height 11
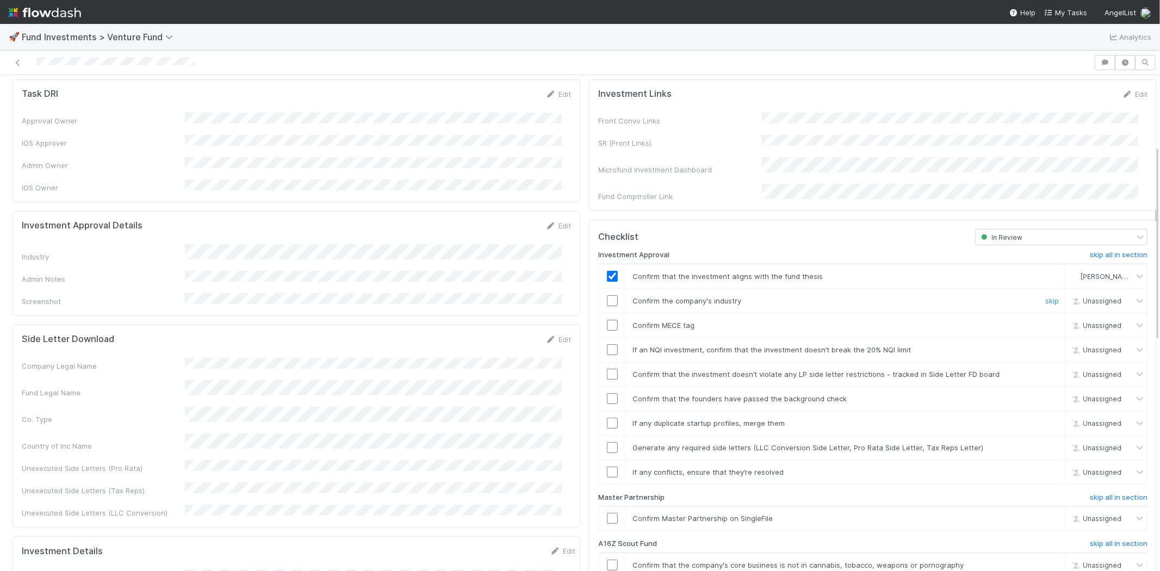
scroll to position [181, 0]
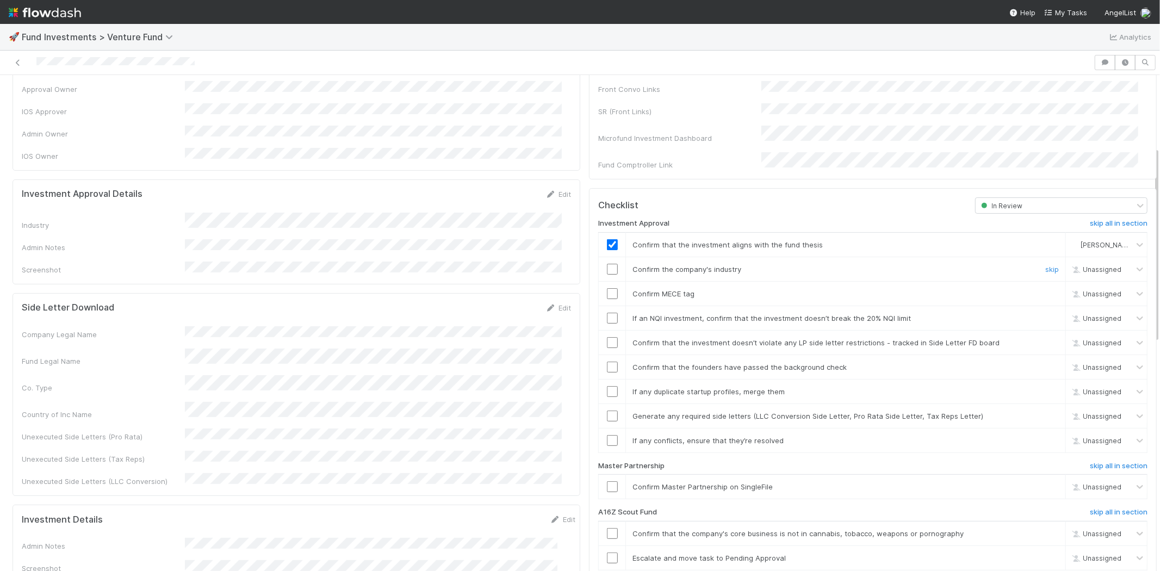
click at [607, 264] on input "checkbox" at bounding box center [612, 269] width 11 height 11
click at [607, 288] on input "checkbox" at bounding box center [612, 293] width 11 height 11
click at [607, 313] on input "checkbox" at bounding box center [612, 318] width 11 height 11
click at [607, 337] on input "checkbox" at bounding box center [612, 342] width 11 height 11
click at [607, 362] on input "checkbox" at bounding box center [612, 367] width 11 height 11
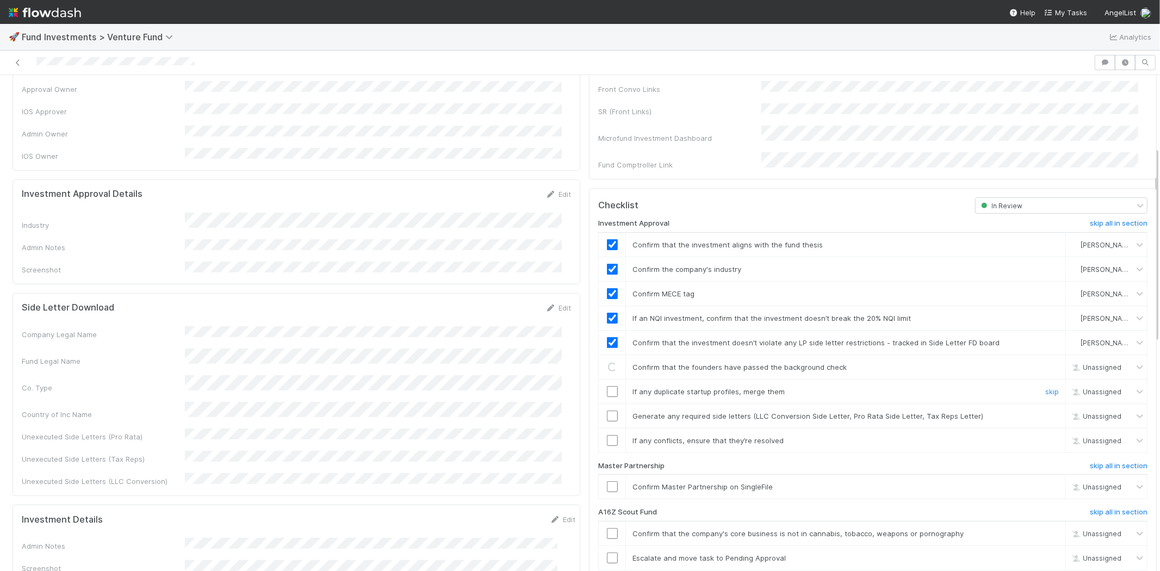
click at [607, 386] on input "checkbox" at bounding box center [612, 391] width 11 height 11
click at [607, 410] on input "checkbox" at bounding box center [612, 415] width 11 height 11
drag, startPoint x: 602, startPoint y: 426, endPoint x: 606, endPoint y: 440, distance: 15.0
click at [607, 435] on input "checkbox" at bounding box center [612, 440] width 11 height 11
click at [607, 481] on input "checkbox" at bounding box center [612, 486] width 11 height 11
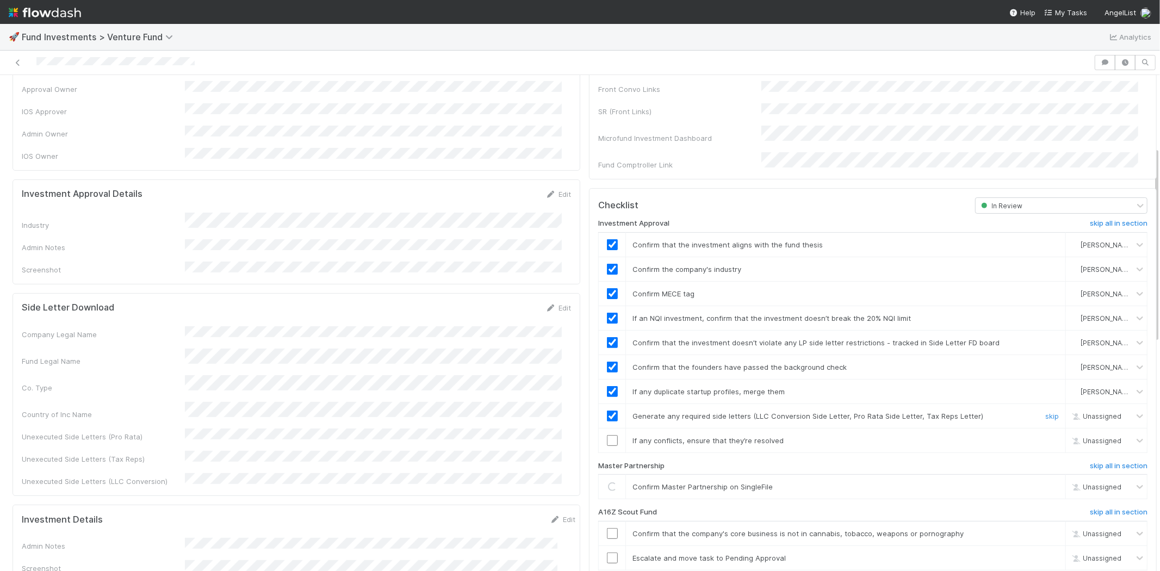
checkbox input "true"
click at [607, 435] on input "checkbox" at bounding box center [612, 440] width 11 height 11
click at [224, 62] on div at bounding box center [546, 62] width 1085 height 15
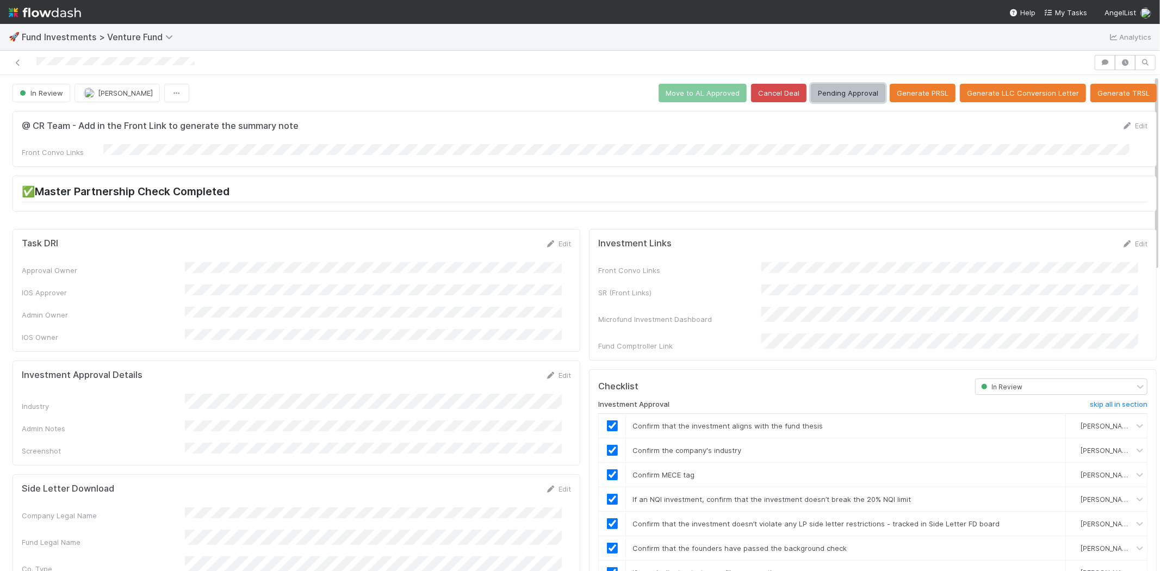
click at [834, 91] on button "Pending Approval" at bounding box center [848, 93] width 74 height 18
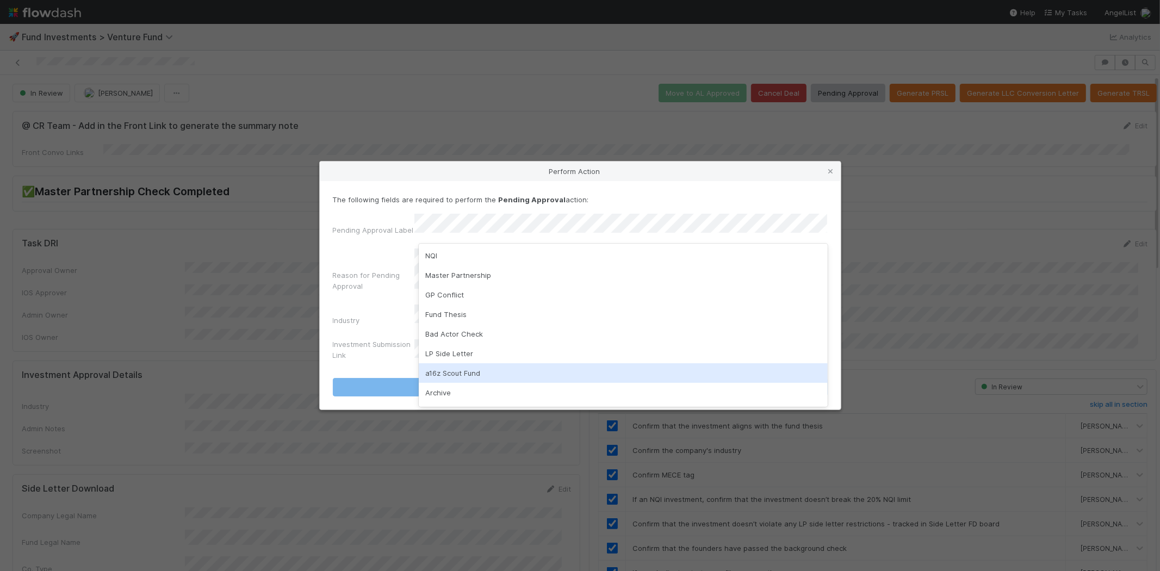
click at [459, 375] on div "a16z Scout Fund" at bounding box center [623, 373] width 409 height 20
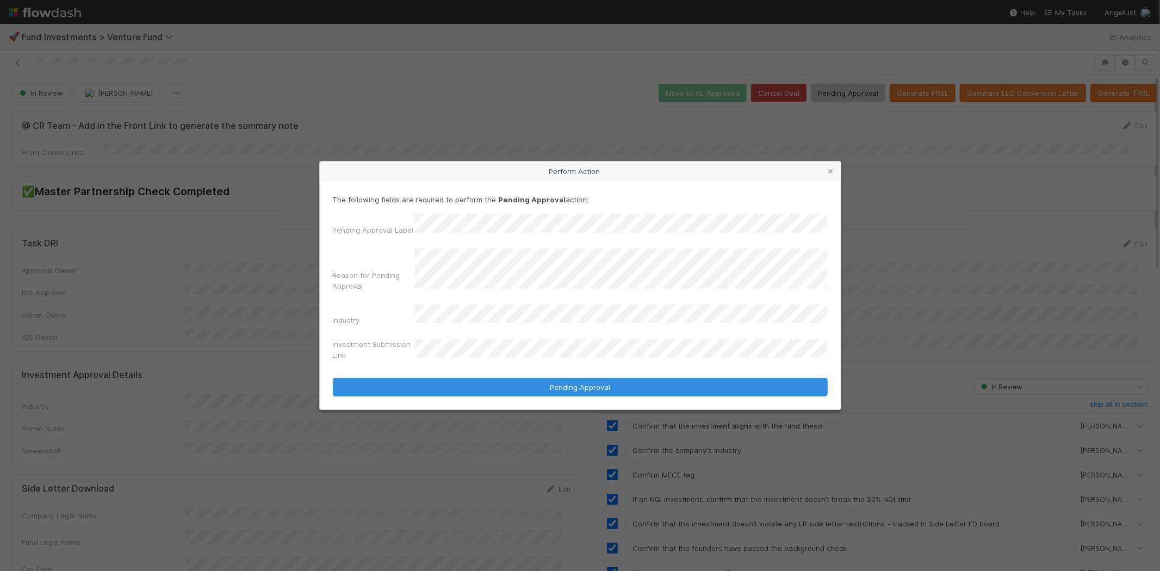
click at [333, 378] on button "Pending Approval" at bounding box center [580, 387] width 495 height 18
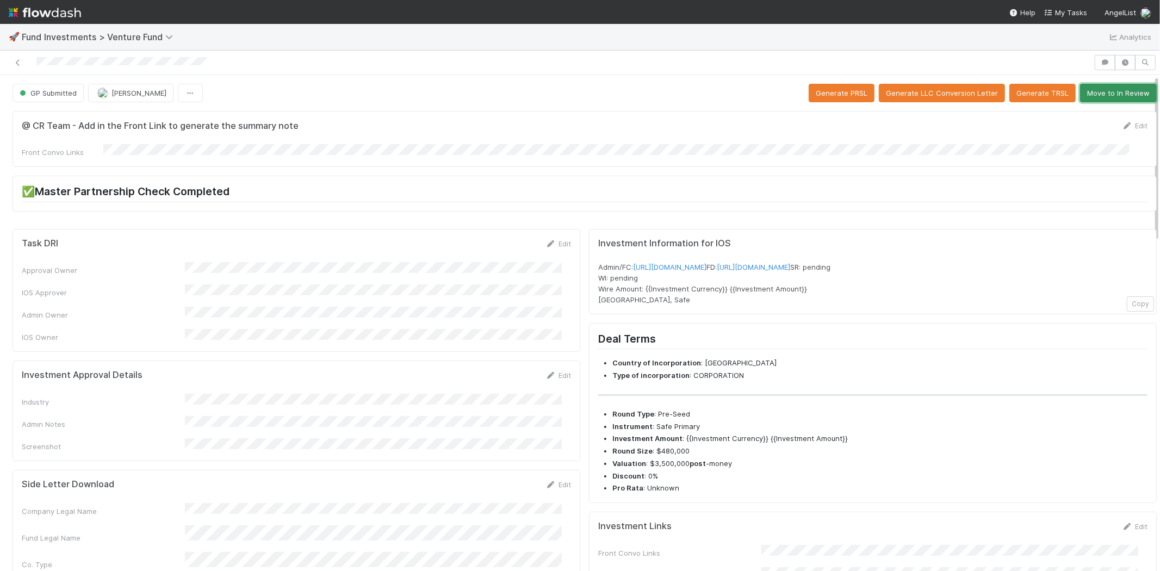
click at [1082, 89] on button "Move to In Review" at bounding box center [1118, 93] width 77 height 18
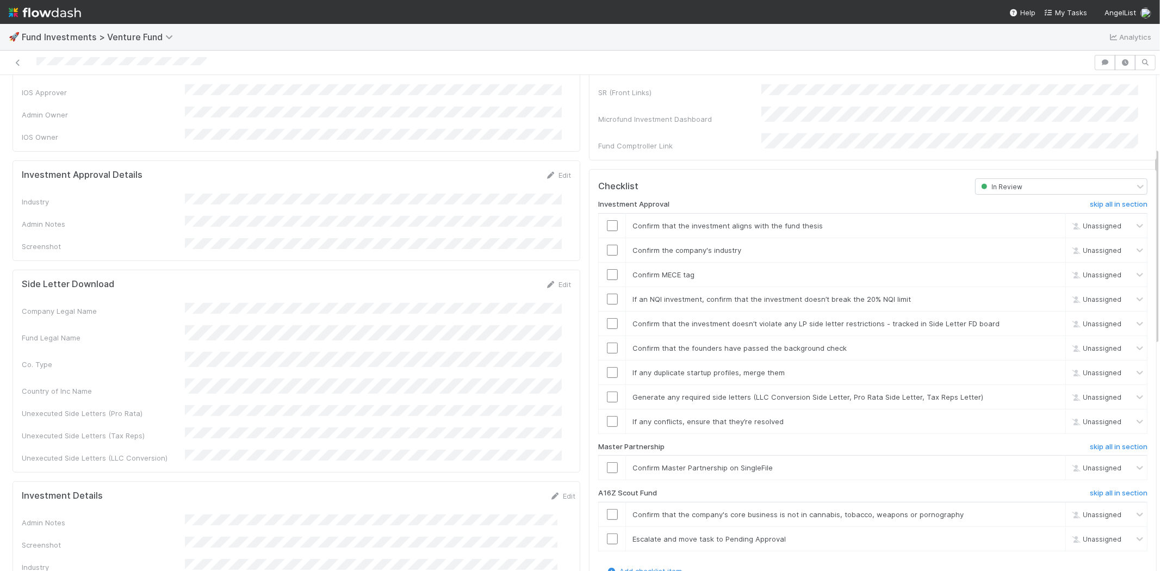
scroll to position [181, 0]
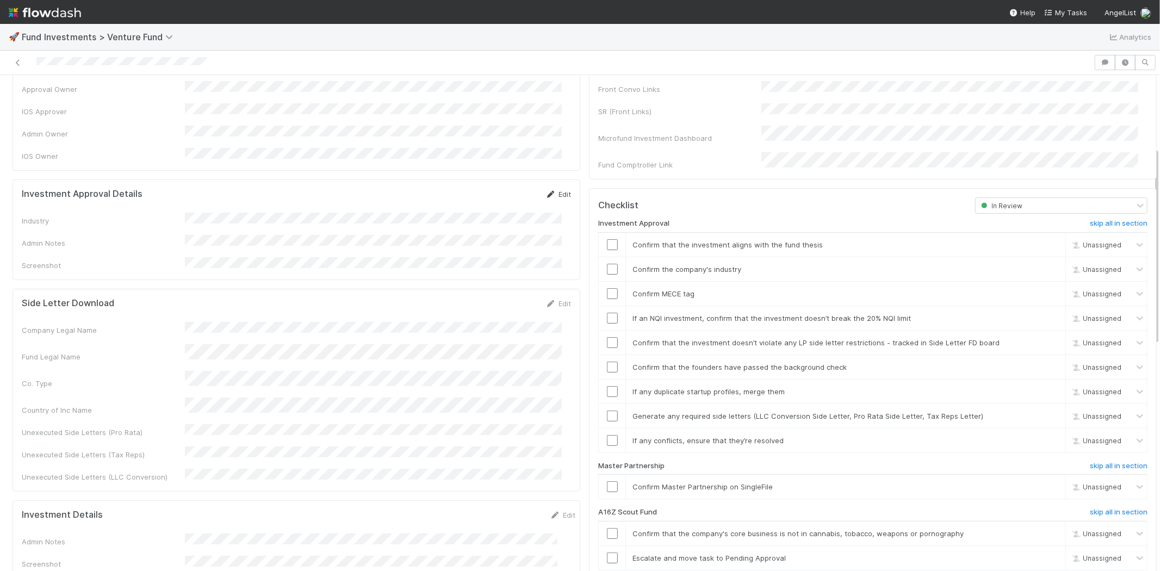
click at [545, 191] on icon at bounding box center [550, 194] width 11 height 7
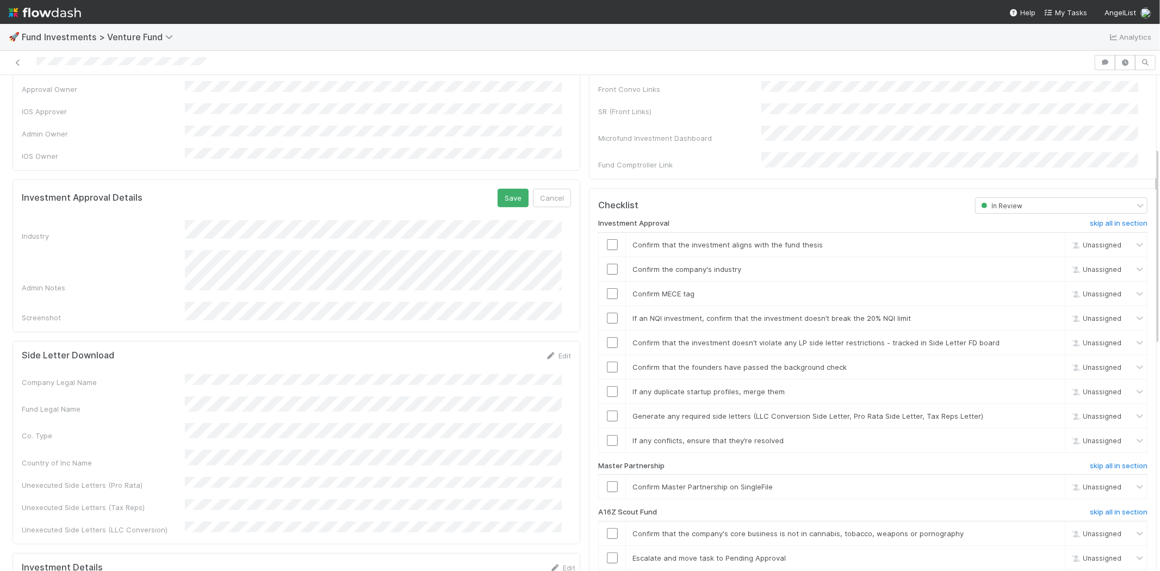
click at [295, 225] on div "Industry Admin Notes Screenshot" at bounding box center [296, 271] width 549 height 103
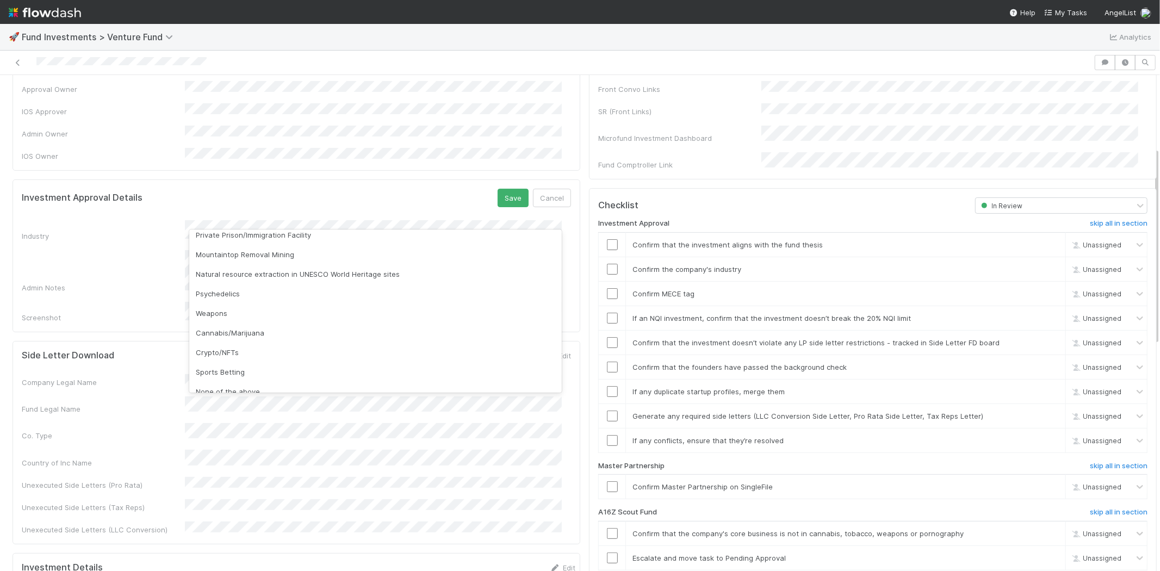
scroll to position [310, 0]
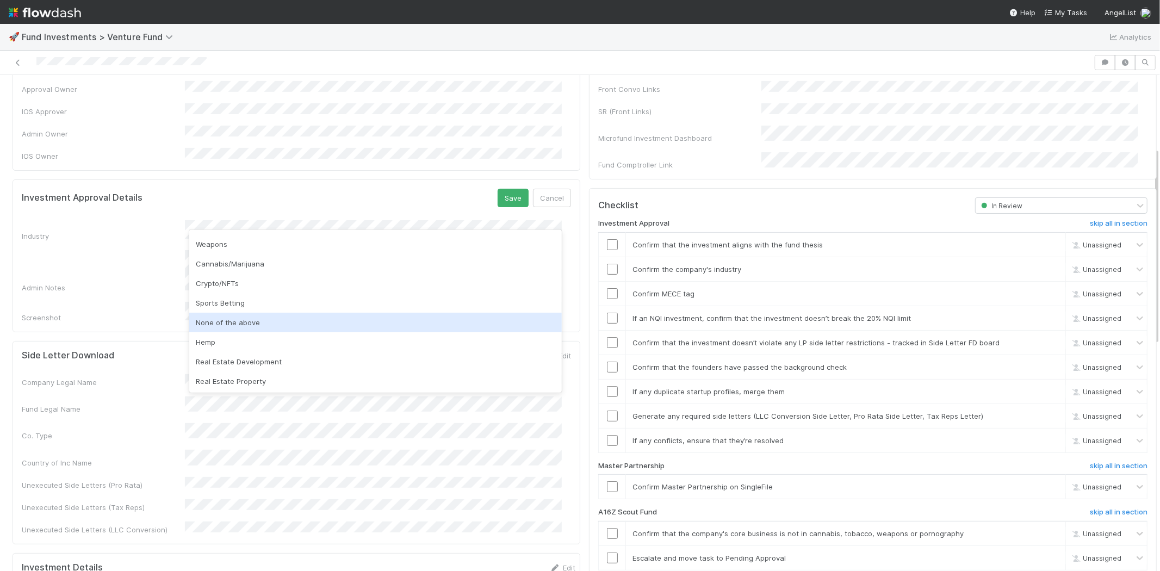
click at [218, 326] on div "None of the above" at bounding box center [375, 323] width 372 height 20
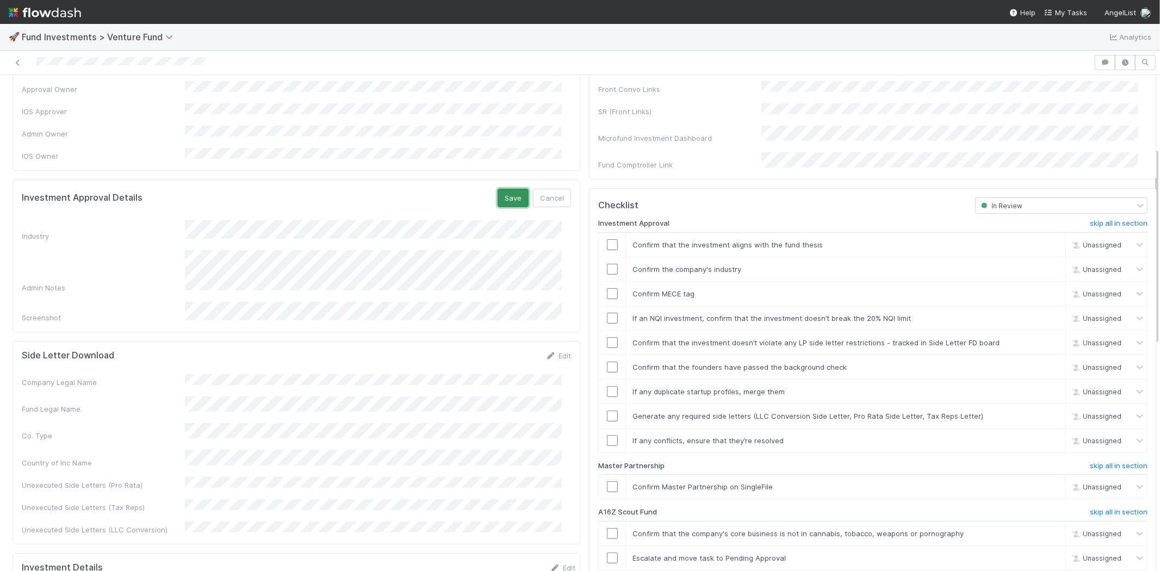
click at [500, 189] on button "Save" at bounding box center [512, 198] width 31 height 18
click at [607, 239] on input "checkbox" at bounding box center [612, 244] width 11 height 11
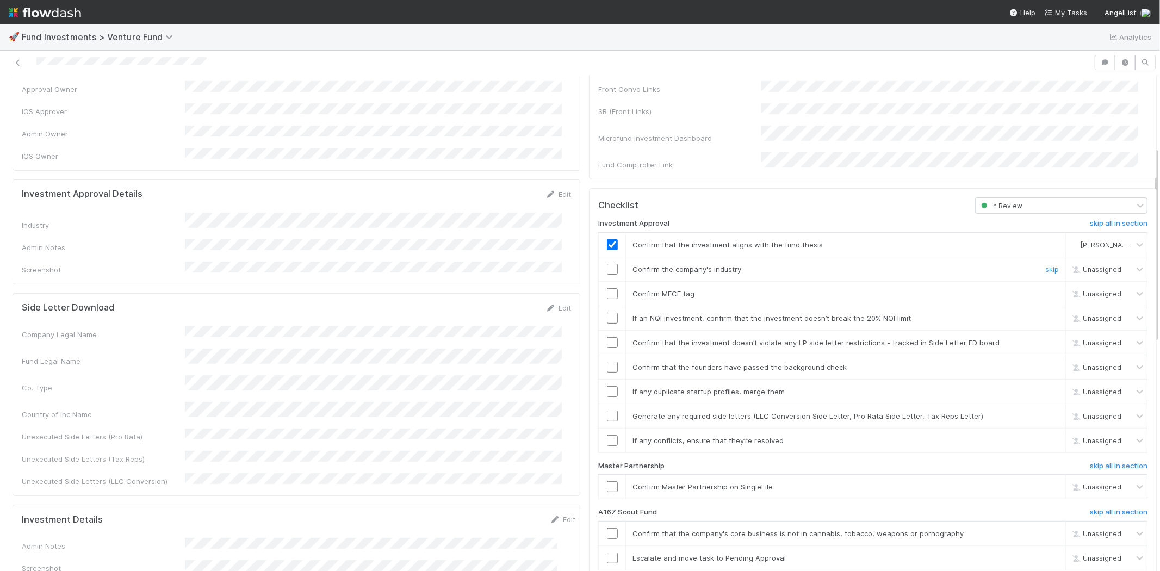
click at [607, 264] on input "checkbox" at bounding box center [612, 269] width 11 height 11
click at [607, 288] on input "checkbox" at bounding box center [612, 293] width 11 height 11
click at [607, 313] on input "checkbox" at bounding box center [612, 318] width 11 height 11
click at [607, 337] on input "checkbox" at bounding box center [612, 342] width 11 height 11
click at [607, 362] on input "checkbox" at bounding box center [612, 367] width 11 height 11
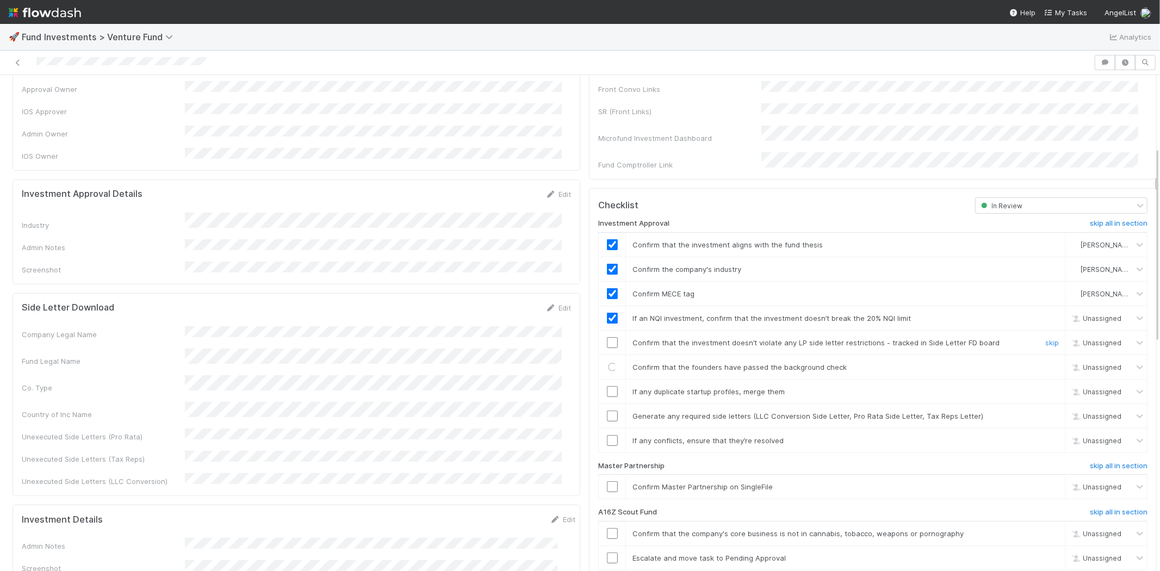
checkbox input "true"
click at [607, 337] on input "checkbox" at bounding box center [612, 342] width 11 height 11
click at [607, 362] on input "checkbox" at bounding box center [612, 367] width 11 height 11
click at [607, 386] on input "checkbox" at bounding box center [612, 391] width 11 height 11
click at [606, 403] on td at bounding box center [612, 415] width 27 height 24
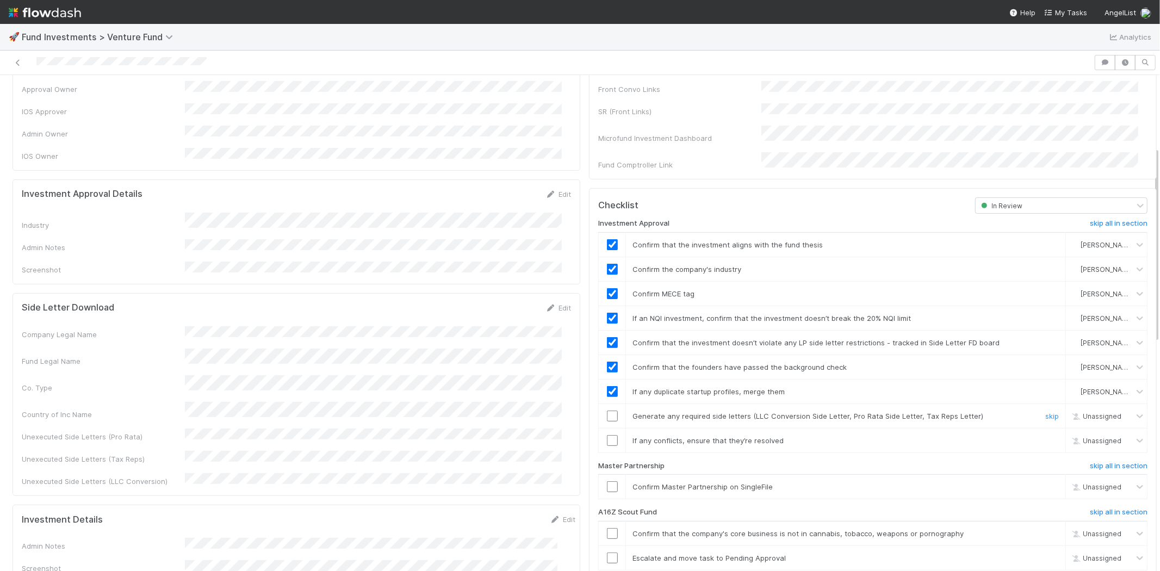
click at [605, 408] on td at bounding box center [612, 415] width 27 height 24
click at [607, 410] on input "checkbox" at bounding box center [612, 415] width 11 height 11
click at [607, 435] on input "checkbox" at bounding box center [612, 440] width 11 height 11
click at [599, 480] on td at bounding box center [612, 487] width 27 height 24
click at [607, 481] on input "checkbox" at bounding box center [612, 486] width 11 height 11
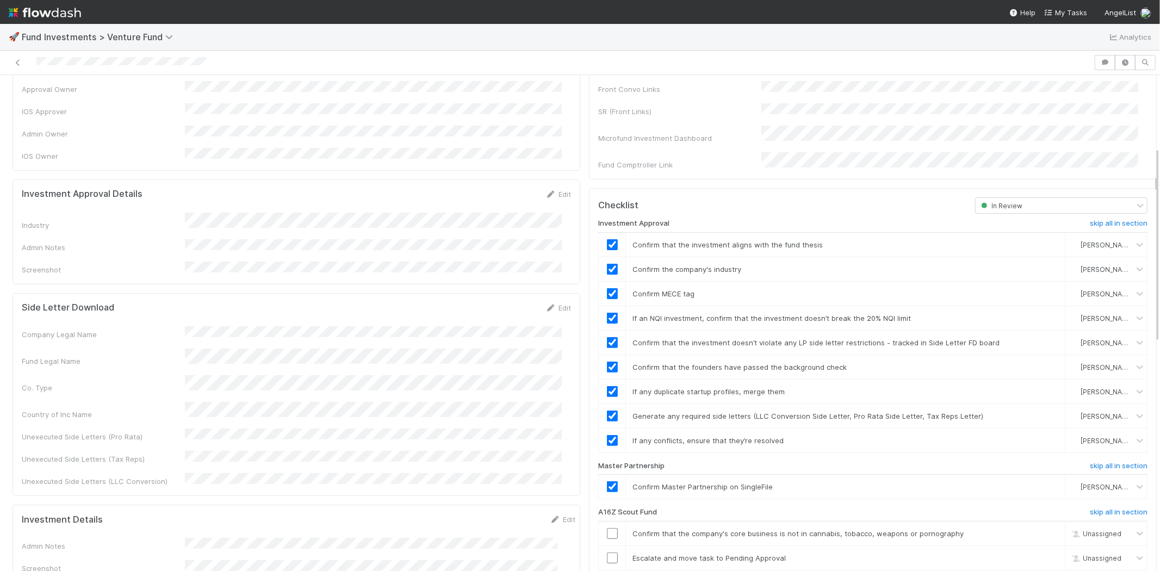
click at [225, 66] on div at bounding box center [546, 62] width 1085 height 15
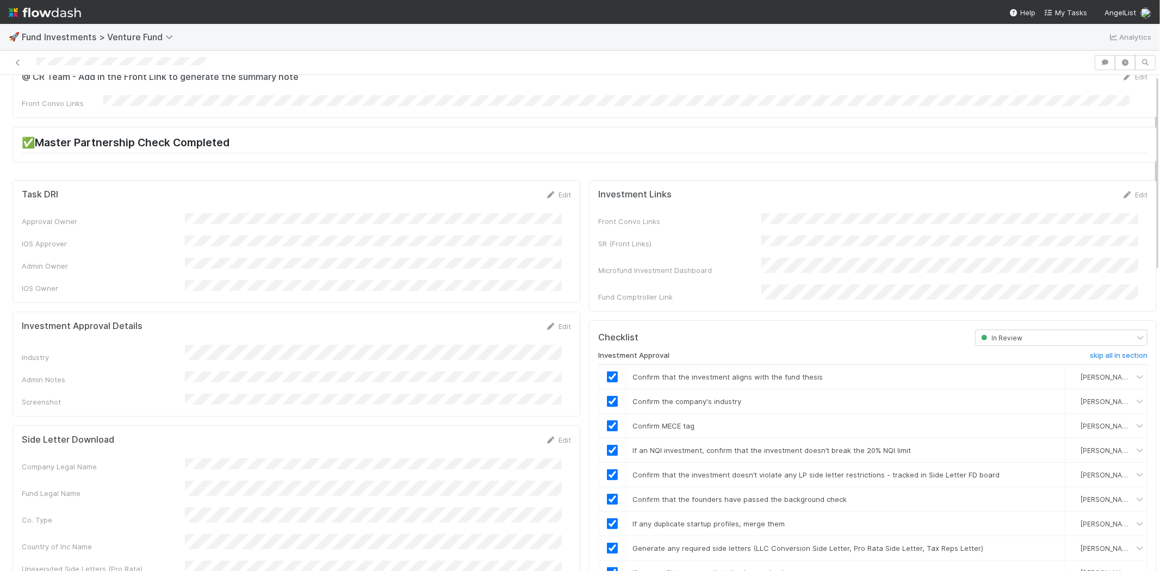
scroll to position [0, 0]
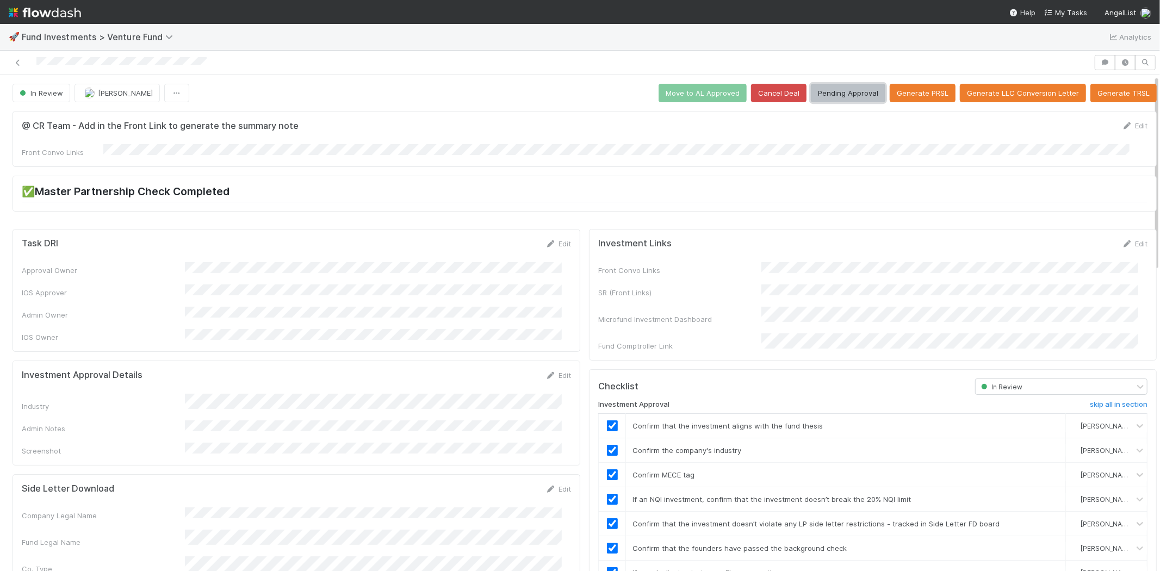
click at [830, 90] on button "Pending Approval" at bounding box center [848, 93] width 74 height 18
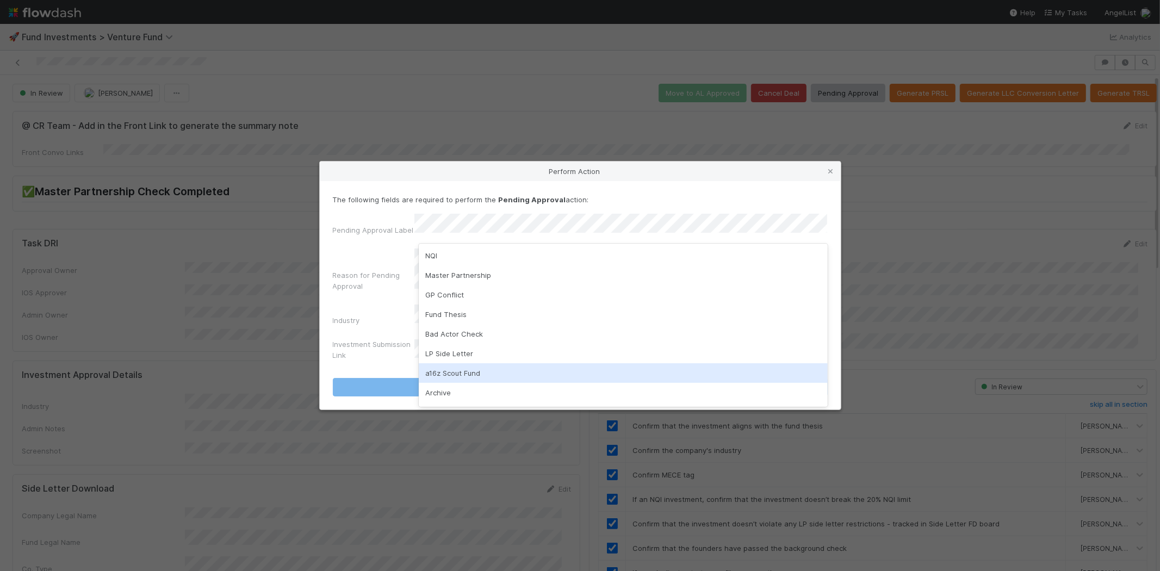
click at [449, 367] on div "a16z Scout Fund" at bounding box center [623, 373] width 409 height 20
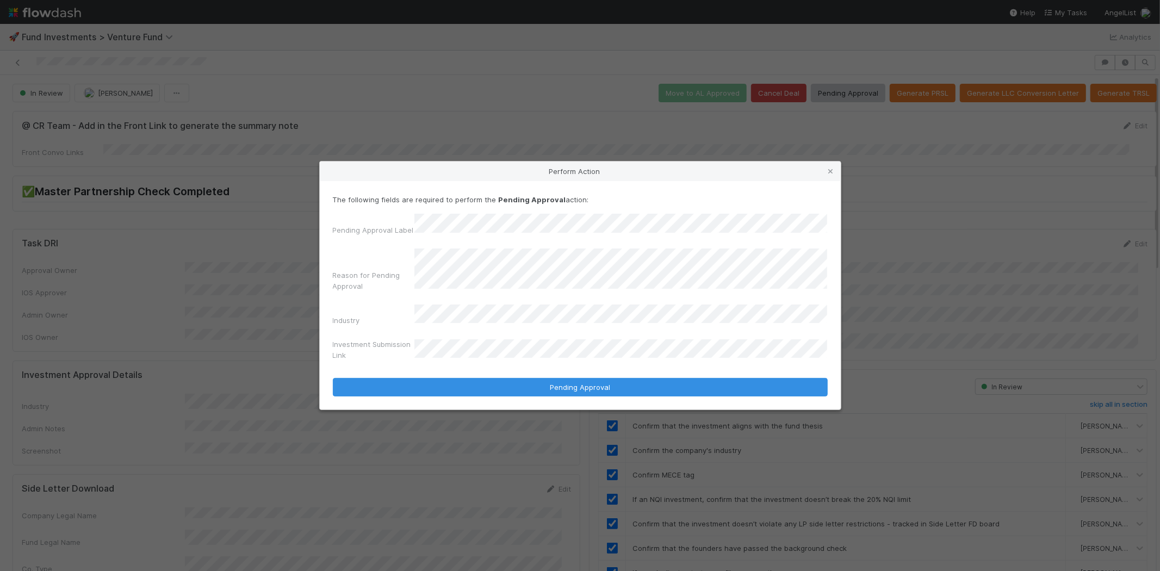
click at [333, 378] on button "Pending Approval" at bounding box center [580, 387] width 495 height 18
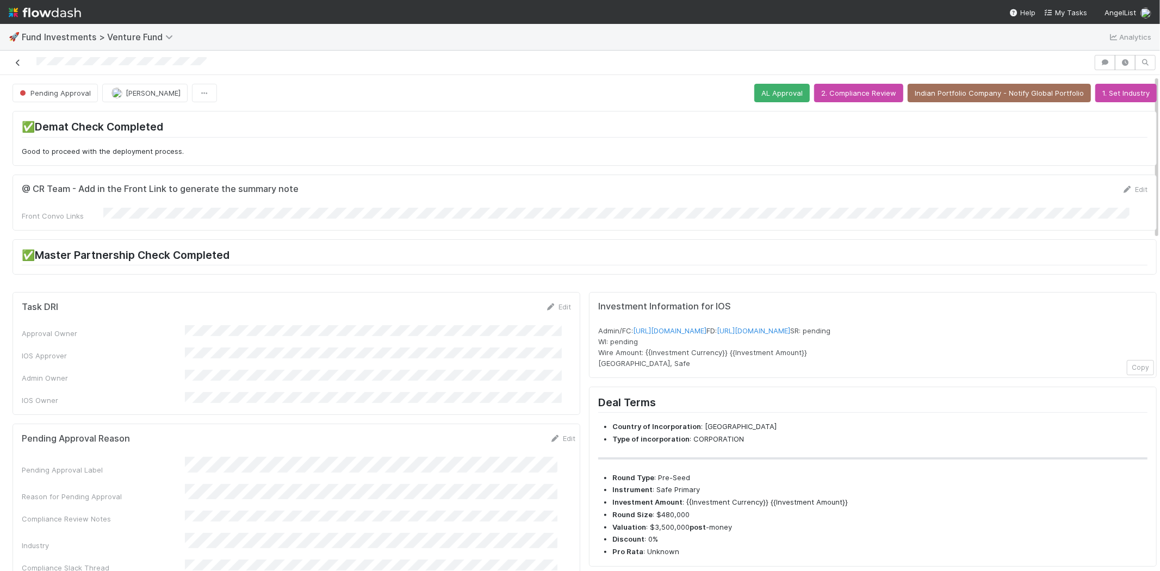
click at [17, 61] on icon at bounding box center [18, 62] width 11 height 7
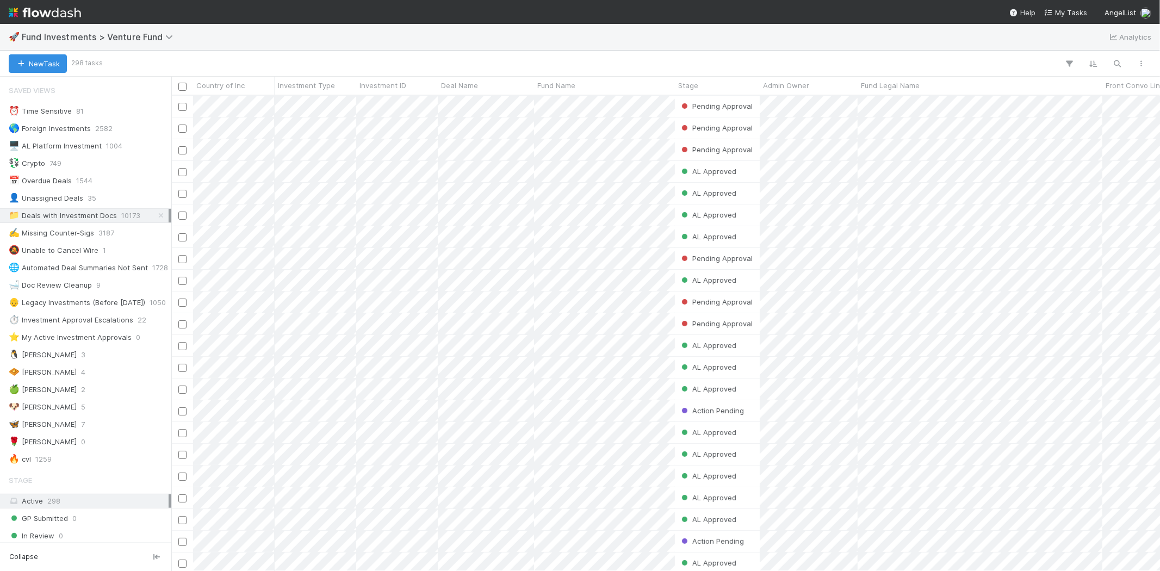
scroll to position [9, 9]
click at [148, 40] on span "Fund Investments > Venture Fund" at bounding box center [100, 37] width 157 height 11
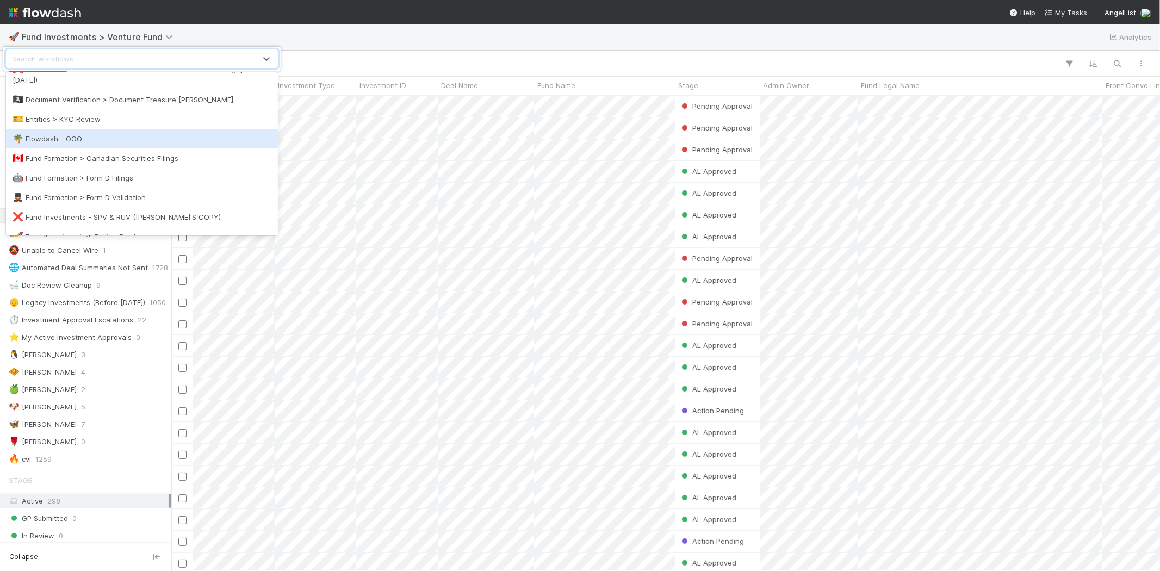
scroll to position [302, 0]
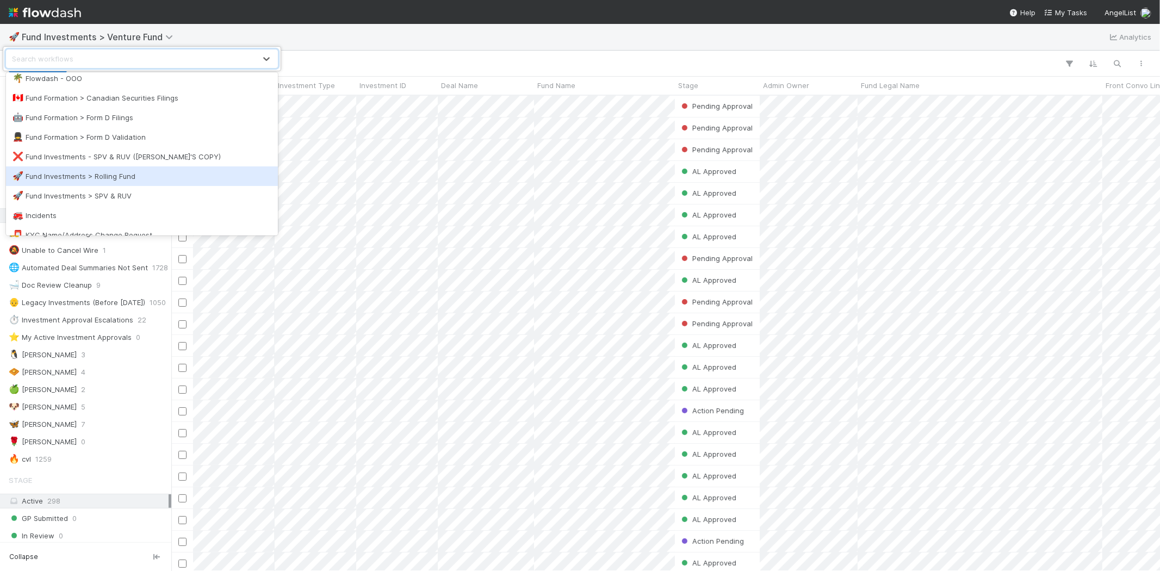
click at [134, 171] on div "🚀 Fund Investments > Rolling Fund" at bounding box center [142, 176] width 259 height 11
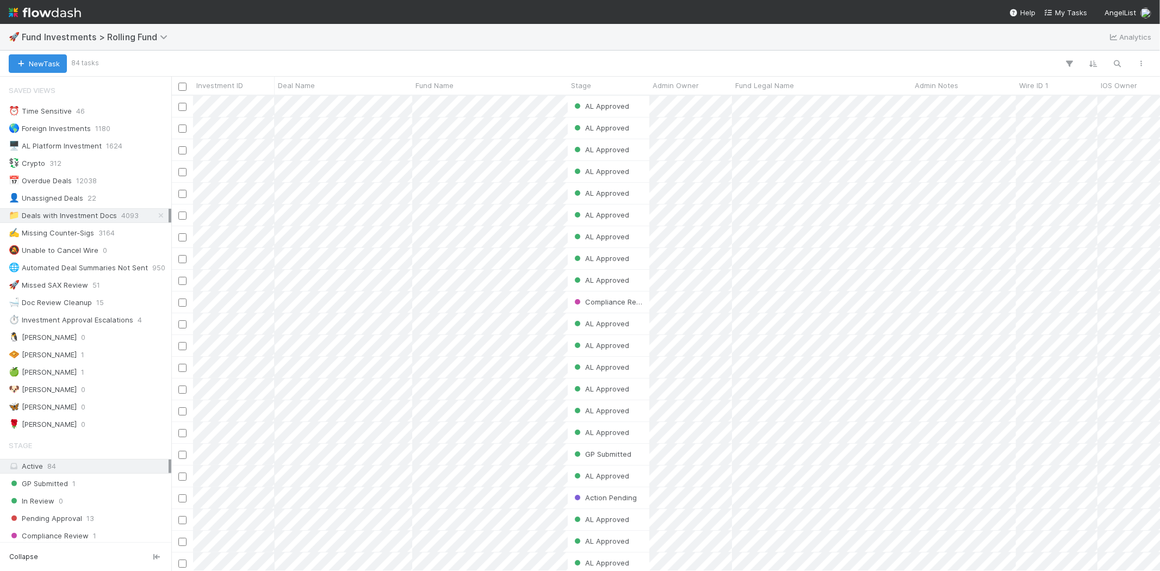
scroll to position [9, 9]
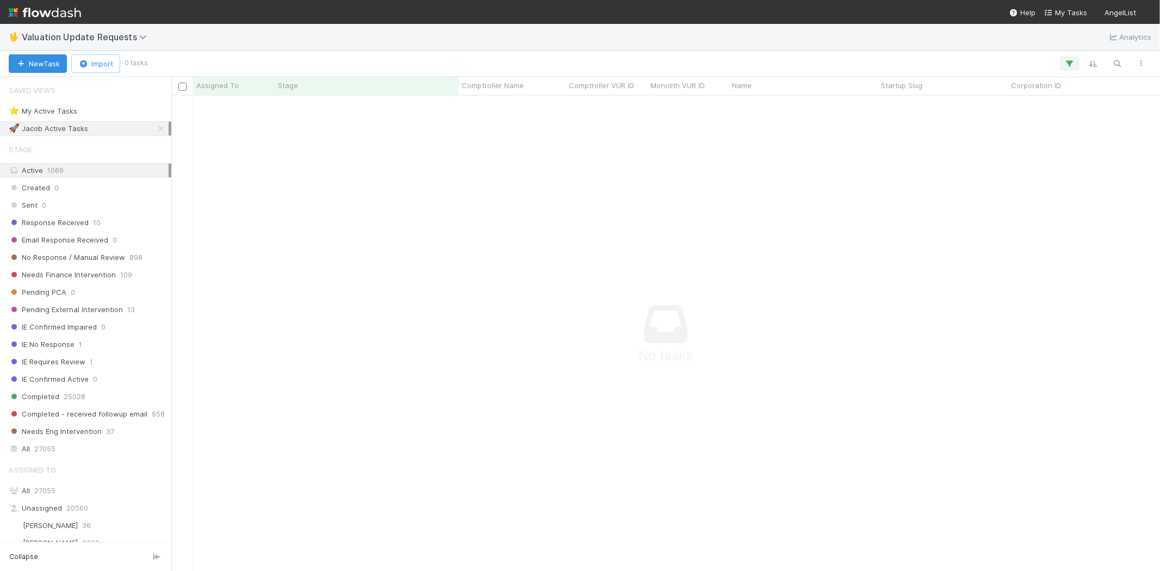
scroll to position [457, 970]
click at [1065, 63] on icon "button" at bounding box center [1069, 64] width 11 height 10
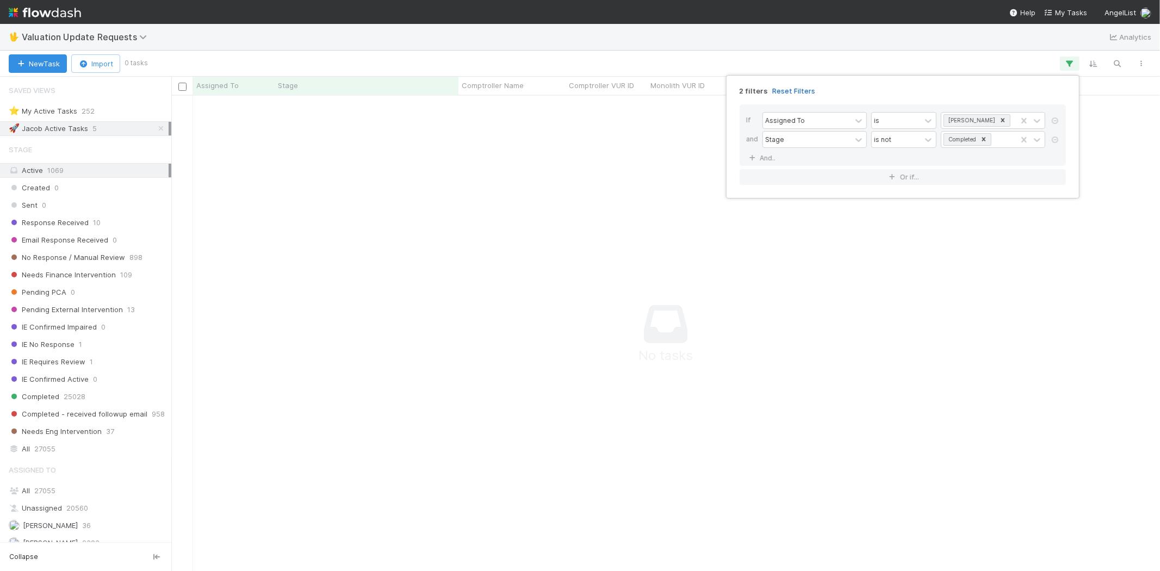
click at [801, 90] on link "Reset Filters" at bounding box center [793, 90] width 43 height 9
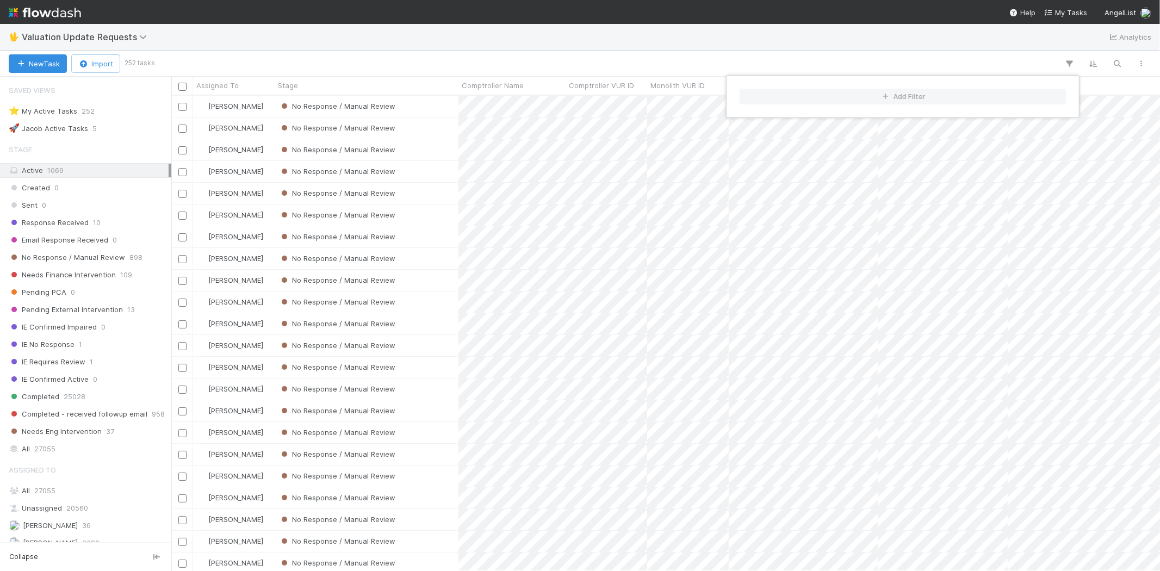
scroll to position [466, 979]
click at [597, 58] on div "Add Filter" at bounding box center [580, 285] width 1160 height 571
click at [550, 58] on div "Add Filter" at bounding box center [580, 285] width 1160 height 571
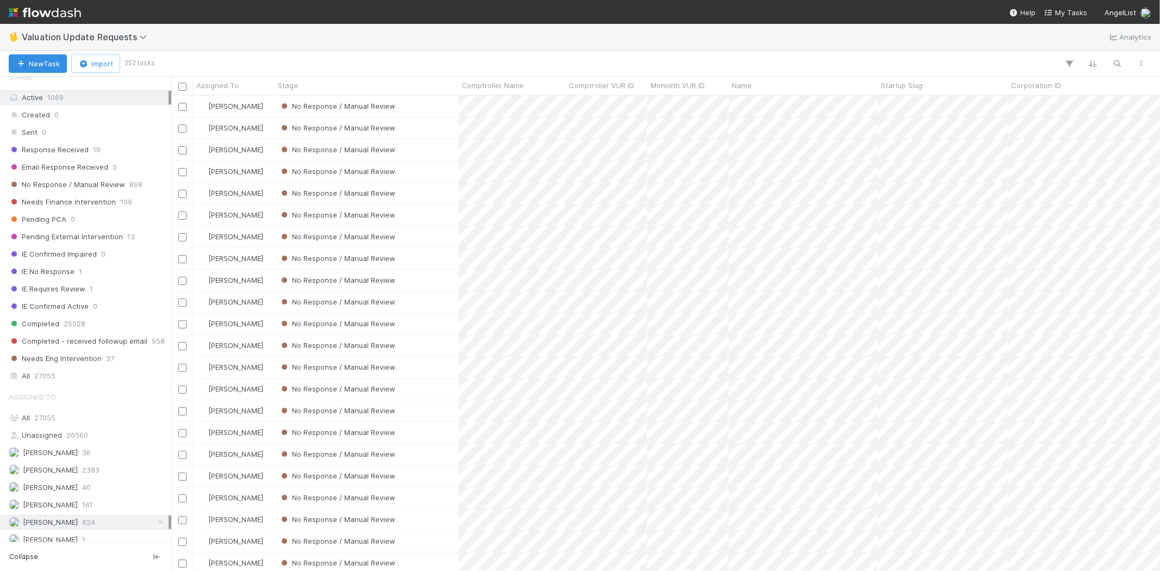
scroll to position [68, 0]
click at [73, 159] on span "Response Received" at bounding box center [49, 155] width 80 height 14
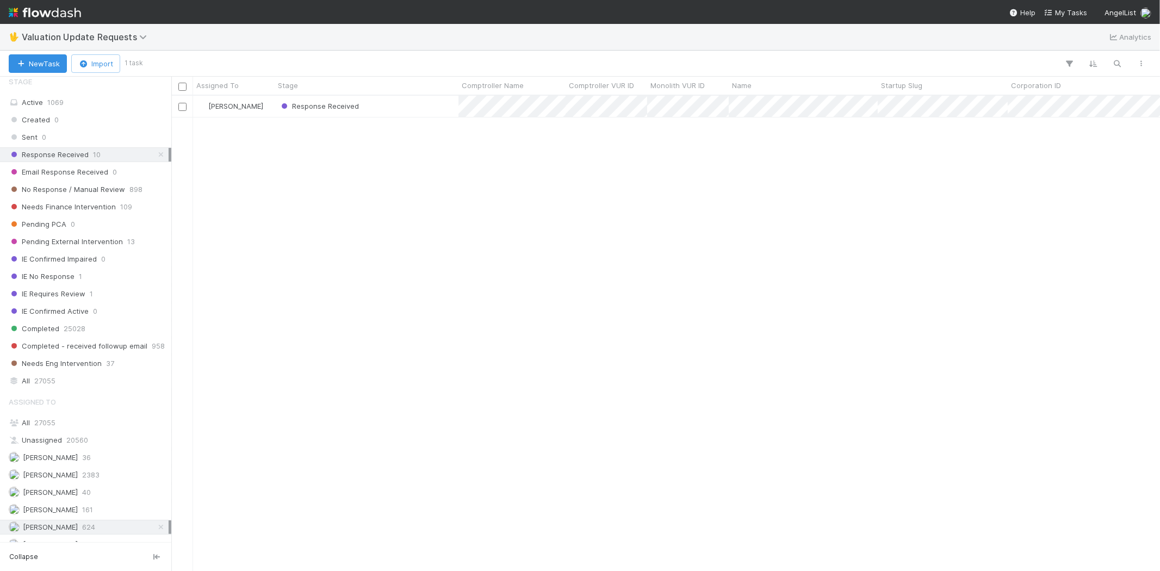
scroll to position [466, 979]
click at [409, 107] on div "Response Received" at bounding box center [367, 106] width 184 height 21
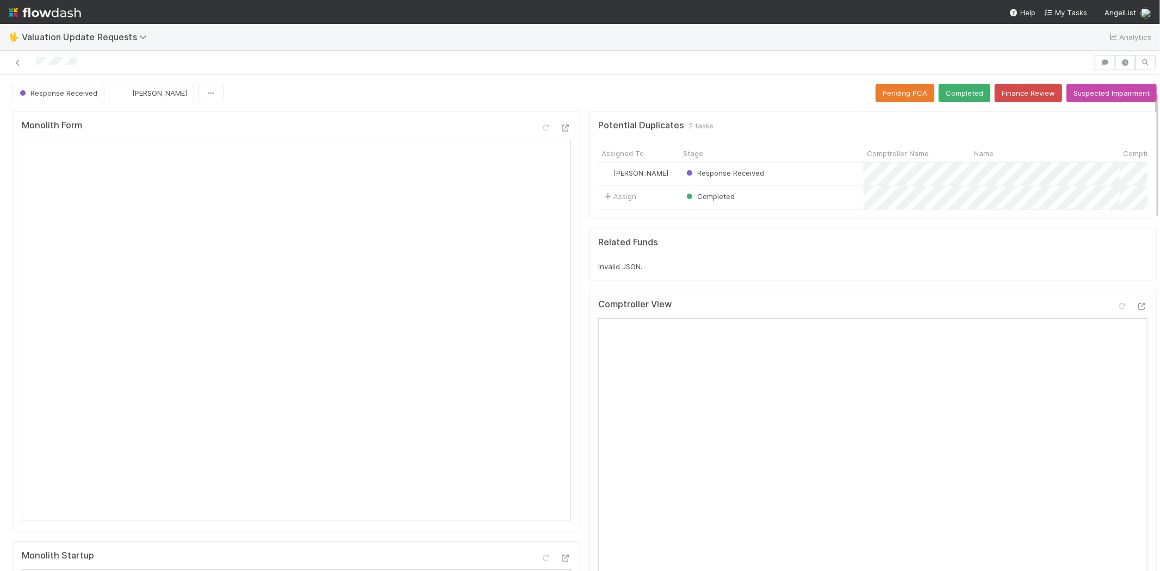
scroll to position [60, 0]
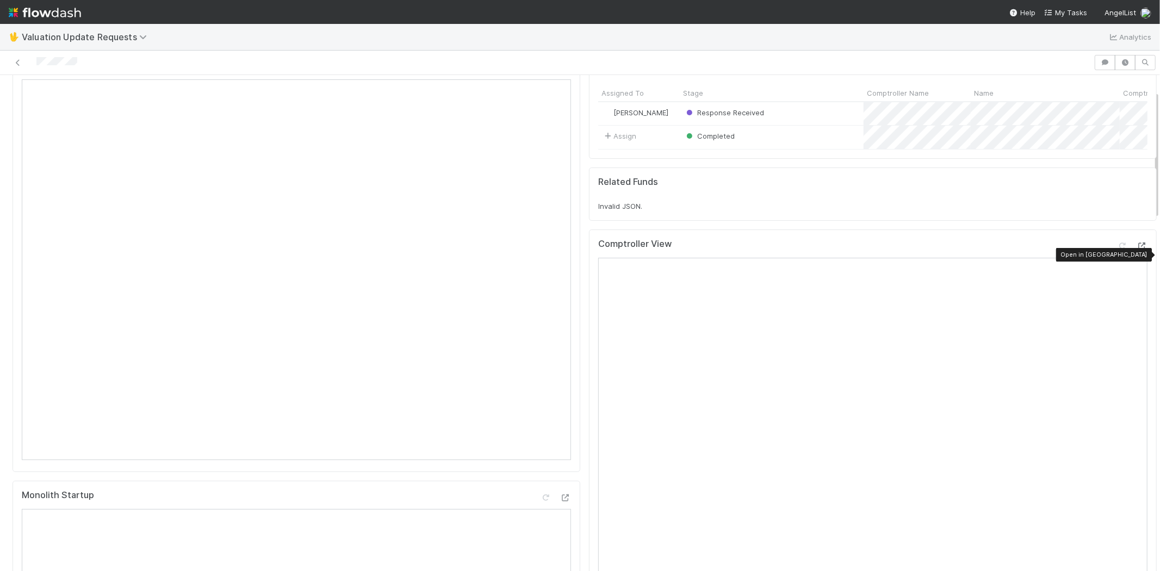
click at [1136, 250] on icon at bounding box center [1141, 245] width 11 height 7
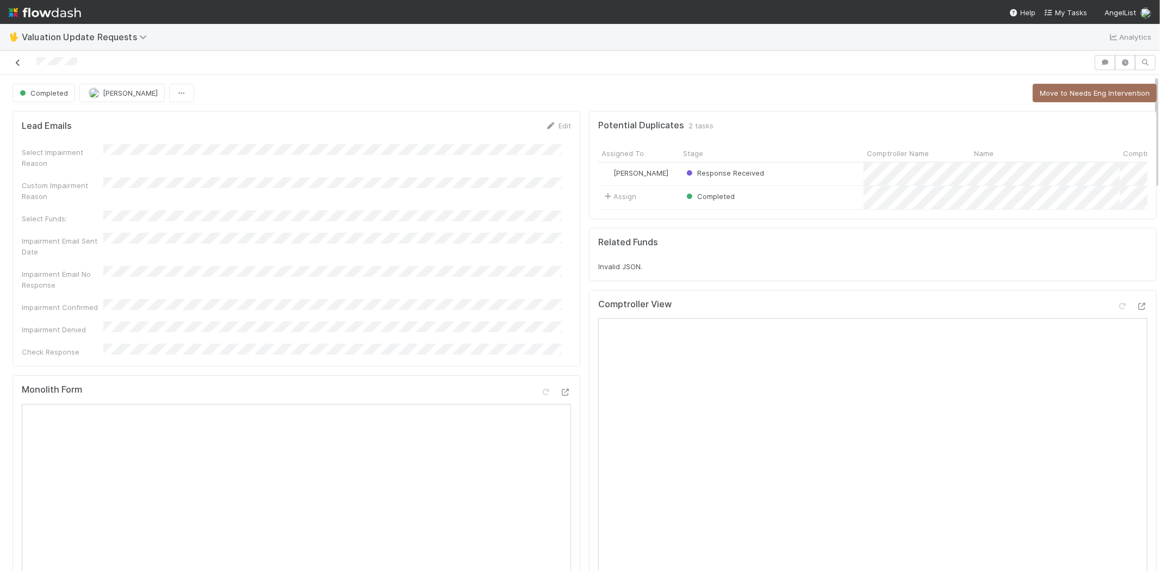
click at [19, 61] on icon at bounding box center [18, 62] width 11 height 7
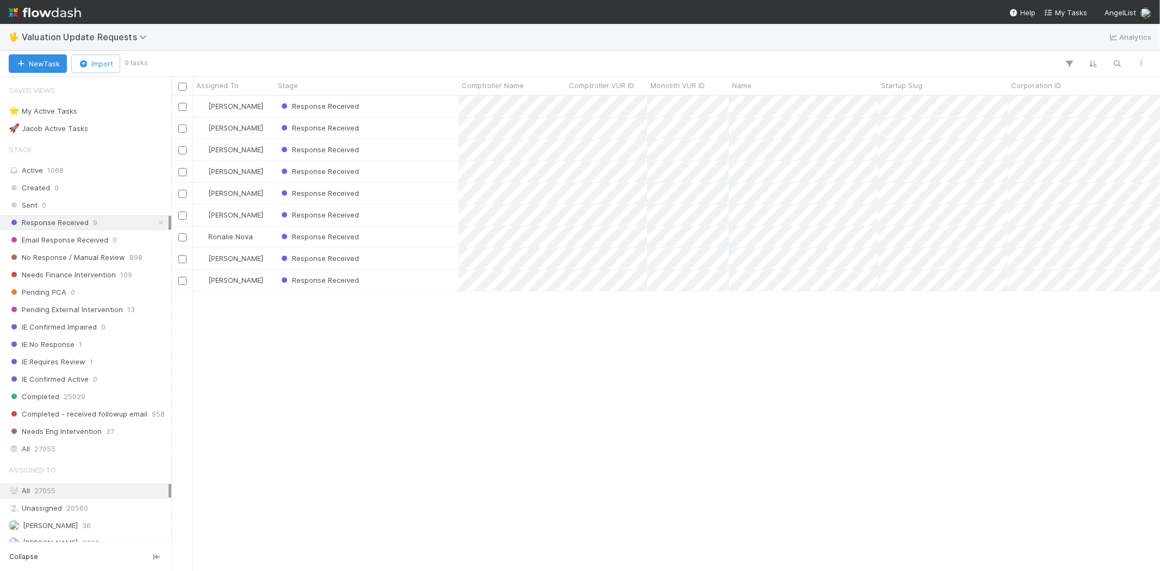
scroll to position [466, 979]
click at [306, 407] on div "Michael Capilitan Response Received 8/2/25, 3:14:33 AM 8/16/25, 10:53:24 PM 0 J…" at bounding box center [665, 333] width 988 height 475
click at [115, 264] on span "No Response / Manual Review" at bounding box center [67, 258] width 116 height 14
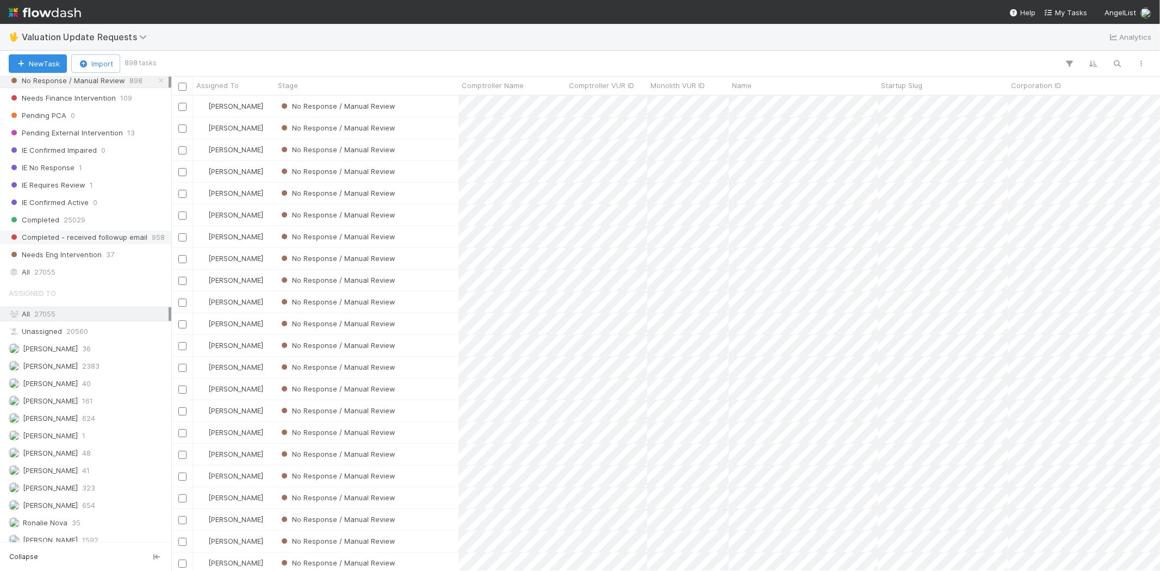
scroll to position [181, 0]
click at [92, 420] on div "Karen Jane Salcedo 624" at bounding box center [89, 414] width 160 height 14
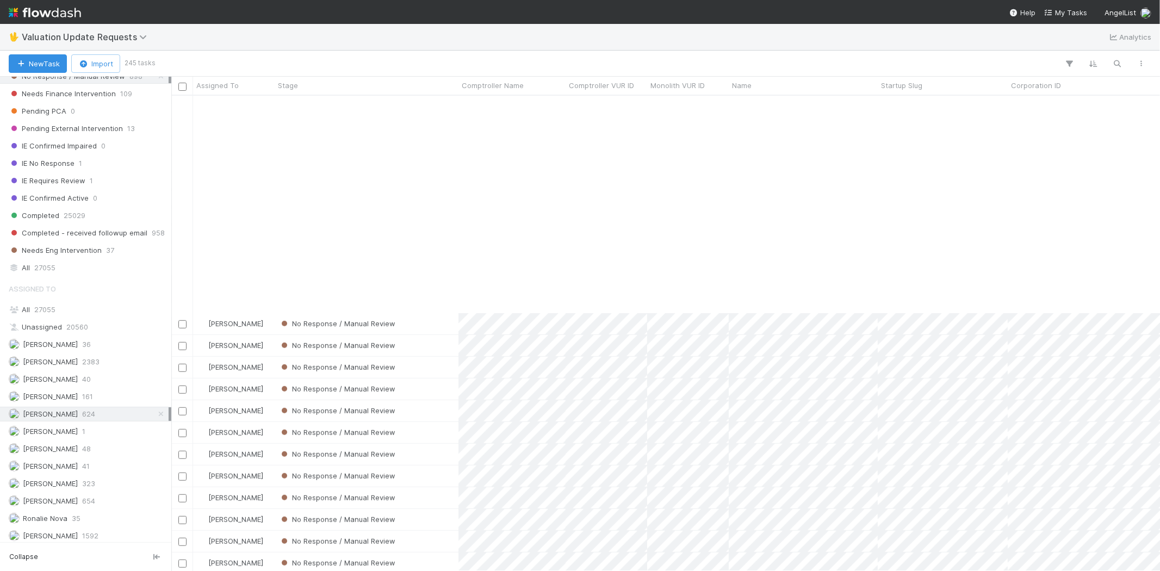
scroll to position [785, 0]
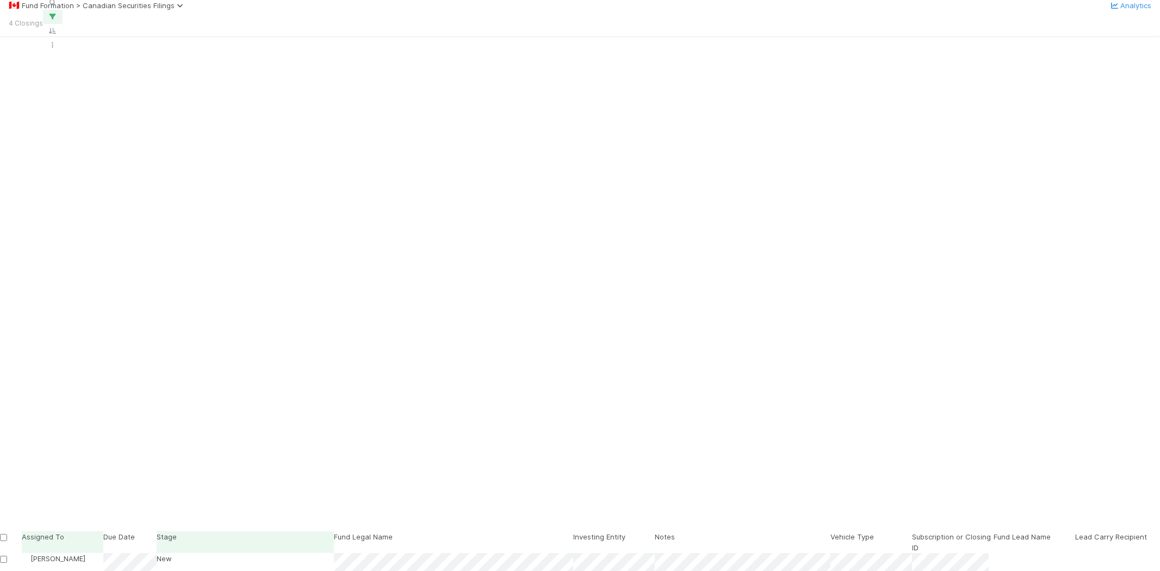
scroll to position [466, 979]
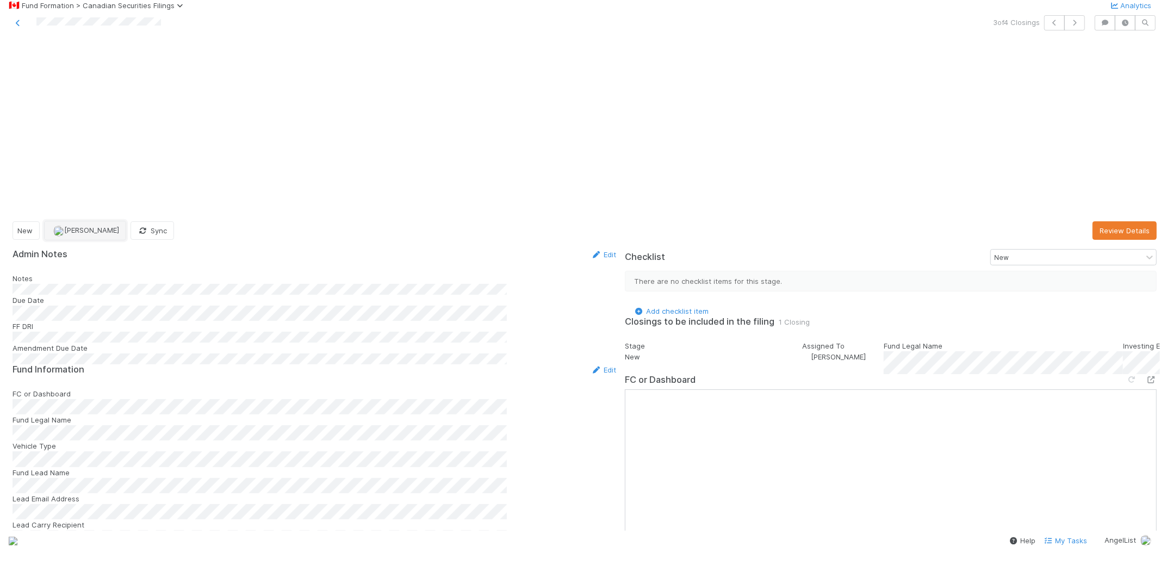
click at [109, 226] on span "[PERSON_NAME]" at bounding box center [91, 230] width 55 height 9
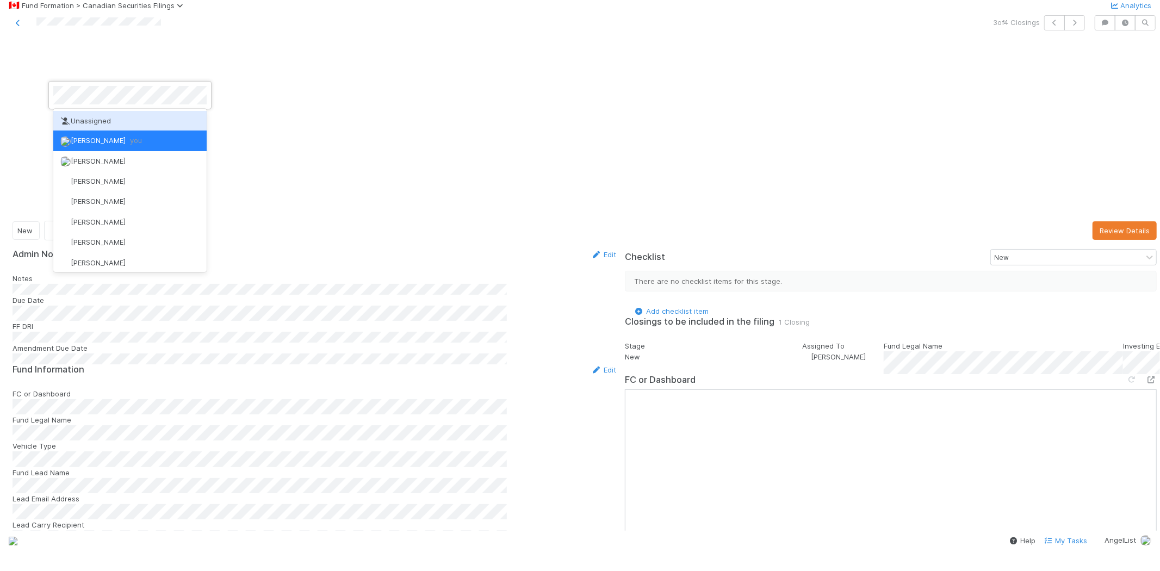
click at [318, 87] on div at bounding box center [580, 285] width 1160 height 571
